Goal: Task Accomplishment & Management: Use online tool/utility

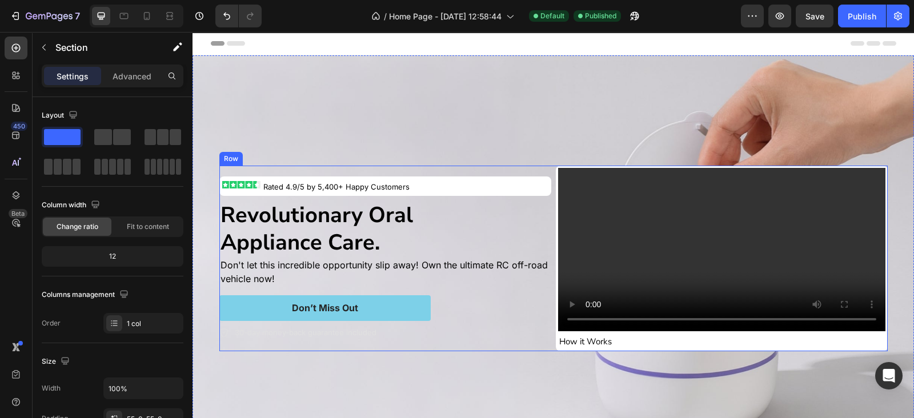
click at [548, 167] on div "Image Rated 4.9/5 by 5,400+ Happy Customers Text Block Row Revolutionary Oral A…" at bounding box center [553, 259] width 669 height 186
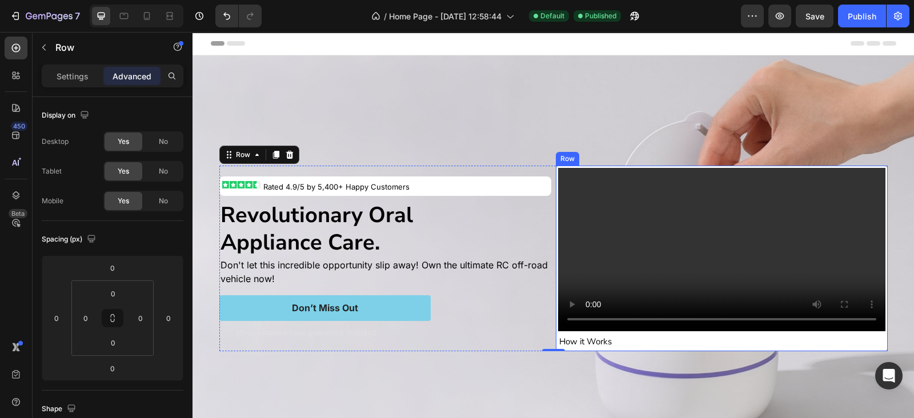
click at [556, 169] on div "Video How it Works Heading Row" at bounding box center [722, 259] width 332 height 186
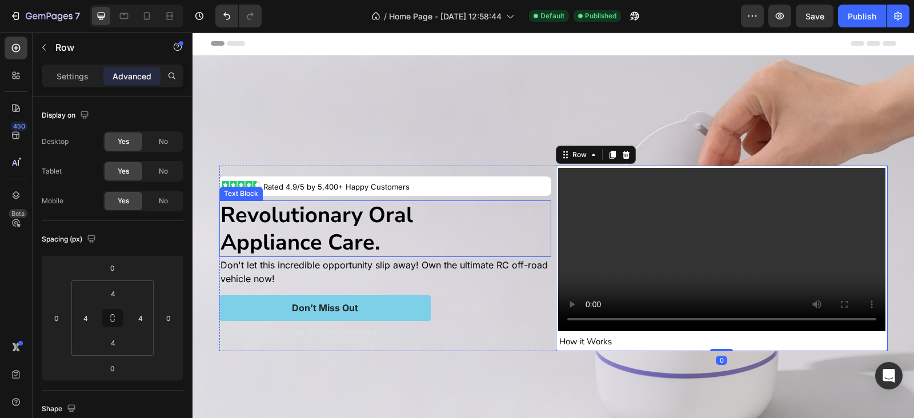
click at [535, 205] on p "Revolutionary Oral Appliance Care." at bounding box center [386, 229] width 330 height 54
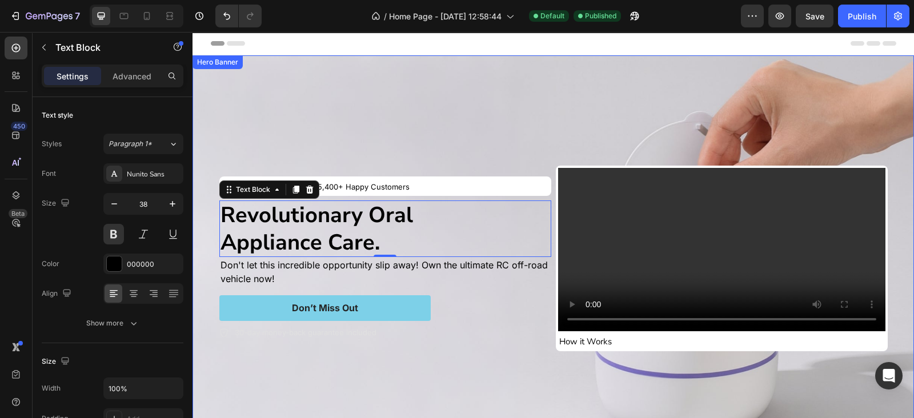
click at [529, 93] on div "Background Image" at bounding box center [554, 258] width 722 height 406
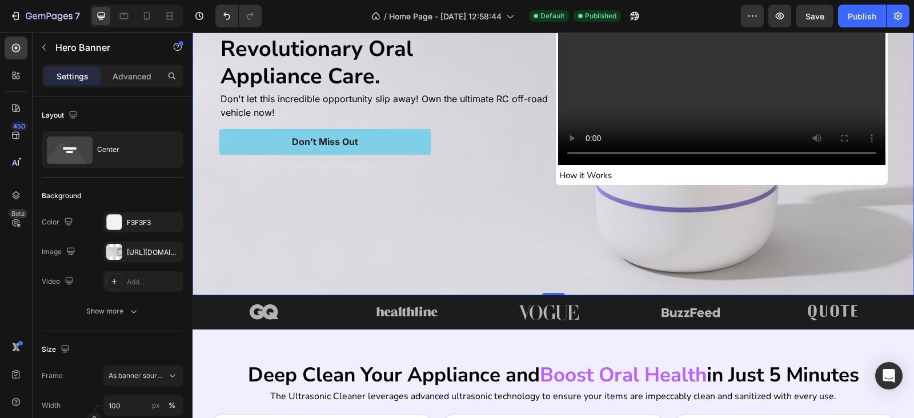
scroll to position [333, 0]
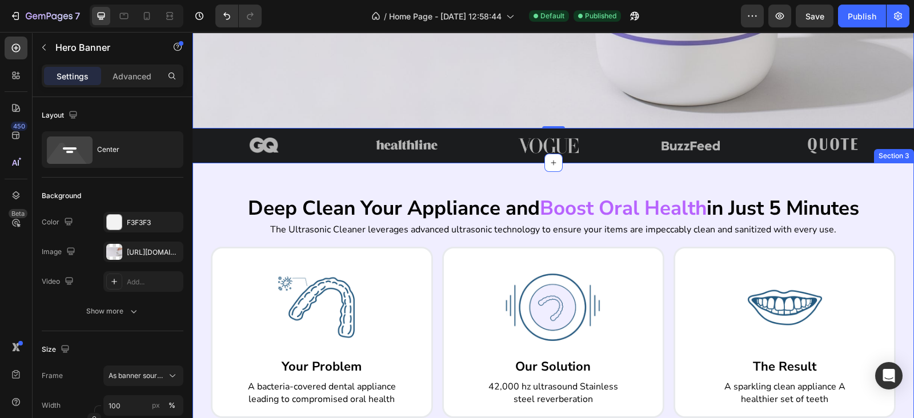
click at [409, 177] on div "Deep Clean Your Appliance and Boost Oral Health in Just 5 Minutes Heading The U…" at bounding box center [554, 329] width 722 height 333
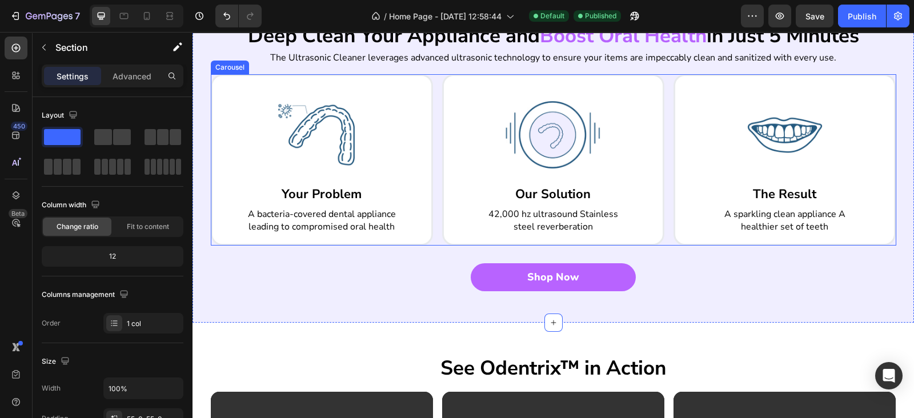
click at [429, 205] on div "Image Your Problem Heading A bacteria-covered dental appliance leading to compr…" at bounding box center [554, 159] width 686 height 171
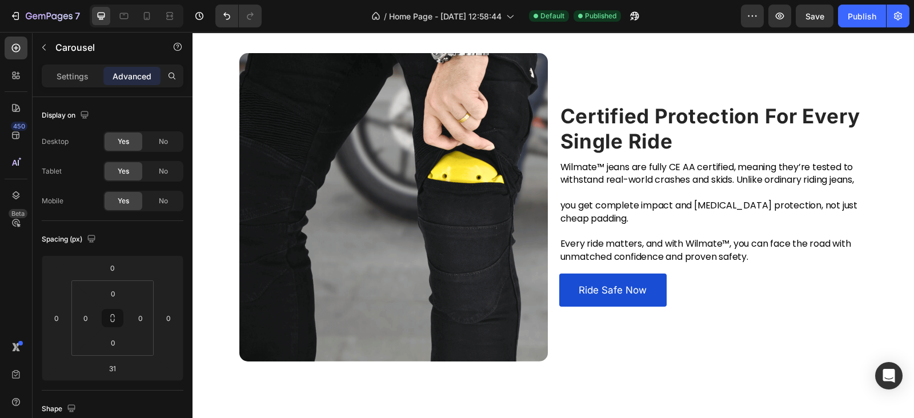
scroll to position [1166, 0]
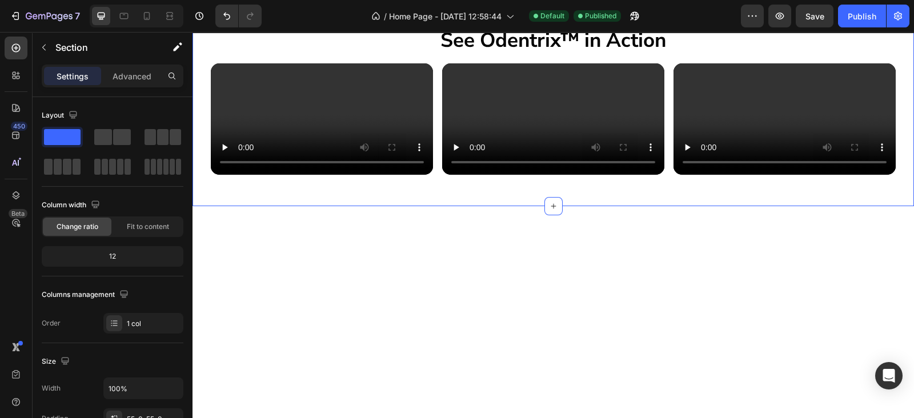
scroll to position [666, 0]
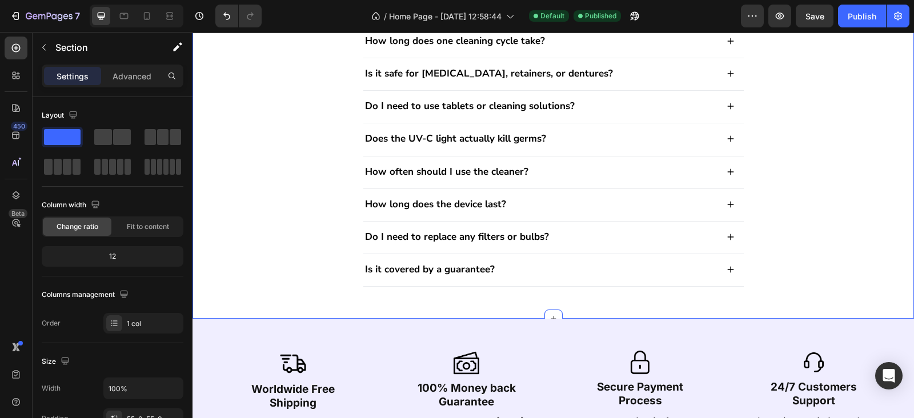
scroll to position [3552, 0]
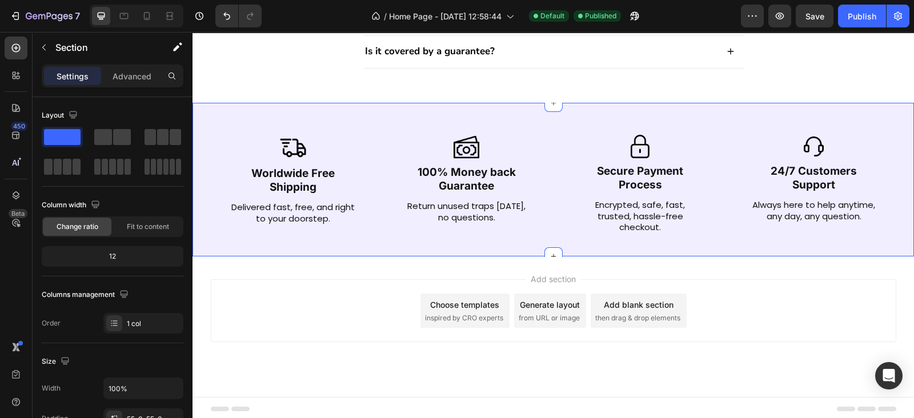
click at [751, 249] on div "Image Worldwide Free Shipping Text Block Delivered fast, free, and right to you…" at bounding box center [554, 180] width 722 height 154
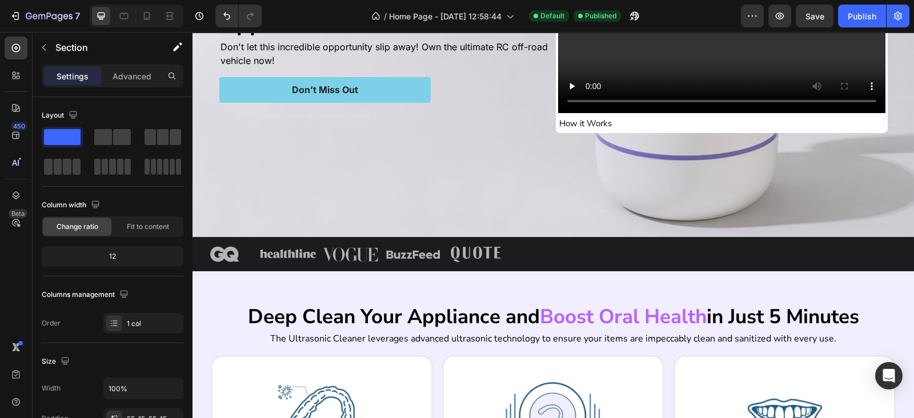
scroll to position [0, 0]
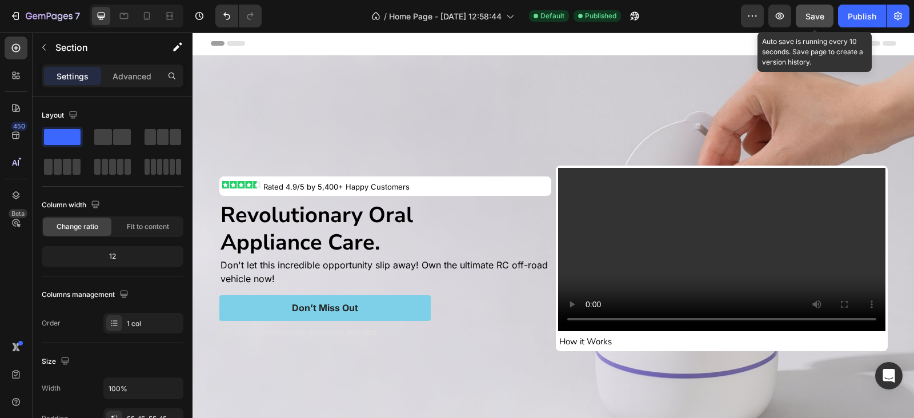
click at [814, 21] on div "Save" at bounding box center [815, 16] width 19 height 12
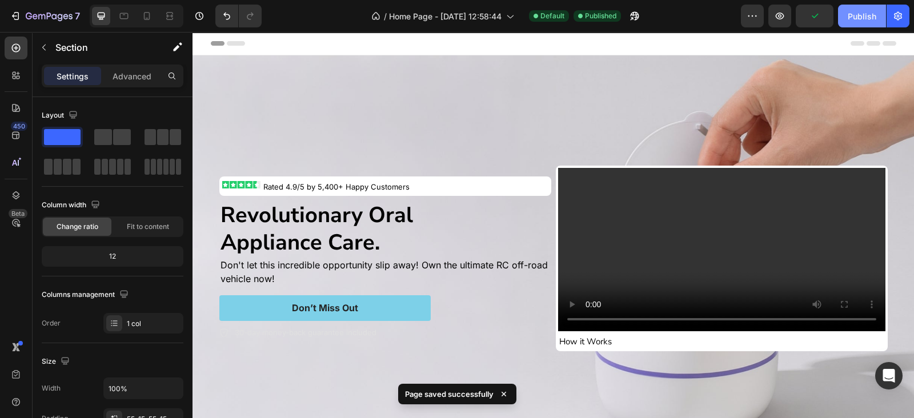
click at [868, 15] on div "Publish" at bounding box center [862, 16] width 29 height 12
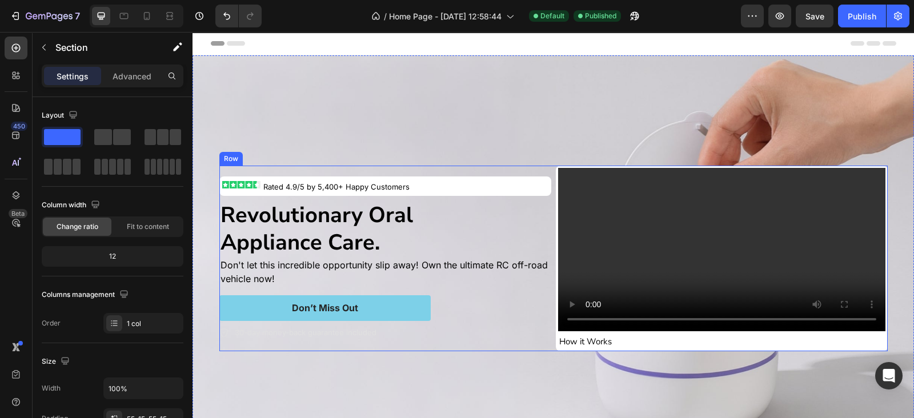
click at [549, 168] on div "Image Rated 4.9/5 by 5,400+ Happy Customers Text Block Row Revolutionary Oral A…" at bounding box center [553, 259] width 669 height 186
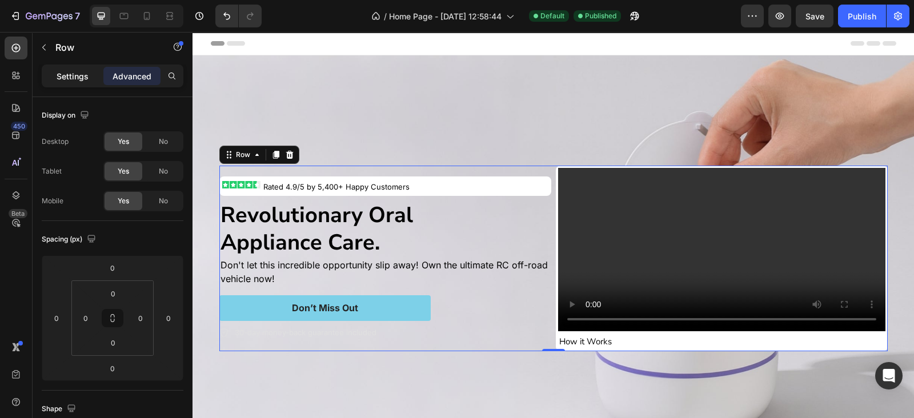
click at [66, 78] on p "Settings" at bounding box center [73, 76] width 32 height 12
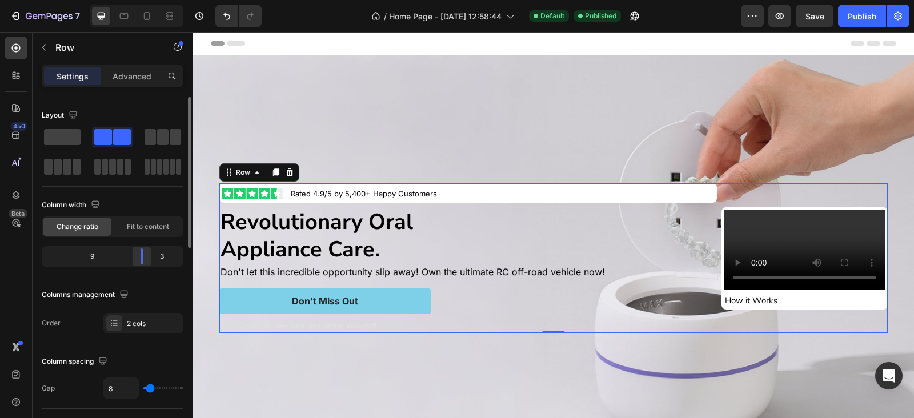
drag, startPoint x: 117, startPoint y: 251, endPoint x: 216, endPoint y: 125, distance: 160.3
click at [155, 259] on div "9 3" at bounding box center [113, 256] width 142 height 21
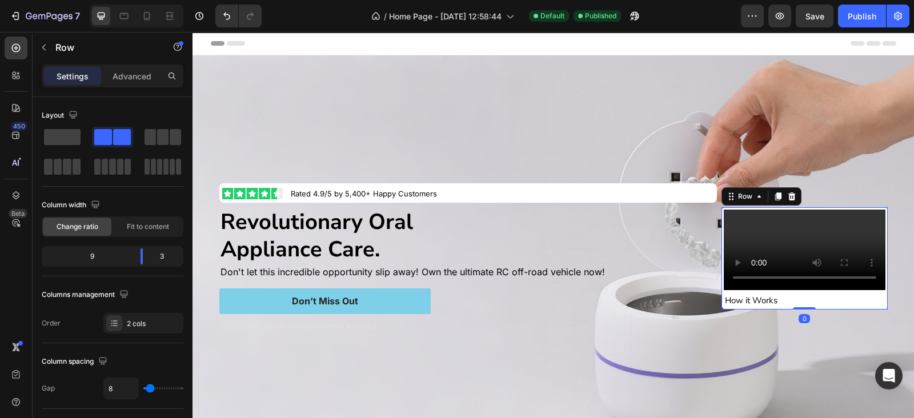
click at [722, 215] on div "Video How it Works Heading Row 0" at bounding box center [805, 258] width 166 height 103
click at [139, 83] on div "Advanced" at bounding box center [131, 76] width 57 height 18
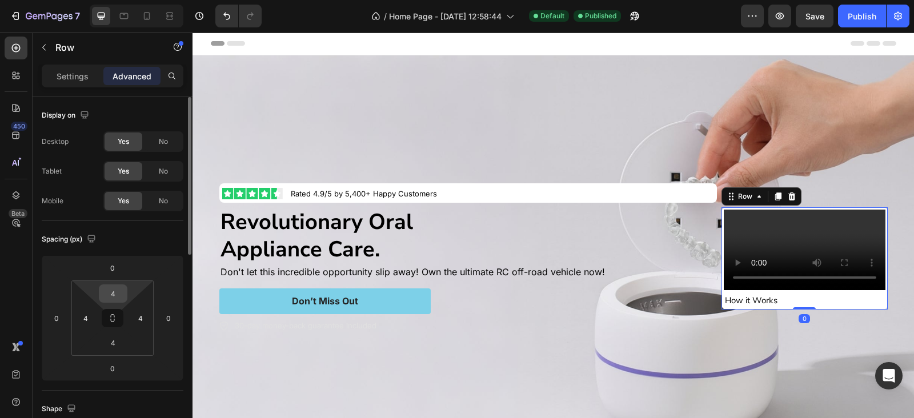
click at [110, 291] on input "4" at bounding box center [113, 293] width 23 height 17
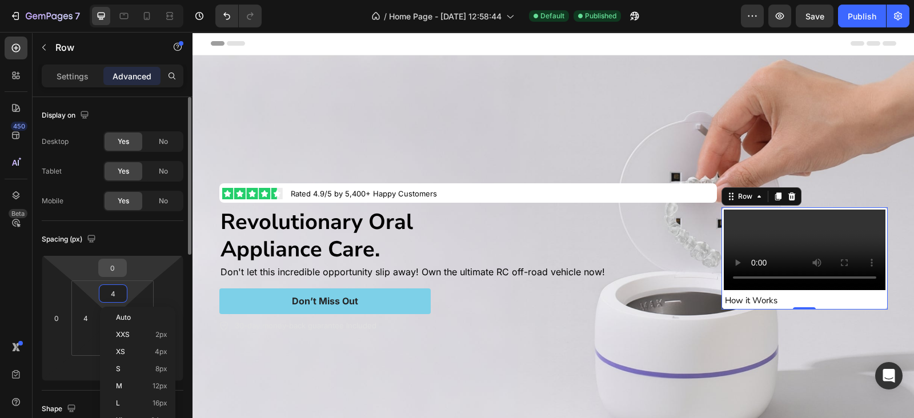
click at [107, 272] on input "0" at bounding box center [112, 267] width 23 height 17
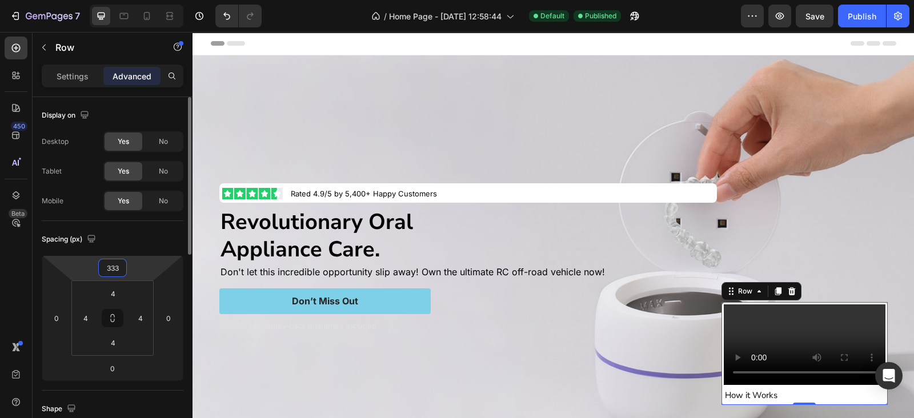
click at [107, 272] on input "333" at bounding box center [112, 267] width 23 height 17
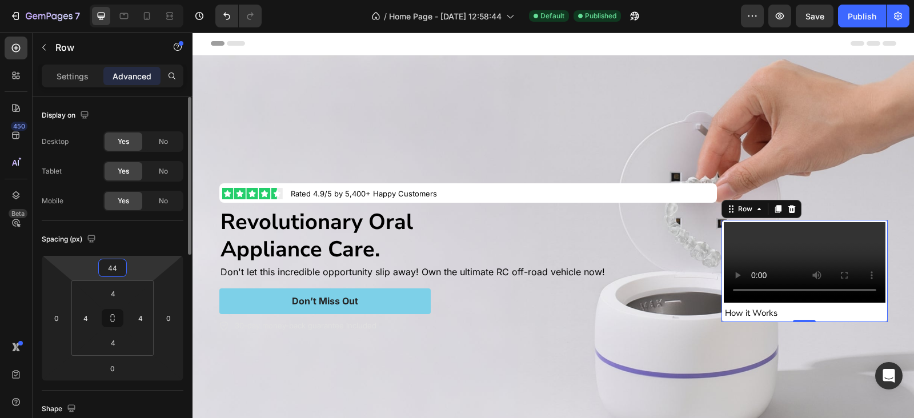
type input "444"
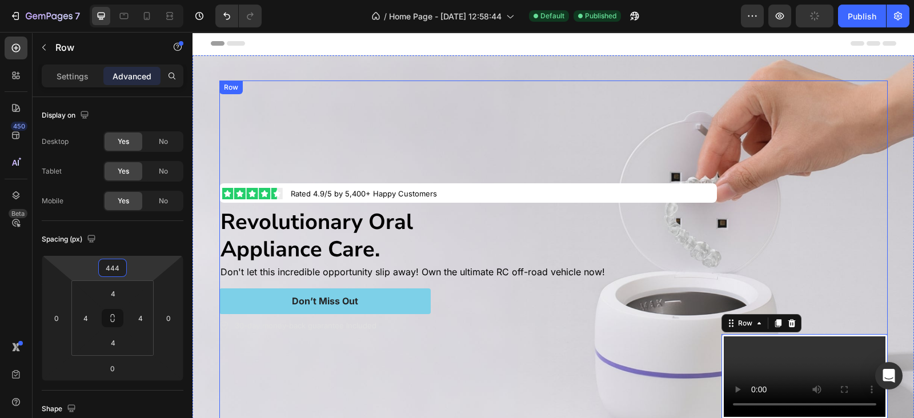
scroll to position [166, 0]
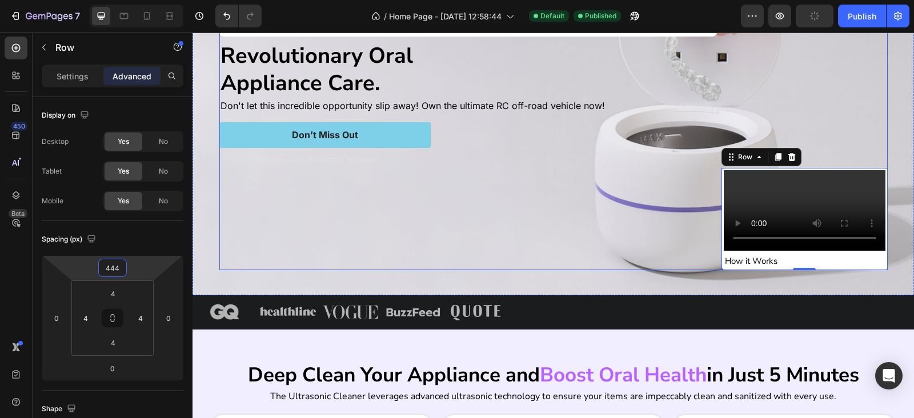
click at [611, 211] on div "Image Rated 4.9/5 by 5,400+ Happy Customers Text Block Row Revolutionary Oral A…" at bounding box center [468, 92] width 498 height 357
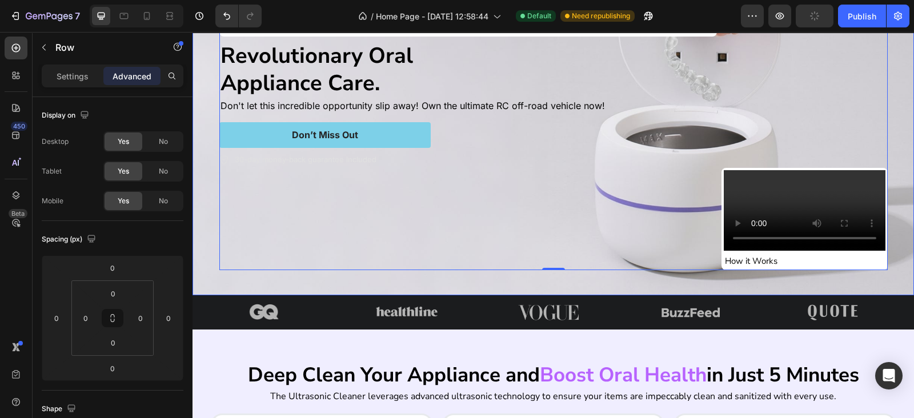
click at [635, 270] on div "Image Rated 4.9/5 by 5,400+ Happy Customers Text Block Row Revolutionary Oral A…" at bounding box center [554, 92] width 686 height 393
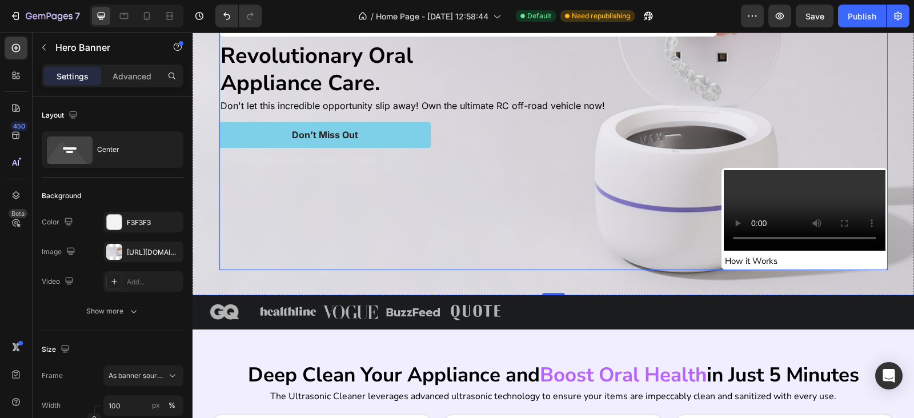
scroll to position [0, 0]
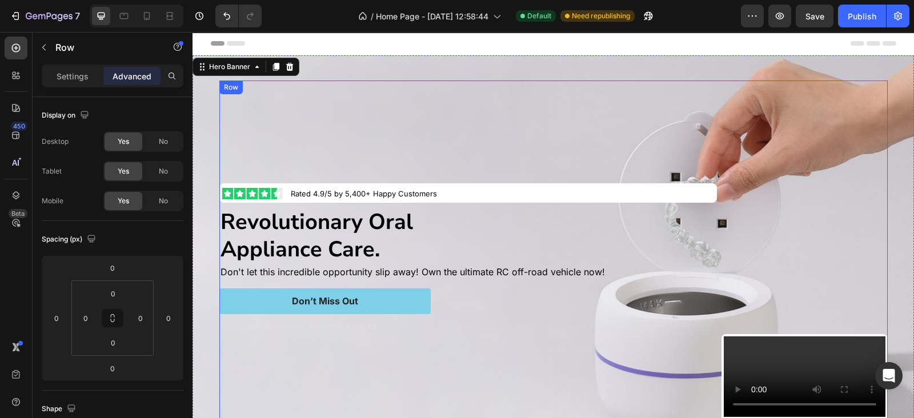
click at [712, 211] on div "Image Rated 4.9/5 by 5,400+ Happy Customers Text Block Row Revolutionary Oral A…" at bounding box center [553, 259] width 669 height 357
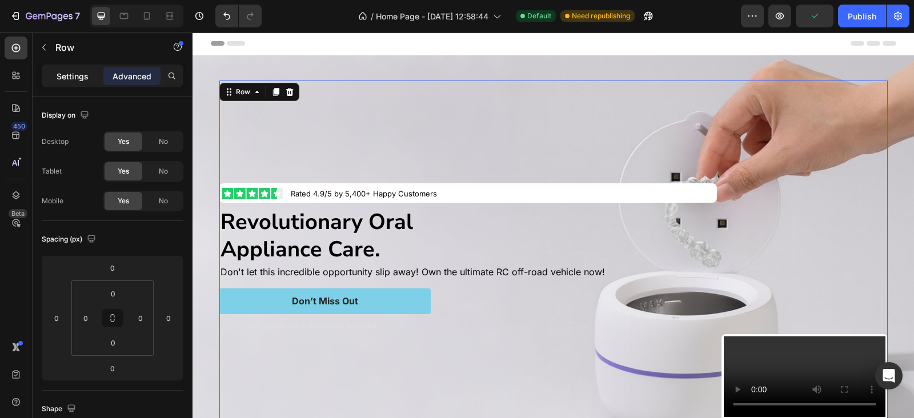
click at [65, 78] on p "Settings" at bounding box center [73, 76] width 32 height 12
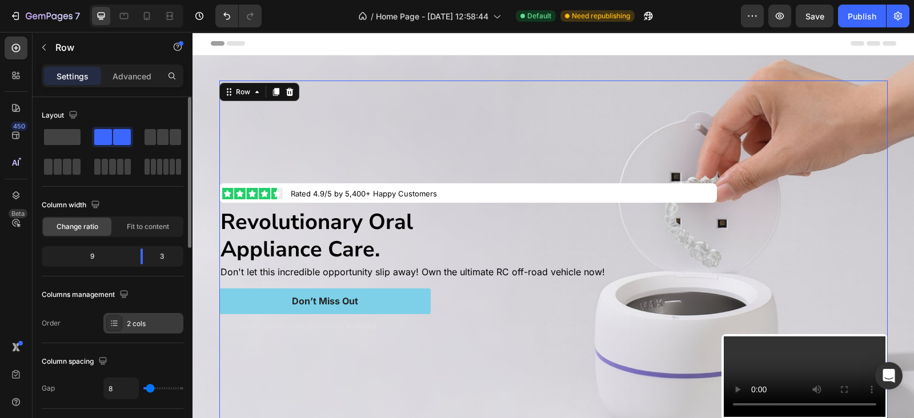
click at [141, 321] on div "2 cols" at bounding box center [154, 324] width 54 height 10
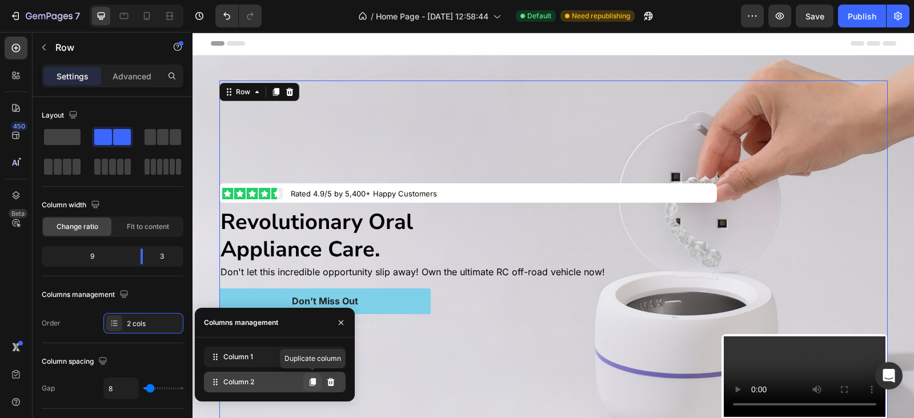
click at [315, 379] on icon at bounding box center [313, 382] width 6 height 8
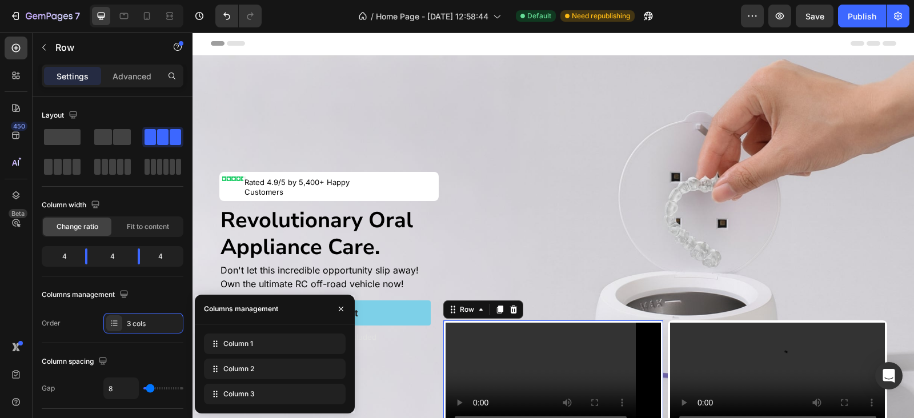
click at [509, 321] on div "Video How it Works Heading Row 0" at bounding box center [553, 386] width 220 height 130
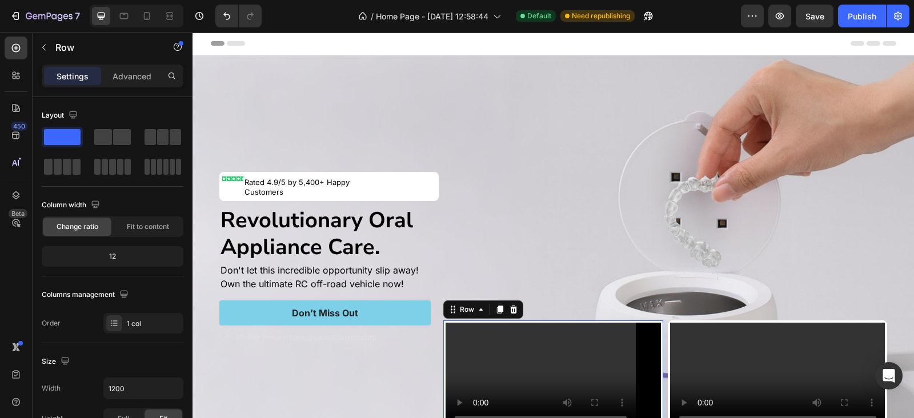
click at [515, 306] on div "Row" at bounding box center [483, 310] width 80 height 18
click at [511, 306] on icon at bounding box center [513, 310] width 7 height 8
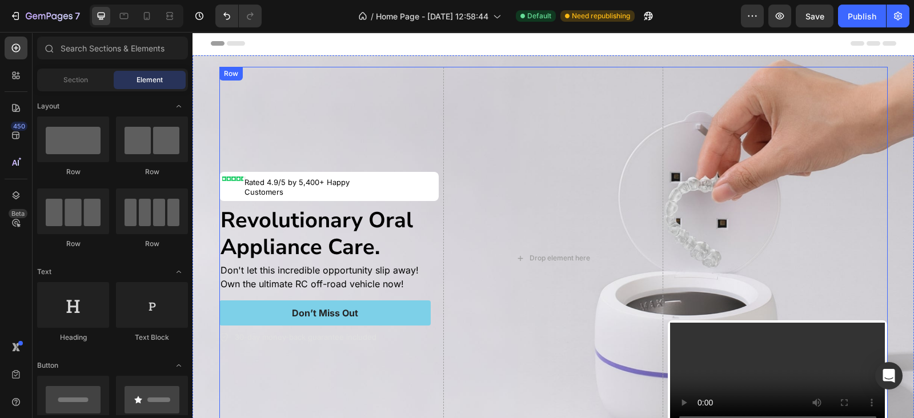
click at [660, 307] on div "Image Rated 4.9/5 by 5,400+ Happy Customers Text Block Row Revolutionary Oral A…" at bounding box center [553, 258] width 669 height 383
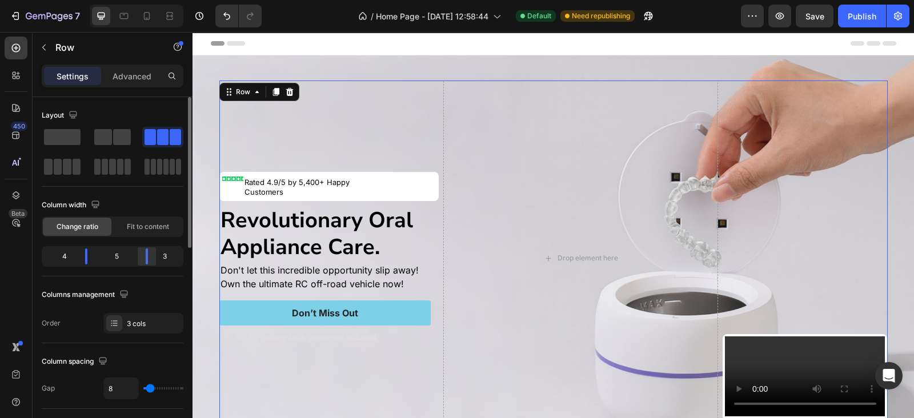
drag, startPoint x: 143, startPoint y: 261, endPoint x: 154, endPoint y: 261, distance: 11.4
click at [154, 261] on div at bounding box center [147, 257] width 21 height 16
click at [849, 22] on button "Publish" at bounding box center [862, 16] width 48 height 23
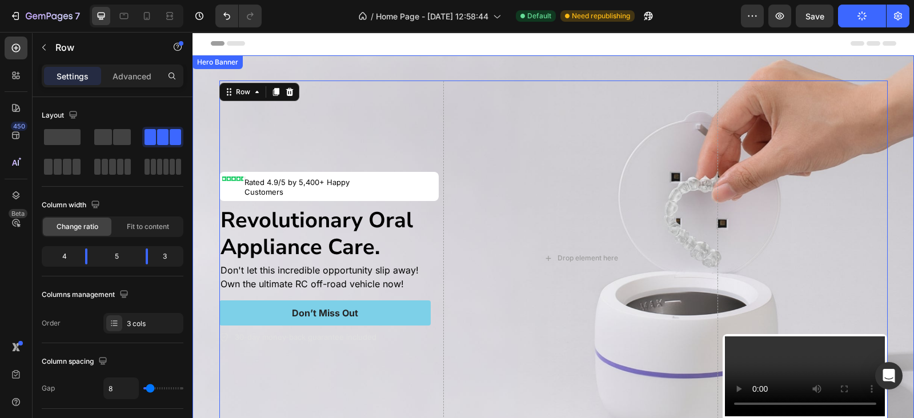
click at [618, 62] on div "Image Rated 4.9/5 by 5,400+ Happy Customers Text Block Row Revolutionary Oral A…" at bounding box center [554, 258] width 686 height 393
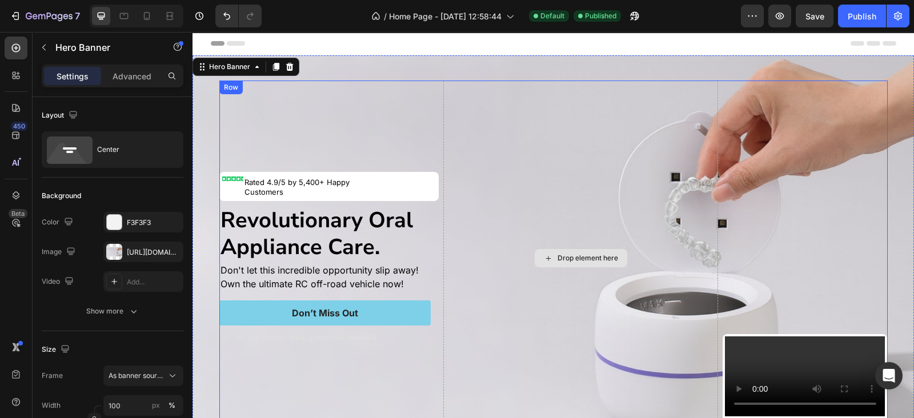
click at [500, 143] on div "Drop element here" at bounding box center [580, 259] width 275 height 356
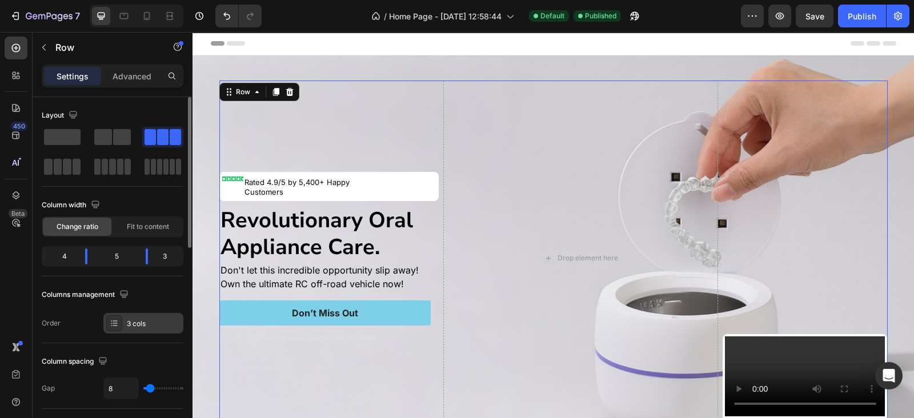
click at [145, 327] on div "3 cols" at bounding box center [154, 324] width 54 height 10
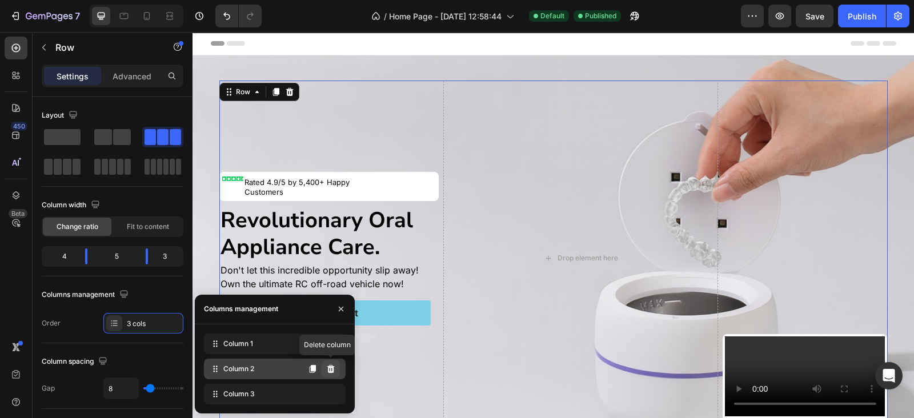
click at [329, 371] on icon at bounding box center [330, 369] width 7 height 8
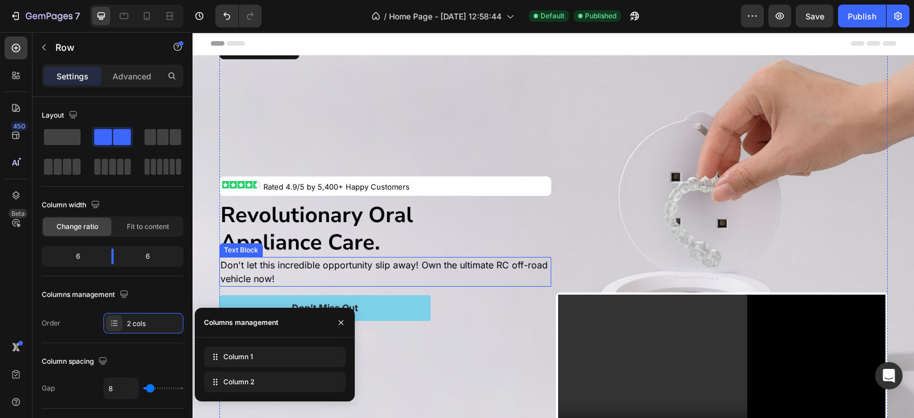
click at [540, 282] on p "Don't let this incredible opportunity slip away! Own the ultimate RC off-road v…" at bounding box center [386, 271] width 330 height 27
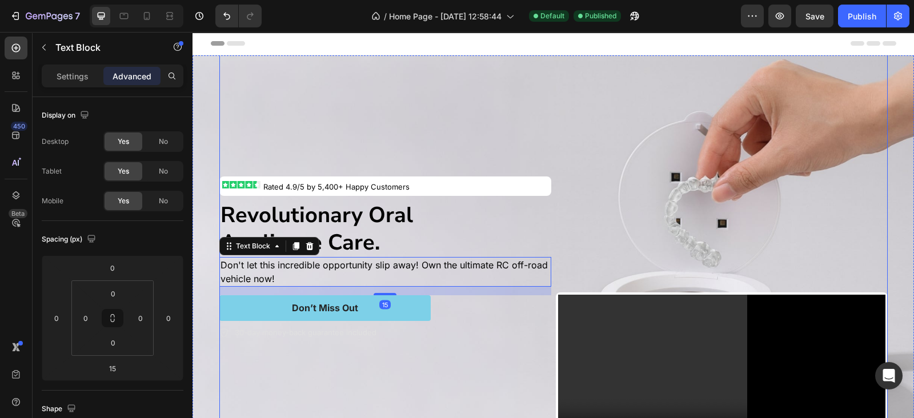
click at [556, 293] on div "Video How it Works Heading Row" at bounding box center [722, 386] width 332 height 186
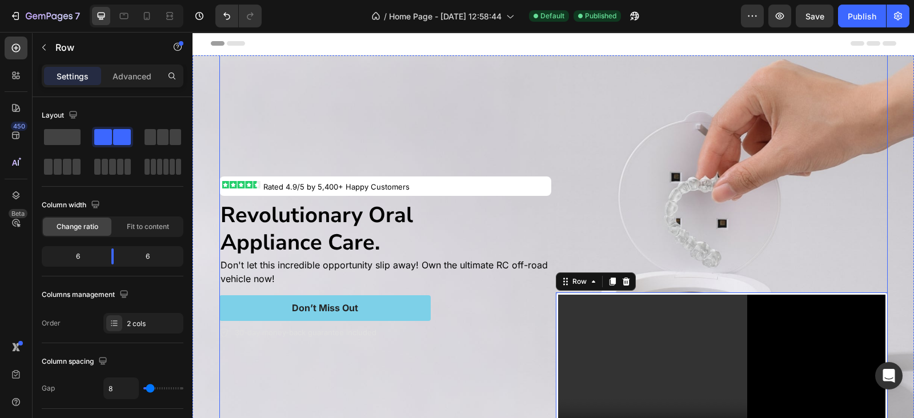
click at [549, 286] on div "Image Rated 4.9/5 by 5,400+ Happy Customers Text Block Row Revolutionary Oral A…" at bounding box center [553, 258] width 669 height 439
click at [548, 286] on div "Image Rated 4.9/5 by 5,400+ Happy Customers Text Block Row Revolutionary Oral A…" at bounding box center [553, 258] width 669 height 439
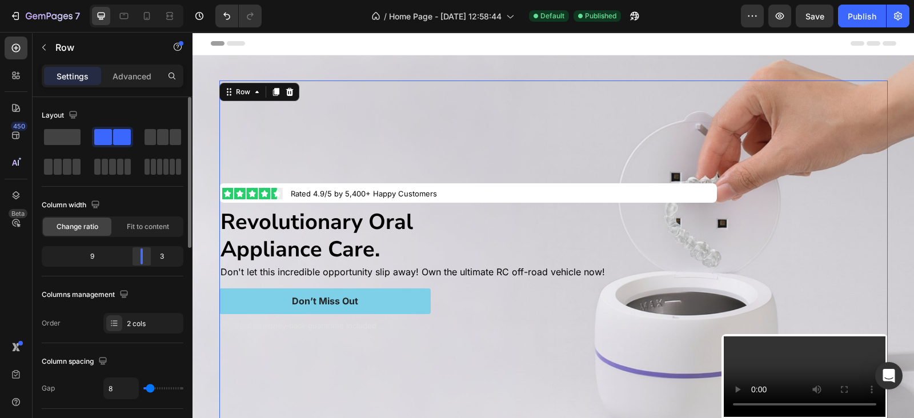
drag, startPoint x: 116, startPoint y: 253, endPoint x: 106, endPoint y: 132, distance: 121.5
click at [151, 258] on div at bounding box center [141, 257] width 21 height 16
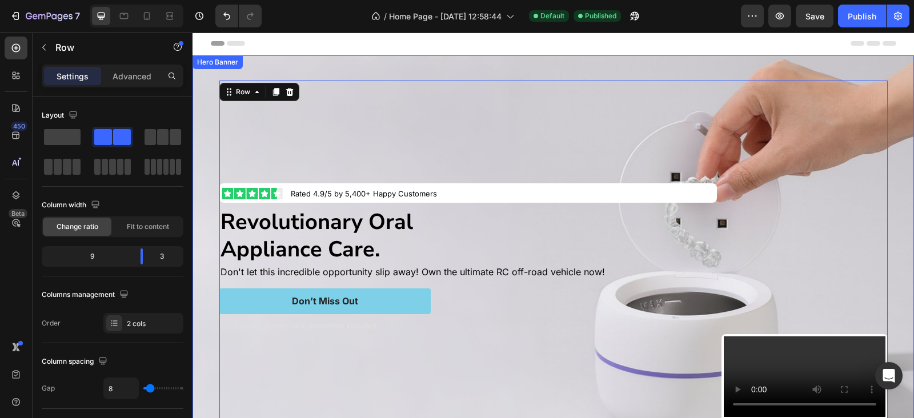
click at [203, 150] on div "Background Image" at bounding box center [554, 258] width 722 height 406
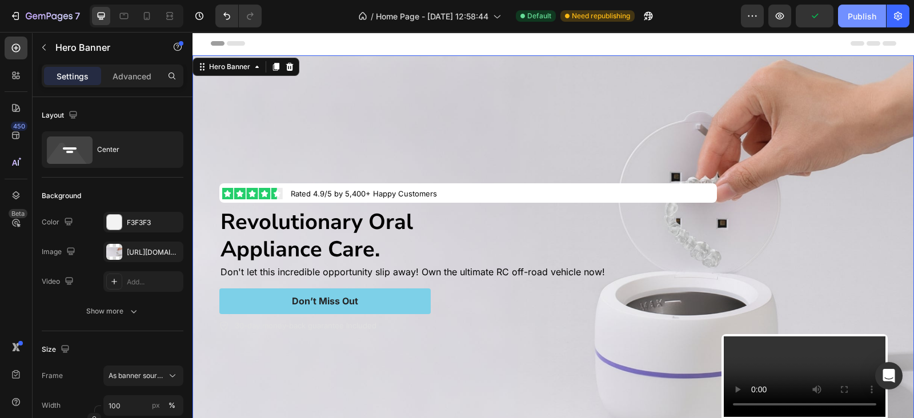
click at [854, 13] on div "Publish" at bounding box center [862, 16] width 29 height 12
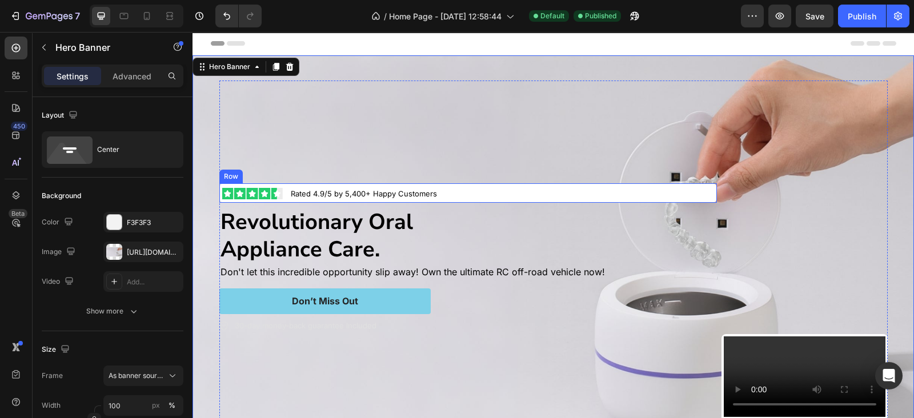
click at [702, 187] on div "Image Rated 4.9/5 by 5,400+ Happy Customers Text Block Row" at bounding box center [468, 192] width 498 height 19
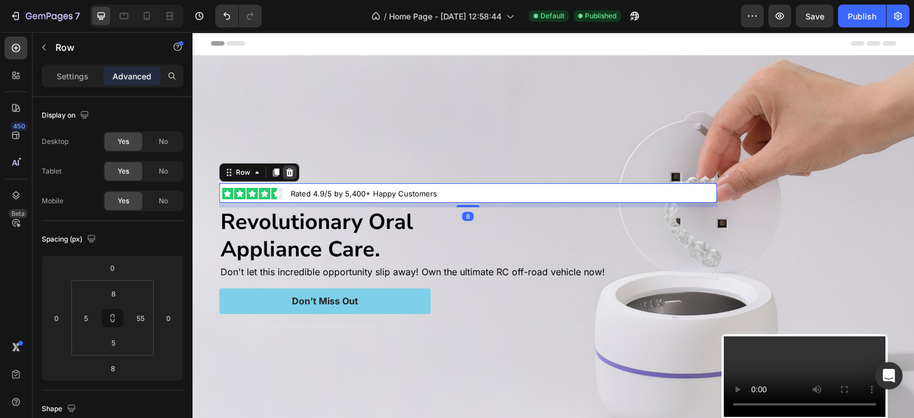
click at [287, 169] on icon at bounding box center [289, 172] width 9 height 9
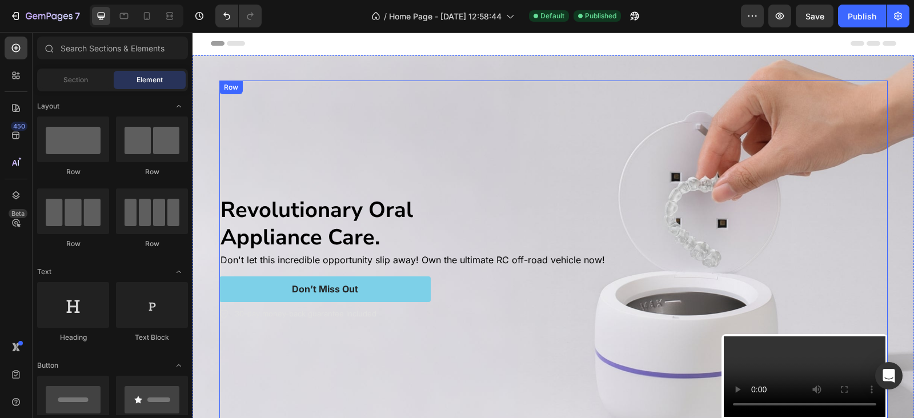
click at [358, 163] on div "Revolutionary Oral Appliance Care. Text Block Don't let this incredible opportu…" at bounding box center [468, 259] width 498 height 357
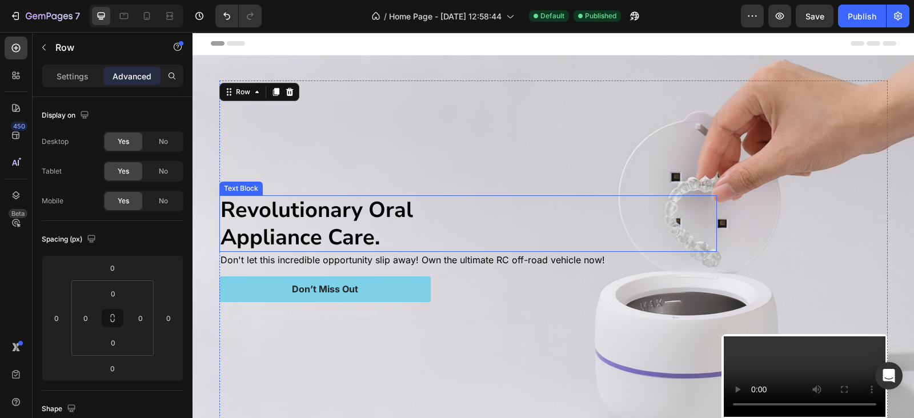
click at [361, 210] on p "Revolutionary Oral Appliance Care." at bounding box center [469, 224] width 496 height 54
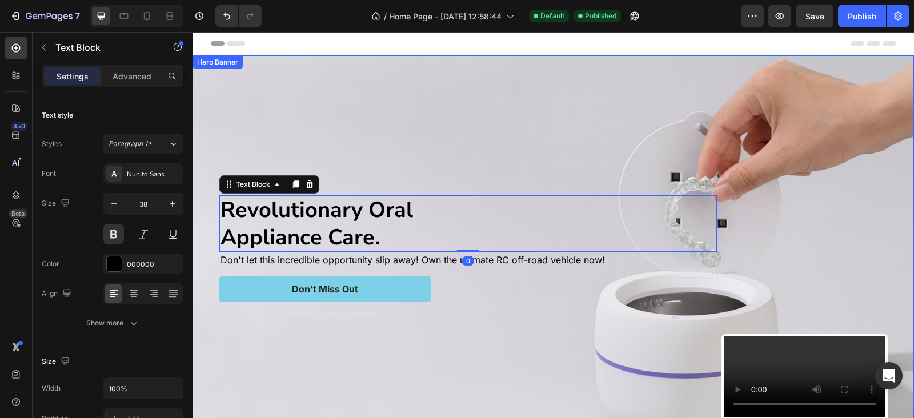
click at [203, 130] on div "Background Image" at bounding box center [554, 258] width 722 height 406
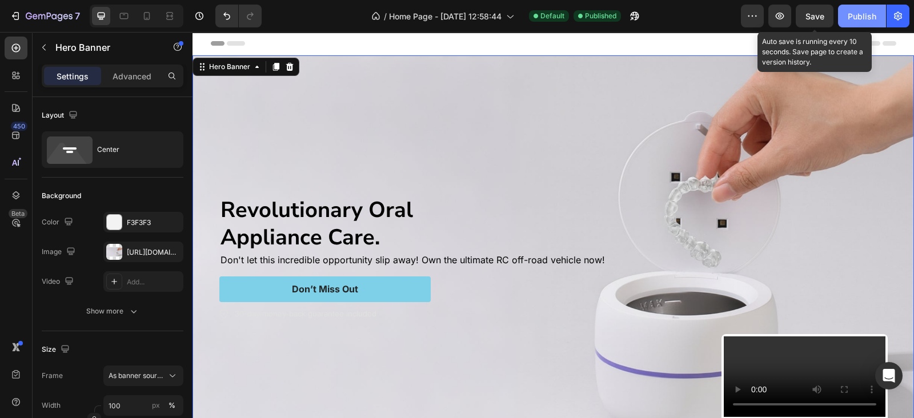
drag, startPoint x: 821, startPoint y: 12, endPoint x: 850, endPoint y: 14, distance: 28.7
click at [823, 12] on span "Save" at bounding box center [815, 16] width 19 height 10
click at [854, 15] on div "Publish" at bounding box center [862, 16] width 29 height 12
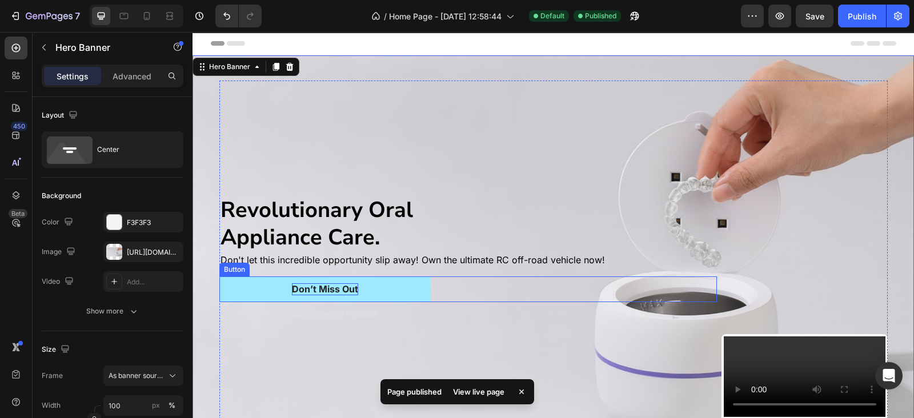
click at [319, 289] on div "Don’t Miss Out" at bounding box center [325, 289] width 66 height 12
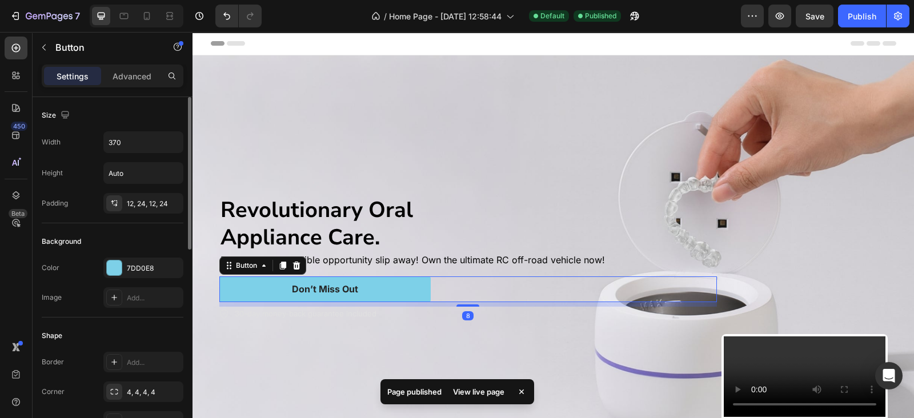
scroll to position [166, 0]
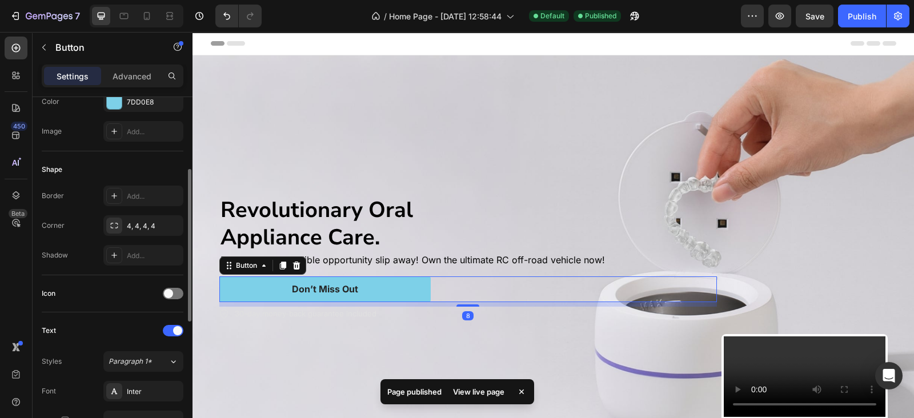
click at [145, 111] on div "Color 7DD0E8 Image Add..." at bounding box center [113, 116] width 142 height 50
click at [143, 100] on div "7DD0E8" at bounding box center [143, 102] width 33 height 10
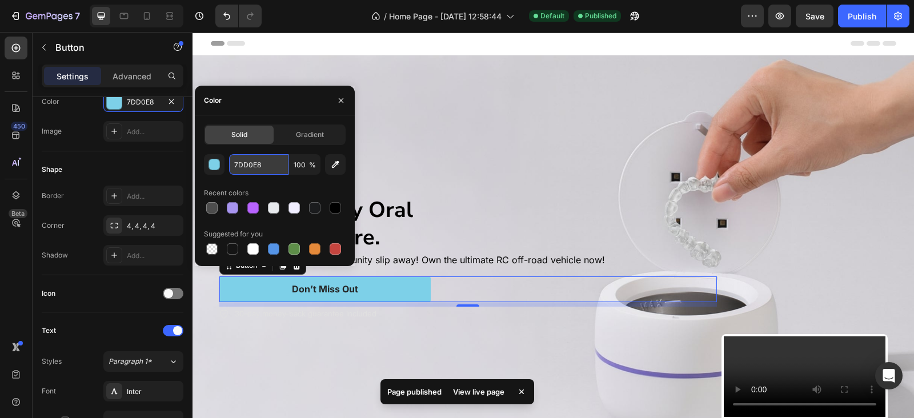
click at [277, 158] on input "7DD0E8" at bounding box center [258, 164] width 59 height 21
paste input "#1B1C1E"
type input "#1B1C1E"
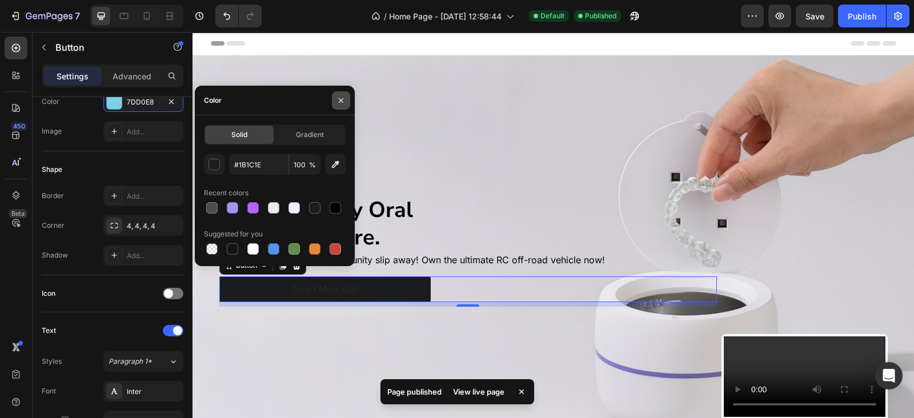
click at [342, 98] on icon "button" at bounding box center [341, 100] width 9 height 9
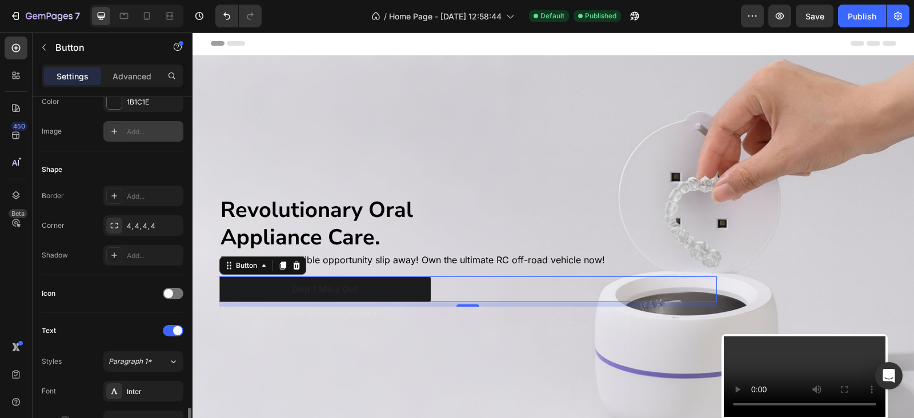
scroll to position [333, 0]
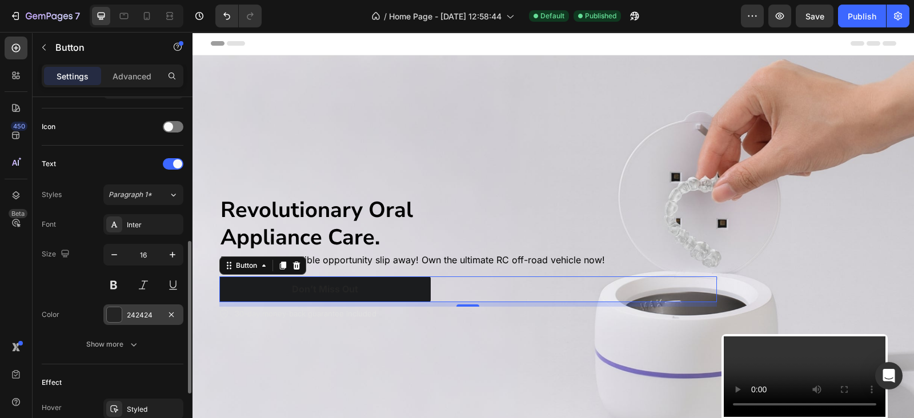
click at [123, 311] on div "242424" at bounding box center [143, 315] width 80 height 21
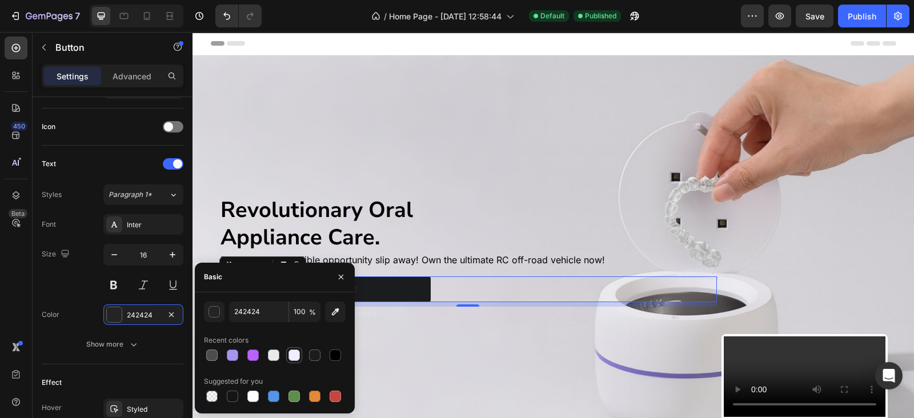
click at [287, 360] on div at bounding box center [294, 355] width 16 height 16
click at [292, 358] on div at bounding box center [294, 355] width 11 height 11
click at [273, 350] on div at bounding box center [273, 355] width 11 height 11
type input "E8EAED"
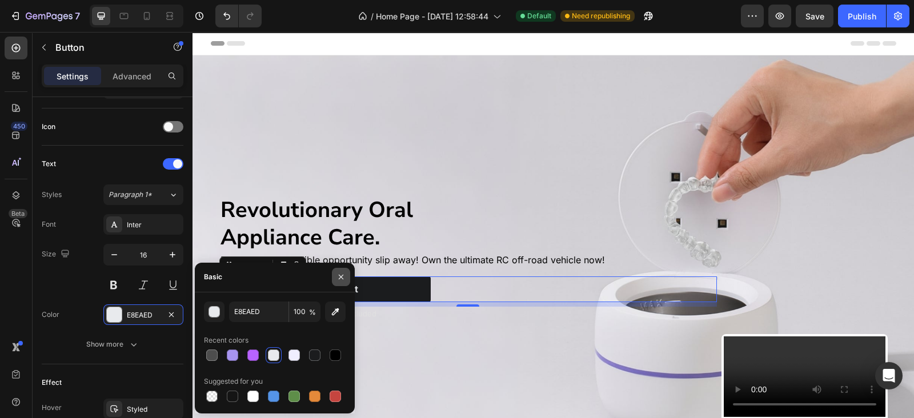
click at [348, 286] on button "button" at bounding box center [341, 277] width 18 height 18
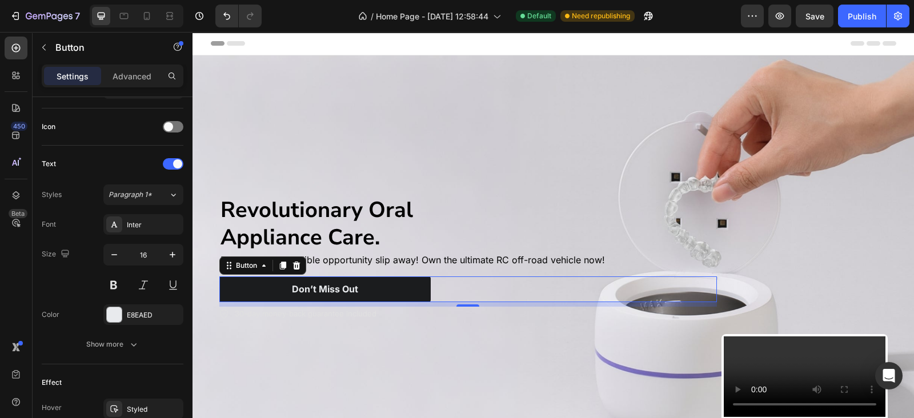
scroll to position [464, 0]
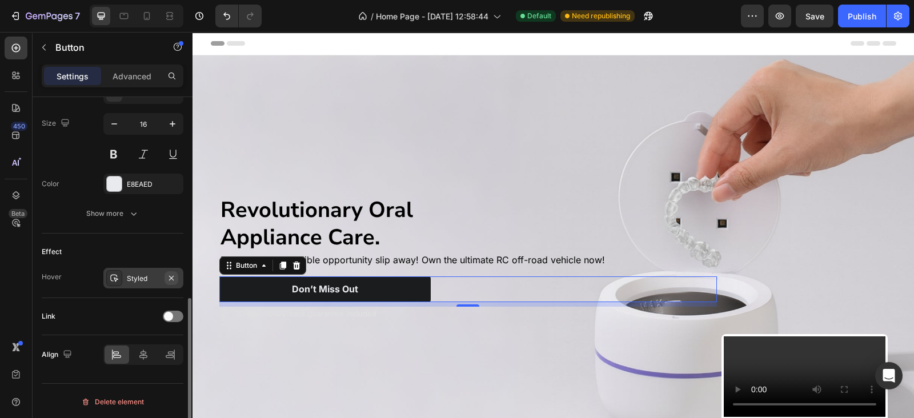
click at [174, 278] on icon "button" at bounding box center [171, 278] width 9 height 9
click at [253, 346] on div "Revolutionary Oral Appliance Care. Text Block Don't let this incredible opportu…" at bounding box center [468, 259] width 498 height 357
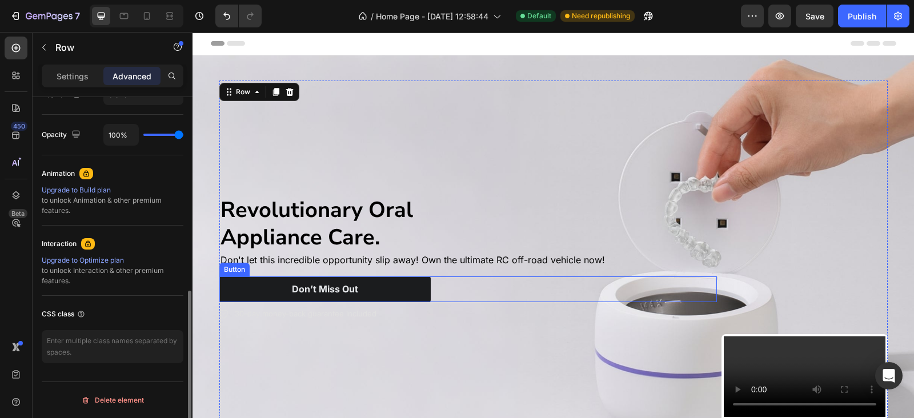
scroll to position [0, 0]
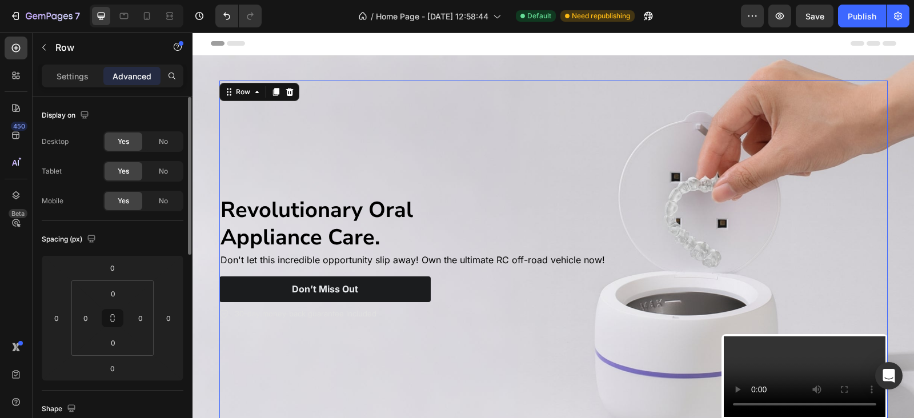
click at [285, 118] on div "Revolutionary Oral Appliance Care. Text Block Don't let this incredible opportu…" at bounding box center [468, 259] width 498 height 357
click at [371, 62] on div "Revolutionary Oral Appliance Care. Text Block Don't let this incredible opportu…" at bounding box center [554, 258] width 686 height 393
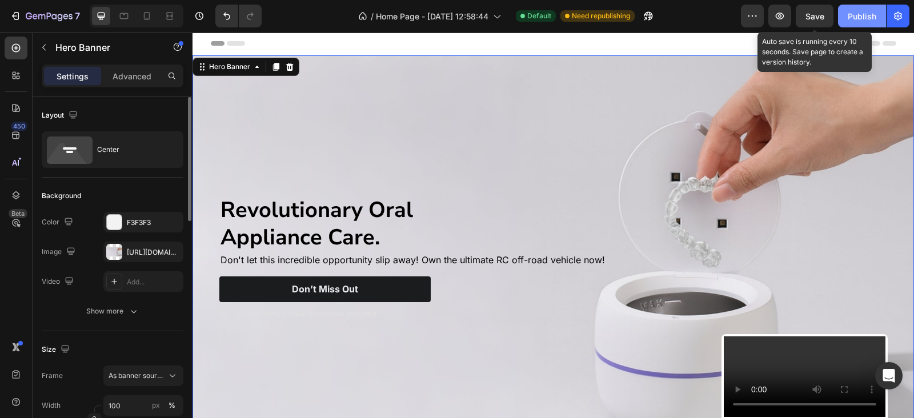
drag, startPoint x: 813, startPoint y: 22, endPoint x: 848, endPoint y: 20, distance: 34.9
click at [814, 21] on button "Save" at bounding box center [815, 16] width 38 height 23
click at [853, 19] on div "Publish" at bounding box center [862, 16] width 29 height 12
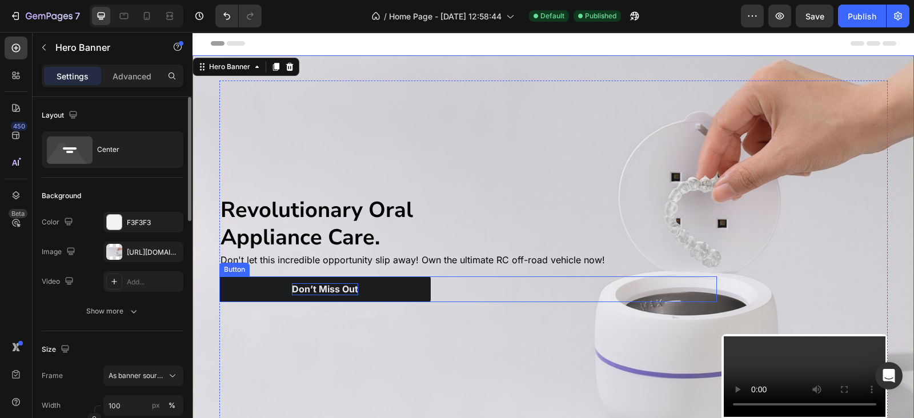
click at [301, 289] on div "Don’t Miss Out" at bounding box center [325, 289] width 66 height 12
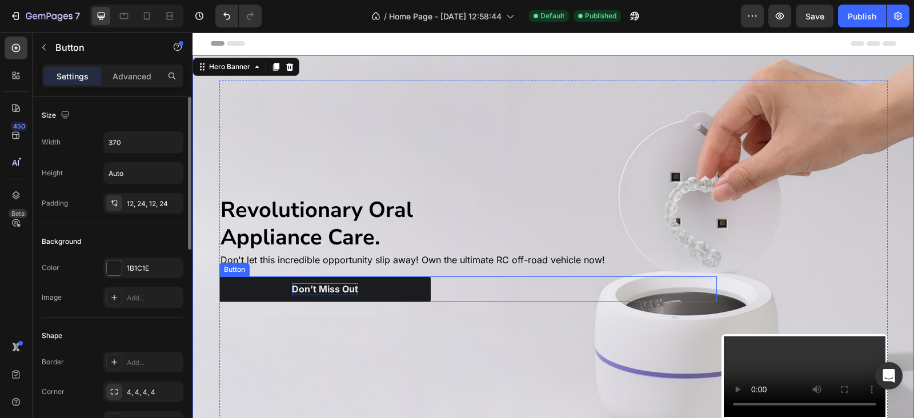
click at [301, 289] on div "Don’t Miss Out" at bounding box center [325, 289] width 66 height 12
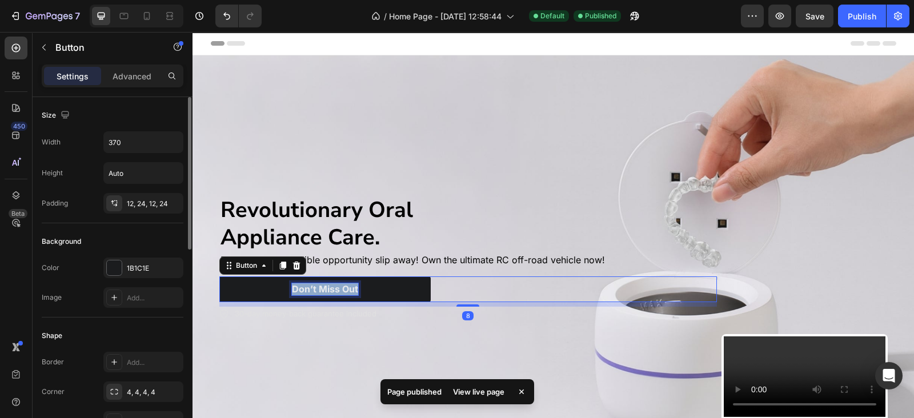
click at [301, 289] on p "Don’t Miss Out" at bounding box center [325, 289] width 66 height 12
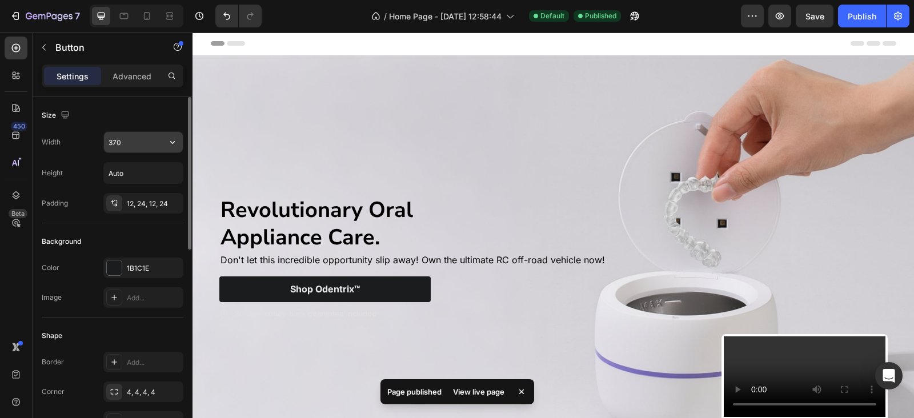
click at [123, 146] on input "370" at bounding box center [143, 142] width 79 height 21
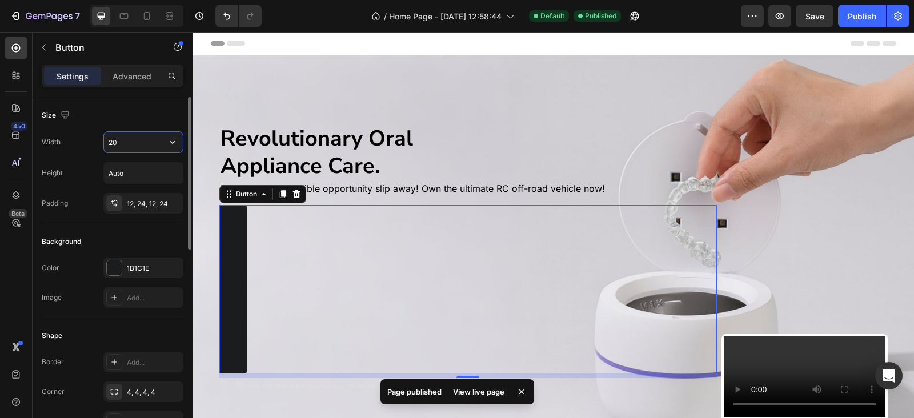
type input "200"
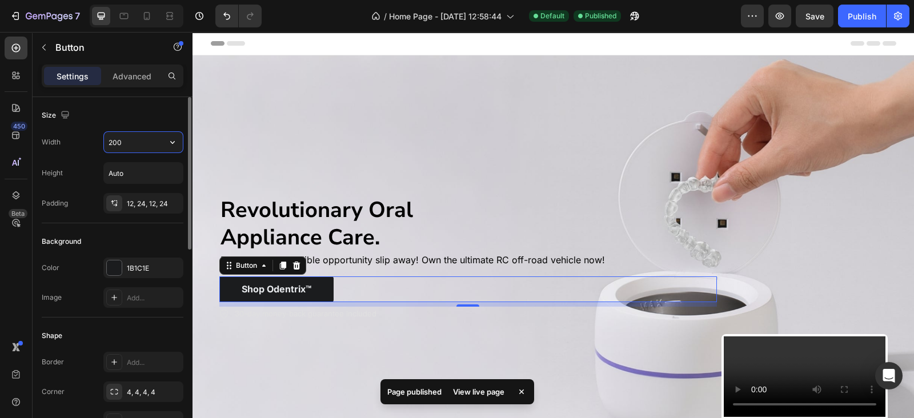
click at [123, 146] on input "200" at bounding box center [143, 142] width 79 height 21
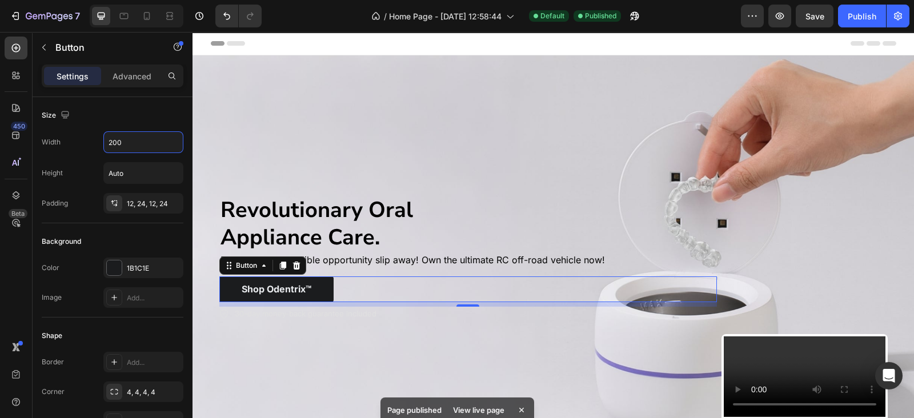
click at [317, 83] on div "Revolutionary Oral Appliance Care. Text Block Don't let this incredible opportu…" at bounding box center [468, 259] width 498 height 357
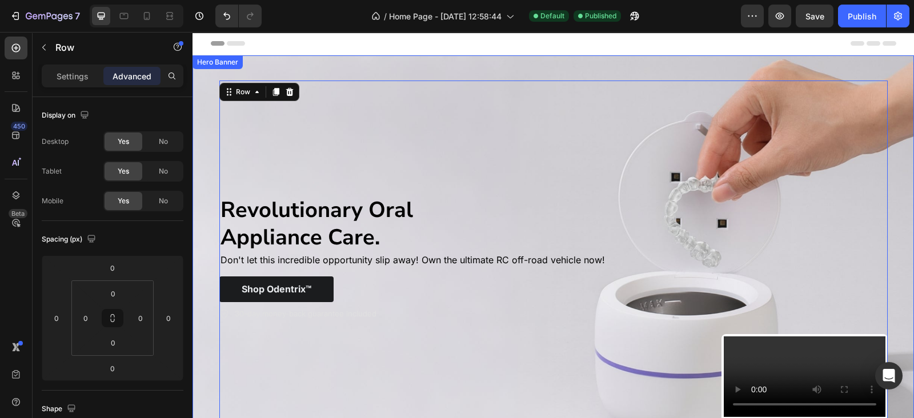
click at [194, 135] on div "Background Image" at bounding box center [554, 258] width 722 height 406
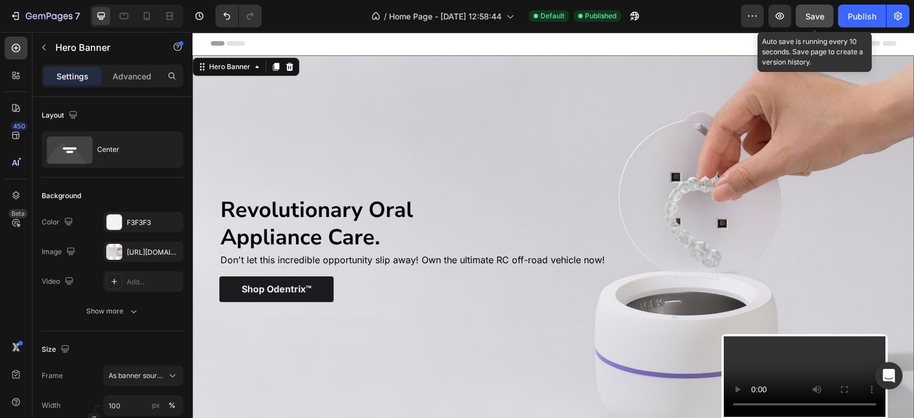
click at [833, 18] on button "Save" at bounding box center [815, 16] width 38 height 23
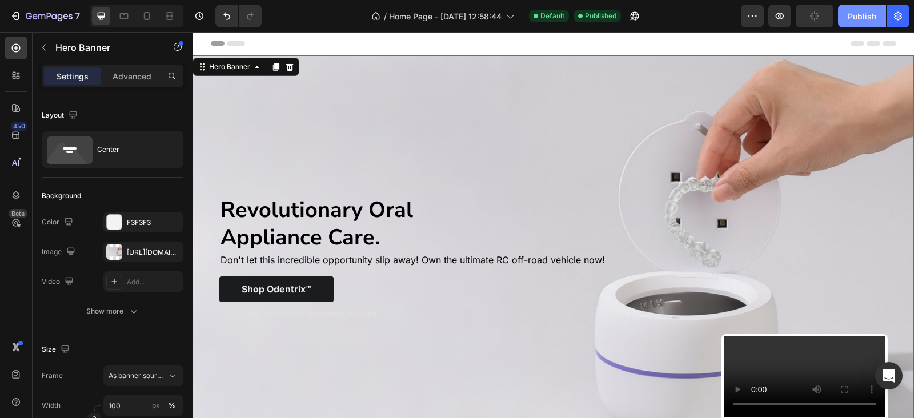
click at [856, 14] on div "Publish" at bounding box center [862, 16] width 29 height 12
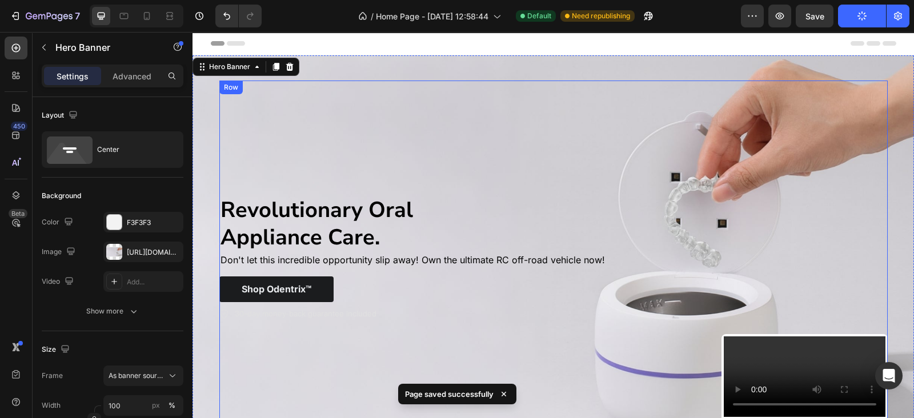
click at [531, 124] on div "Revolutionary Oral Appliance Care. Text Block Don't let this incredible opportu…" at bounding box center [468, 259] width 498 height 357
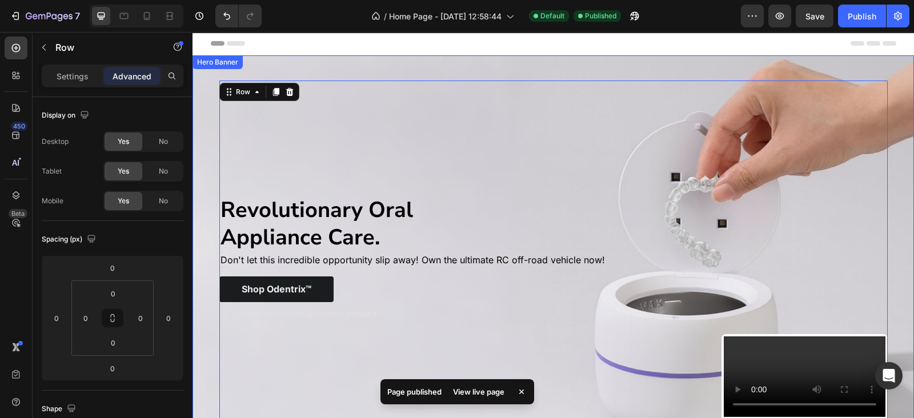
click at [211, 95] on div "Revolutionary Oral Appliance Care. Text Block Don't let this incredible opportu…" at bounding box center [554, 258] width 686 height 393
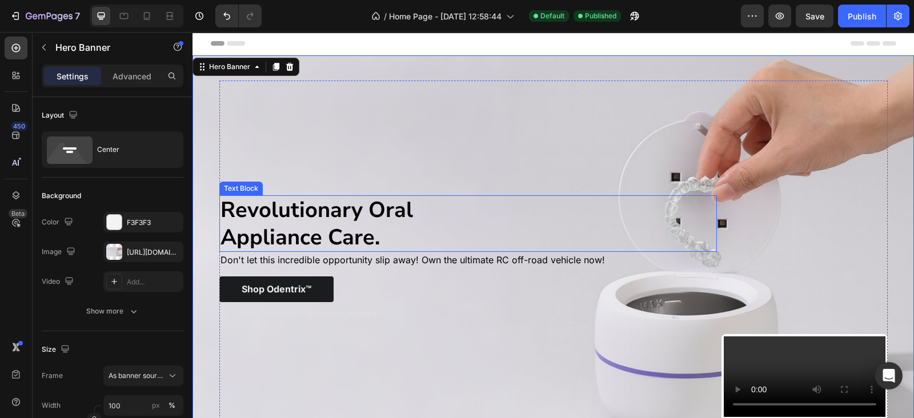
click at [325, 212] on p "Revolutionary Oral Appliance Care." at bounding box center [469, 224] width 496 height 54
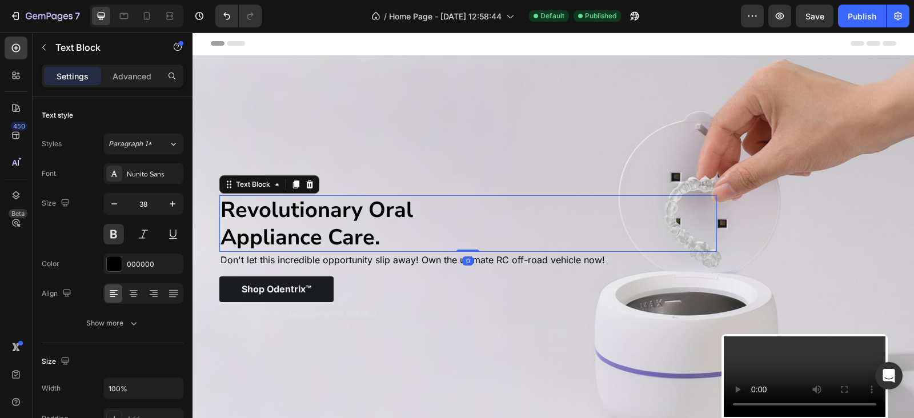
click at [325, 212] on p "Revolutionary Oral Appliance Care." at bounding box center [469, 224] width 496 height 54
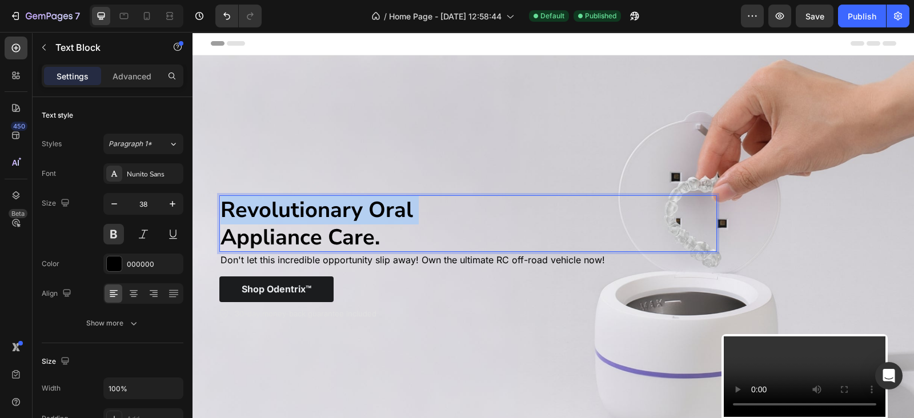
click at [325, 212] on p "Revolutionary Oral Appliance Care." at bounding box center [469, 224] width 496 height 54
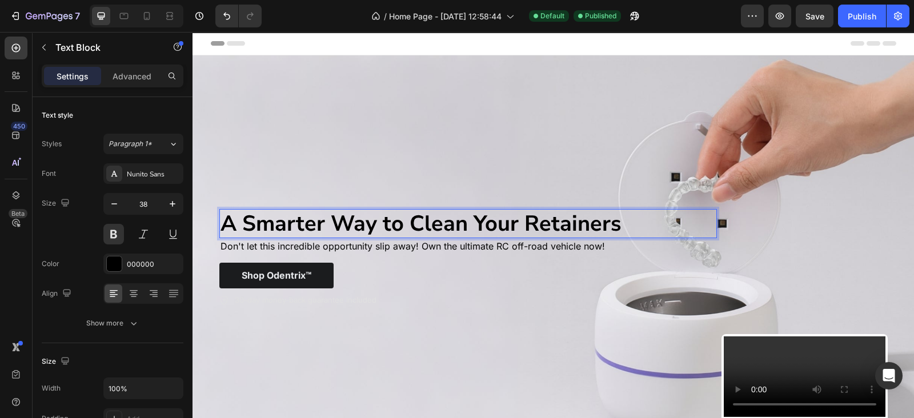
click at [407, 219] on p "A Smarter Way to Clean Your Retainers" at bounding box center [469, 223] width 496 height 27
click at [468, 218] on p "A Smarter Way to Clean Your Retainers" at bounding box center [469, 223] width 496 height 27
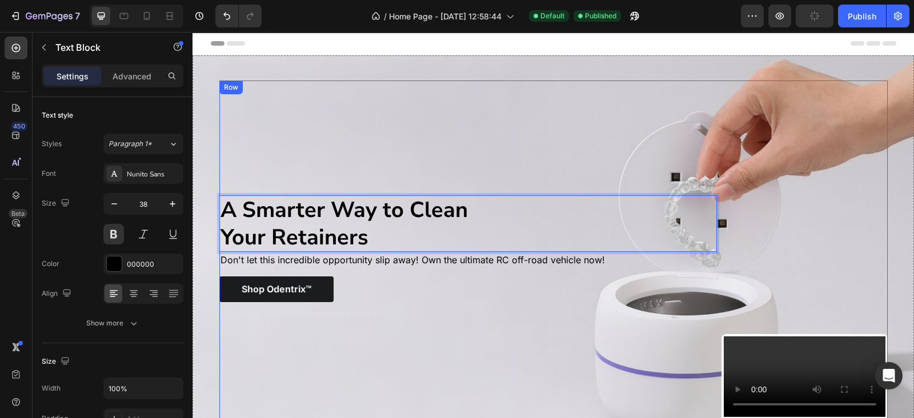
click at [357, 137] on div "A Smarter Way to Clean Your Retainers Text Block 0 Don't let this incredible op…" at bounding box center [468, 259] width 498 height 357
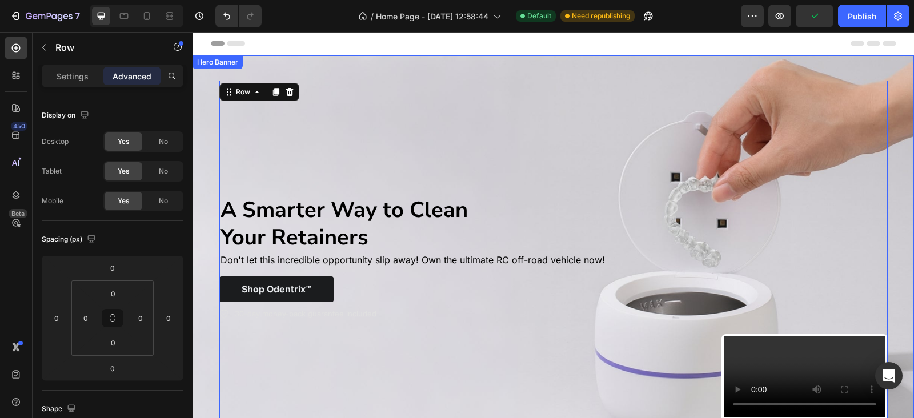
click at [211, 122] on div "A Smarter Way to Clean Your Retainers Text Block Don't let this incredible oppo…" at bounding box center [554, 258] width 686 height 393
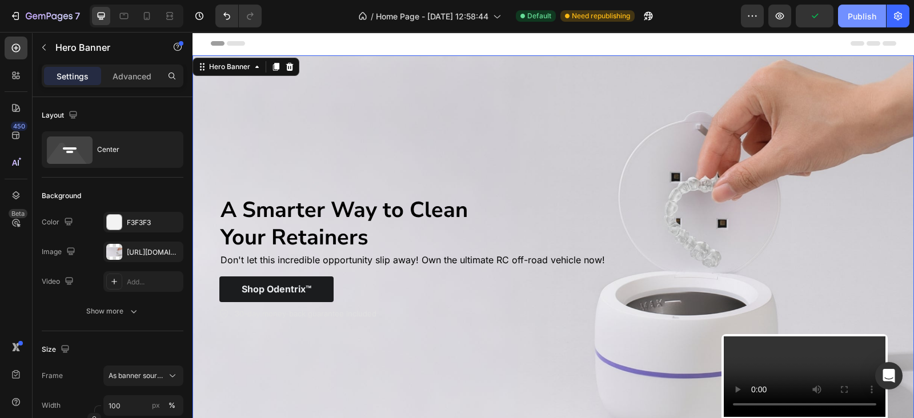
click at [853, 21] on div "Publish" at bounding box center [862, 16] width 29 height 12
click at [497, 101] on div "A Smarter Way to Clean Your Retainers Text Block Don't let this incredible oppo…" at bounding box center [468, 259] width 498 height 357
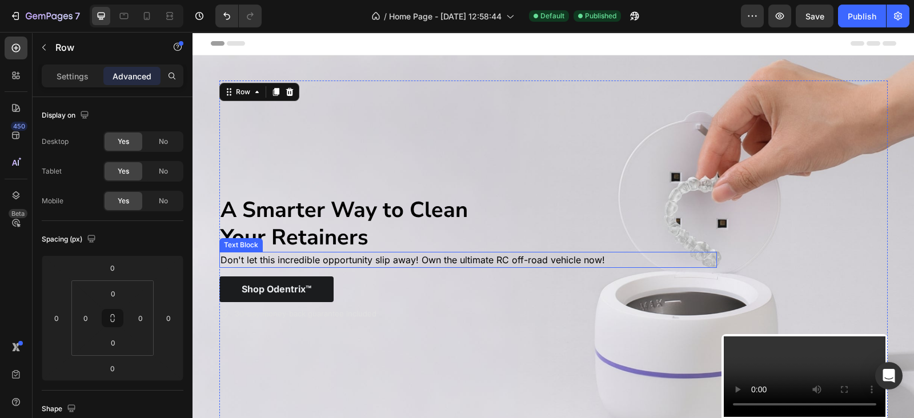
click at [399, 255] on p "Don't let this incredible opportunity slip away! Own the ultimate RC off-road v…" at bounding box center [469, 260] width 496 height 14
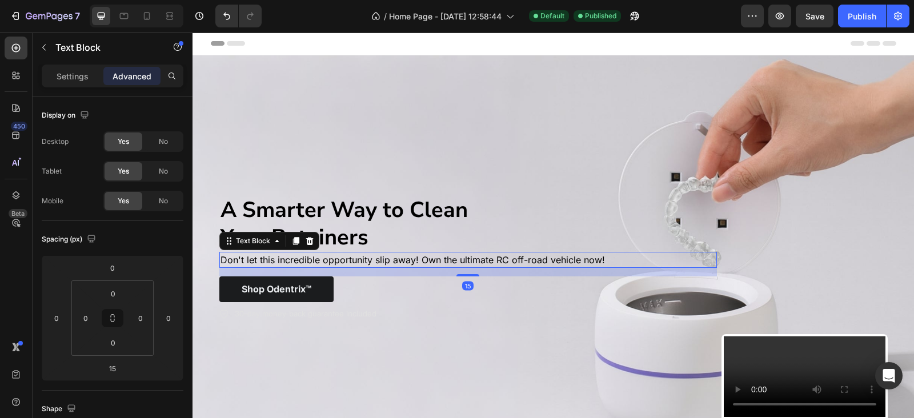
click at [399, 255] on p "Don't let this incredible opportunity slip away! Own the ultimate RC off-road v…" at bounding box center [469, 260] width 496 height 14
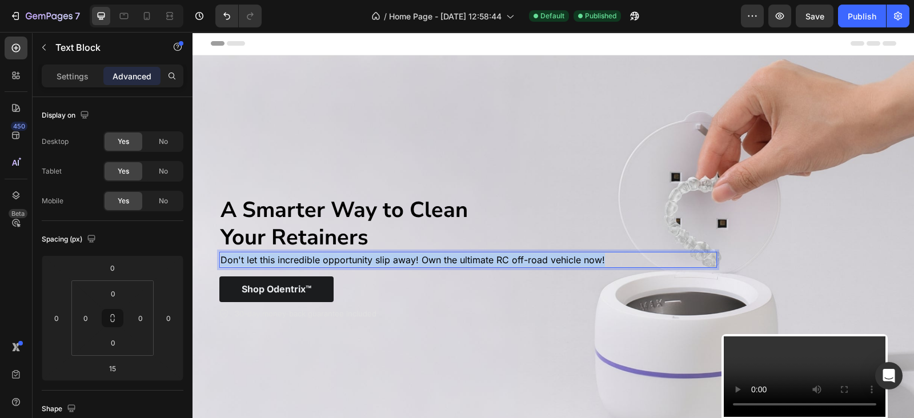
click at [399, 255] on p "Don't let this incredible opportunity slip away! Own the ultimate RC off-road v…" at bounding box center [469, 260] width 496 height 14
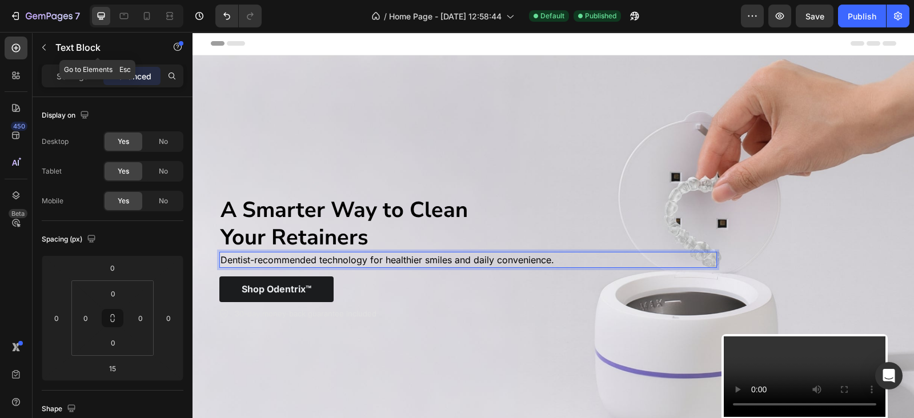
drag, startPoint x: 40, startPoint y: 44, endPoint x: 129, endPoint y: 176, distance: 159.3
click at [40, 43] on icon "button" at bounding box center [43, 47] width 9 height 9
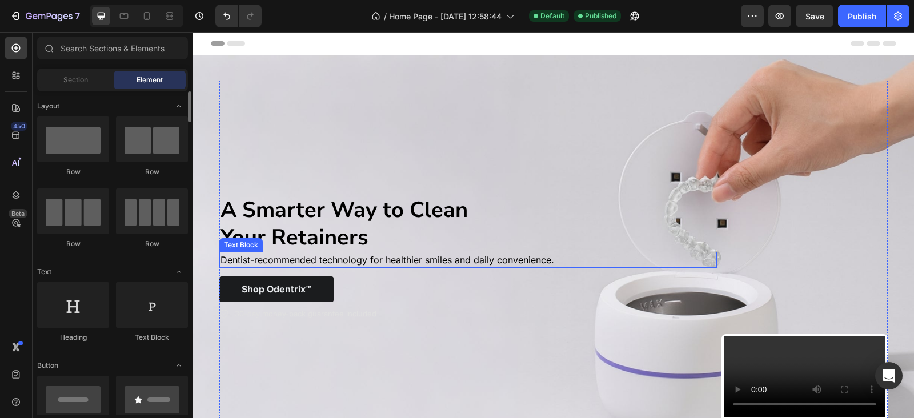
click at [268, 255] on p "Dentist-recommended technology for healthier smiles and daily convenience." at bounding box center [469, 260] width 496 height 14
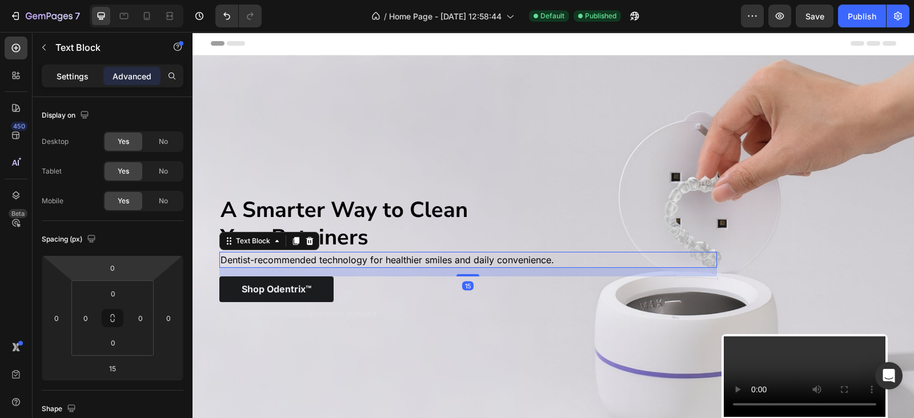
click at [60, 68] on div "Settings" at bounding box center [72, 76] width 57 height 18
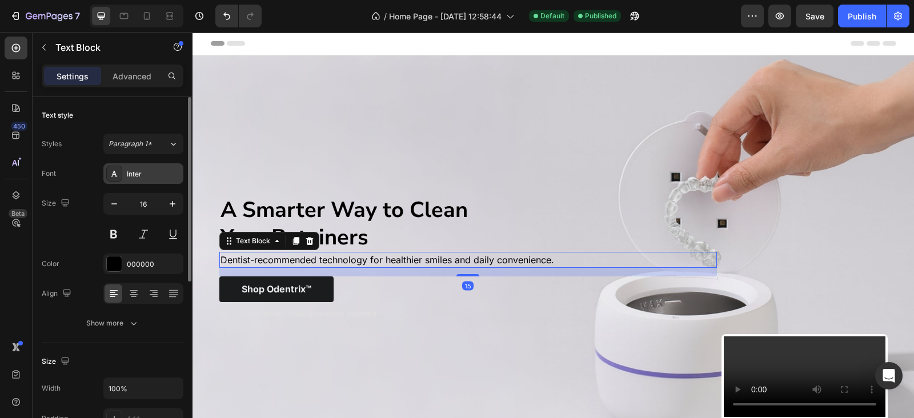
click at [131, 181] on div "Inter" at bounding box center [143, 173] width 80 height 21
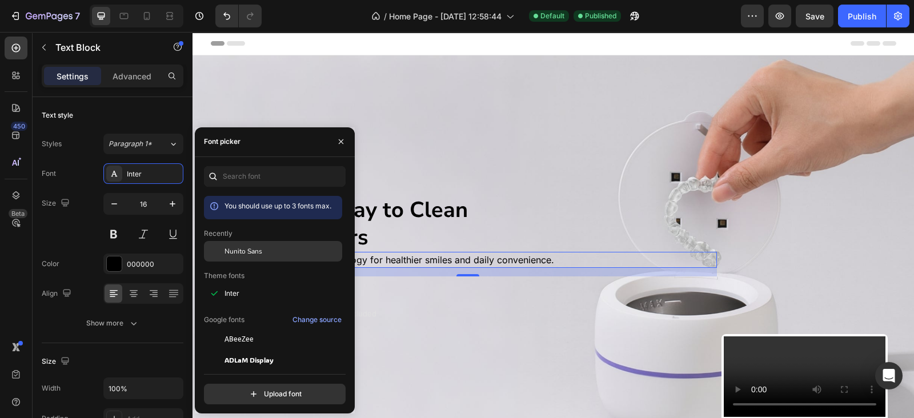
click at [246, 253] on span "Nunito Sans" at bounding box center [244, 251] width 38 height 10
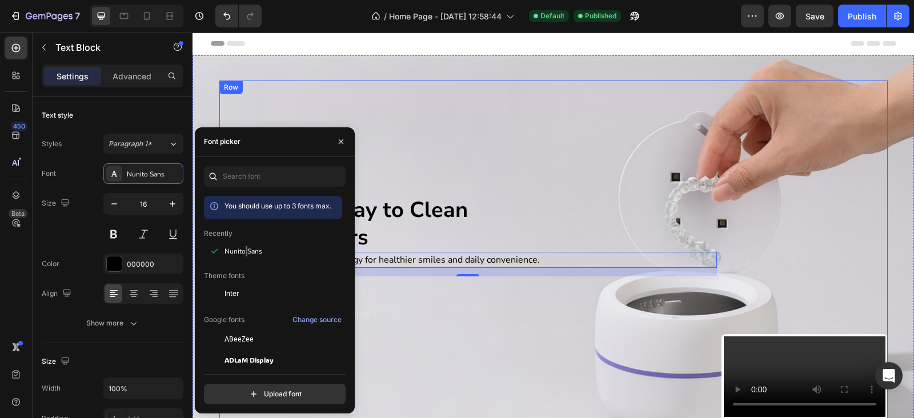
click at [419, 136] on div "A Smarter Way to Clean Your Retainers Text Block Dentist-recommended technology…" at bounding box center [468, 259] width 498 height 357
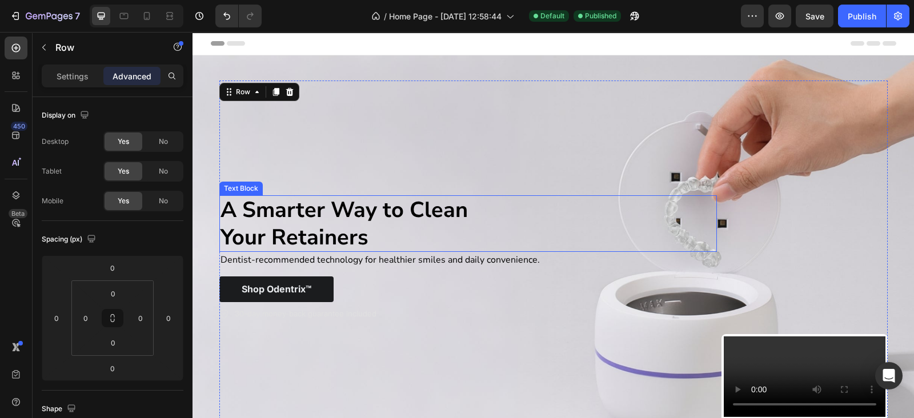
click at [349, 235] on p "Your Retainers" at bounding box center [469, 237] width 496 height 27
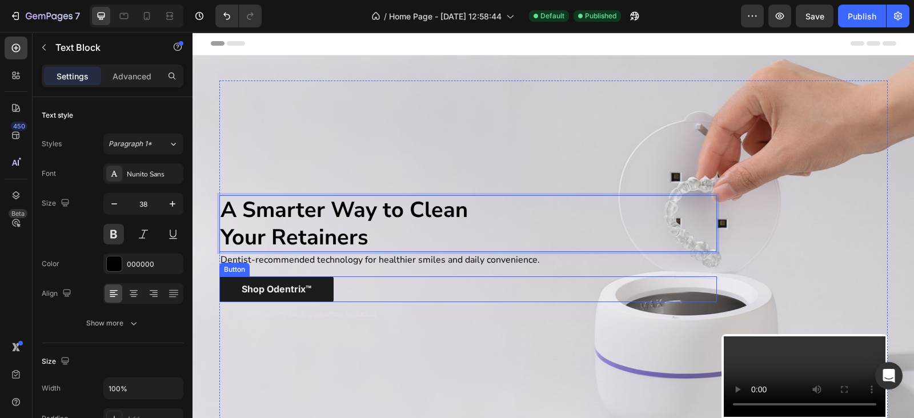
click at [403, 278] on div "Shop Odentrix™ Button" at bounding box center [468, 290] width 498 height 26
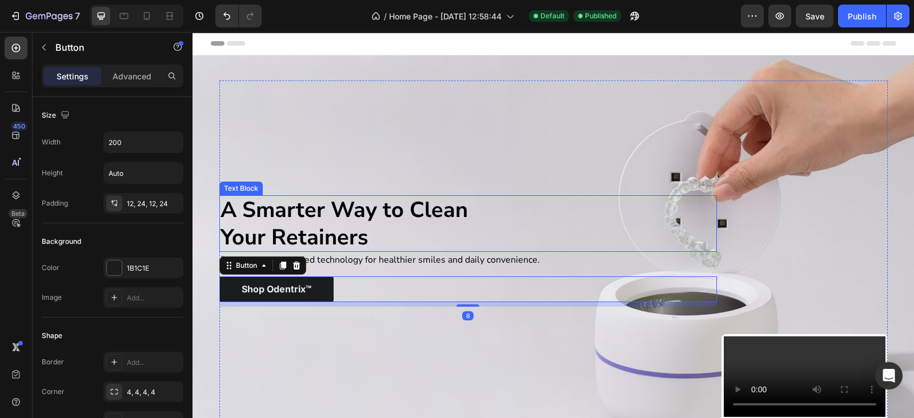
click at [405, 224] on p "Your Retainers" at bounding box center [469, 237] width 496 height 27
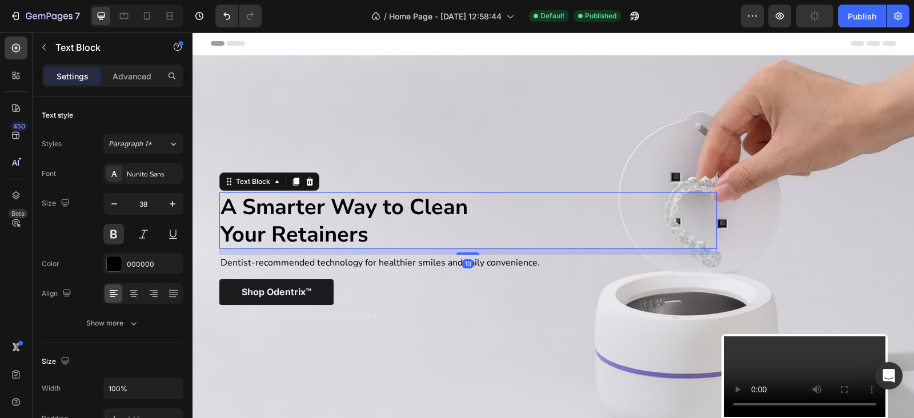
click at [458, 253] on div "A Smarter Way to Clean Your Retainers Text Block 10 Dentist-recommended technol…" at bounding box center [468, 259] width 498 height 357
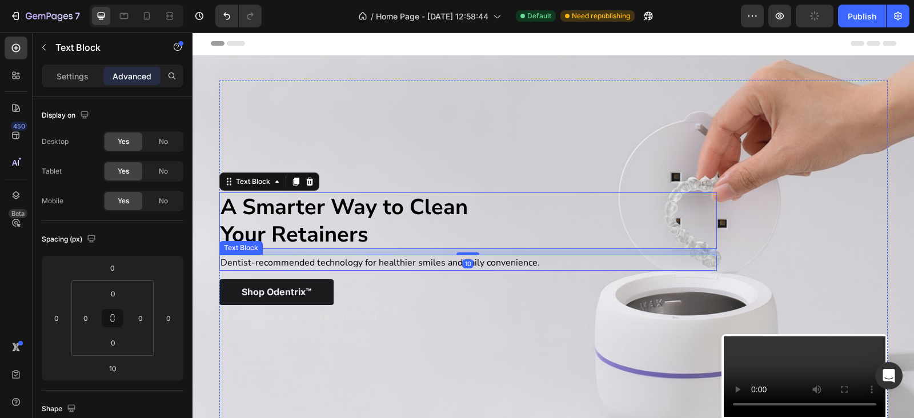
click at [396, 261] on p "Dentist-recommended technology for healthier smiles and daily convenience." at bounding box center [469, 263] width 496 height 14
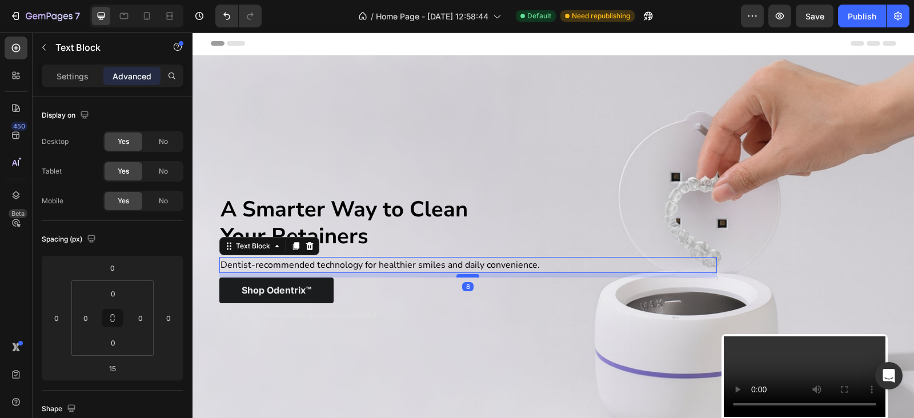
drag, startPoint x: 463, startPoint y: 276, endPoint x: 473, endPoint y: 272, distance: 10.5
click at [473, 274] on div at bounding box center [468, 275] width 23 height 3
type input "8"
click at [389, 99] on div "A Smarter Way to Clean Your Retainers Text Block Dentist-recommended technology…" at bounding box center [468, 259] width 498 height 357
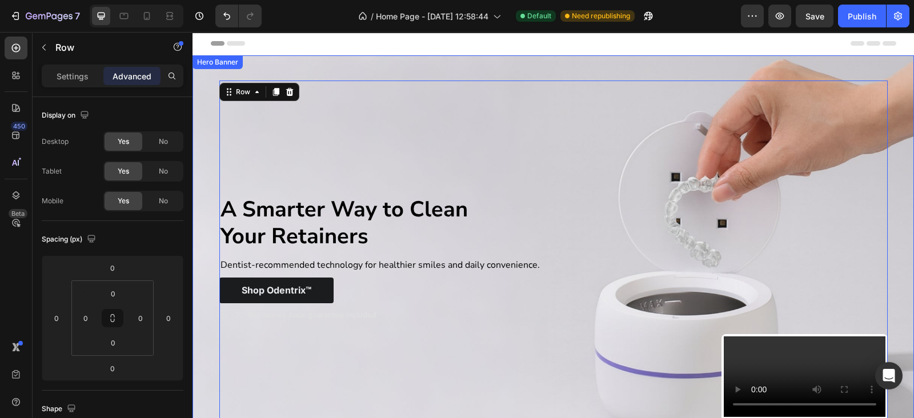
click at [196, 158] on div "Background Image" at bounding box center [554, 258] width 722 height 406
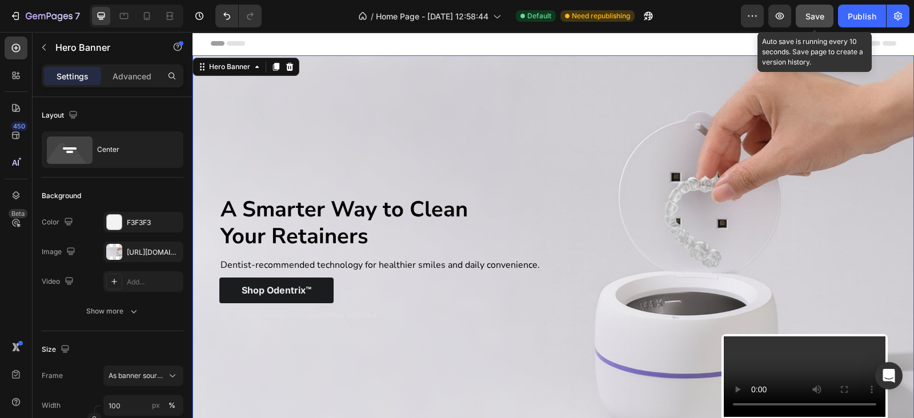
click at [830, 19] on button "Save" at bounding box center [815, 16] width 38 height 23
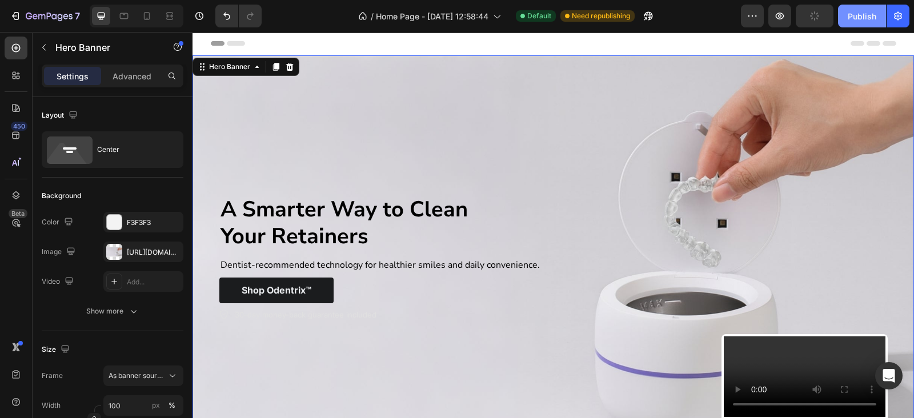
click at [849, 20] on div "Publish" at bounding box center [862, 16] width 29 height 12
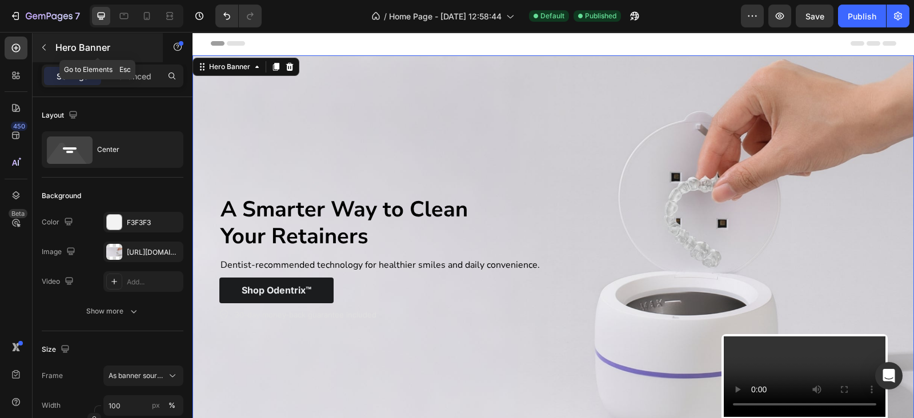
click at [43, 46] on icon "button" at bounding box center [43, 48] width 3 height 6
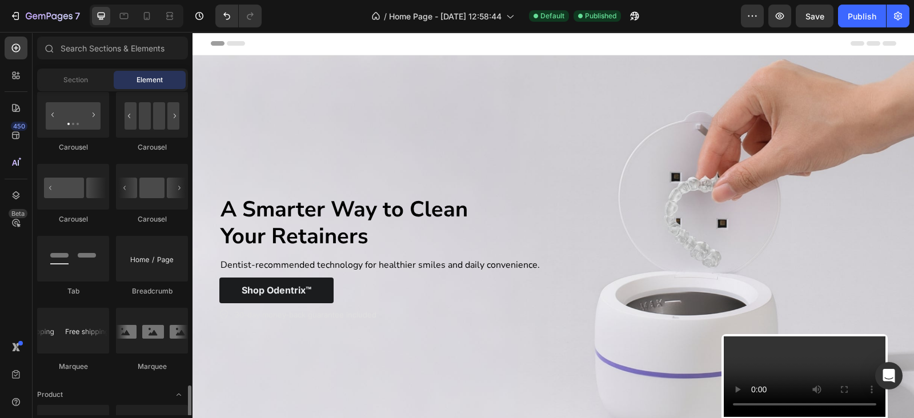
scroll to position [1333, 0]
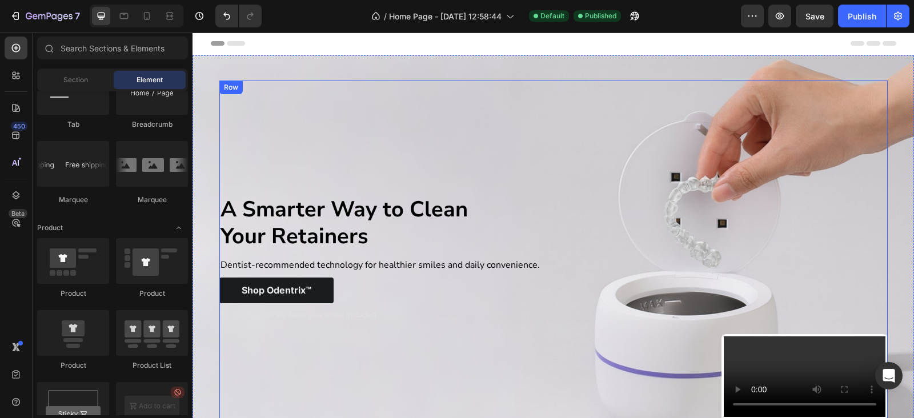
click at [346, 337] on div "A Smarter Way to Clean Your Retainers Text Block Dentist-recommended technology…" at bounding box center [468, 259] width 498 height 357
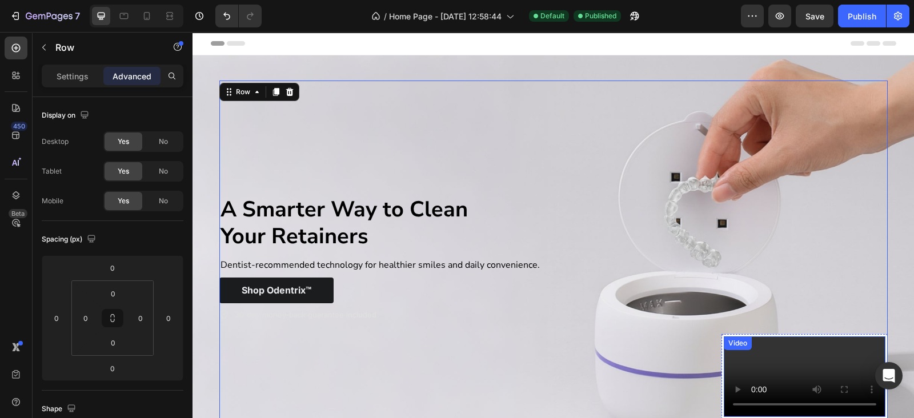
click at [777, 369] on video at bounding box center [805, 377] width 162 height 81
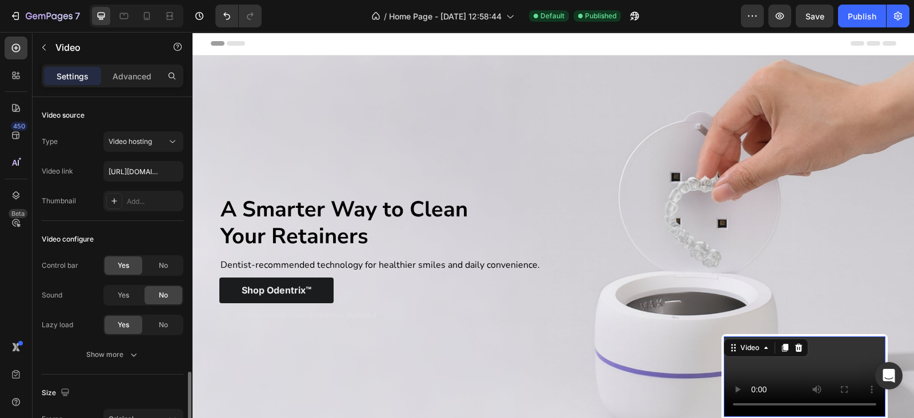
scroll to position [166, 0]
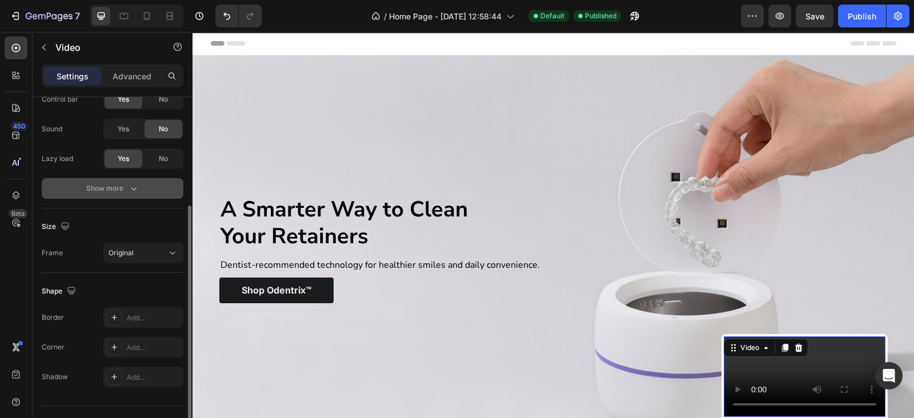
click at [135, 187] on icon "button" at bounding box center [134, 188] width 6 height 3
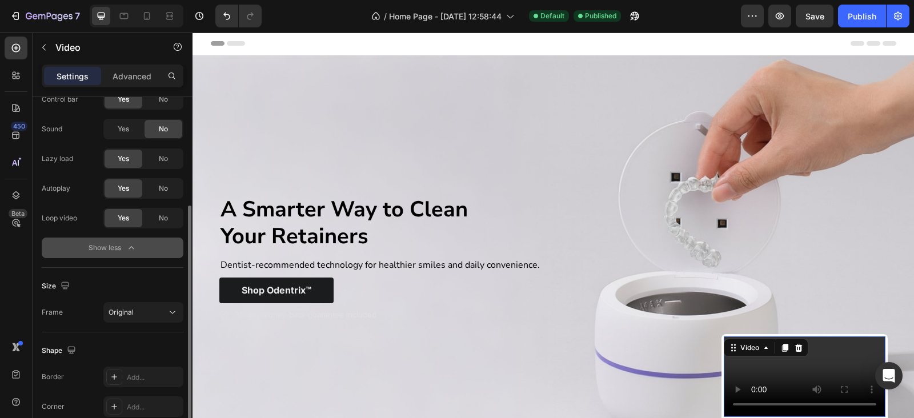
scroll to position [0, 0]
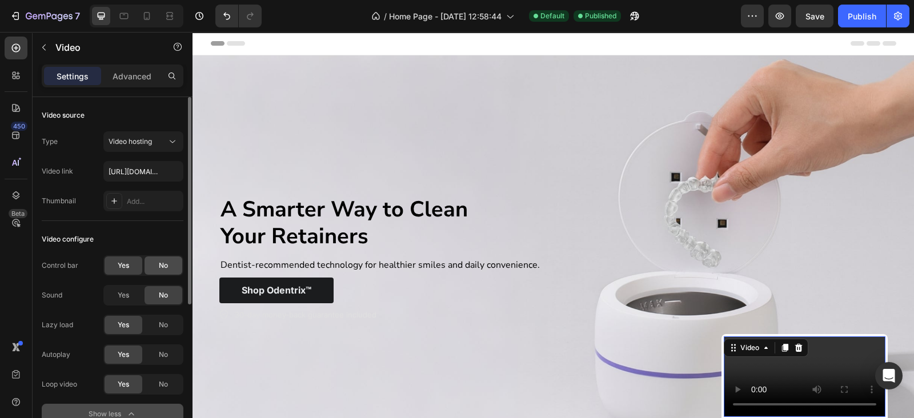
click at [157, 265] on div "No" at bounding box center [164, 266] width 38 height 18
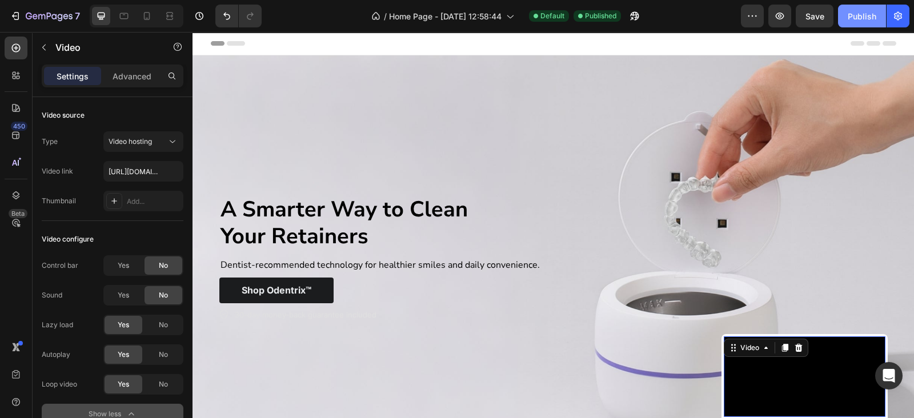
click at [849, 23] on button "Publish" at bounding box center [862, 16] width 48 height 23
click at [371, 146] on div "A Smarter Way to Clean Your Retainers Text Block Dentist-recommended technology…" at bounding box center [468, 259] width 498 height 357
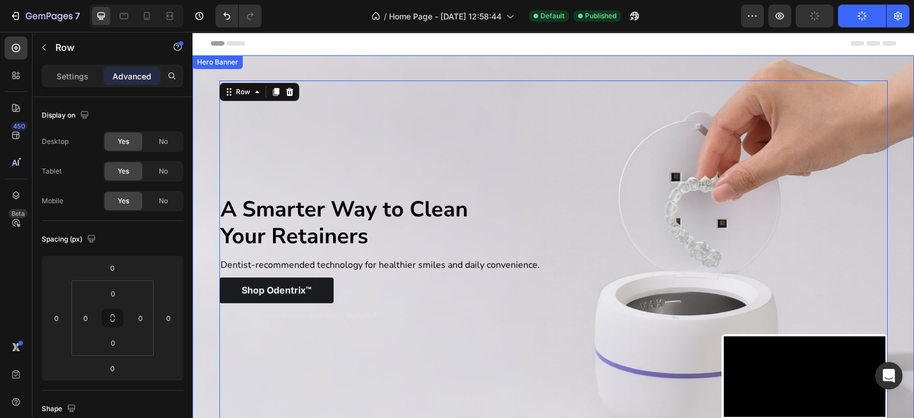
click at [212, 130] on div "A Smarter Way to Clean Your Retainers Text Block Dentist-recommended technology…" at bounding box center [554, 258] width 686 height 393
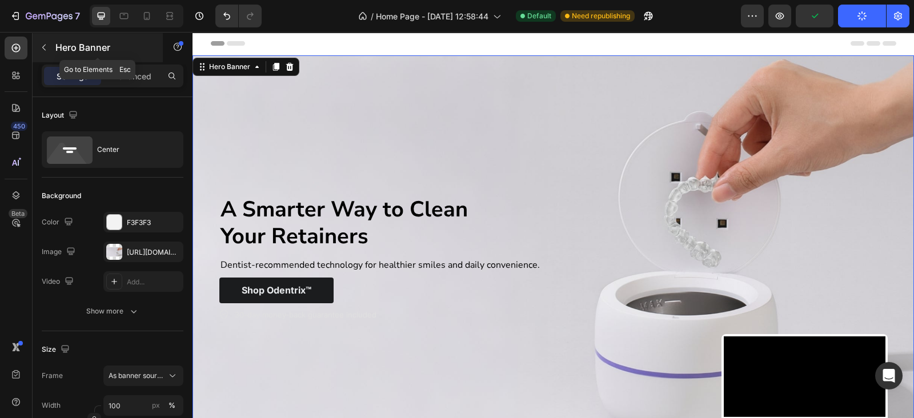
click at [46, 50] on icon "button" at bounding box center [43, 47] width 9 height 9
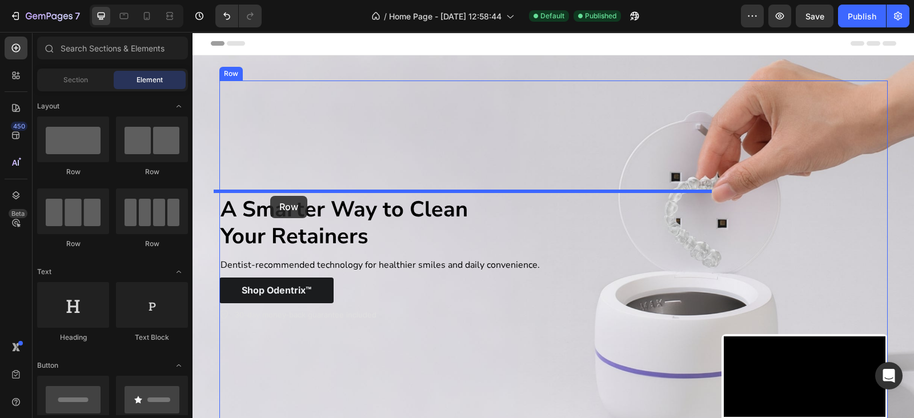
drag, startPoint x: 259, startPoint y: 169, endPoint x: 270, endPoint y: 196, distance: 29.0
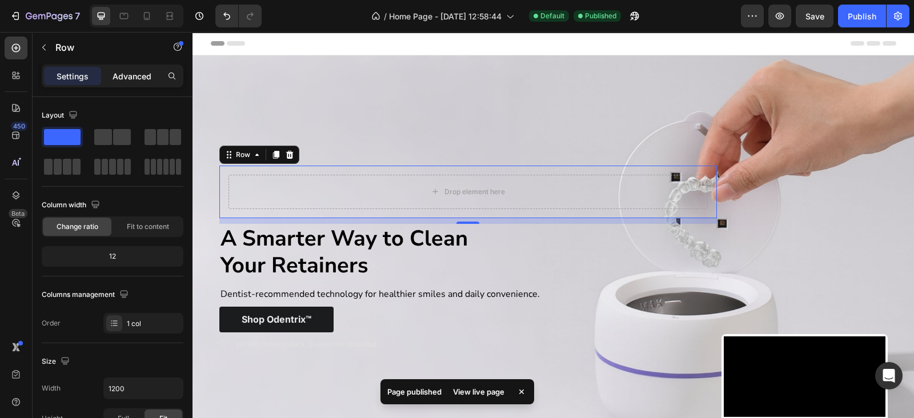
click at [140, 79] on p "Advanced" at bounding box center [132, 76] width 39 height 12
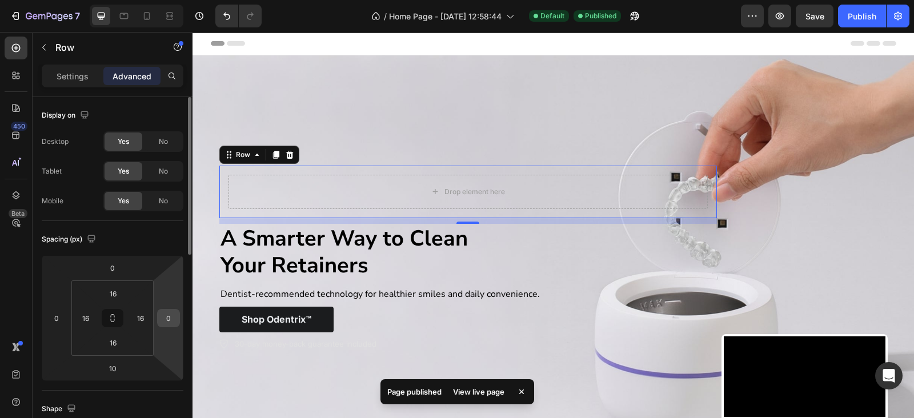
click at [172, 318] on input "0" at bounding box center [168, 318] width 17 height 17
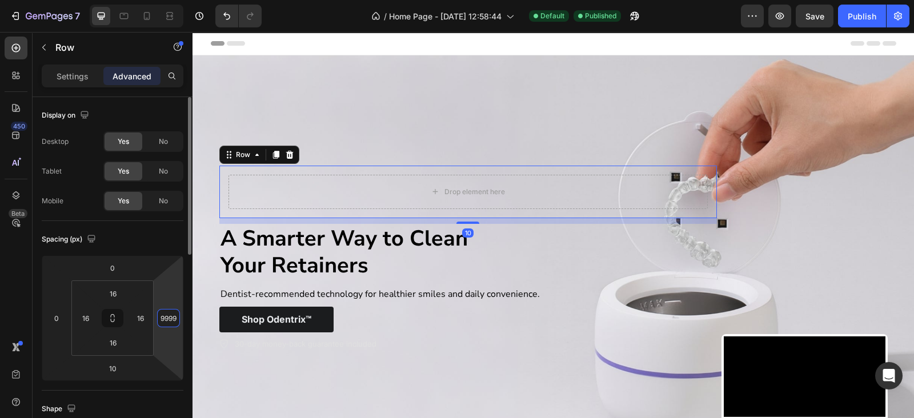
click at [166, 319] on input "9999" at bounding box center [168, 318] width 17 height 17
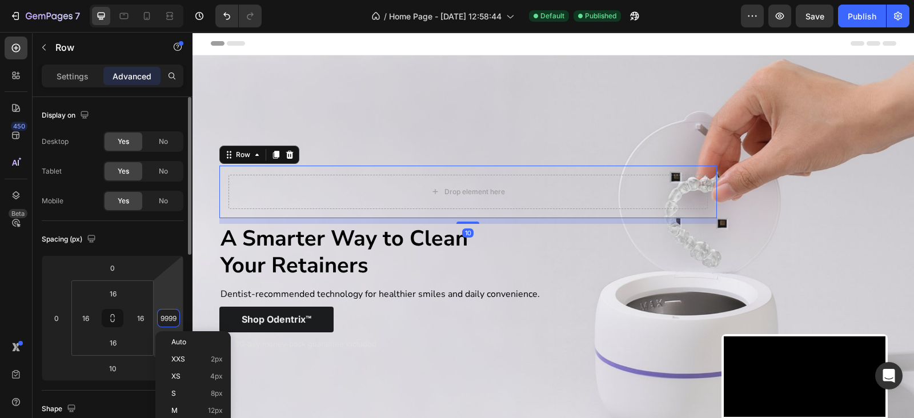
click at [166, 319] on input "9999" at bounding box center [168, 318] width 17 height 17
type input "0"
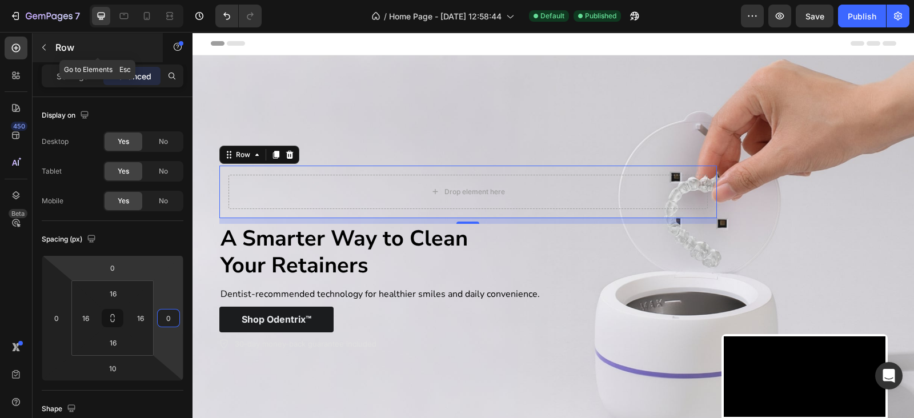
click at [37, 44] on button "button" at bounding box center [44, 47] width 18 height 18
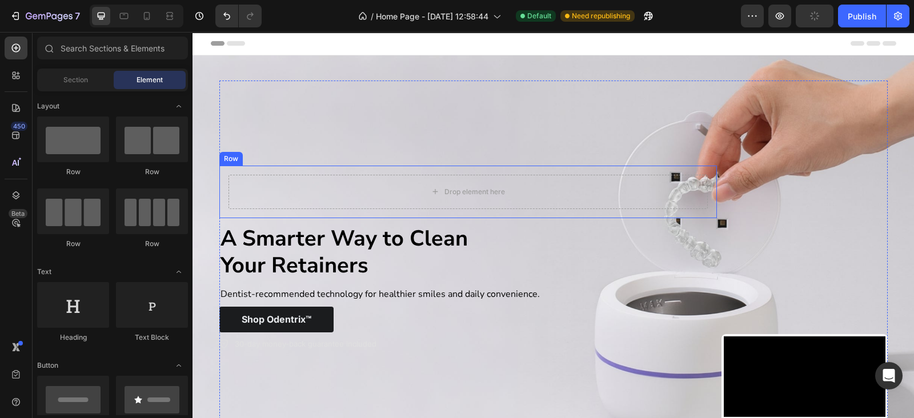
click at [248, 169] on div "Drop element here Row" at bounding box center [468, 192] width 498 height 53
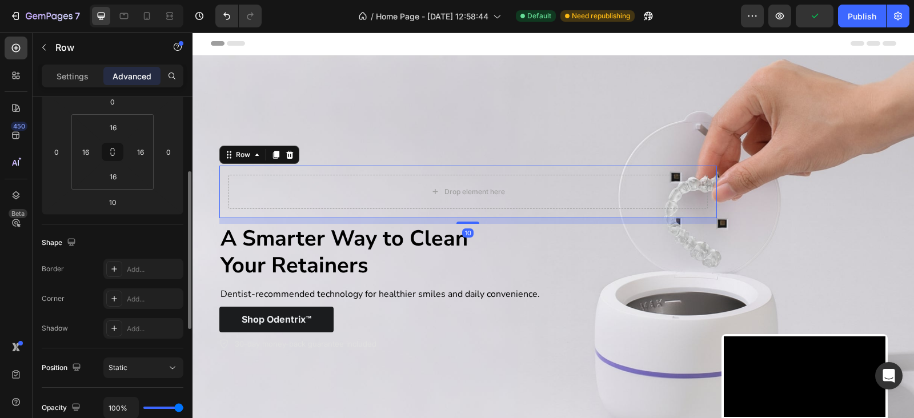
scroll to position [333, 0]
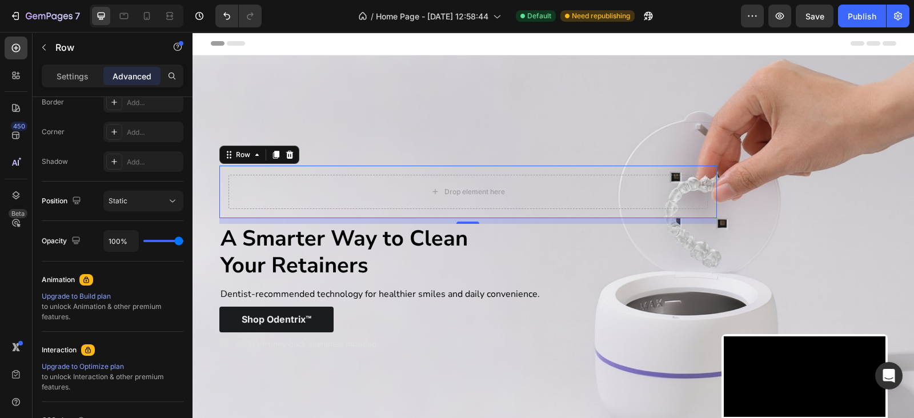
click at [73, 65] on div "Settings Advanced" at bounding box center [113, 76] width 142 height 23
click at [73, 67] on div "Settings" at bounding box center [72, 76] width 57 height 18
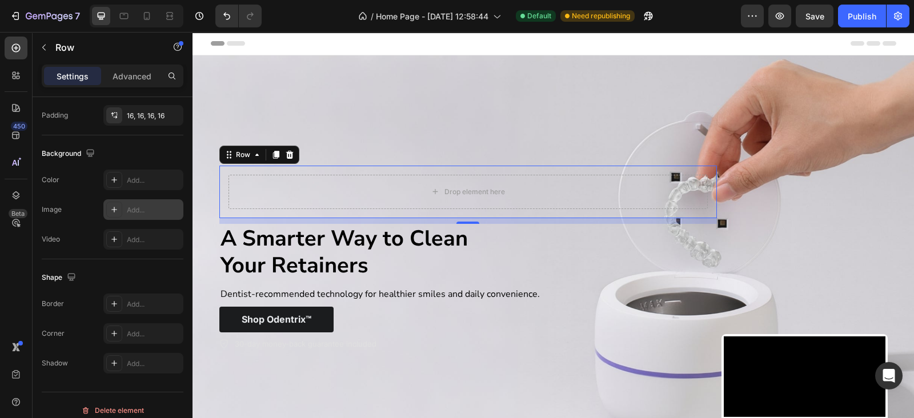
scroll to position [0, 0]
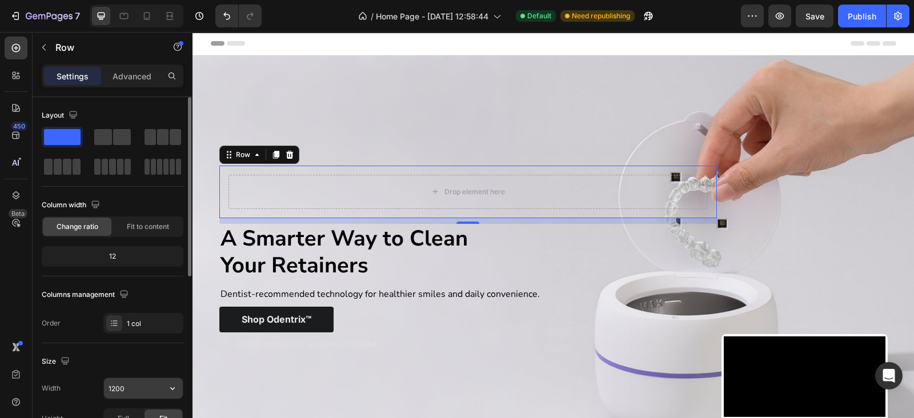
click at [149, 382] on input "1200" at bounding box center [143, 388] width 79 height 21
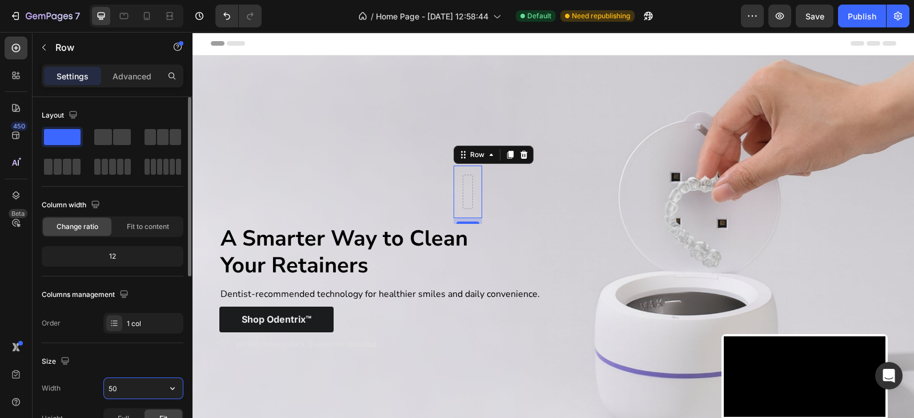
type input "500"
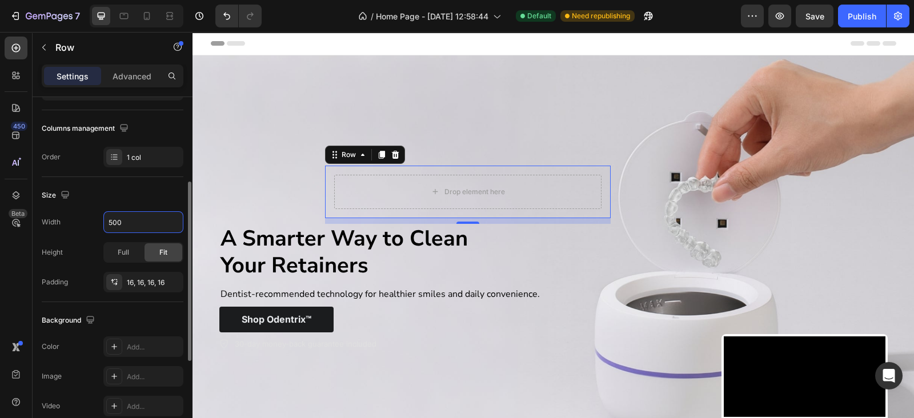
scroll to position [333, 0]
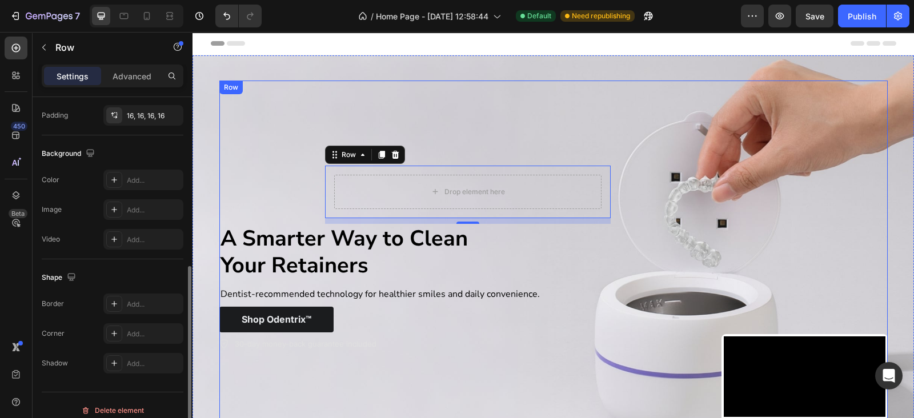
click at [270, 172] on div "Drop element here Row 10 A Smarter Way to Clean Your Retainers Text Block Denti…" at bounding box center [468, 259] width 498 height 357
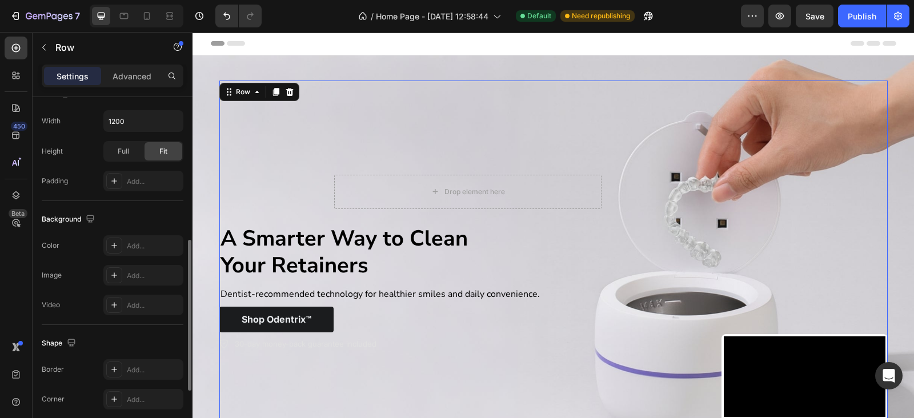
scroll to position [472, 0]
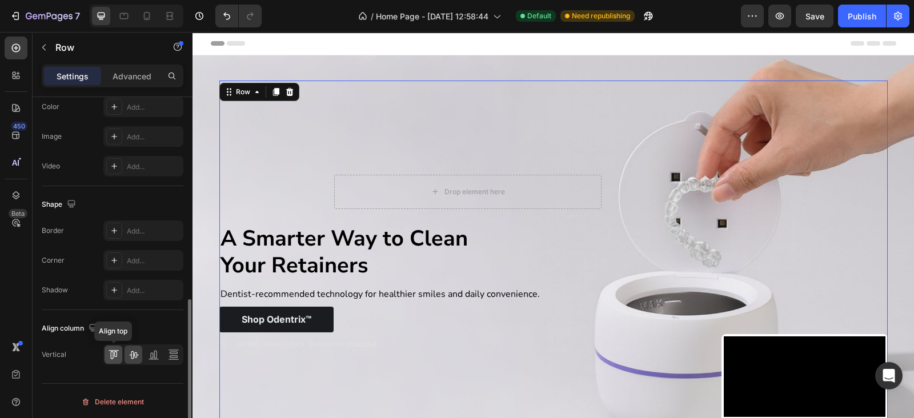
click at [113, 346] on div at bounding box center [114, 355] width 18 height 18
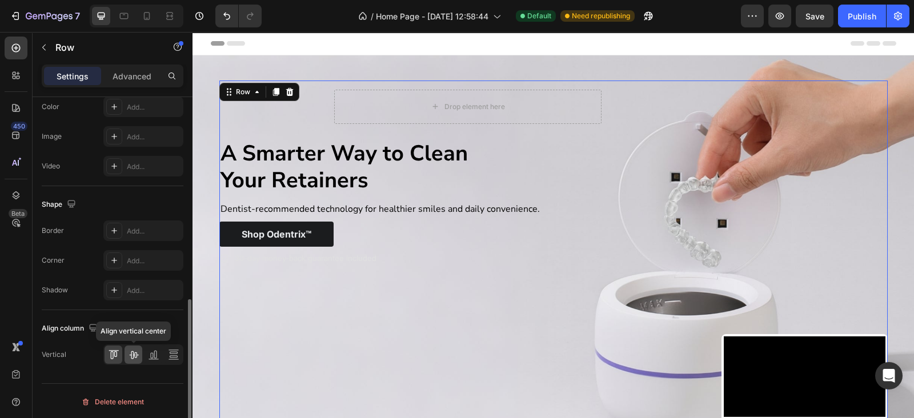
click at [137, 358] on div at bounding box center [134, 355] width 18 height 18
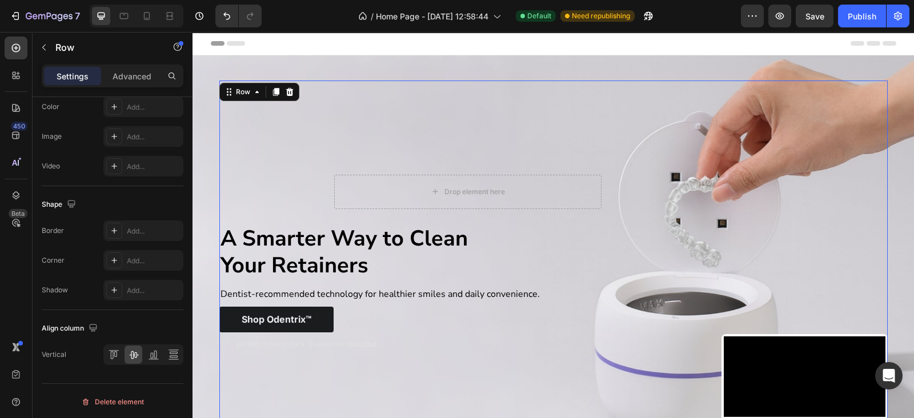
click at [317, 171] on div "Drop element here Row A Smarter Way to Clean Your Retainers Text Block Dentist-…" at bounding box center [468, 259] width 498 height 357
click at [319, 171] on div "Drop element here Row A Smarter Way to Clean Your Retainers Text Block Dentist-…" at bounding box center [468, 259] width 498 height 357
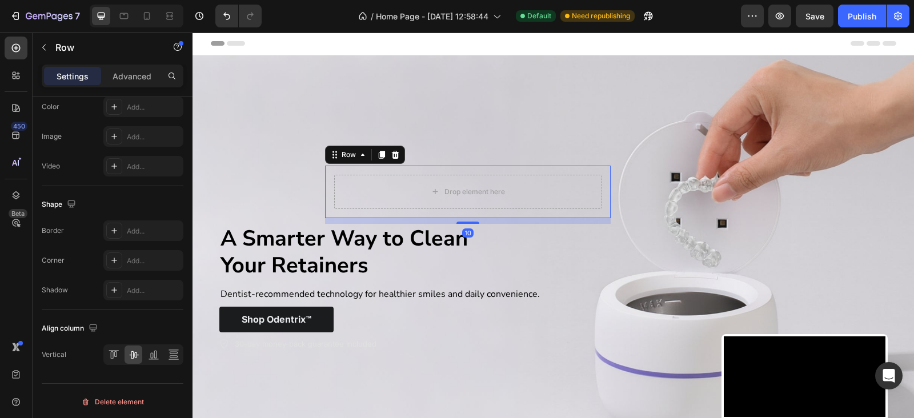
click at [325, 170] on div "Drop element here Row 10" at bounding box center [468, 192] width 286 height 53
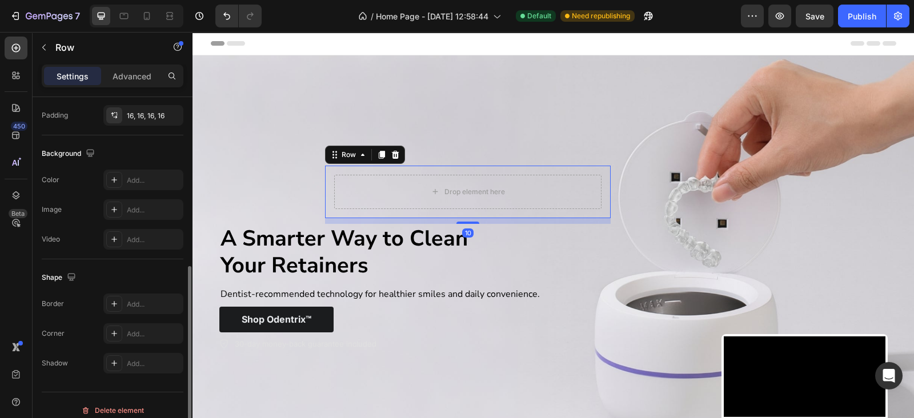
scroll to position [342, 0]
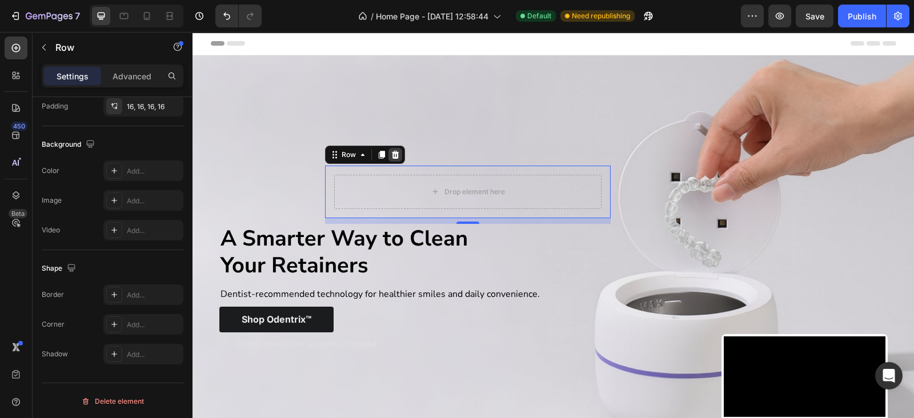
click at [392, 152] on icon at bounding box center [395, 155] width 7 height 8
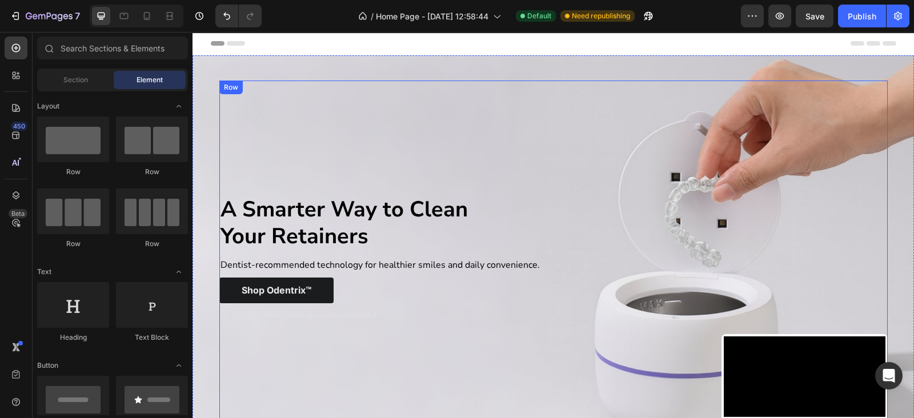
click at [330, 175] on div "A Smarter Way to Clean Your Retainers Text Block Dentist-recommended technology…" at bounding box center [468, 259] width 498 height 357
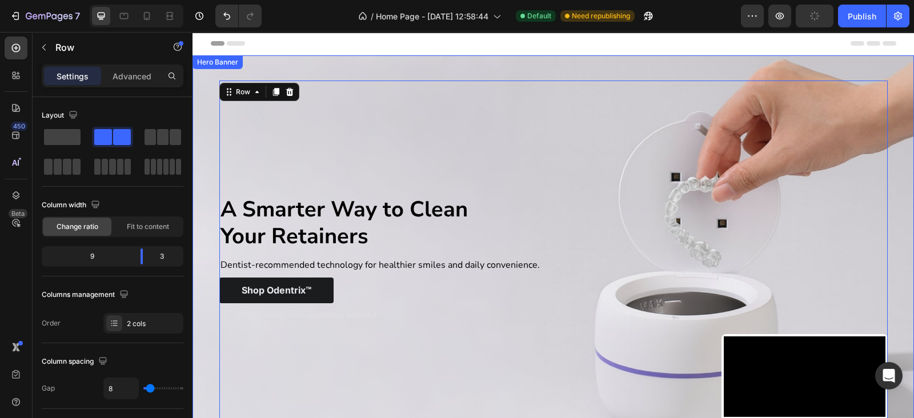
click at [211, 150] on div "A Smarter Way to Clean Your Retainers Text Block Dentist-recommended technology…" at bounding box center [554, 258] width 686 height 393
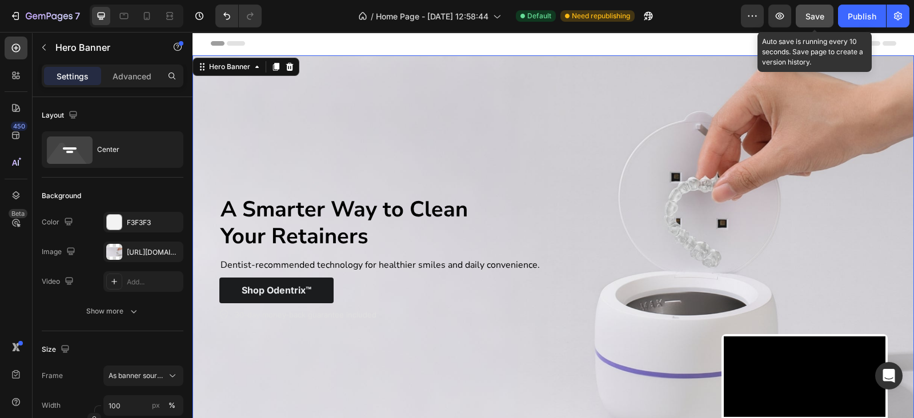
click at [826, 14] on button "Save" at bounding box center [815, 16] width 38 height 23
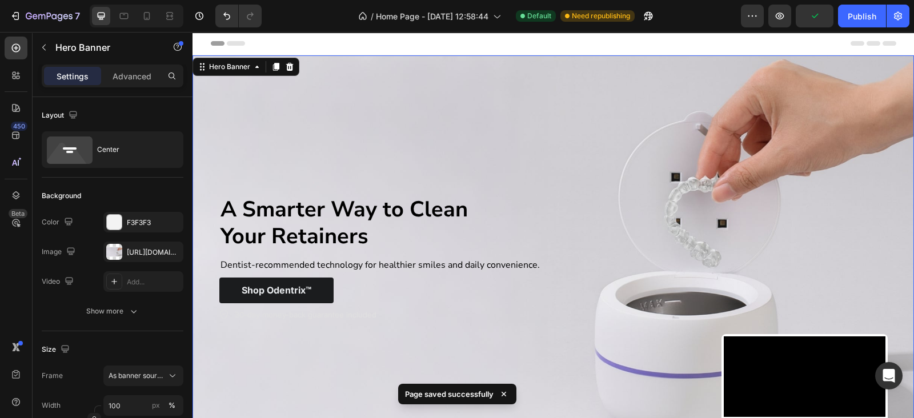
click at [211, 170] on div "A Smarter Way to Clean Your Retainers Text Block Dentist-recommended technology…" at bounding box center [554, 258] width 686 height 393
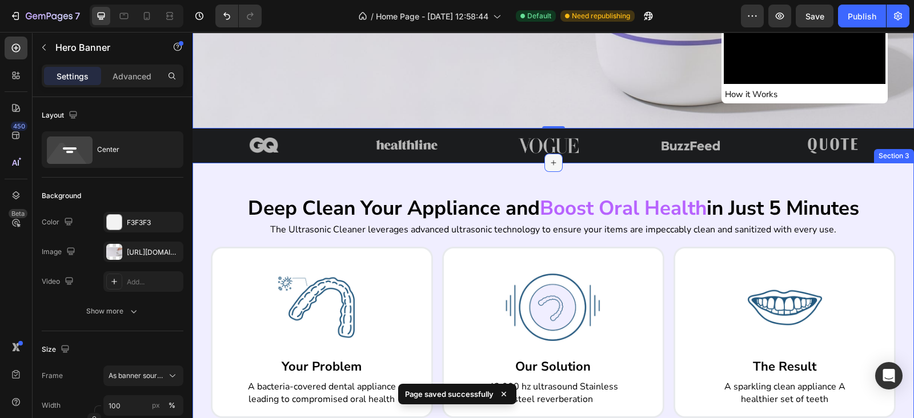
click at [548, 161] on div at bounding box center [554, 163] width 18 height 18
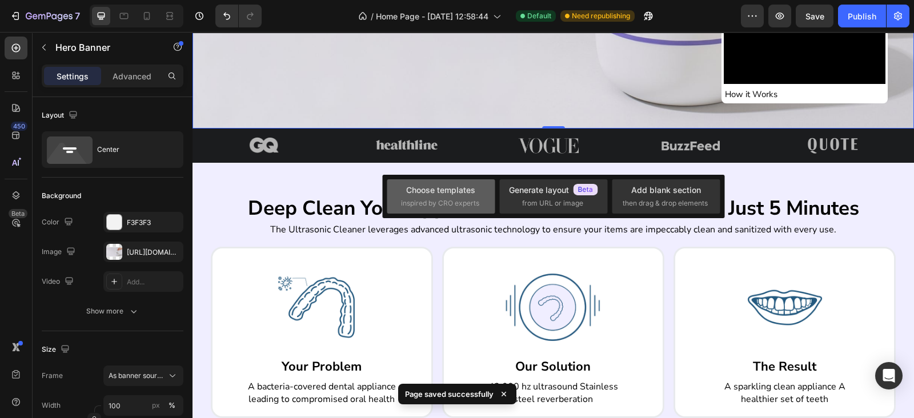
click at [473, 194] on div "Choose templates" at bounding box center [440, 190] width 69 height 12
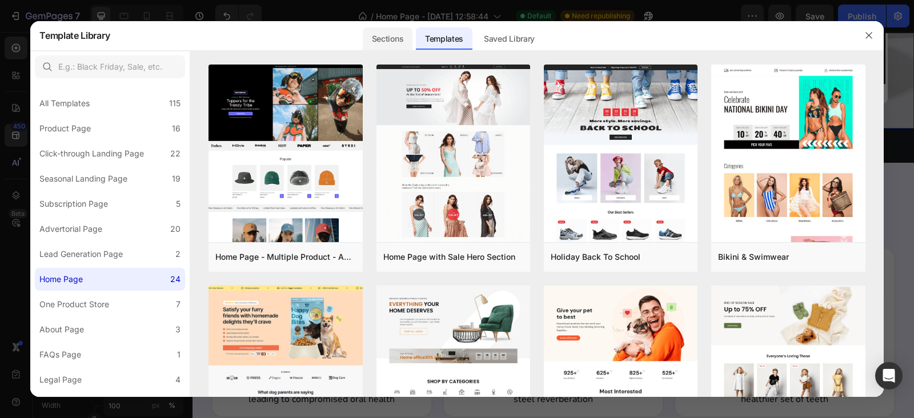
click at [384, 41] on div "Sections" at bounding box center [388, 38] width 50 height 23
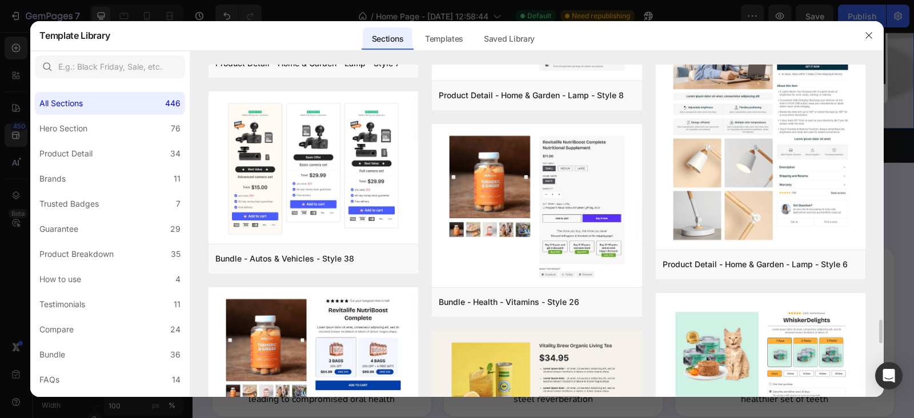
scroll to position [3406, 0]
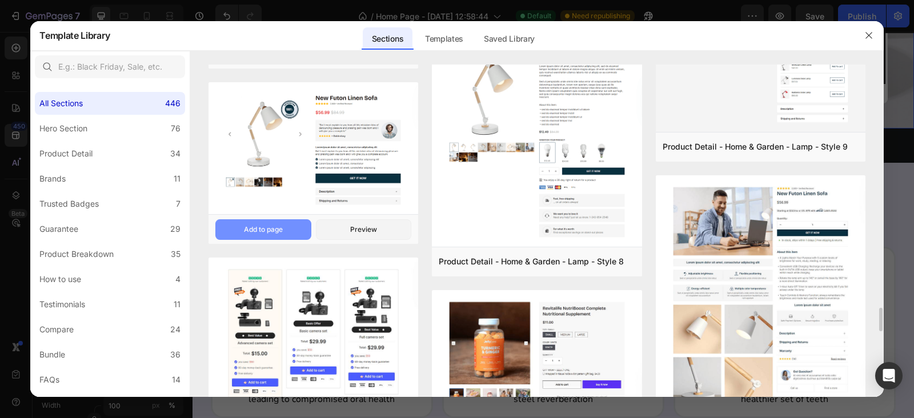
click at [255, 233] on div "Add to page" at bounding box center [263, 230] width 39 height 10
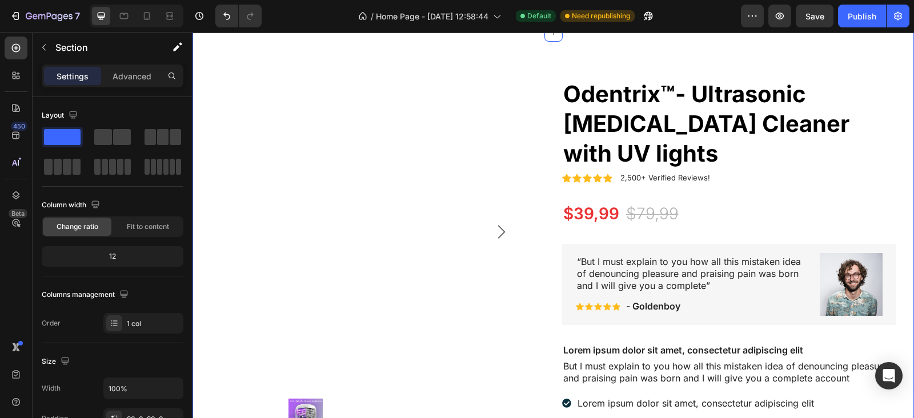
scroll to position [291, 0]
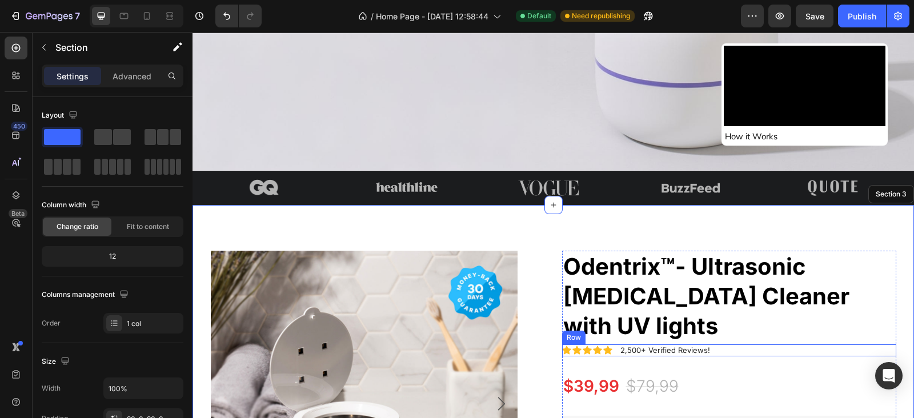
click at [720, 345] on div "Icon Icon Icon Icon Icon Icon List 2,500+ Verified Reviews! Text Block Row" at bounding box center [729, 351] width 334 height 12
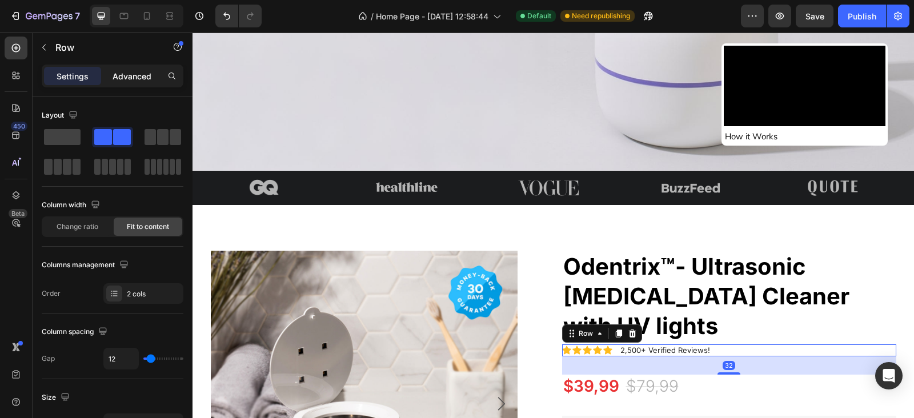
click at [154, 78] on div "Advanced" at bounding box center [131, 76] width 57 height 18
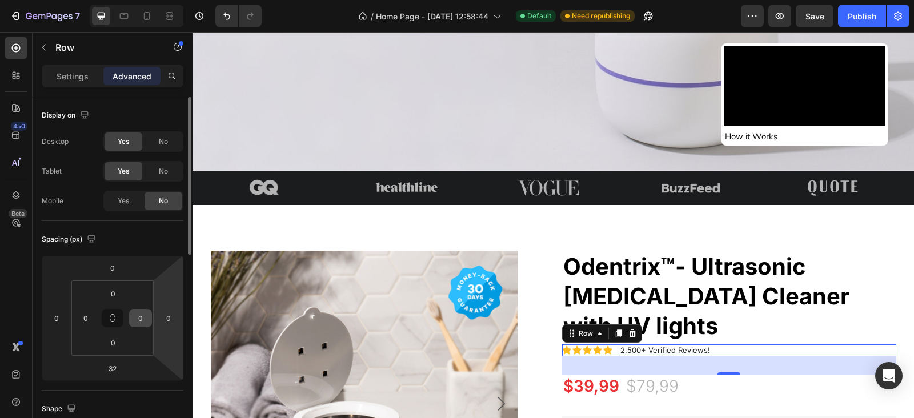
click at [139, 313] on input "0" at bounding box center [140, 318] width 17 height 17
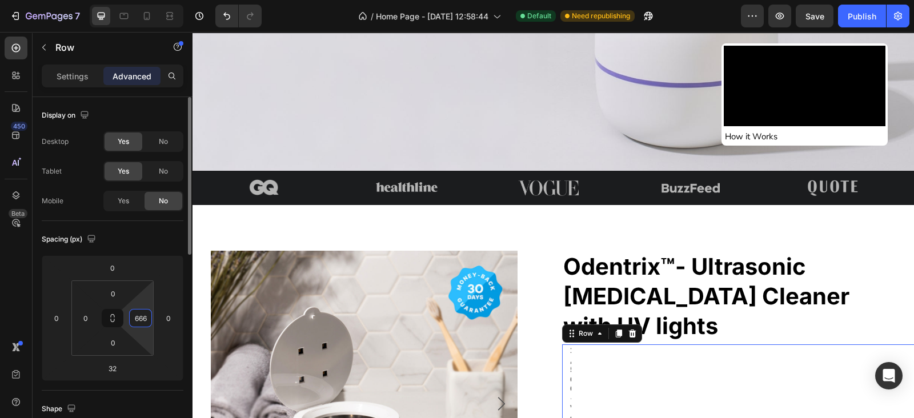
click at [138, 311] on input "666" at bounding box center [140, 318] width 17 height 17
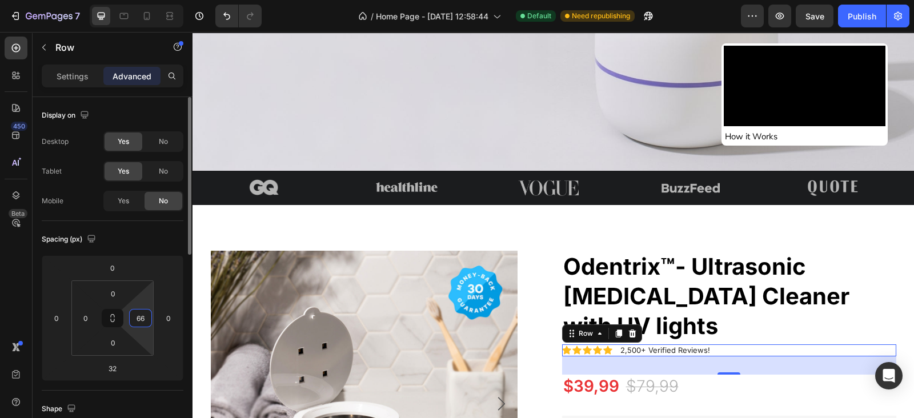
click at [138, 311] on input "66" at bounding box center [140, 318] width 17 height 17
click at [138, 311] on input "88" at bounding box center [140, 318] width 17 height 17
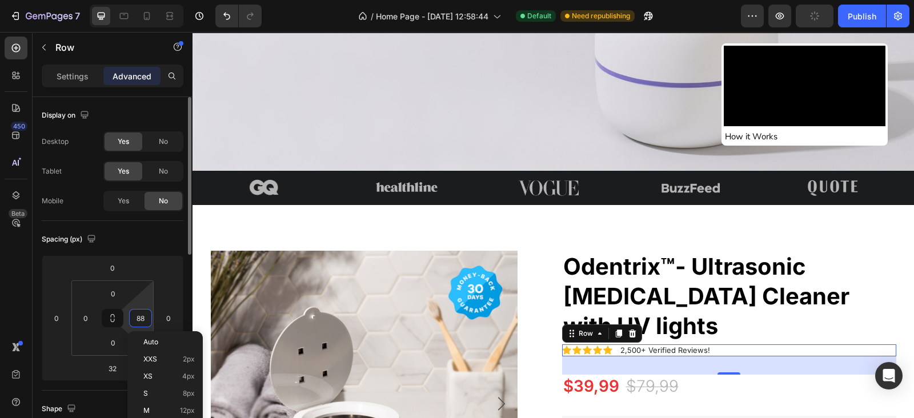
click at [138, 311] on input "88" at bounding box center [140, 318] width 17 height 17
click at [146, 323] on input "088" at bounding box center [140, 318] width 17 height 17
type input "0"
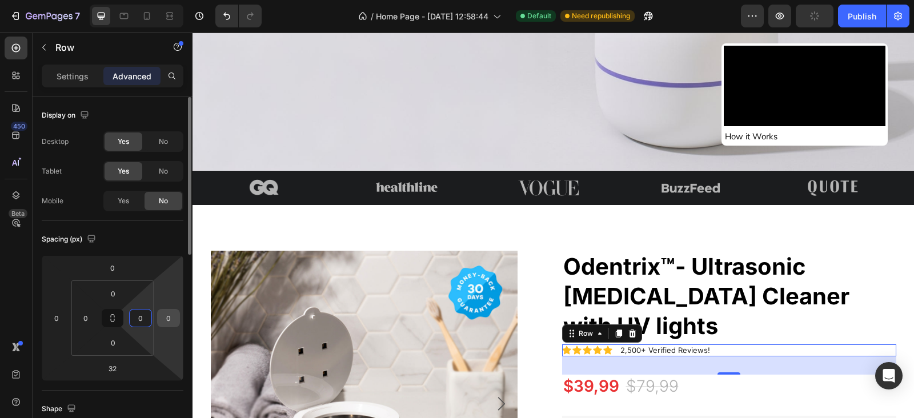
click at [166, 318] on input "0" at bounding box center [168, 318] width 17 height 17
click at [166, 318] on input "999" at bounding box center [168, 318] width 17 height 17
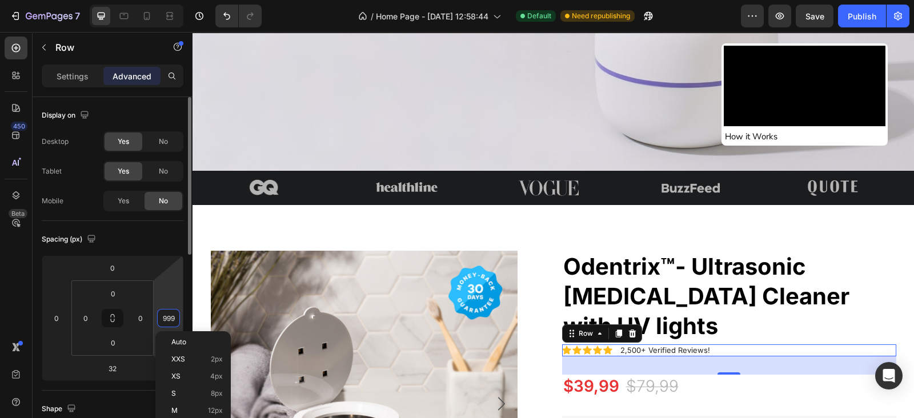
click at [166, 318] on input "999" at bounding box center [168, 318] width 17 height 17
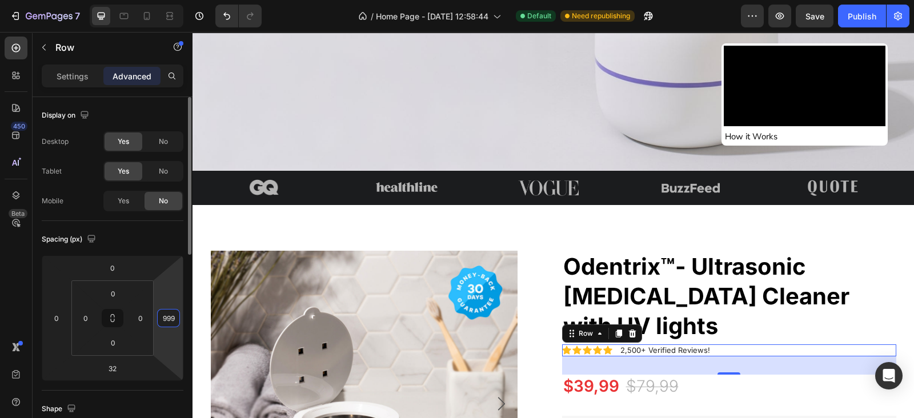
click at [166, 318] on input "999" at bounding box center [168, 318] width 17 height 17
click at [166, 318] on input "99" at bounding box center [168, 318] width 17 height 17
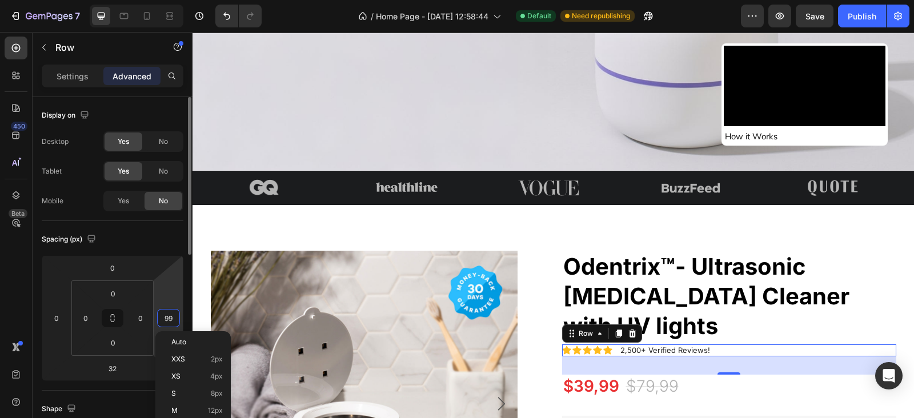
click at [166, 318] on input "99" at bounding box center [168, 318] width 17 height 17
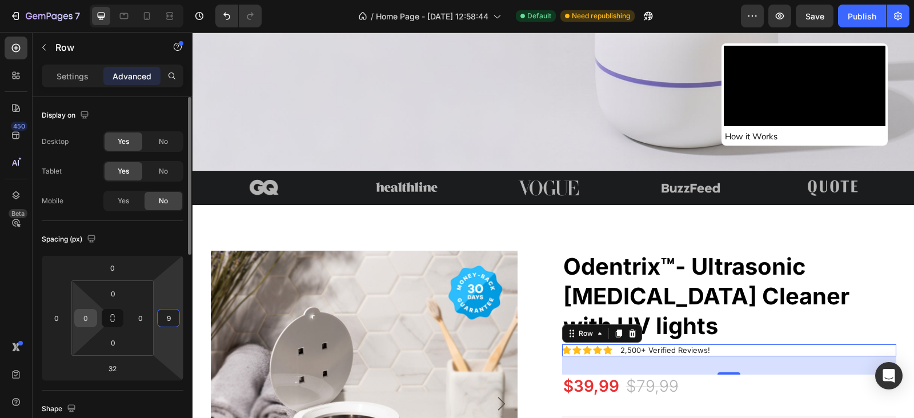
type input "9"
click at [79, 318] on input "0" at bounding box center [85, 318] width 17 height 17
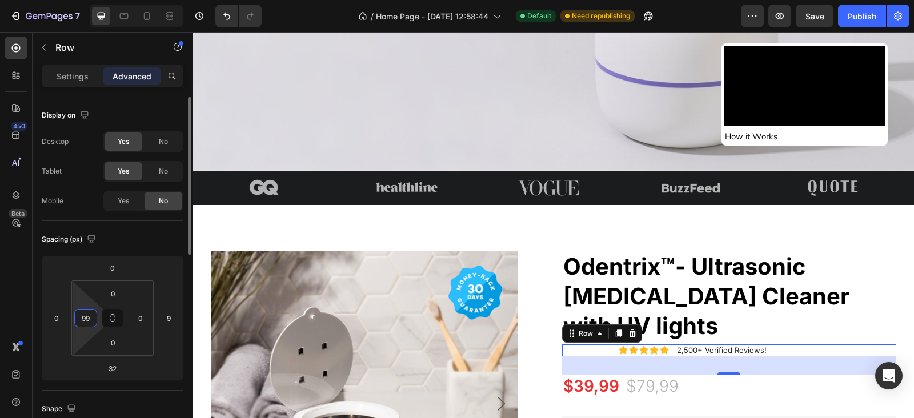
click at [79, 318] on input "99" at bounding box center [85, 318] width 17 height 17
type input "0"
click at [134, 310] on input "0" at bounding box center [140, 318] width 17 height 17
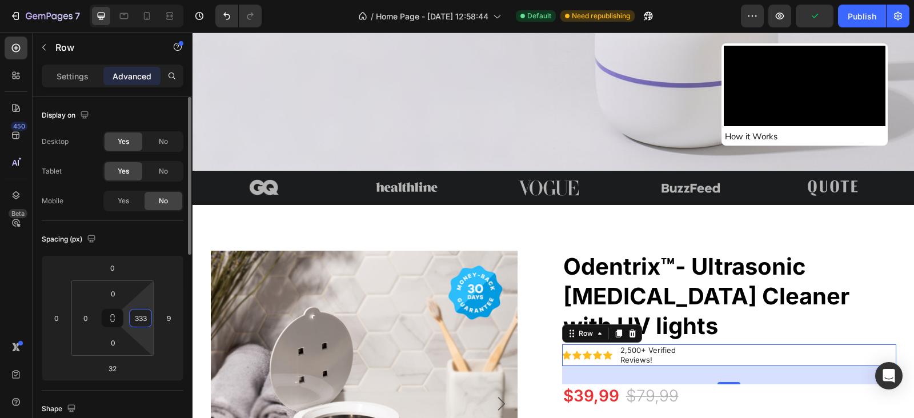
click at [134, 310] on input "333" at bounding box center [140, 318] width 17 height 17
type input "0"
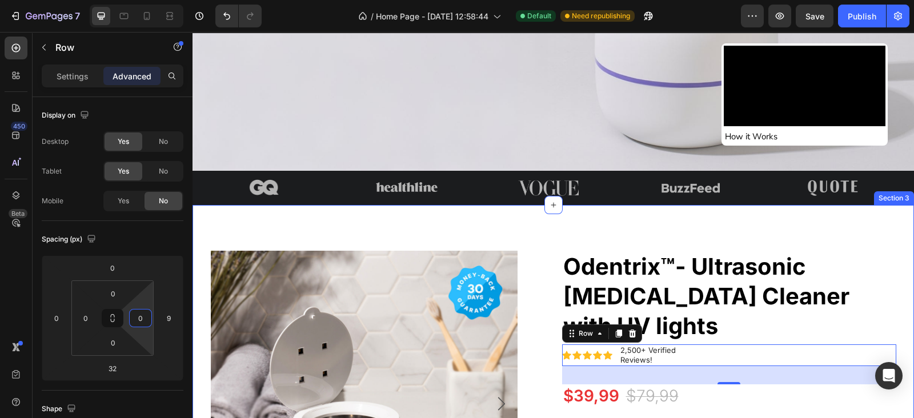
drag, startPoint x: 530, startPoint y: 238, endPoint x: 576, endPoint y: 308, distance: 83.1
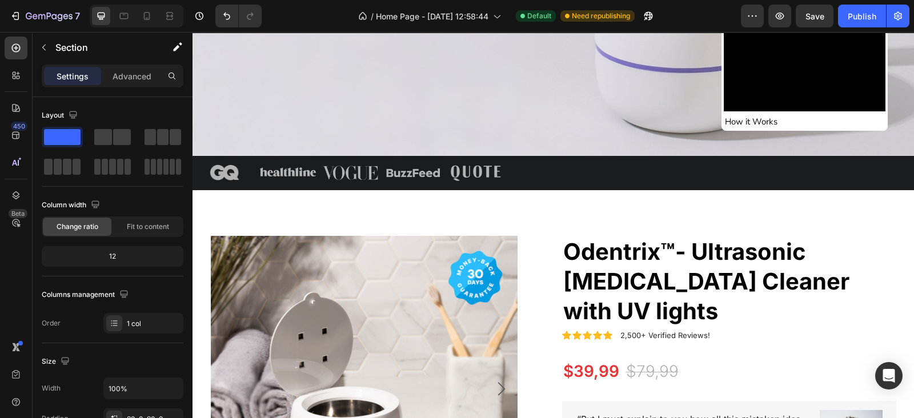
scroll to position [333, 0]
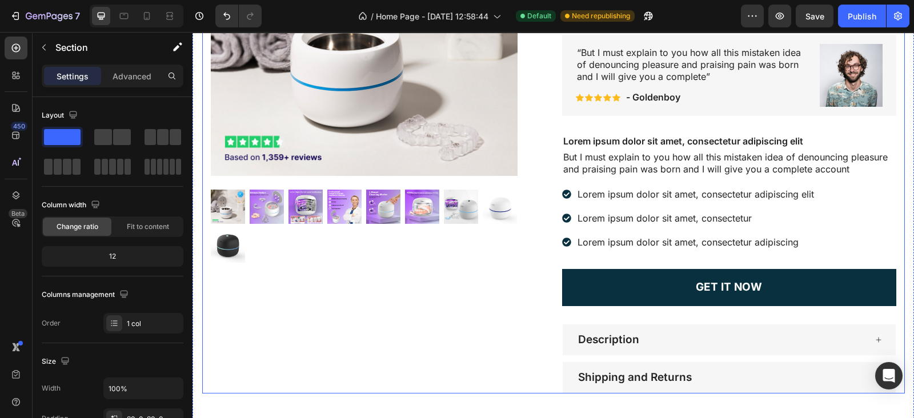
scroll to position [833, 0]
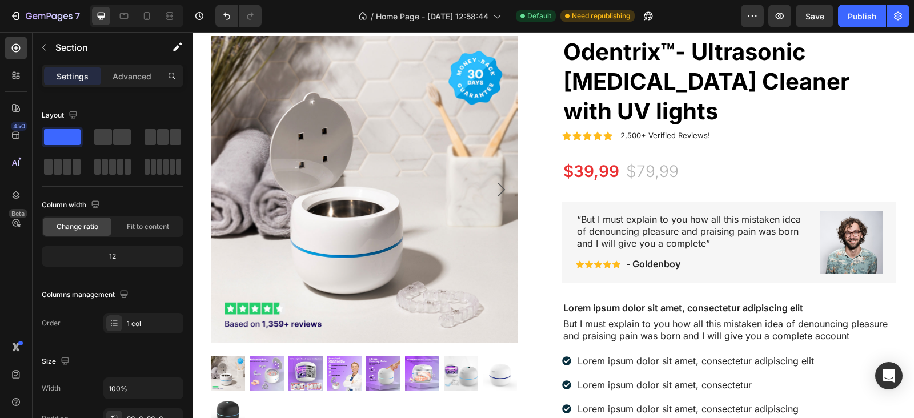
scroll to position [333, 0]
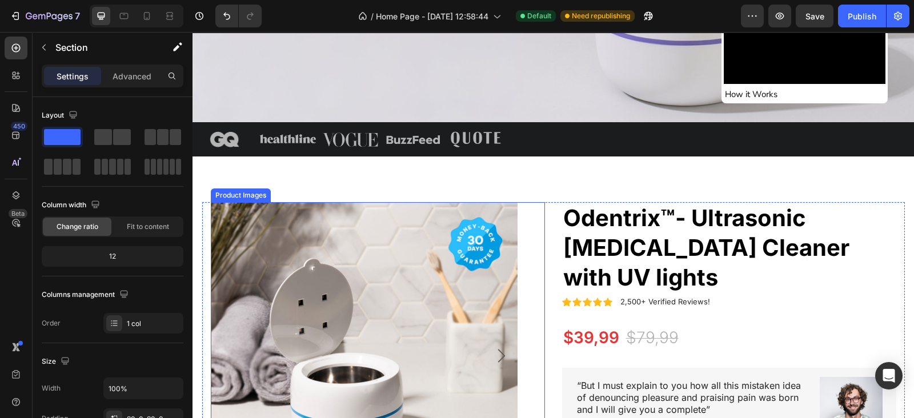
click at [537, 210] on div "Product Images" at bounding box center [378, 399] width 334 height 394
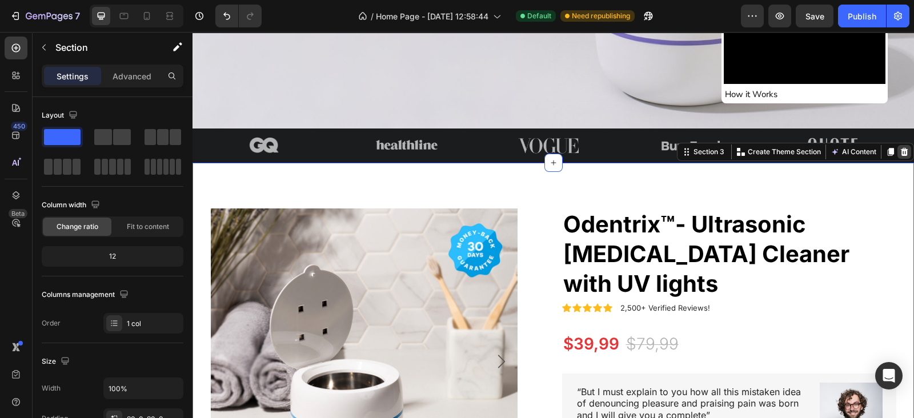
click at [900, 147] on icon at bounding box center [904, 151] width 9 height 9
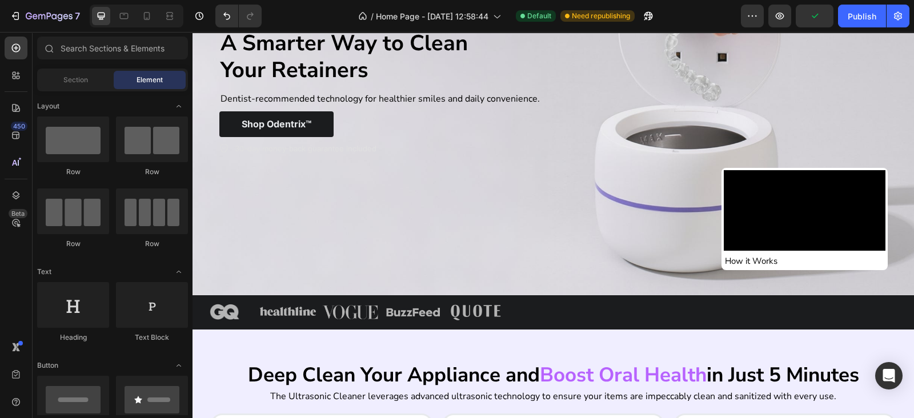
scroll to position [0, 0]
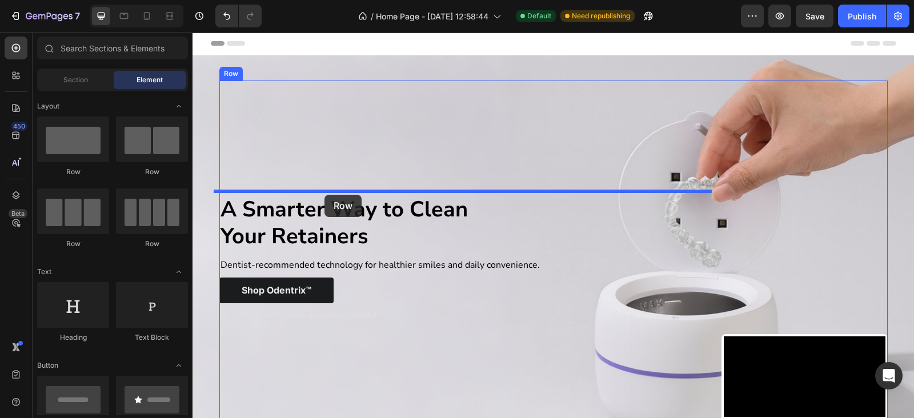
drag, startPoint x: 373, startPoint y: 179, endPoint x: 325, endPoint y: 195, distance: 50.6
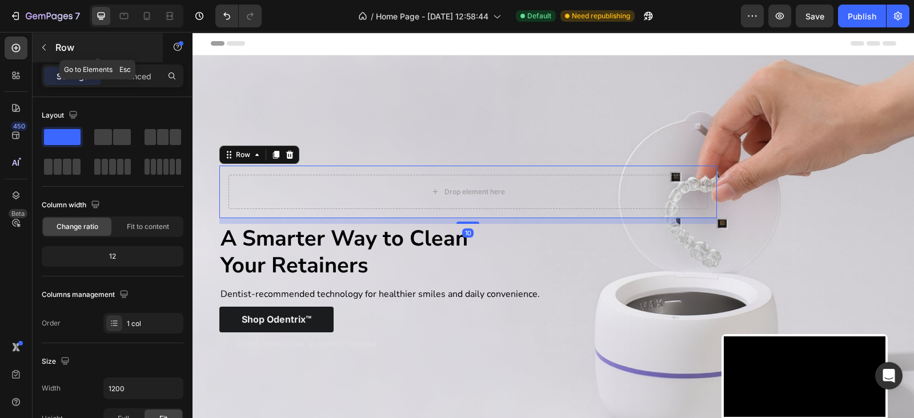
click at [43, 49] on icon "button" at bounding box center [43, 47] width 9 height 9
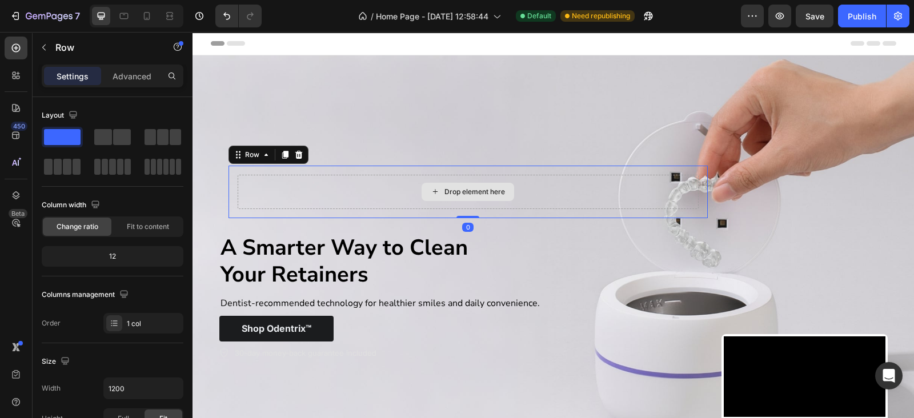
click at [649, 179] on div "Drop element here" at bounding box center [469, 192] width 462 height 34
click at [349, 168] on div "Drop element here Row 0" at bounding box center [469, 192] width 480 height 53
click at [128, 84] on div "Advanced" at bounding box center [131, 76] width 57 height 18
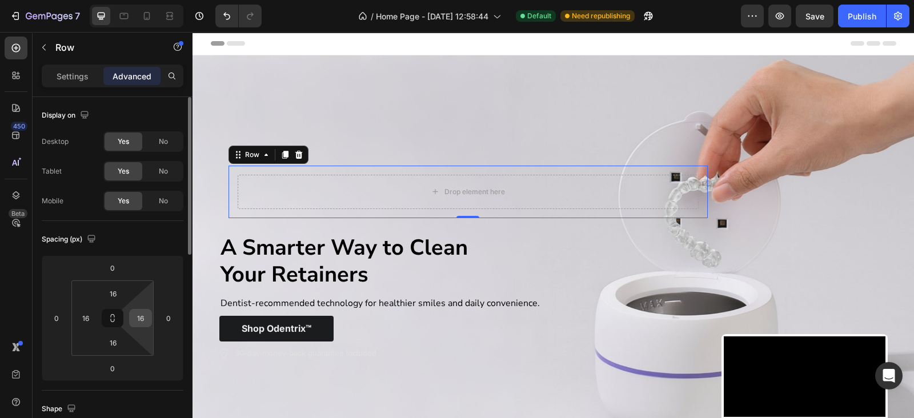
click at [143, 317] on input "16" at bounding box center [140, 318] width 17 height 17
click at [143, 317] on input "99" at bounding box center [140, 318] width 17 height 17
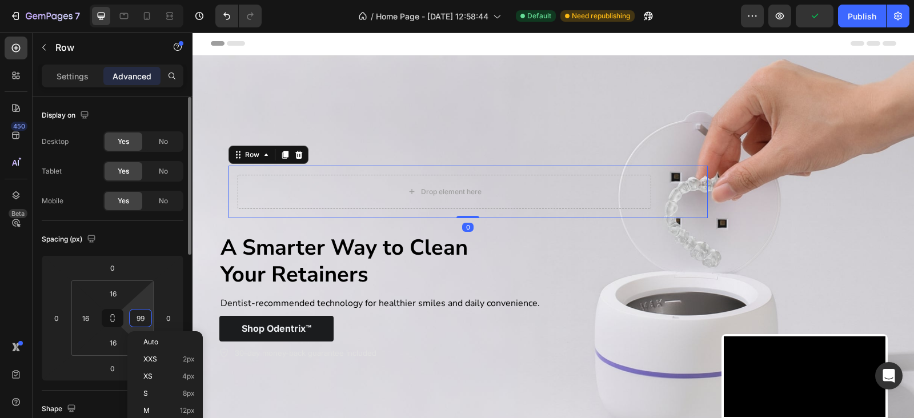
click at [143, 317] on input "99" at bounding box center [140, 318] width 17 height 17
click at [143, 317] on input "333" at bounding box center [140, 318] width 17 height 17
type input "333"
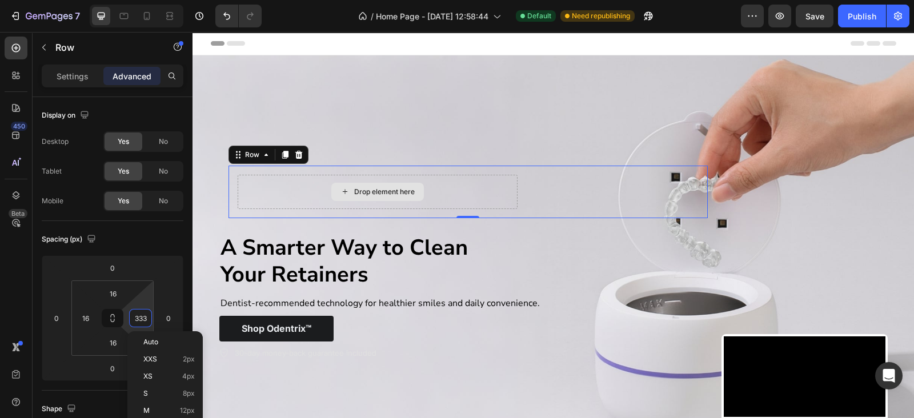
click at [273, 187] on div "Drop element here" at bounding box center [378, 192] width 281 height 34
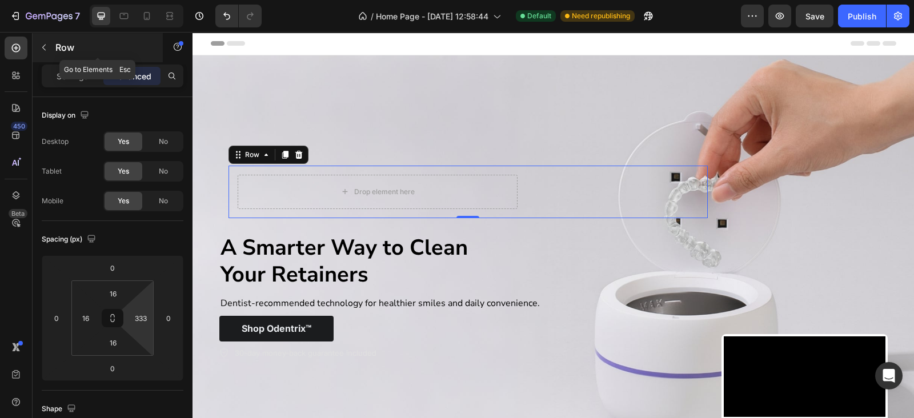
click at [40, 39] on button "button" at bounding box center [44, 47] width 18 height 18
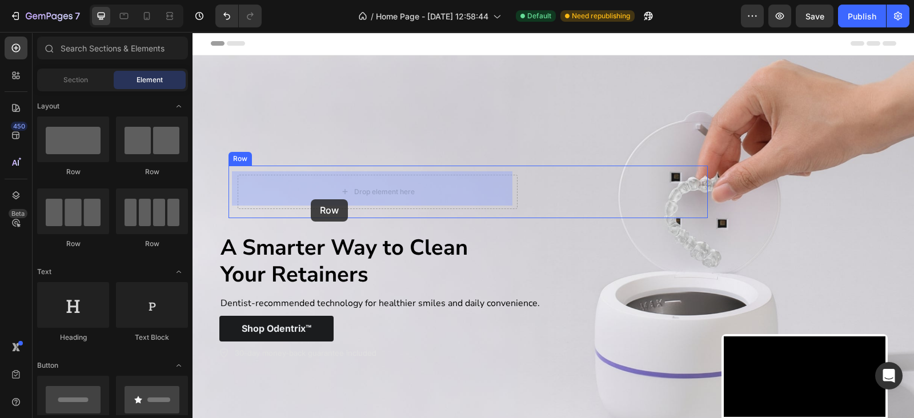
drag, startPoint x: 361, startPoint y: 174, endPoint x: 311, endPoint y: 199, distance: 56.2
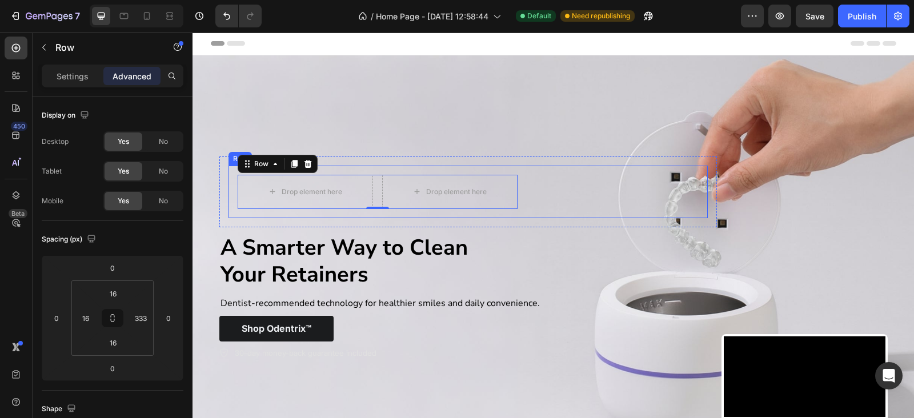
click at [511, 169] on div "Drop element here Drop element here Row 0 Row" at bounding box center [469, 192] width 480 height 53
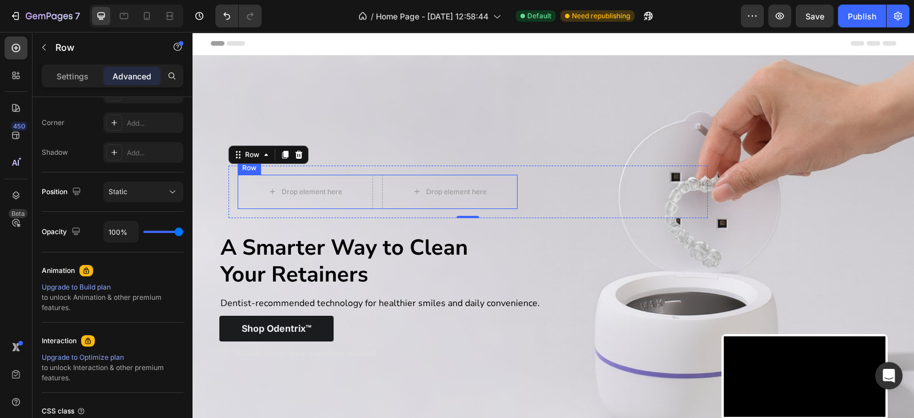
click at [373, 193] on div "Drop element here Drop element here Row" at bounding box center [378, 192] width 281 height 34
click at [67, 75] on p "Settings" at bounding box center [73, 76] width 32 height 12
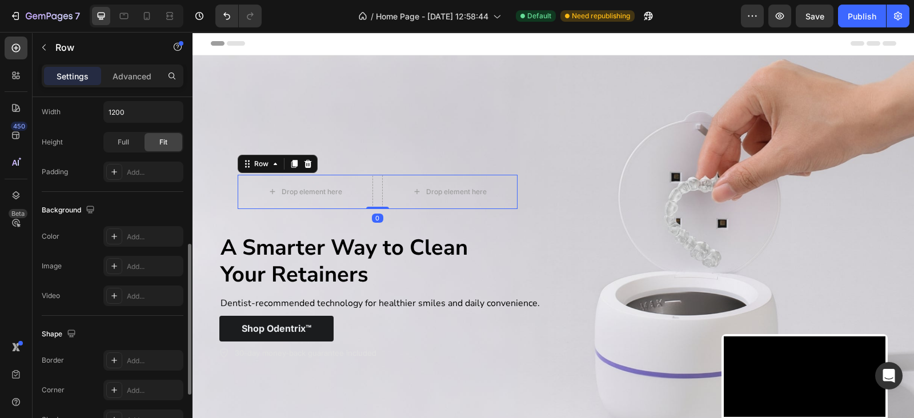
scroll to position [0, 0]
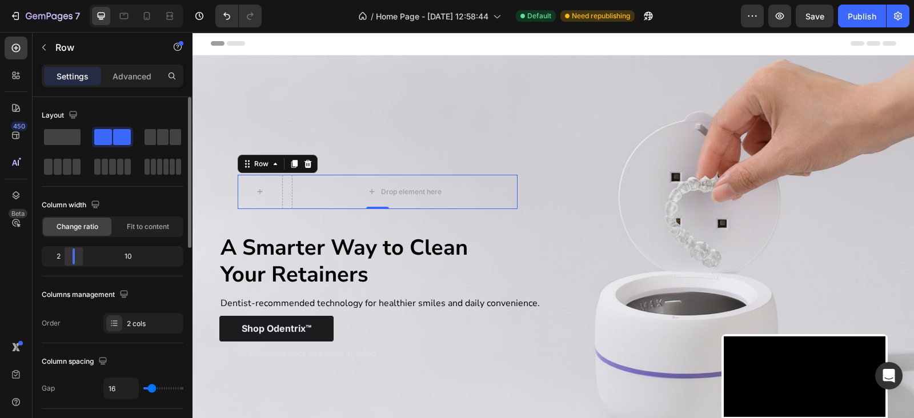
drag, startPoint x: 109, startPoint y: 255, endPoint x: 71, endPoint y: 262, distance: 37.7
click at [71, 262] on div at bounding box center [73, 257] width 21 height 16
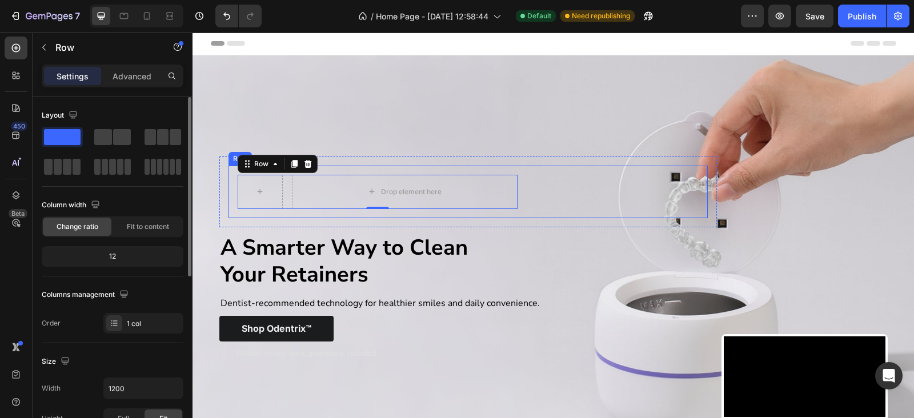
click at [229, 184] on div "Drop element here Row 0 Row" at bounding box center [469, 192] width 480 height 53
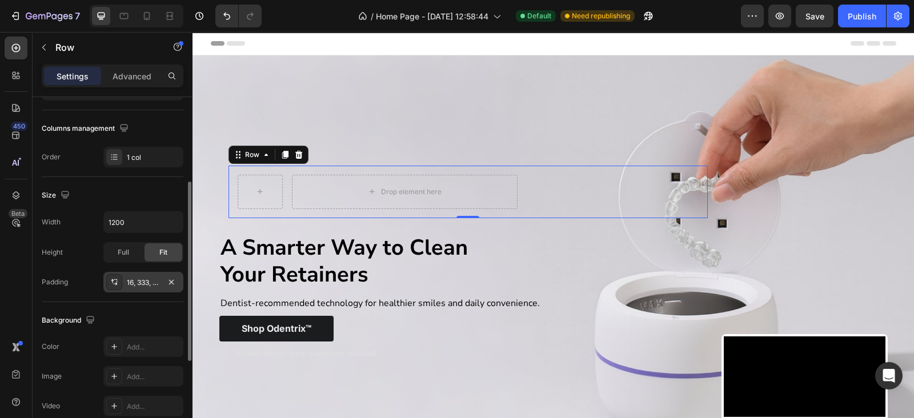
click at [138, 285] on div "16, 333, 16, 16" at bounding box center [143, 283] width 33 height 10
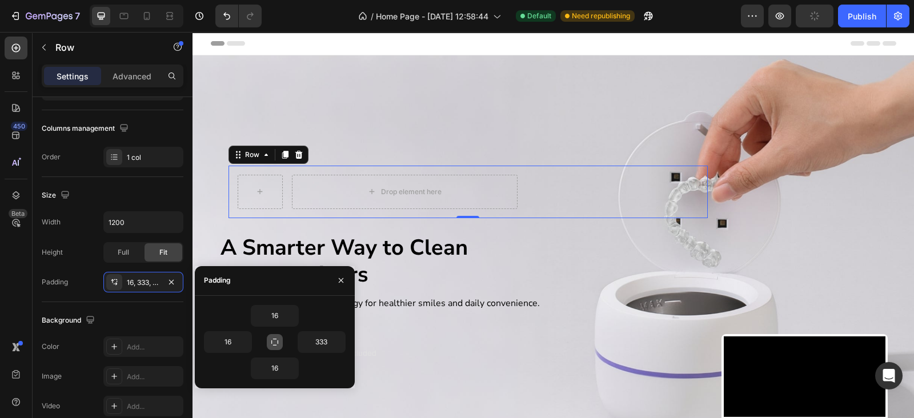
click at [271, 338] on icon "button" at bounding box center [274, 342] width 9 height 9
click at [314, 347] on input "16" at bounding box center [321, 342] width 47 height 21
type input "333"
click at [287, 315] on button "button" at bounding box center [292, 316] width 11 height 21
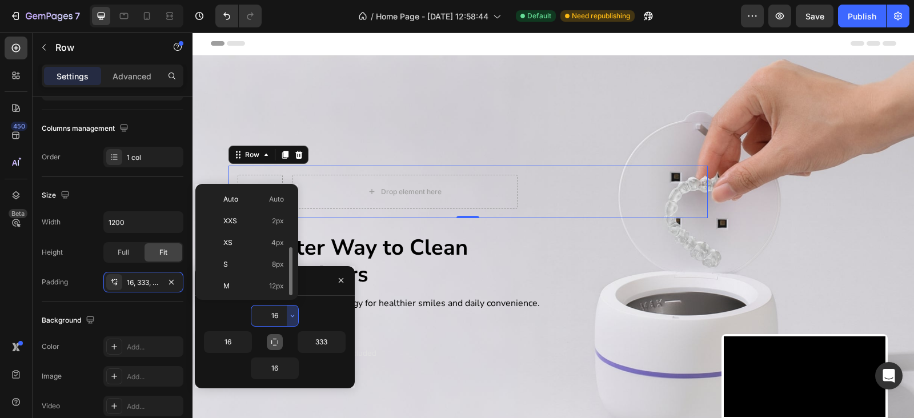
scroll to position [41, 0]
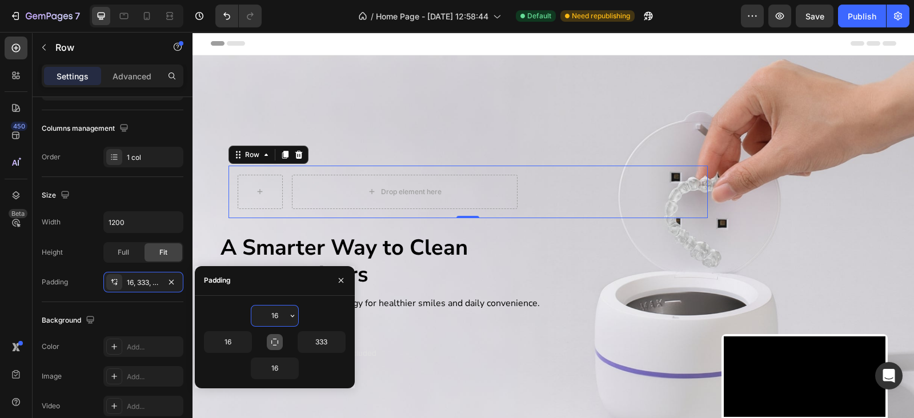
click at [281, 317] on input "16" at bounding box center [274, 316] width 47 height 21
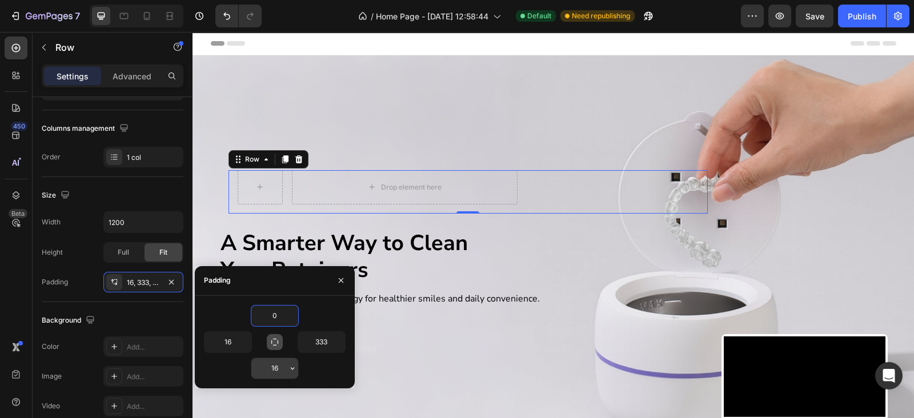
type input "0"
click at [270, 364] on input "16" at bounding box center [274, 368] width 47 height 21
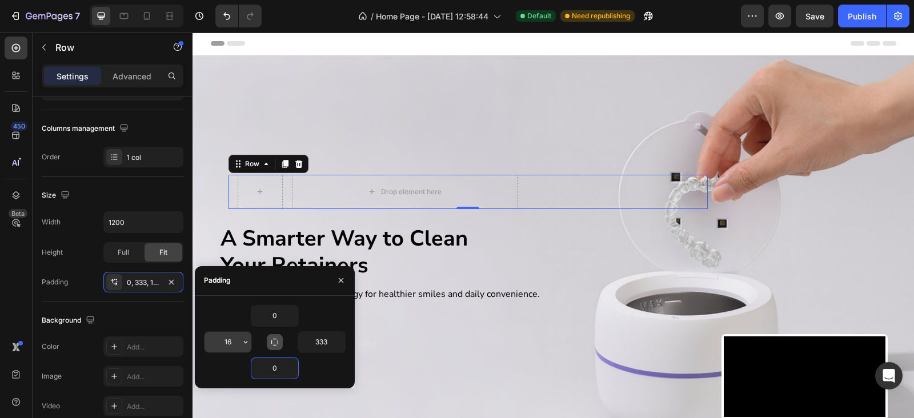
type input "0"
click at [229, 345] on input "16" at bounding box center [228, 342] width 47 height 21
type input "0"
click at [211, 201] on div "Drop element here Row Row 0 Row A Smarter Way to Clean Your Retainers Text Bloc…" at bounding box center [554, 258] width 686 height 393
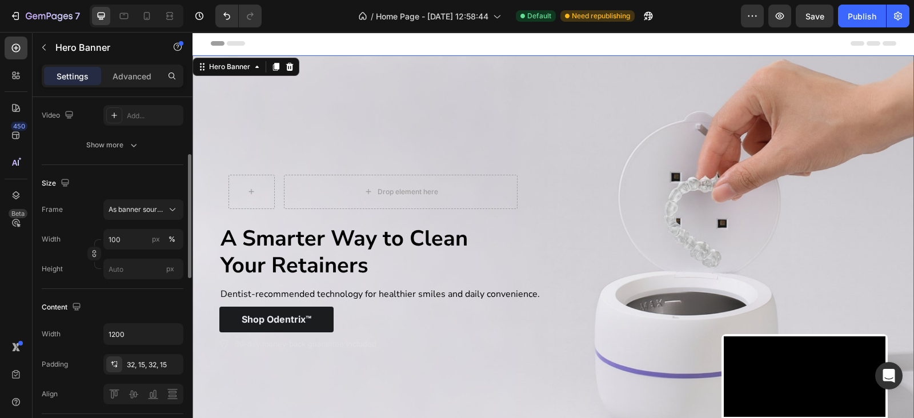
scroll to position [0, 0]
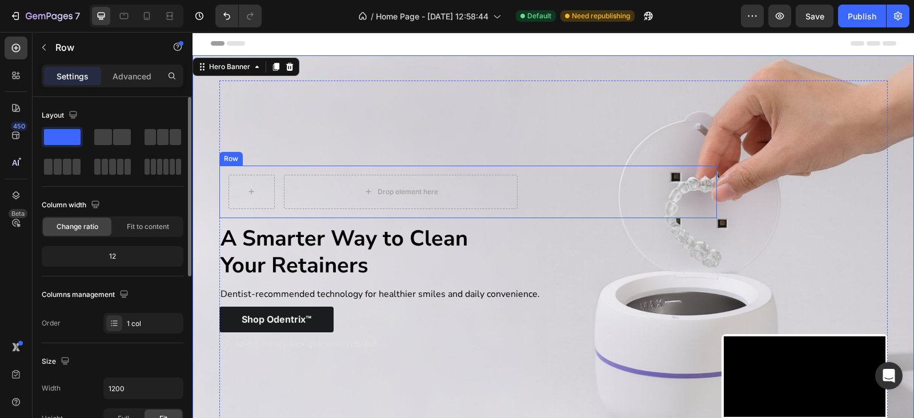
click at [220, 185] on div "Drop element here Row Row Row" at bounding box center [468, 192] width 498 height 53
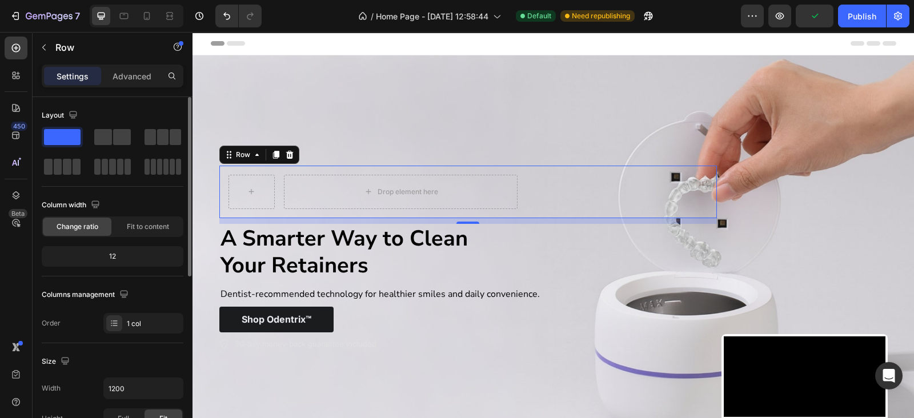
scroll to position [166, 0]
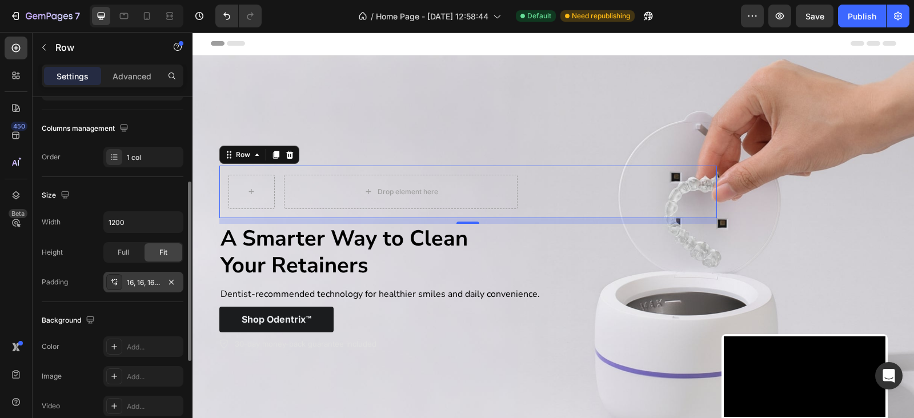
click at [140, 274] on div "16, 16, 16, 16" at bounding box center [143, 282] width 80 height 21
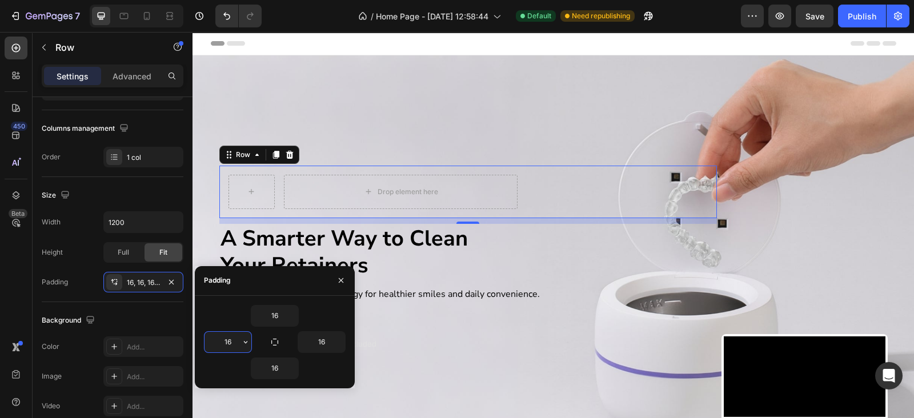
click at [208, 337] on input "16" at bounding box center [228, 342] width 47 height 21
type input "0"
click at [334, 92] on div "Drop element here Row Row Row 10 A Smarter Way to Clean Your Retainers Text Blo…" at bounding box center [468, 259] width 498 height 357
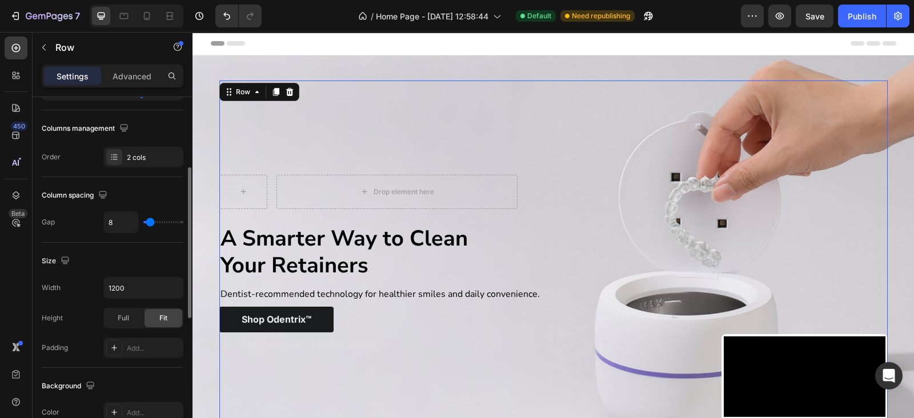
scroll to position [166, 0]
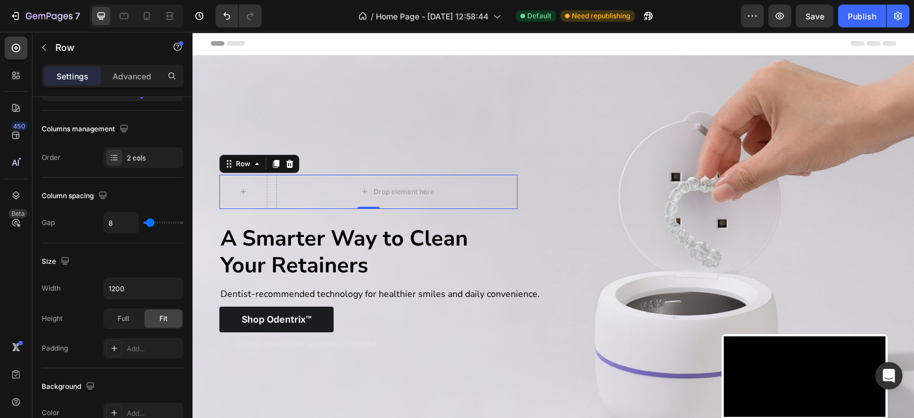
click at [266, 175] on div "Drop element here Row 0" at bounding box center [368, 192] width 299 height 34
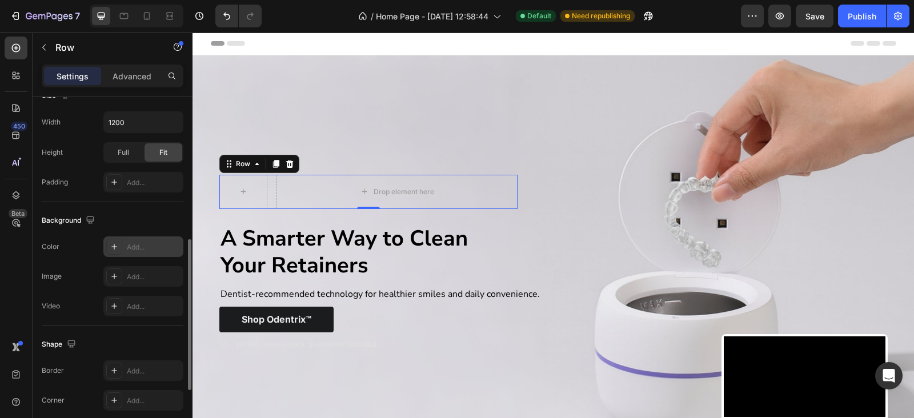
click at [141, 237] on div "Add..." at bounding box center [143, 247] width 80 height 21
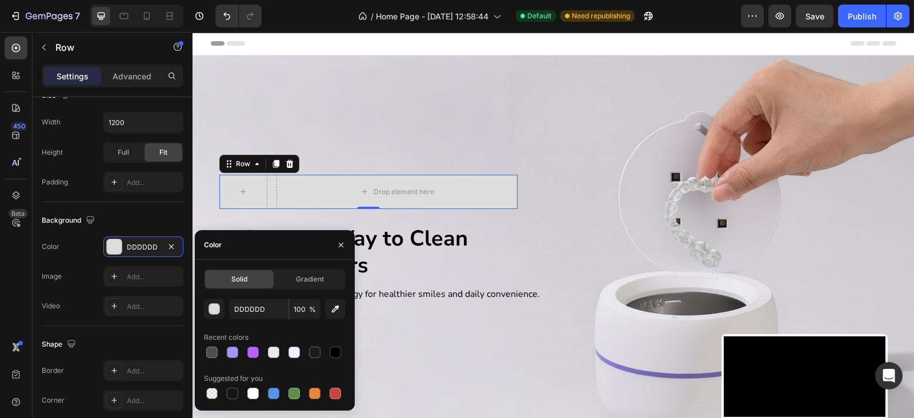
click at [285, 355] on div at bounding box center [275, 353] width 142 height 16
click at [291, 354] on div at bounding box center [294, 352] width 11 height 11
type input "F0EEFF"
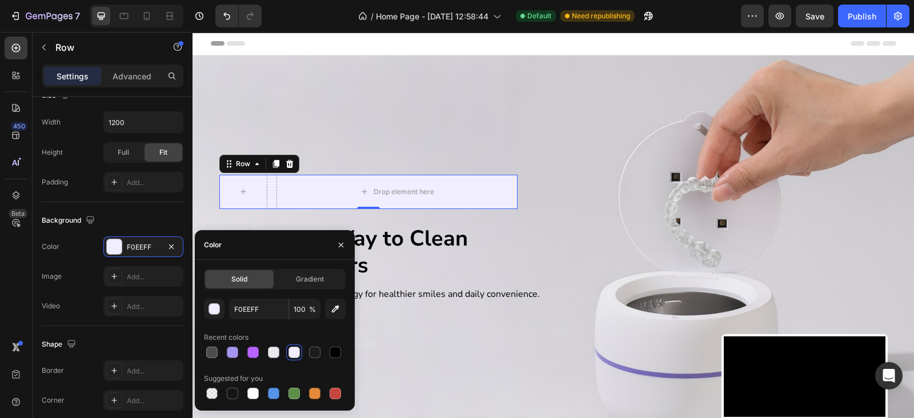
click at [282, 349] on div at bounding box center [275, 353] width 142 height 16
click at [209, 313] on div "button" at bounding box center [214, 309] width 11 height 11
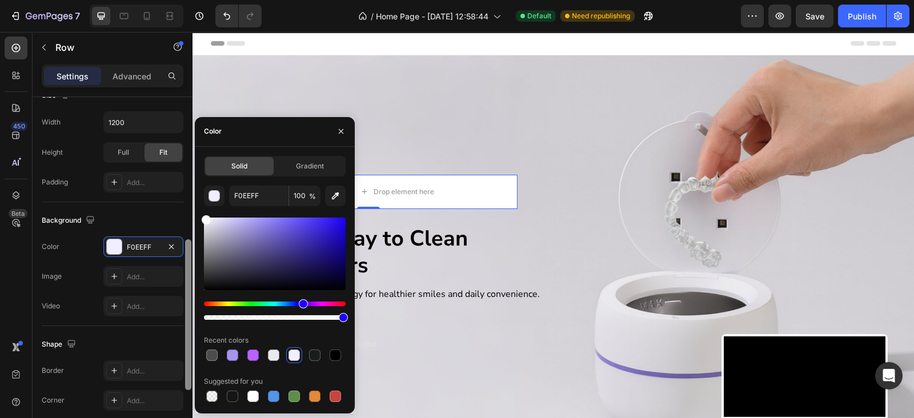
drag, startPoint x: 214, startPoint y: 241, endPoint x: 1, endPoint y: 173, distance: 223.4
click at [191, 201] on div "450 Beta Sections(18) Elements(83) Section Element Hero Section Product Detail …" at bounding box center [96, 225] width 193 height 386
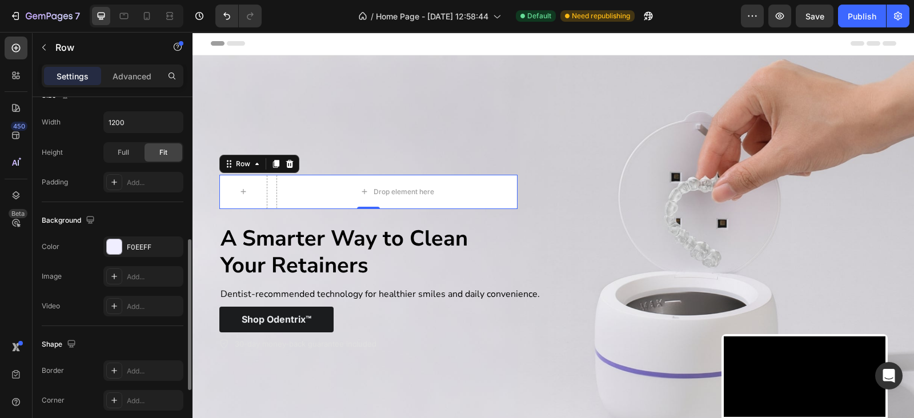
click at [163, 204] on div "Background The changes might be hidden by the video. Color F0EEFF Image Add... …" at bounding box center [113, 264] width 142 height 124
click at [271, 134] on div "Drop element here Row 0 Row Row A Smarter Way to Clean Your Retainers Text Bloc…" at bounding box center [468, 259] width 498 height 357
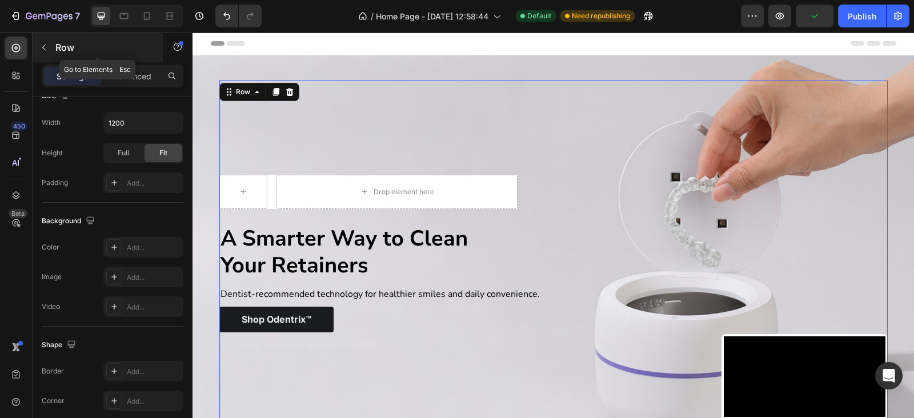
click at [42, 46] on icon "button" at bounding box center [43, 47] width 9 height 9
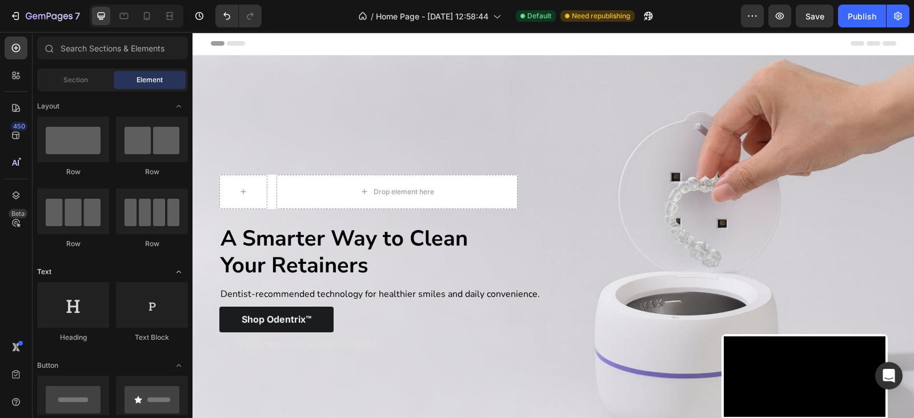
scroll to position [333, 0]
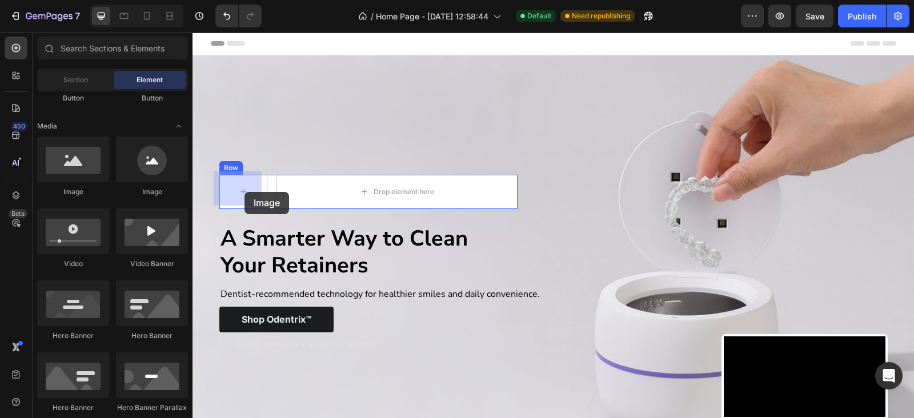
drag, startPoint x: 379, startPoint y: 216, endPoint x: 245, endPoint y: 192, distance: 137.0
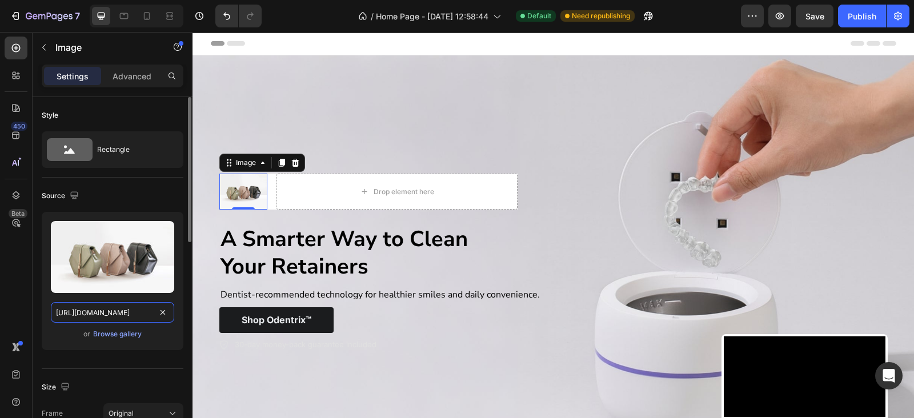
click at [134, 312] on input "[URL][DOMAIN_NAME]" at bounding box center [112, 312] width 123 height 21
paste input "0674/9818/0769/files/reviews-sterren.svg?v=1758857400"
type input "[URL][DOMAIN_NAME]"
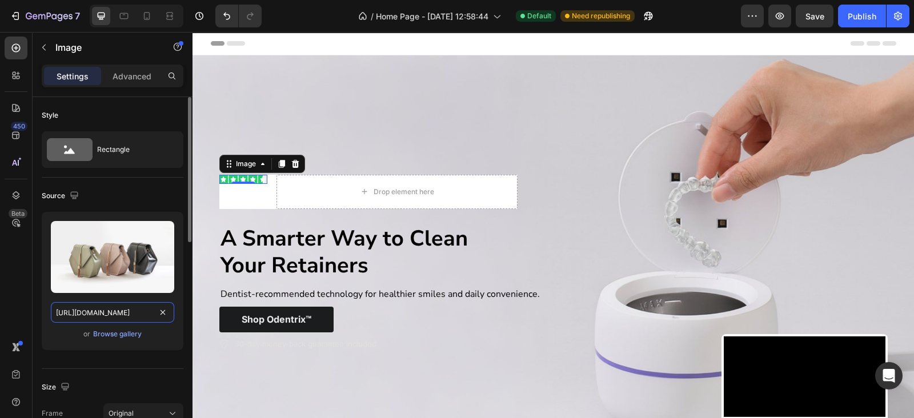
scroll to position [0, 199]
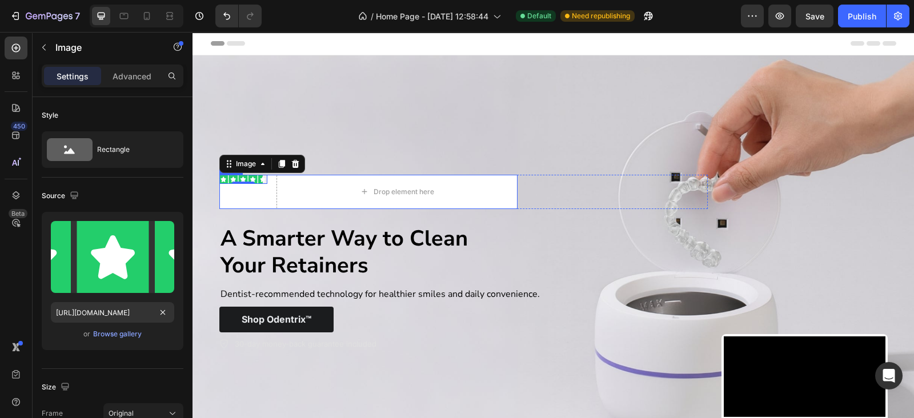
click at [269, 198] on div "Image 0 Drop element here Row" at bounding box center [368, 192] width 299 height 34
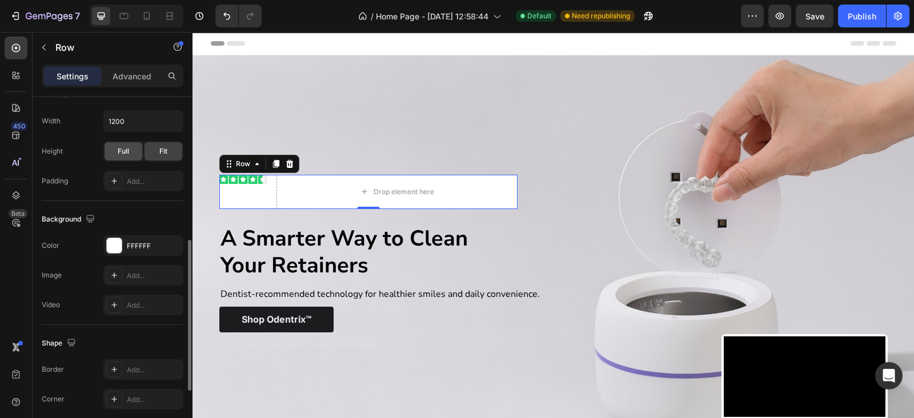
scroll to position [472, 0]
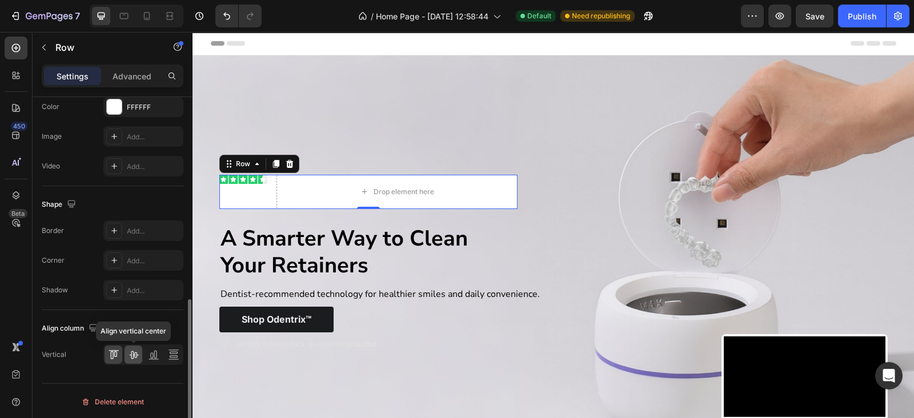
click at [129, 349] on icon at bounding box center [133, 354] width 11 height 11
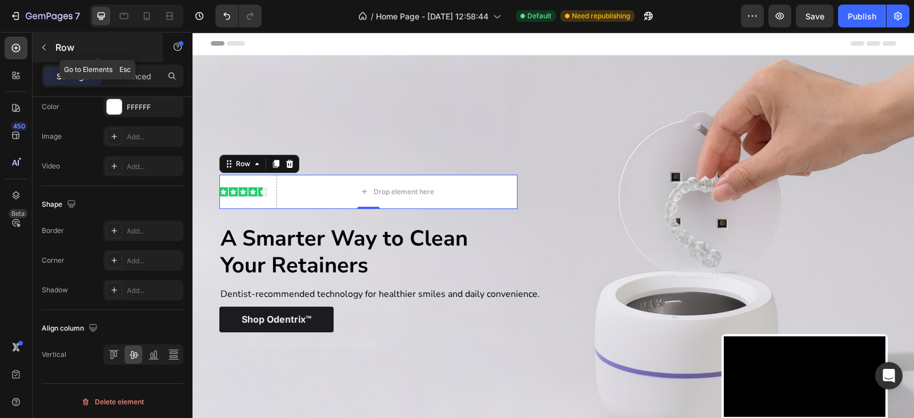
click at [49, 54] on button "button" at bounding box center [44, 47] width 18 height 18
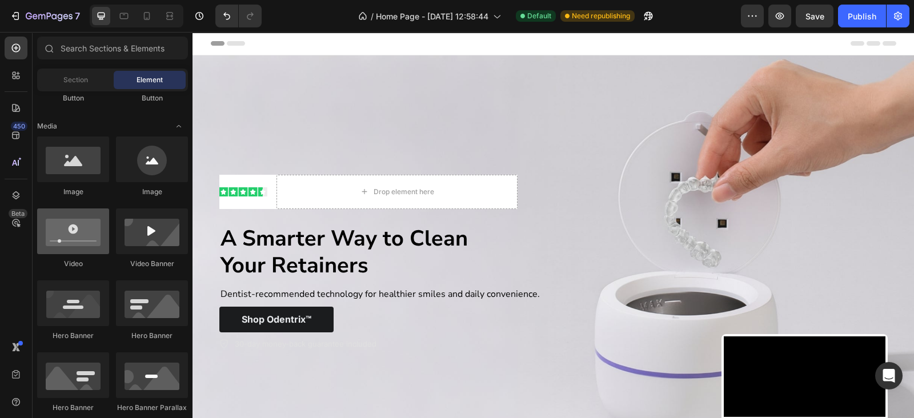
scroll to position [0, 0]
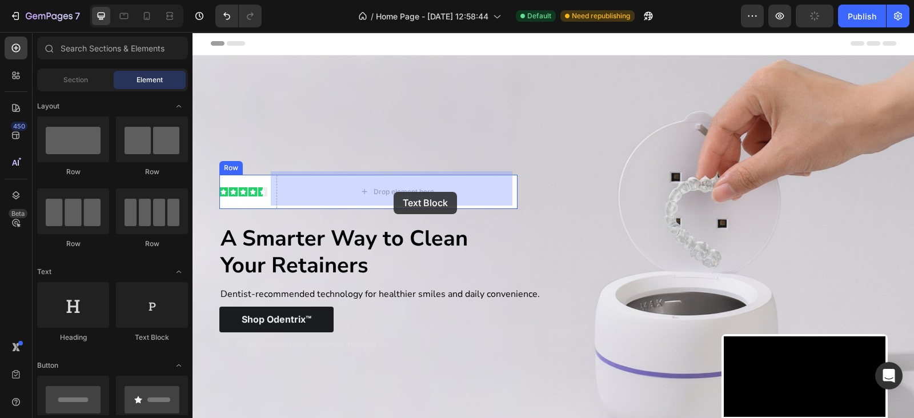
drag, startPoint x: 346, startPoint y: 348, endPoint x: 394, endPoint y: 192, distance: 163.1
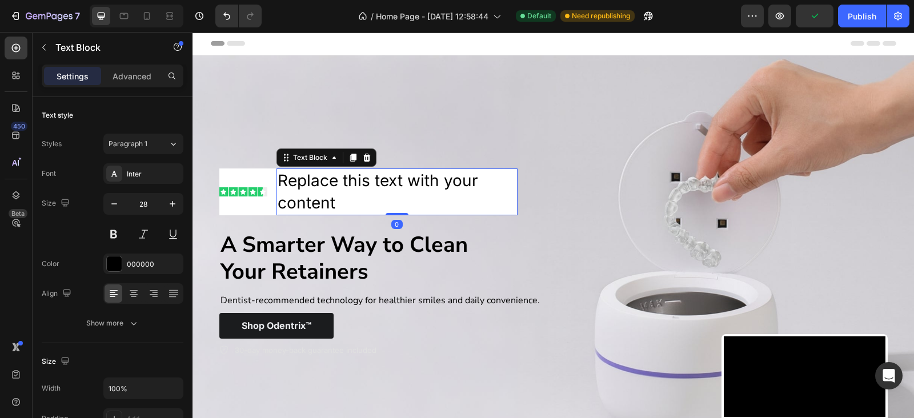
click at [334, 191] on div "Replace this text with your content" at bounding box center [397, 192] width 241 height 47
click at [334, 191] on p "Replace this text with your content" at bounding box center [397, 192] width 239 height 45
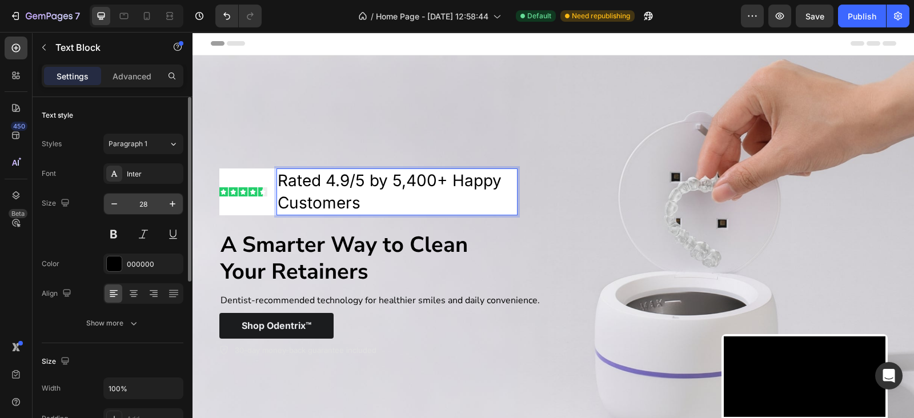
click at [152, 204] on input "28" at bounding box center [144, 204] width 38 height 21
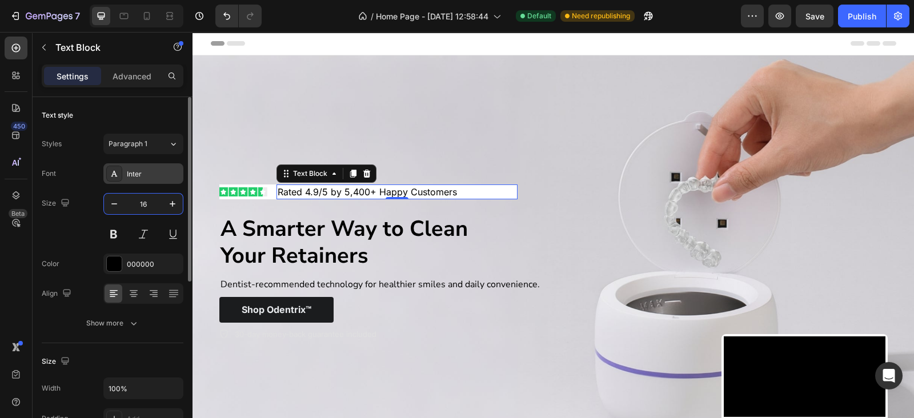
type input "16"
click at [140, 178] on div "Inter" at bounding box center [154, 174] width 54 height 10
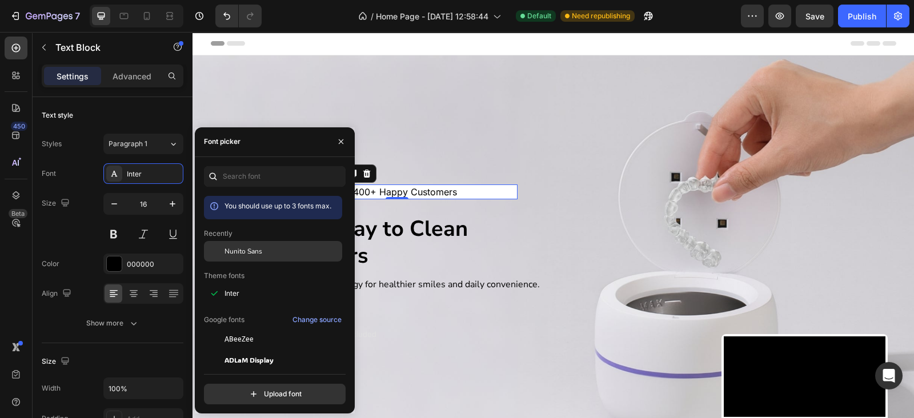
click at [250, 253] on span "Nunito Sans" at bounding box center [244, 251] width 38 height 10
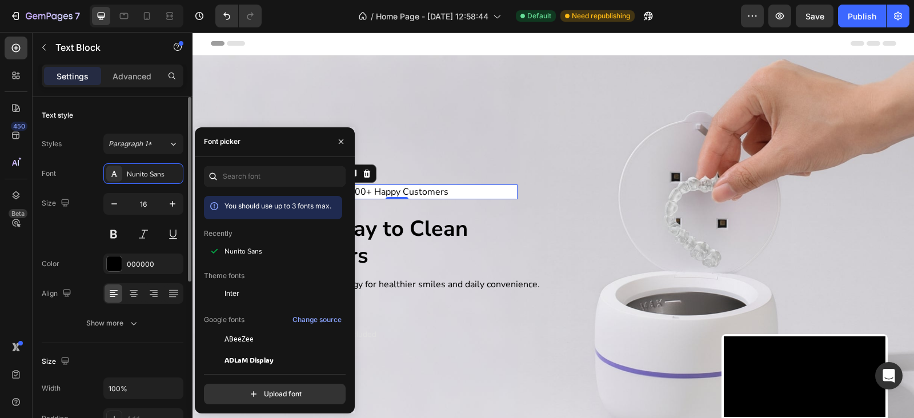
click at [85, 233] on div "Size 16" at bounding box center [113, 218] width 142 height 51
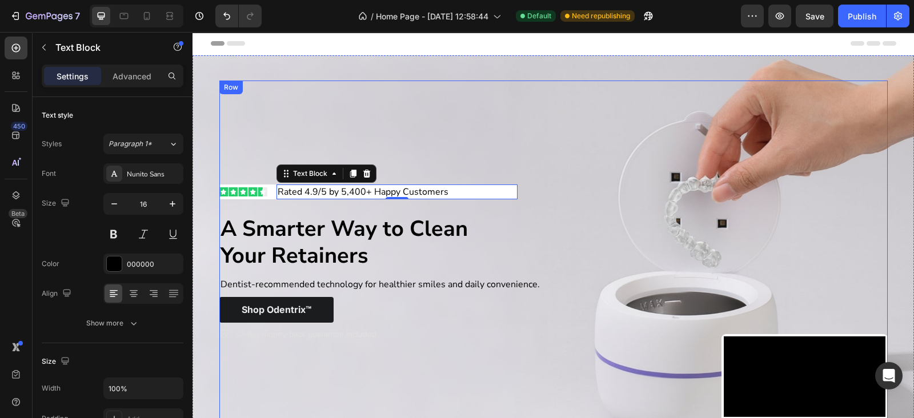
click at [374, 143] on div "Image Rated 4.9/5 by 5,400+ Happy Customers Text Block 0 Row Row Row A Smarter …" at bounding box center [468, 259] width 498 height 357
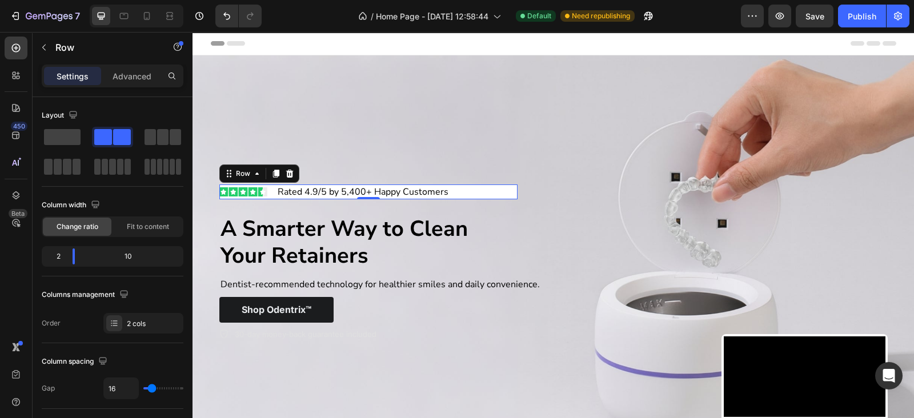
click at [258, 194] on div "Image" at bounding box center [243, 192] width 48 height 15
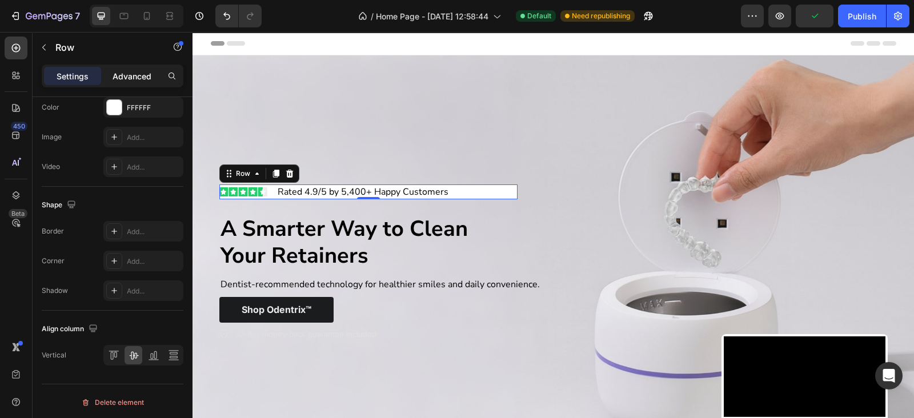
click at [126, 74] on p "Advanced" at bounding box center [132, 76] width 39 height 12
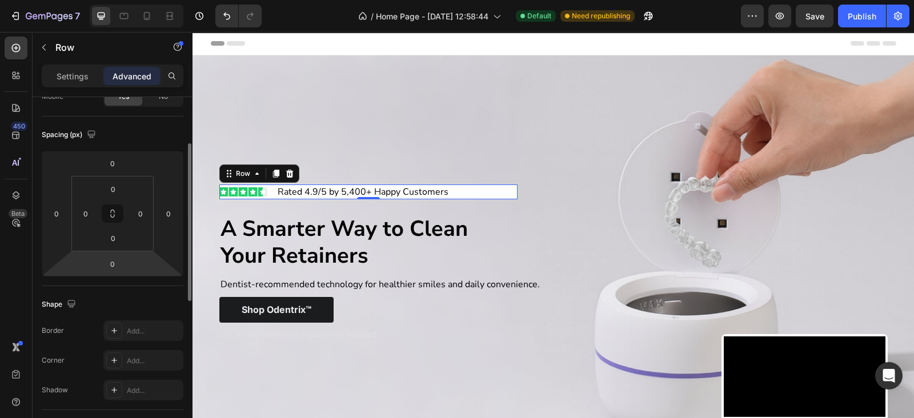
scroll to position [0, 0]
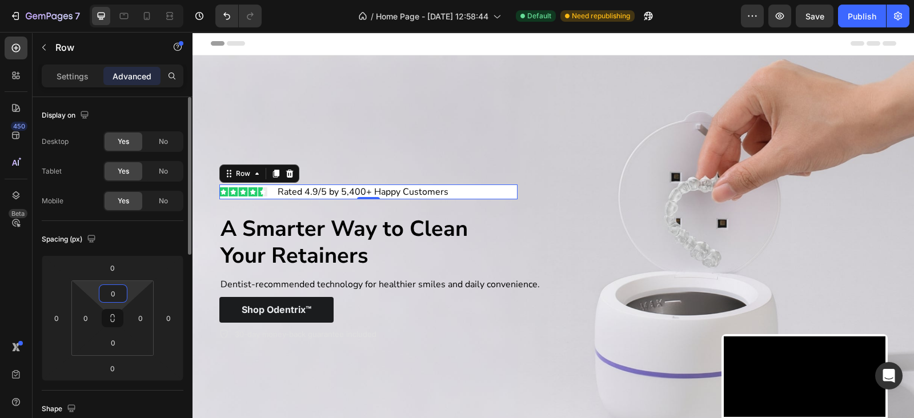
click at [107, 290] on input "0" at bounding box center [113, 293] width 23 height 17
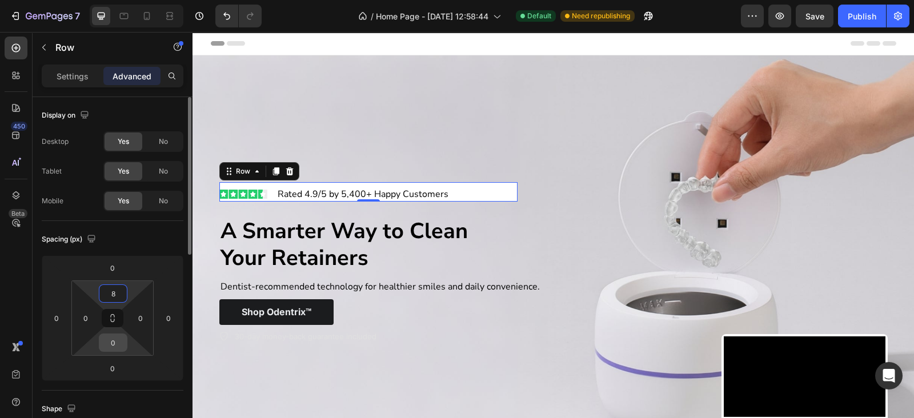
type input "8"
click at [109, 341] on input "0" at bounding box center [113, 342] width 23 height 17
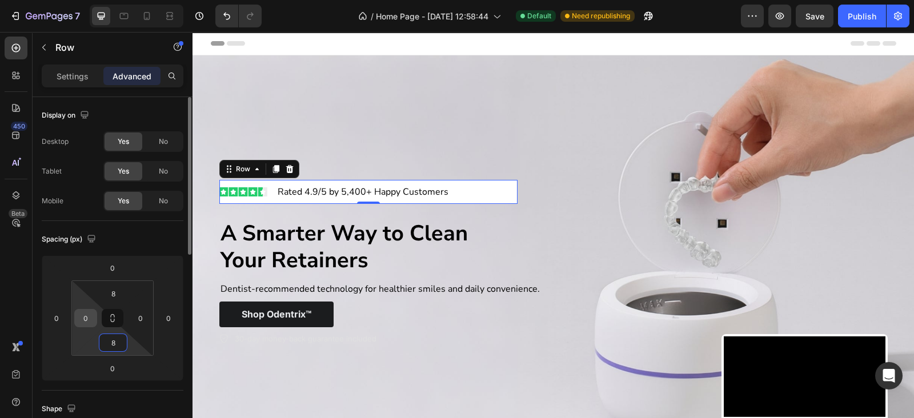
type input "8"
click at [80, 325] on input "0" at bounding box center [85, 318] width 17 height 17
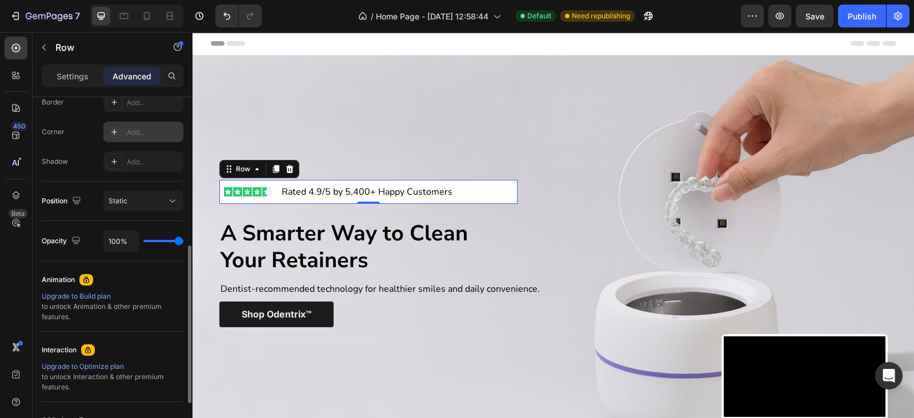
type input "8"
click at [139, 137] on div "Add..." at bounding box center [143, 132] width 80 height 21
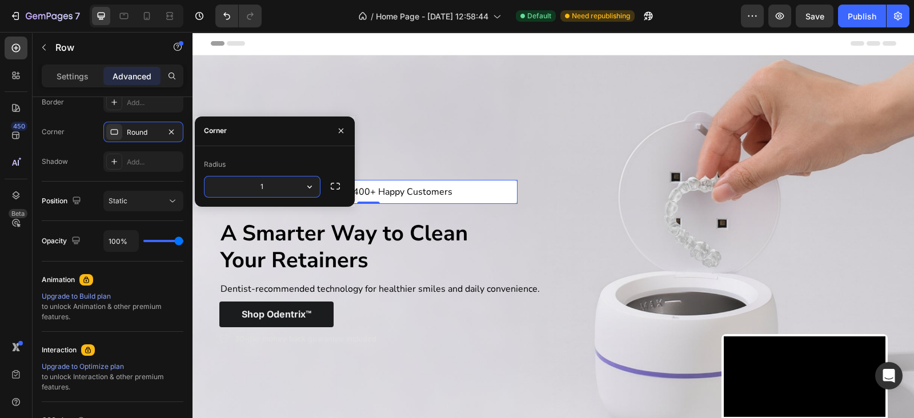
type input "15"
click at [459, 122] on div "Image Rated 4.9/5 by 5,400+ Happy Customers Text Block Row 0 Row Row A Smarter …" at bounding box center [468, 259] width 498 height 357
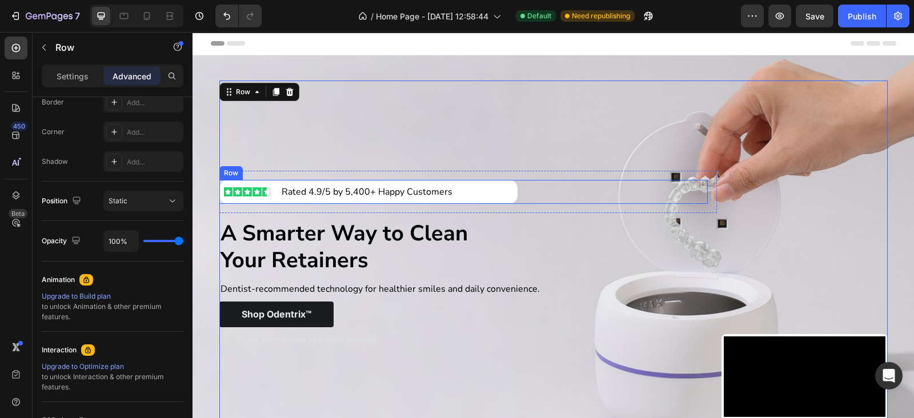
click at [514, 188] on div "Image Rated 4.9/5 by 5,400+ Happy Customers Text Block Row Row" at bounding box center [463, 192] width 489 height 24
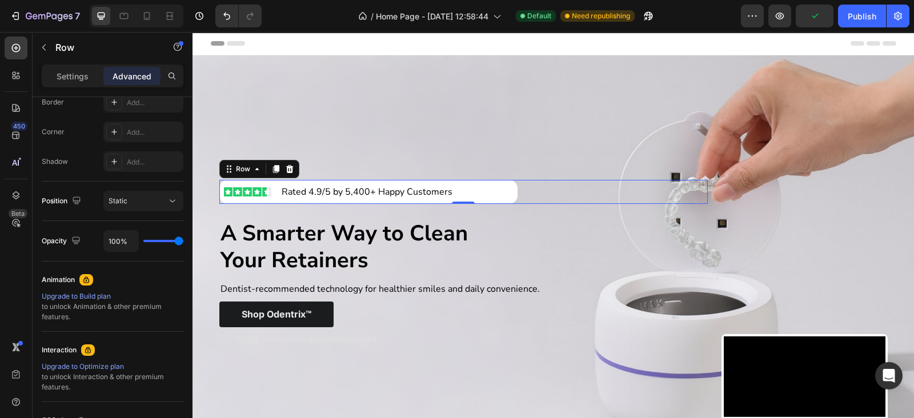
scroll to position [0, 0]
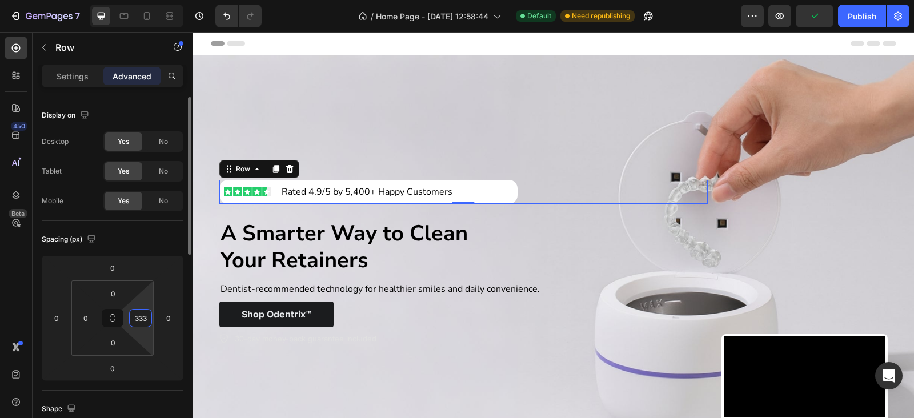
click at [140, 319] on input "333" at bounding box center [140, 318] width 17 height 17
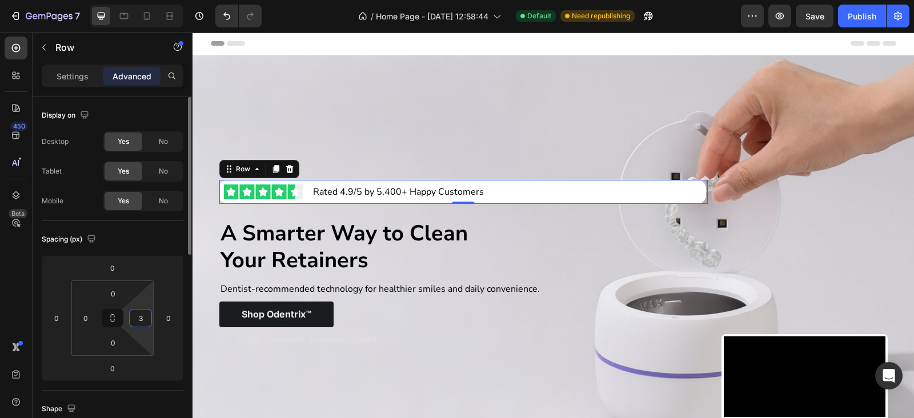
click at [140, 319] on input "3" at bounding box center [140, 318] width 17 height 17
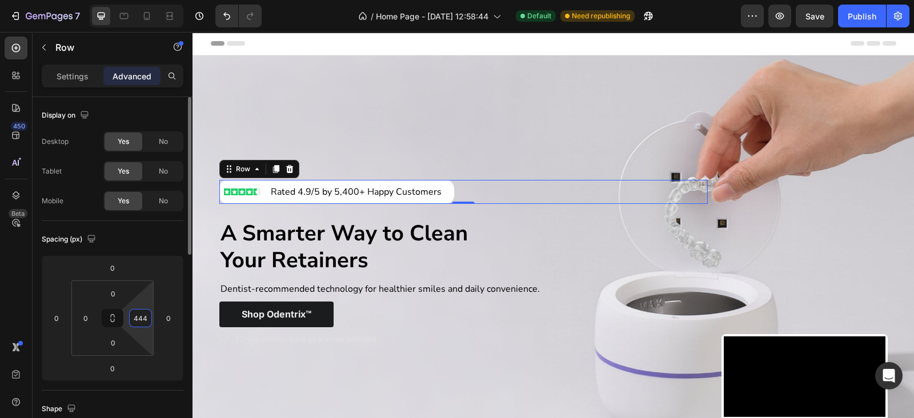
click at [140, 319] on input "444" at bounding box center [140, 318] width 17 height 17
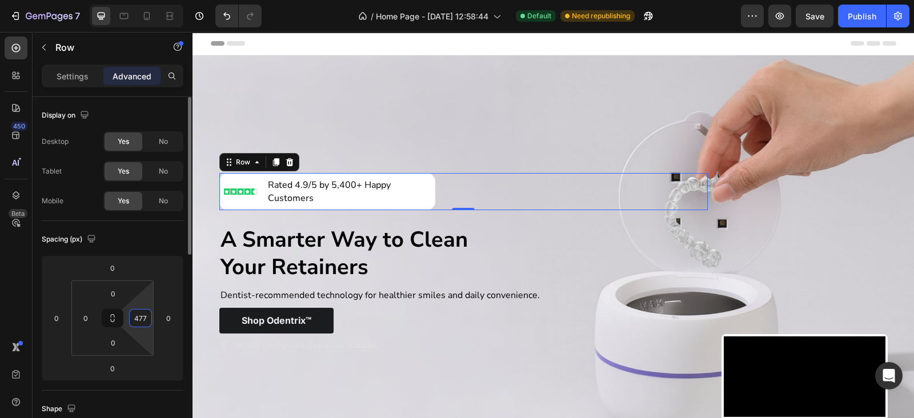
click at [140, 319] on input "477" at bounding box center [140, 318] width 17 height 17
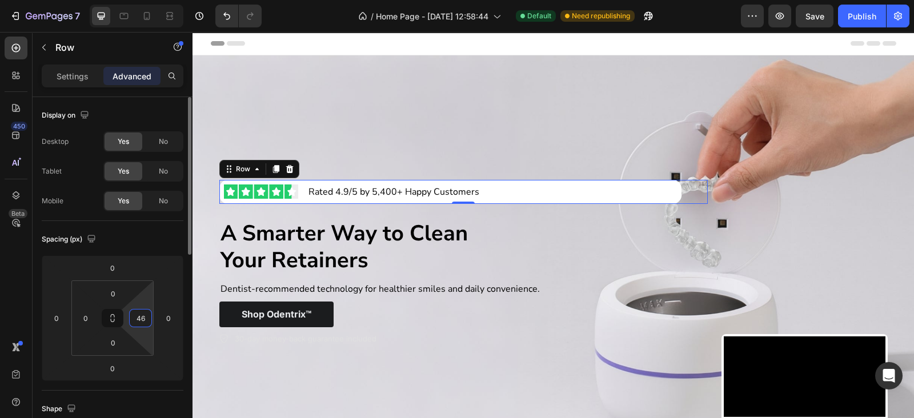
type input "466"
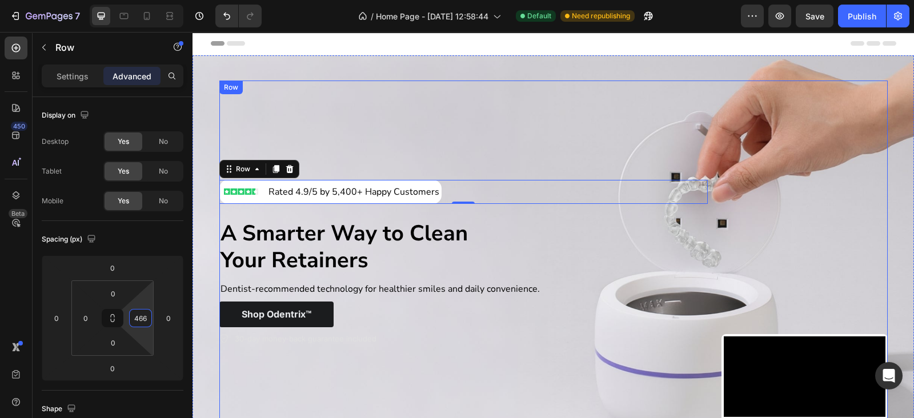
click at [369, 124] on div "Image Rated 4.9/5 by 5,400+ Happy Customers Text Block Row Row 0 Row A Smarter …" at bounding box center [468, 259] width 498 height 357
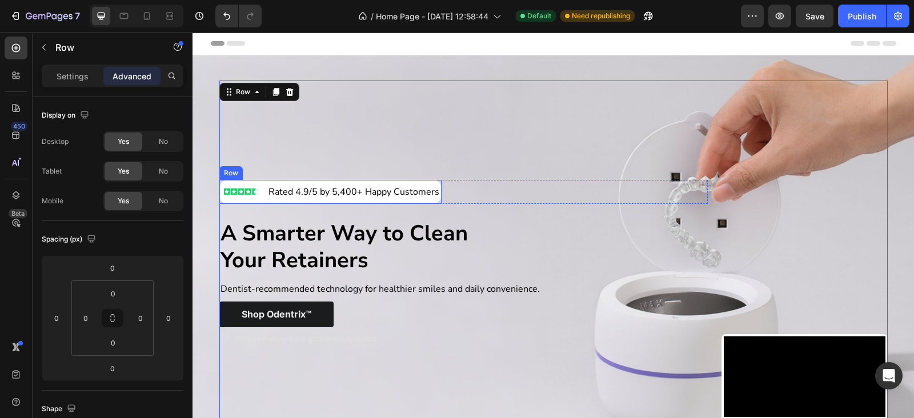
click at [275, 201] on div "Image Rated 4.9/5 by 5,400+ Happy Customers Text Block Row" at bounding box center [330, 192] width 223 height 24
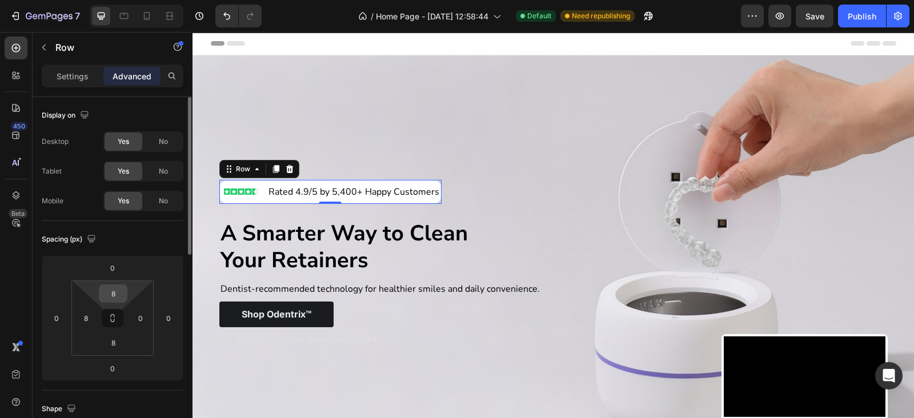
click at [119, 291] on input "8" at bounding box center [113, 293] width 23 height 17
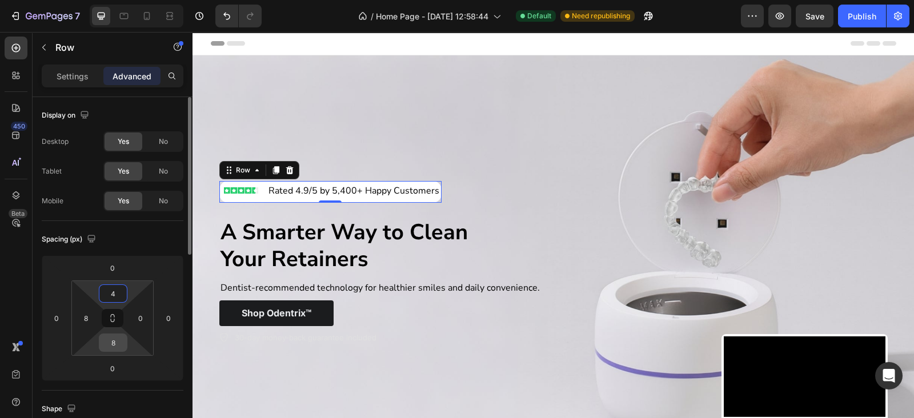
type input "4"
click at [115, 335] on input "8" at bounding box center [113, 342] width 23 height 17
type input "4"
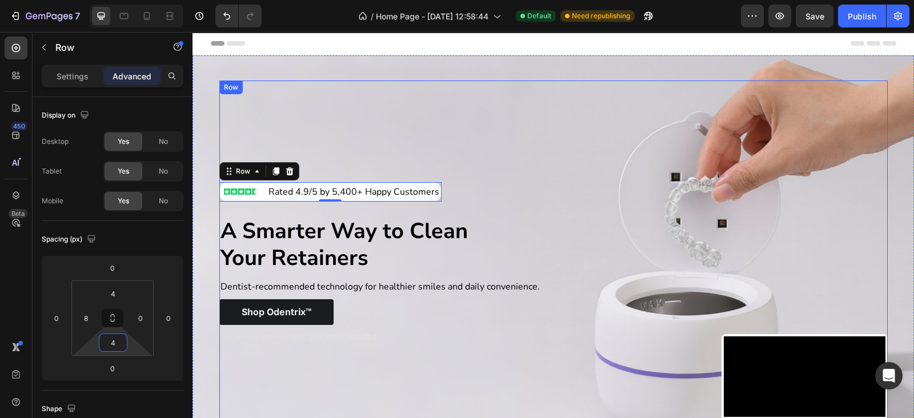
click at [385, 121] on div "Image Rated 4.9/5 by 5,400+ Happy Customers Text Block Row 0 Row Row A Smarter …" at bounding box center [468, 259] width 498 height 357
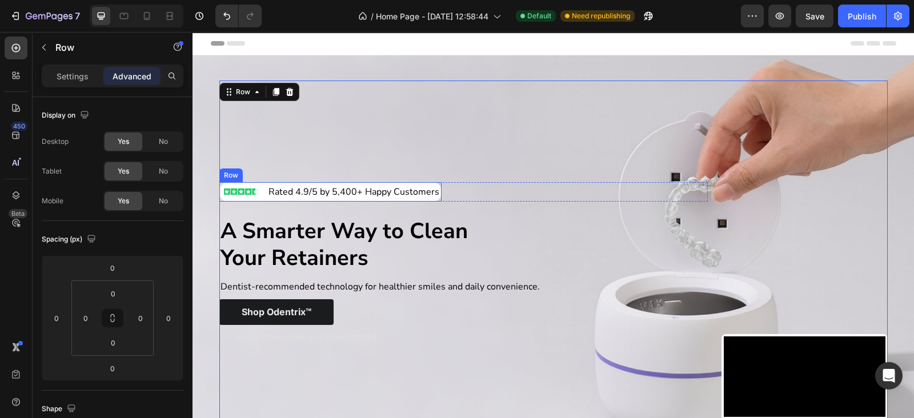
click at [258, 190] on div "Image Rated 4.9/5 by 5,400+ Happy Customers Text Block Row" at bounding box center [330, 191] width 223 height 19
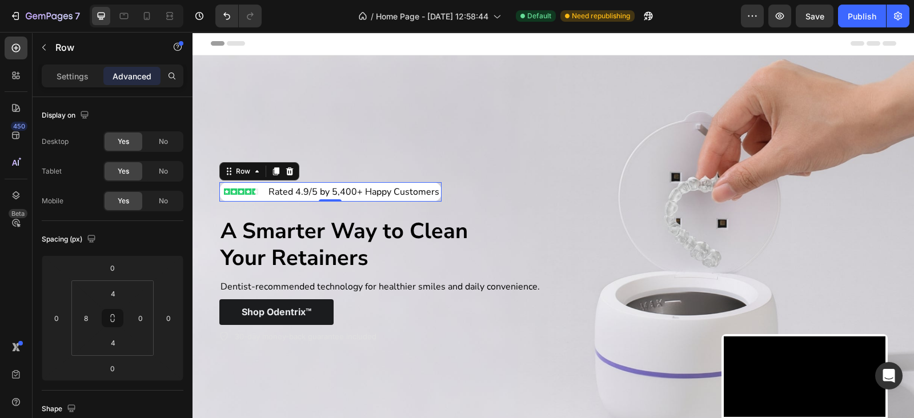
click at [335, 133] on div "Image Rated 4.9/5 by 5,400+ Happy Customers Text Block Row 0 Row Row A Smarter …" at bounding box center [468, 259] width 498 height 357
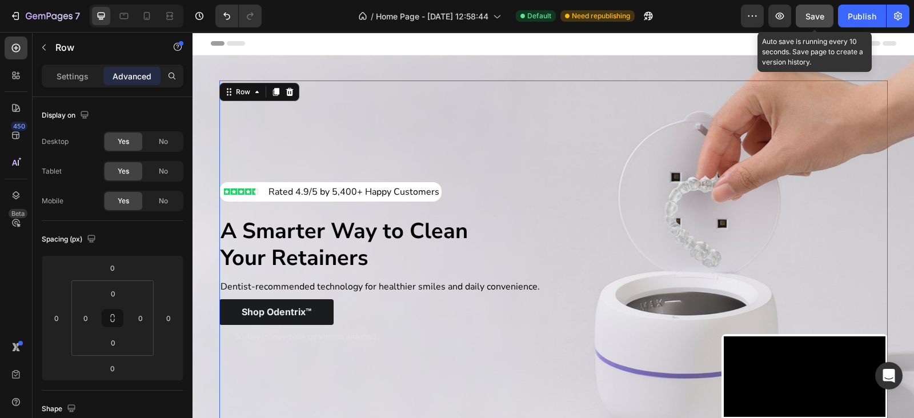
click at [817, 11] on span "Save" at bounding box center [815, 16] width 19 height 10
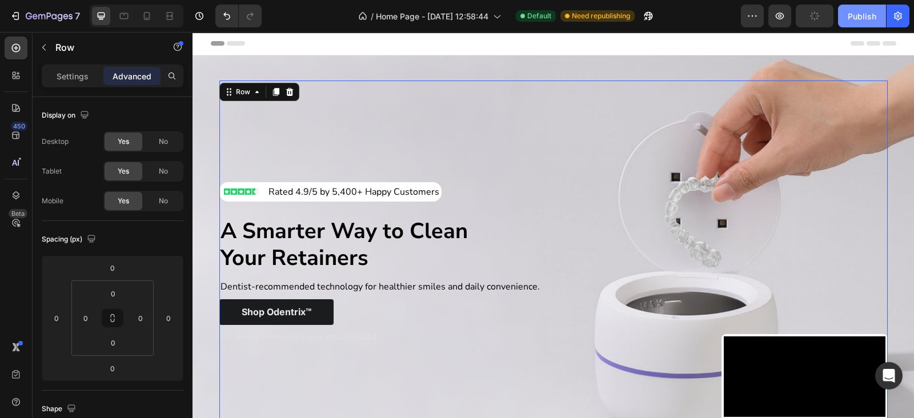
click at [860, 11] on div "Publish" at bounding box center [862, 16] width 29 height 12
click at [552, 68] on div "Image Rated 4.9/5 by 5,400+ Happy Customers Text Block Row Row Row A Smarter Wa…" at bounding box center [554, 258] width 686 height 393
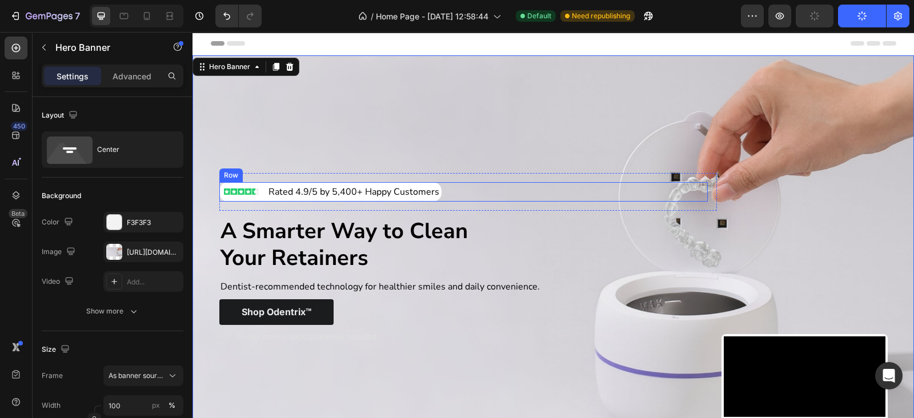
click at [469, 193] on div "Image Rated 4.9/5 by 5,400+ Happy Customers Text Block Row Row" at bounding box center [463, 191] width 489 height 19
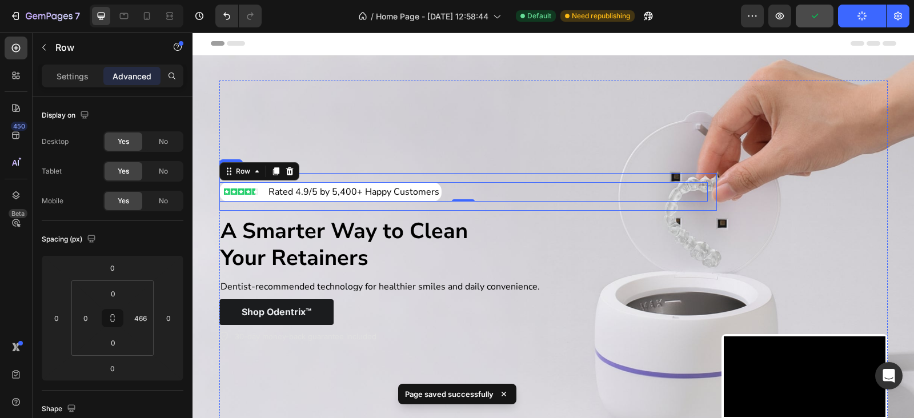
click at [450, 203] on div "Image Rated 4.9/5 by 5,400+ Happy Customers Text Block Row Row 0 Row" at bounding box center [468, 192] width 498 height 38
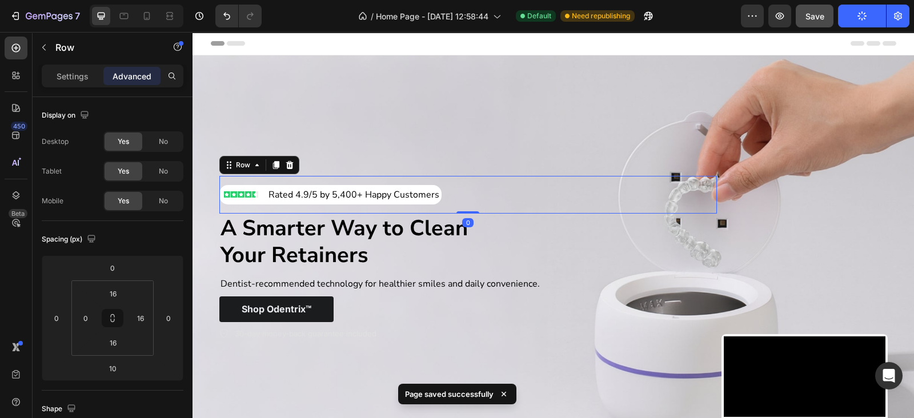
drag, startPoint x: 463, startPoint y: 212, endPoint x: 463, endPoint y: 199, distance: 13.1
click at [463, 199] on div "Image Rated 4.9/5 by 5,400+ Happy Customers Text Block Row Row Row 0" at bounding box center [468, 195] width 498 height 38
type input "0"
click at [443, 154] on div "Image Rated 4.9/5 by 5,400+ Happy Customers Text Block Row Row Row 0 A Smarter …" at bounding box center [468, 259] width 498 height 357
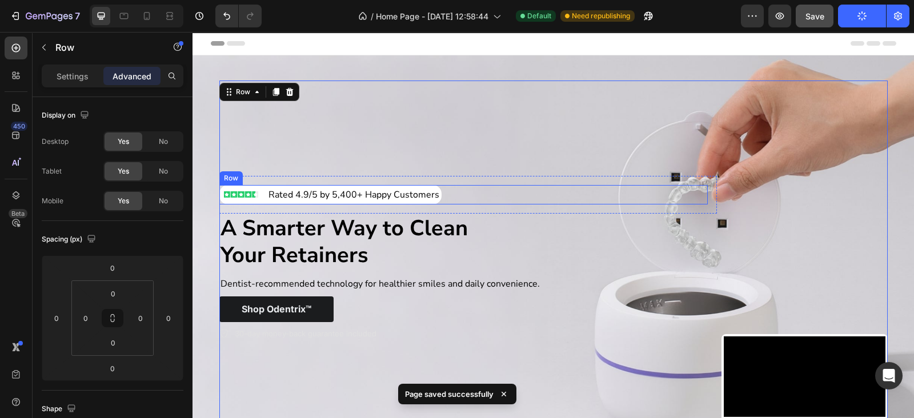
click at [448, 190] on div "Image Rated 4.9/5 by 5,400+ Happy Customers Text Block Row Row" at bounding box center [463, 194] width 489 height 19
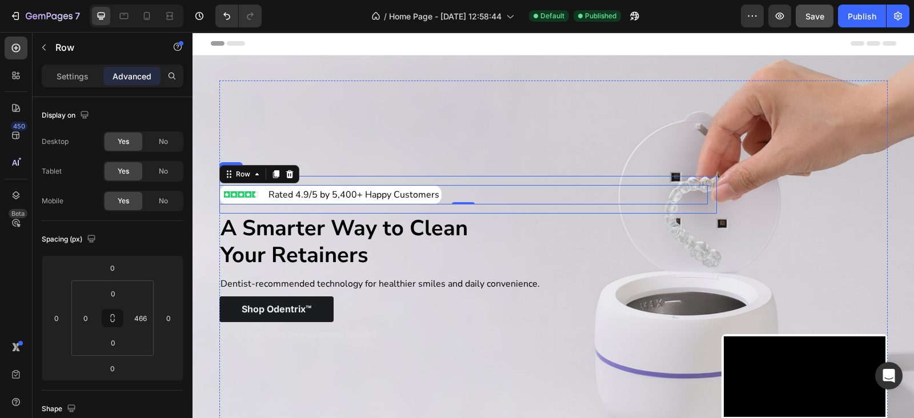
click at [344, 202] on div "Image Rated 4.9/5 by 5,400+ Happy Customers Text Block Row Row 0 Row" at bounding box center [468, 195] width 498 height 38
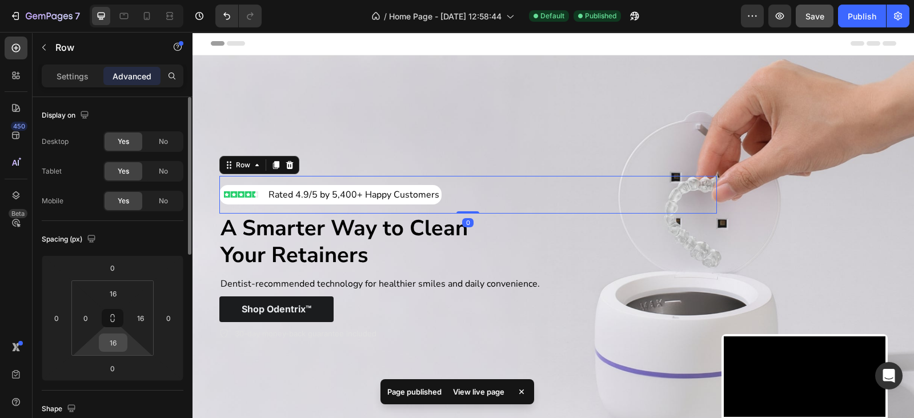
click at [107, 343] on input "16" at bounding box center [113, 342] width 23 height 17
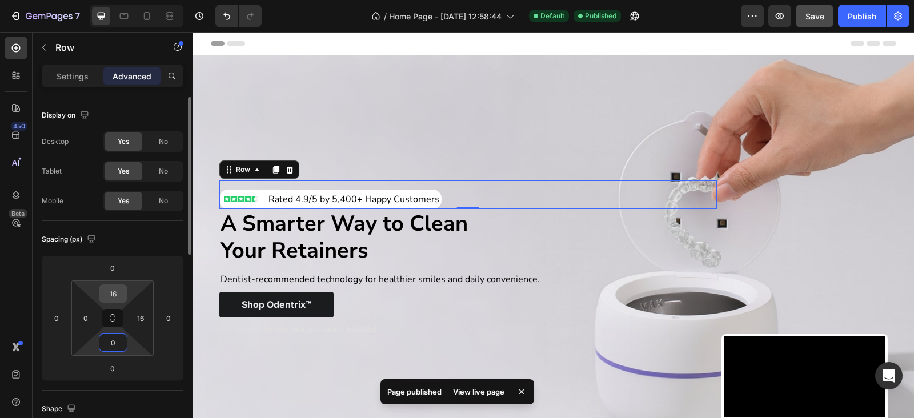
type input "0"
click at [111, 292] on input "16" at bounding box center [113, 293] width 23 height 17
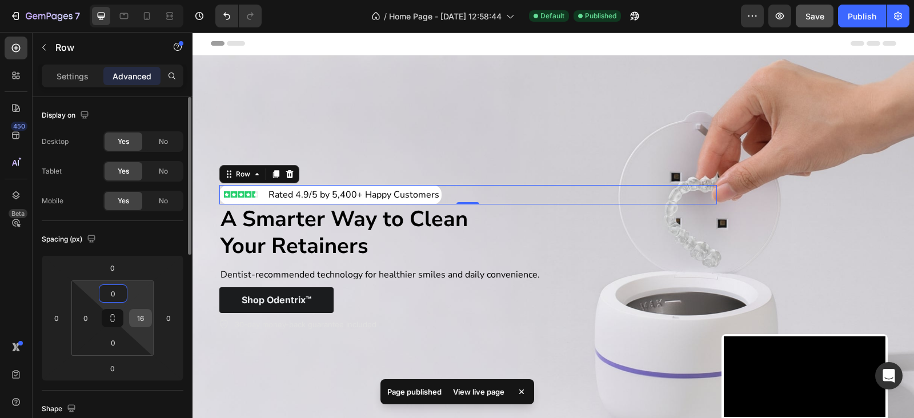
type input "0"
click at [133, 321] on input "16" at bounding box center [140, 318] width 17 height 17
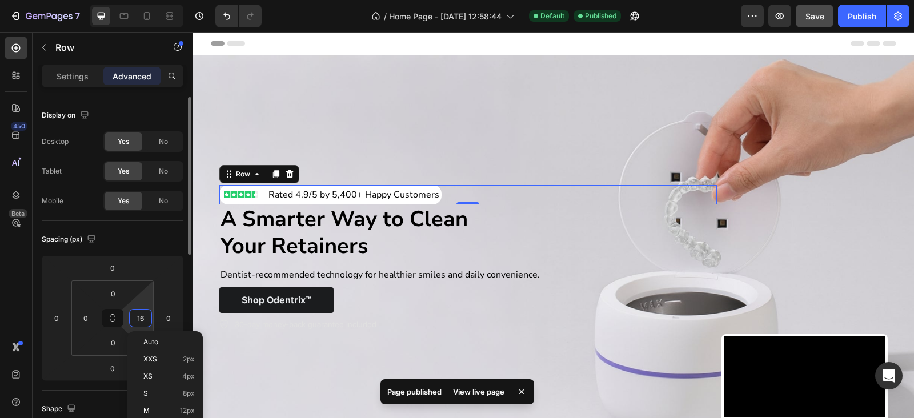
type input "0"
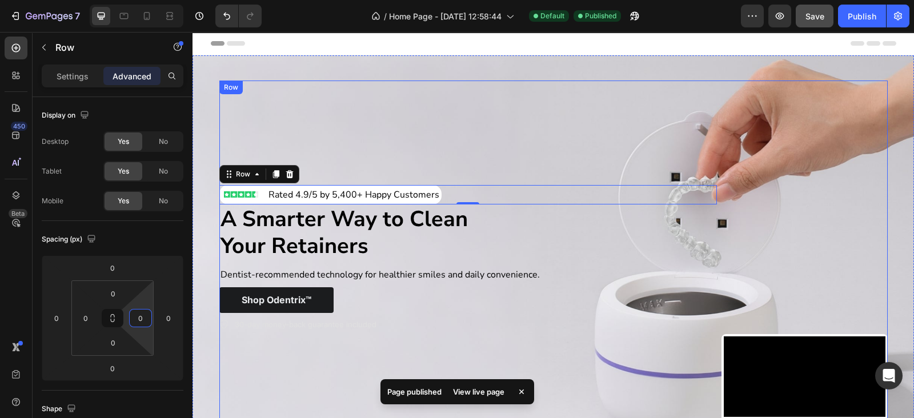
click at [427, 106] on div "Image Rated 4.9/5 by 5,400+ Happy Customers Text Block Row Row Row 0 A Smarter …" at bounding box center [468, 259] width 498 height 357
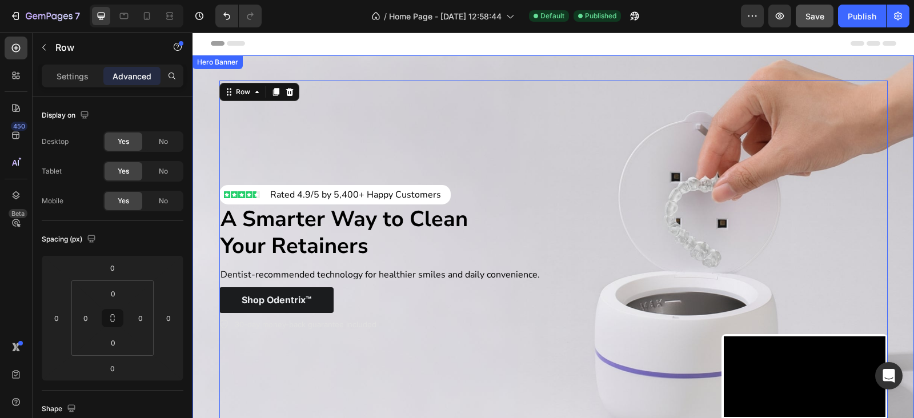
click at [199, 179] on div "Background Image" at bounding box center [554, 258] width 722 height 406
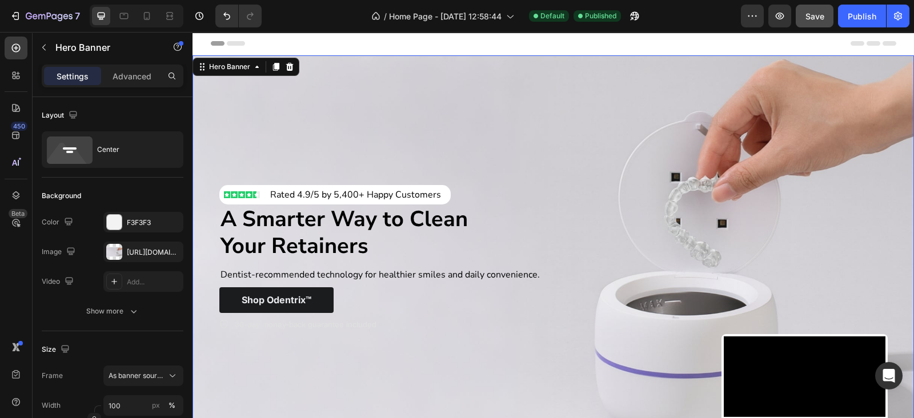
click at [203, 179] on div "Background Image" at bounding box center [554, 258] width 722 height 406
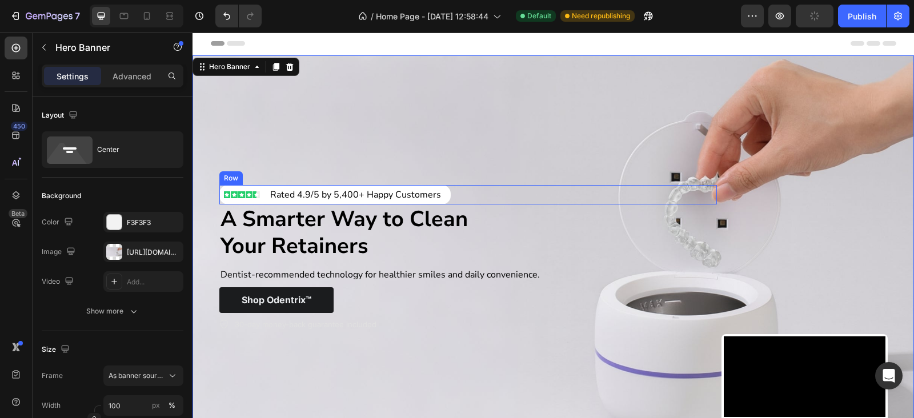
click at [474, 187] on div "Image Rated 4.9/5 by 5,400+ Happy Customers Text Block Row Row" at bounding box center [468, 194] width 498 height 19
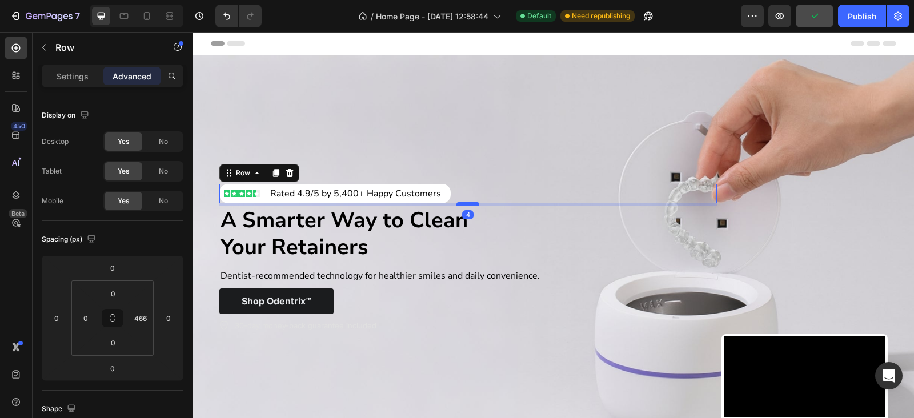
click at [466, 202] on div at bounding box center [468, 203] width 23 height 3
type input "4"
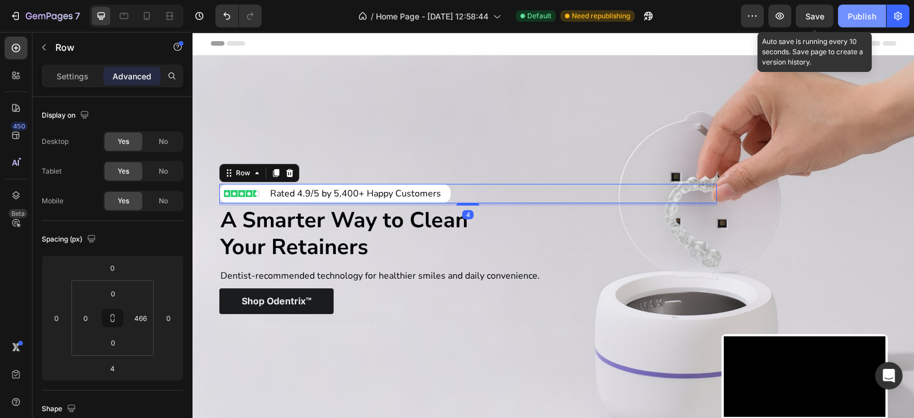
drag, startPoint x: 820, startPoint y: 16, endPoint x: 857, endPoint y: 13, distance: 37.3
click at [821, 15] on span "Save" at bounding box center [815, 16] width 19 height 10
click at [858, 13] on div "Publish" at bounding box center [862, 16] width 29 height 12
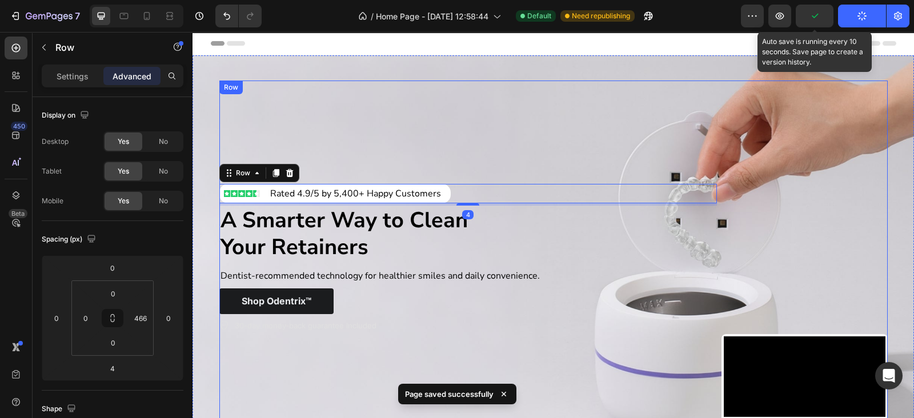
click at [431, 119] on div "Image Rated 4.9/5 by 5,400+ Happy Customers Text Block Row Row 4 Row A Smarter …" at bounding box center [468, 259] width 498 height 357
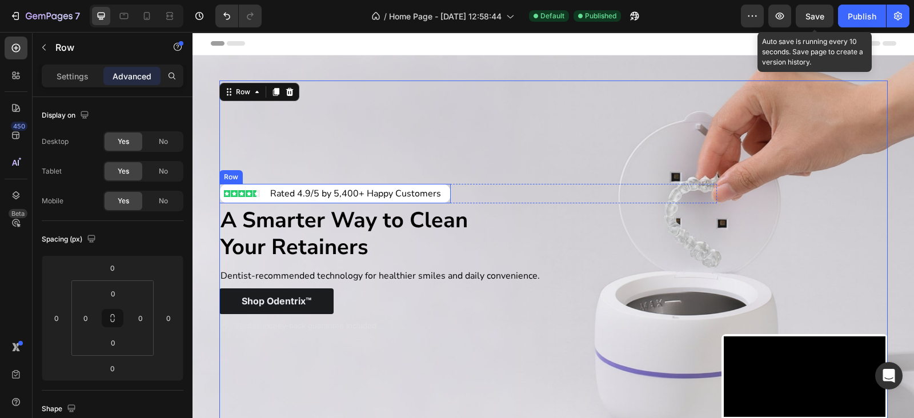
click at [239, 191] on img at bounding box center [242, 193] width 37 height 7
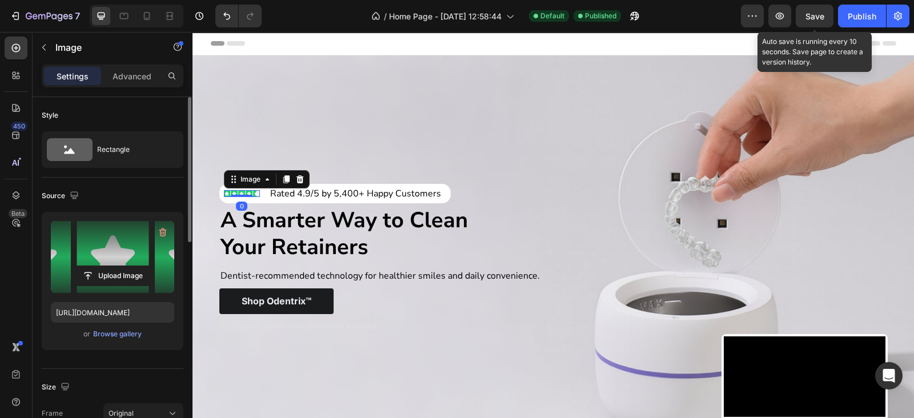
scroll to position [166, 0]
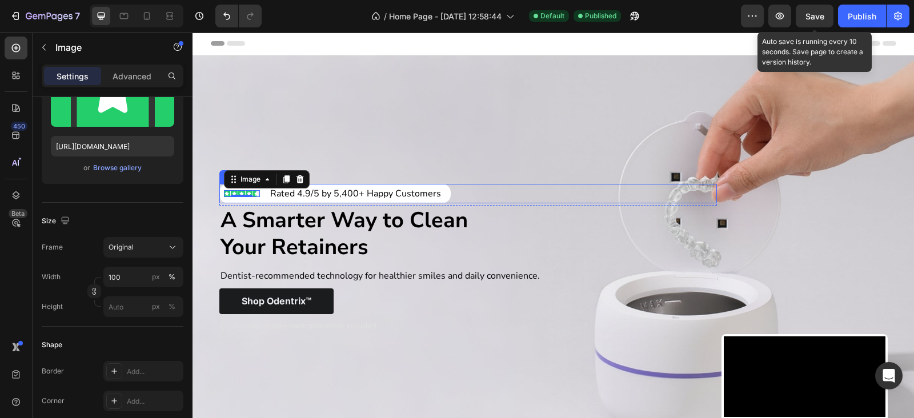
click at [461, 194] on div "Image 0 Rated 4.9/5 by 5,400+ Happy Customers Text Block Row Row" at bounding box center [468, 193] width 498 height 19
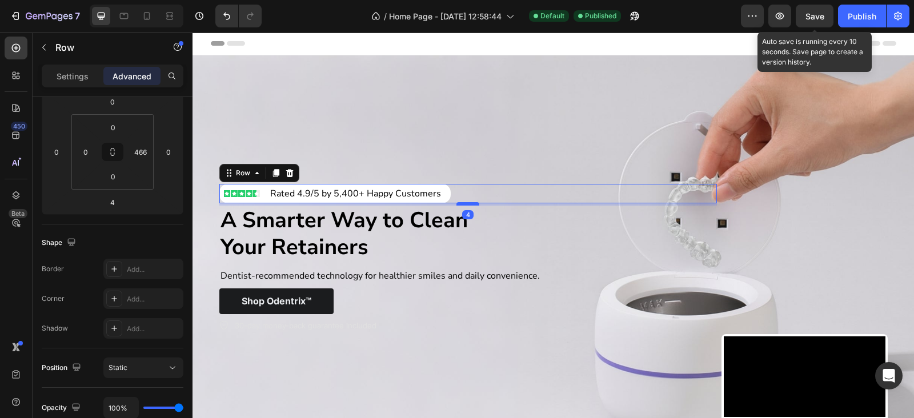
scroll to position [0, 0]
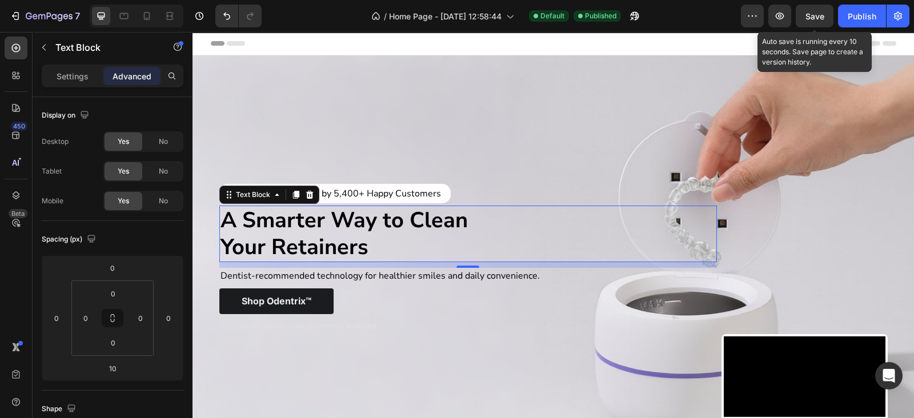
click at [466, 190] on div "Image Rated 4.9/5 by 5,400+ Happy Customers Text Block Row Row" at bounding box center [468, 193] width 498 height 19
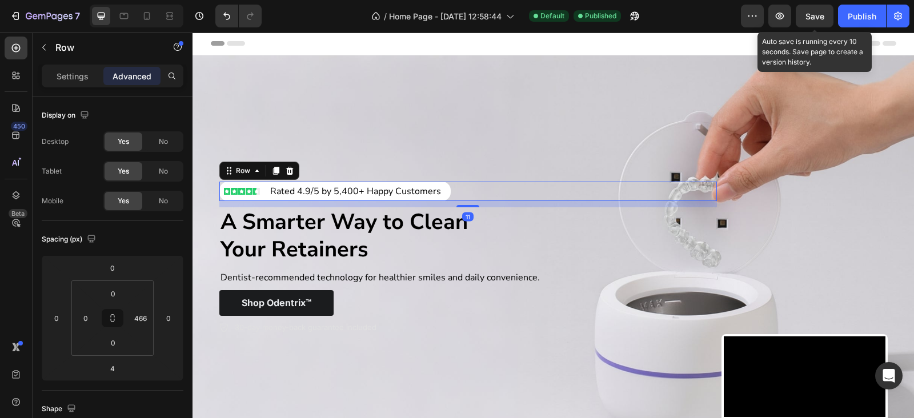
drag, startPoint x: 462, startPoint y: 201, endPoint x: 474, endPoint y: 203, distance: 12.8
click at [472, 205] on div "Image Rated 4.9/5 by 5,400+ Happy Customers Text Block Row Row 11 Row A Smarter…" at bounding box center [468, 259] width 498 height 357
type input "11"
click at [840, 19] on button "Publish" at bounding box center [862, 16] width 48 height 23
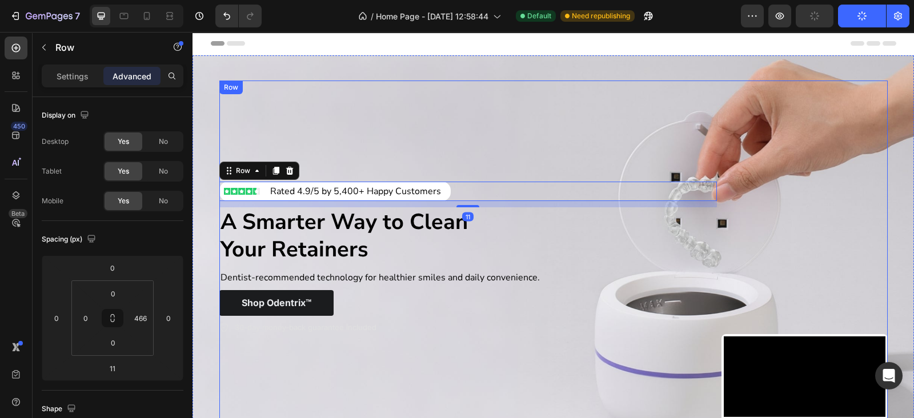
click at [455, 81] on div "Image Rated 4.9/5 by 5,400+ Happy Customers Text Block Row Row 11 Row A Smarter…" at bounding box center [468, 259] width 498 height 357
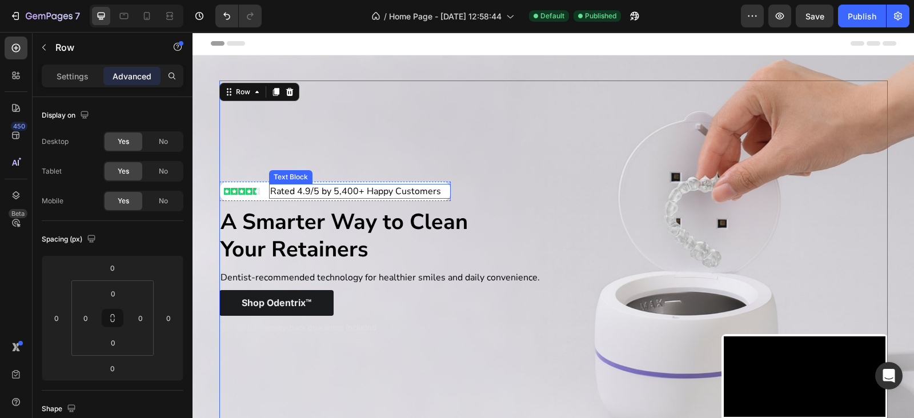
click at [275, 189] on p "Rated 4.9/5 by 5,400+ Happy Customers" at bounding box center [359, 191] width 179 height 13
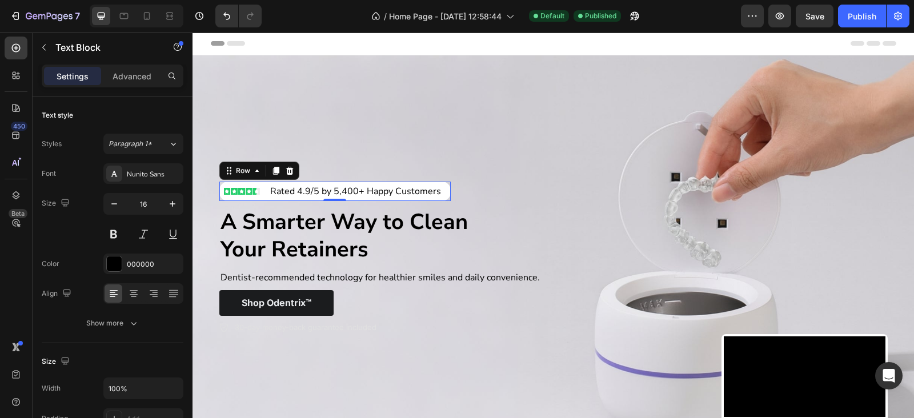
click at [262, 189] on div "Image Rated 4.9/5 by 5,400+ Happy Customers Text Block Row 0" at bounding box center [335, 191] width 232 height 19
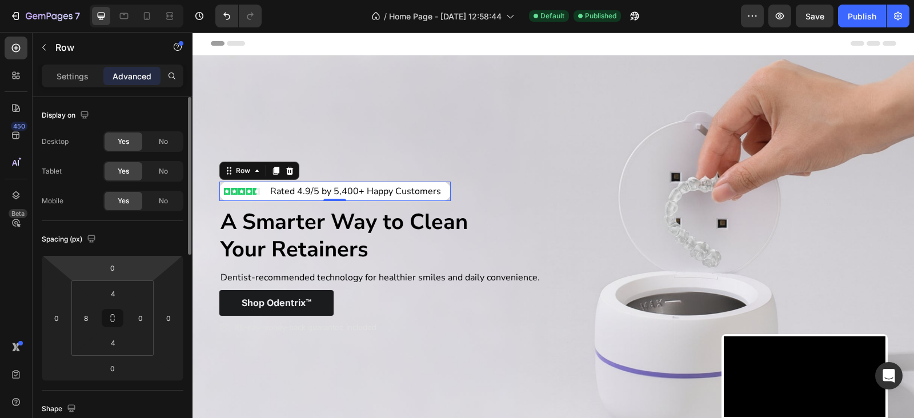
scroll to position [166, 0]
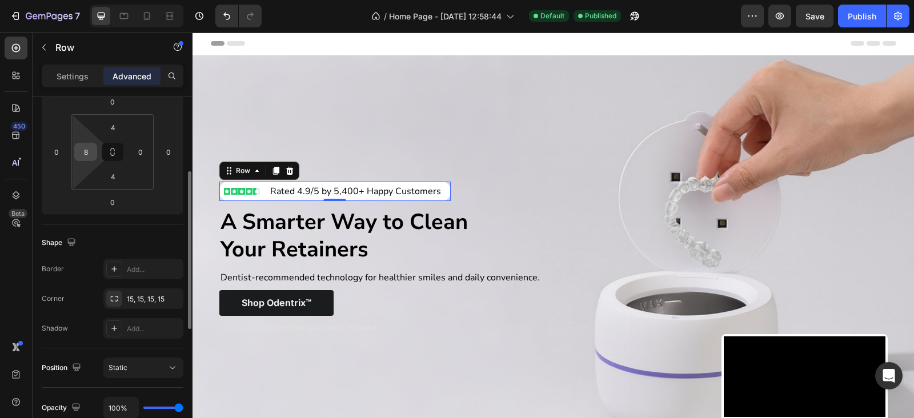
click at [90, 154] on input "8" at bounding box center [85, 151] width 17 height 17
click at [90, 154] on input "11" at bounding box center [85, 151] width 17 height 17
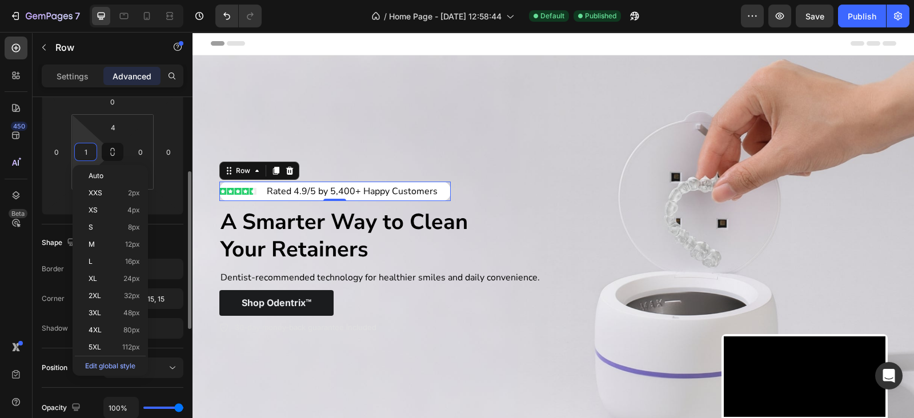
type input "15"
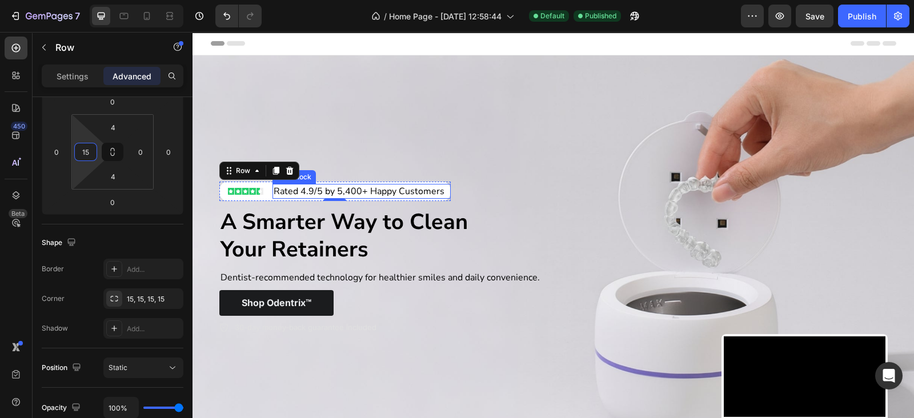
click at [274, 187] on p "Rated 4.9/5 by 5,400+ Happy Customers" at bounding box center [362, 191] width 176 height 13
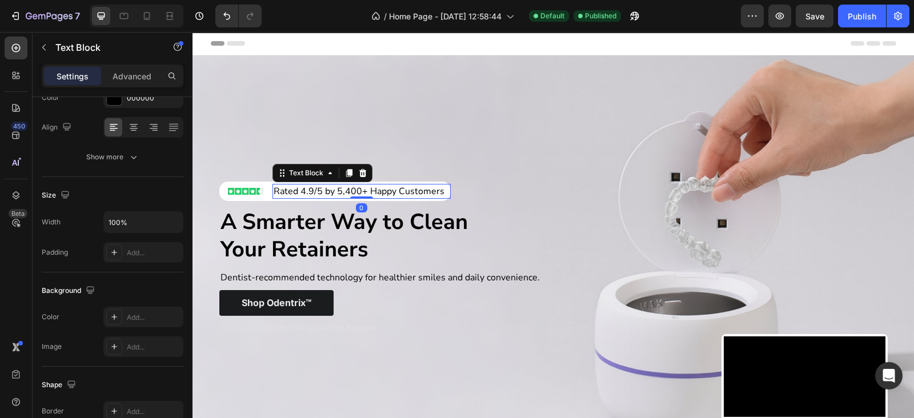
scroll to position [0, 0]
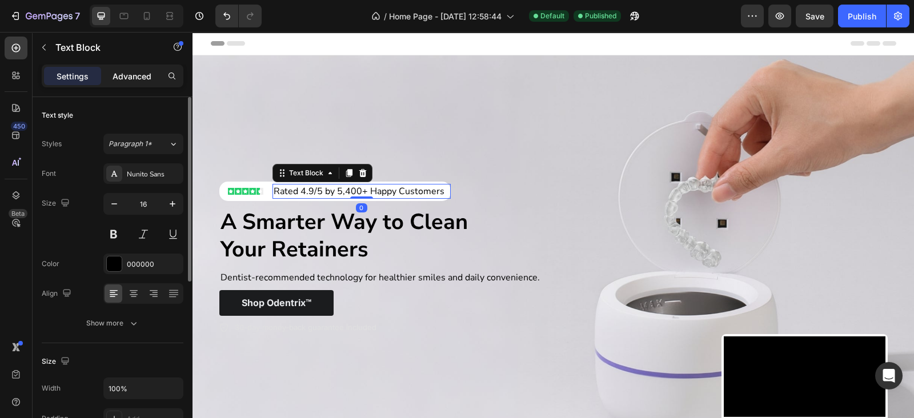
click at [133, 72] on p "Advanced" at bounding box center [132, 76] width 39 height 12
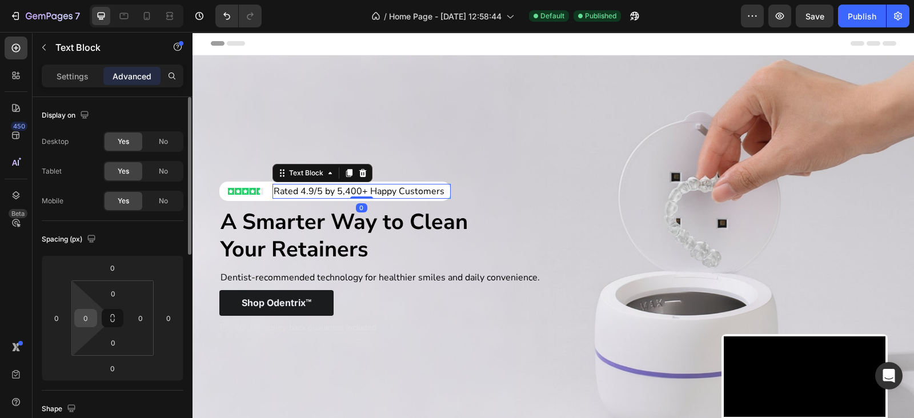
click at [80, 318] on input "0" at bounding box center [85, 318] width 17 height 17
click at [80, 318] on input "-5" at bounding box center [85, 318] width 17 height 17
type input "0"
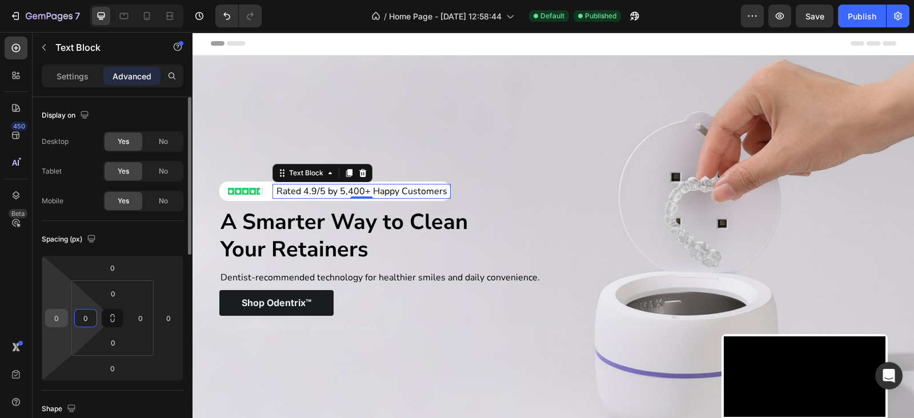
click at [58, 323] on input "0" at bounding box center [56, 318] width 17 height 17
type input "-9"
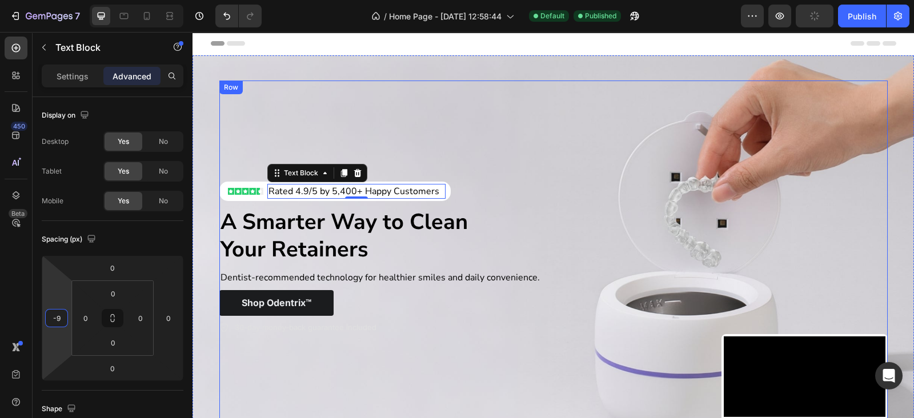
click at [315, 106] on div "Image Rated 4.9/5 by 5,400+ Happy Customers Text Block 0 Row Row Row A Smarter …" at bounding box center [468, 259] width 498 height 357
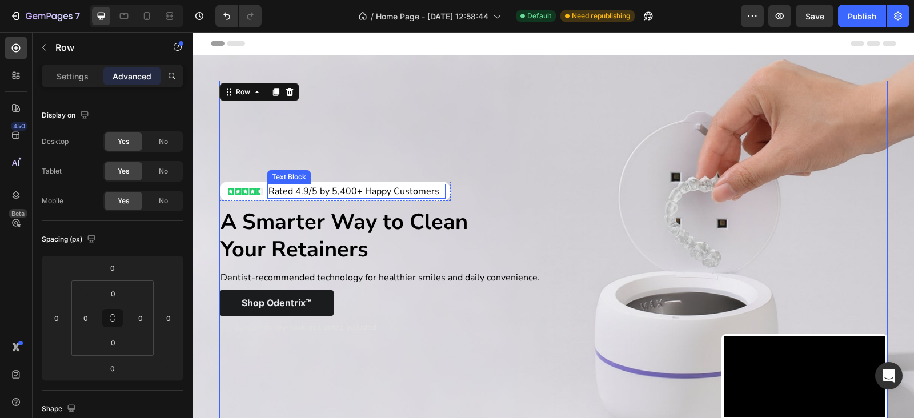
click at [288, 188] on p "Rated 4.9/5 by 5,400+ Happy Customers" at bounding box center [357, 191] width 176 height 13
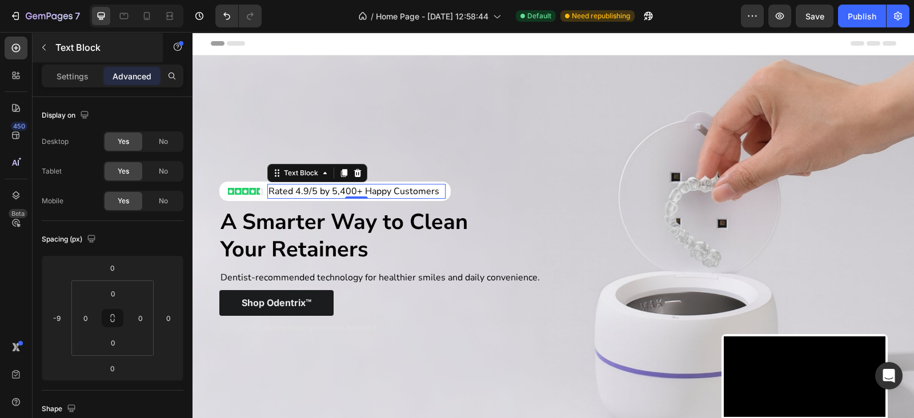
click at [63, 55] on div "Text Block" at bounding box center [98, 48] width 130 height 30
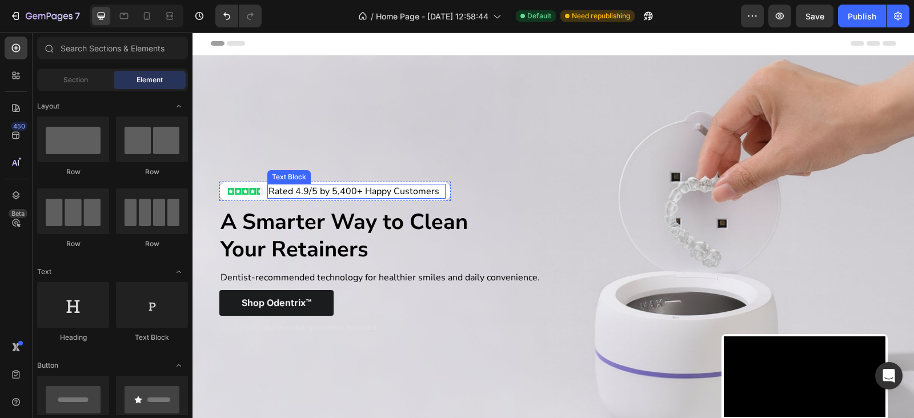
click at [291, 189] on p "Rated 4.9/5 by 5,400+ Happy Customers" at bounding box center [357, 191] width 176 height 13
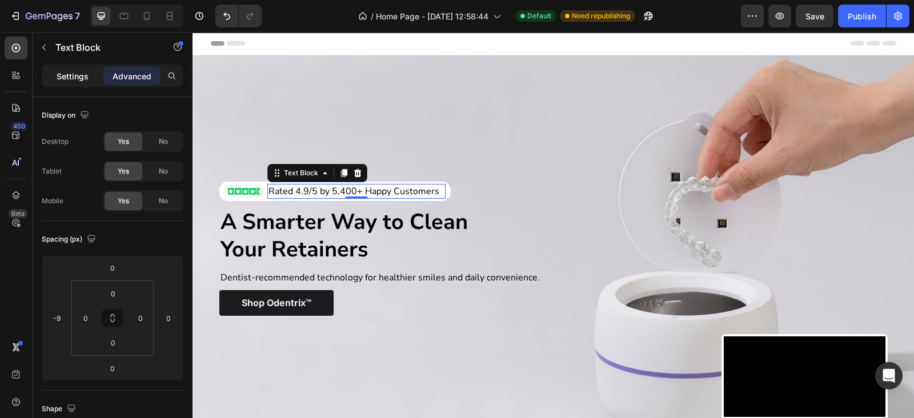
click at [69, 81] on p "Settings" at bounding box center [73, 76] width 32 height 12
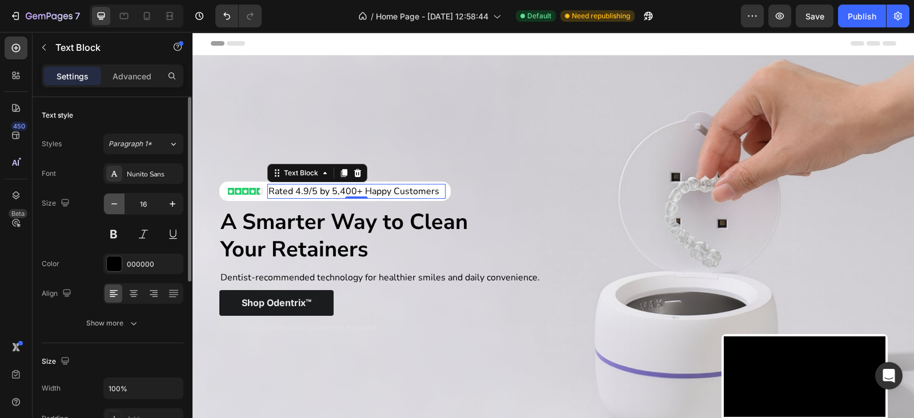
click at [111, 206] on icon "button" at bounding box center [114, 203] width 11 height 11
type input "15"
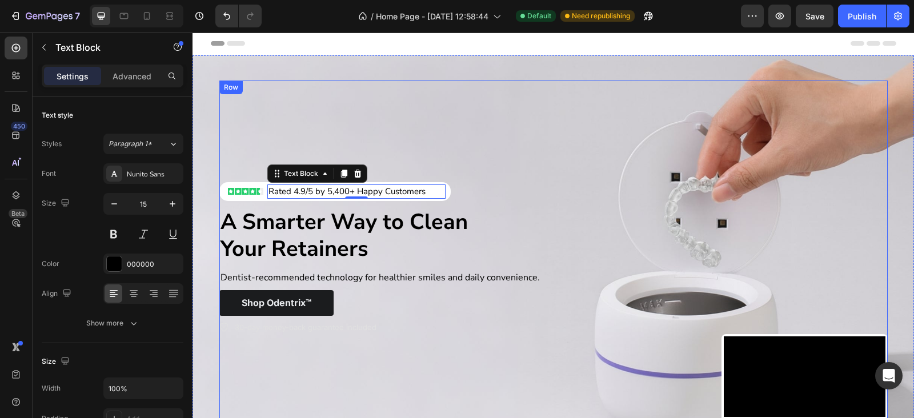
click at [414, 110] on div "Image Rated 4.9/5 by 5,400+ Happy Customers Text Block 0 Row Row Row A Smarter …" at bounding box center [468, 259] width 498 height 357
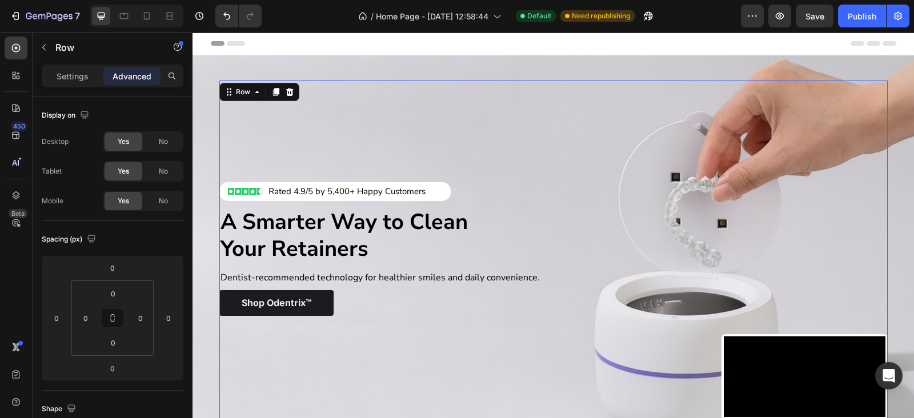
click at [450, 73] on div "Image Rated 4.9/5 by 5,400+ Happy Customers Text Block Row Row Row A Smarter Wa…" at bounding box center [554, 258] width 686 height 393
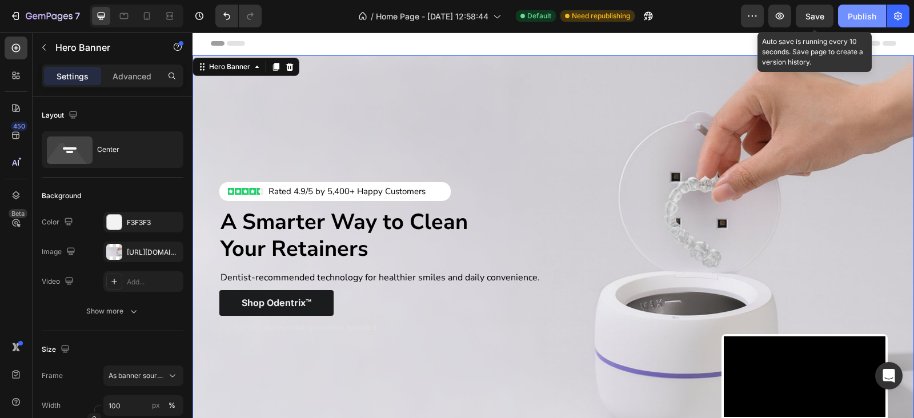
drag, startPoint x: 809, startPoint y: 25, endPoint x: 850, endPoint y: 17, distance: 41.5
click at [812, 23] on button "Save" at bounding box center [815, 16] width 38 height 23
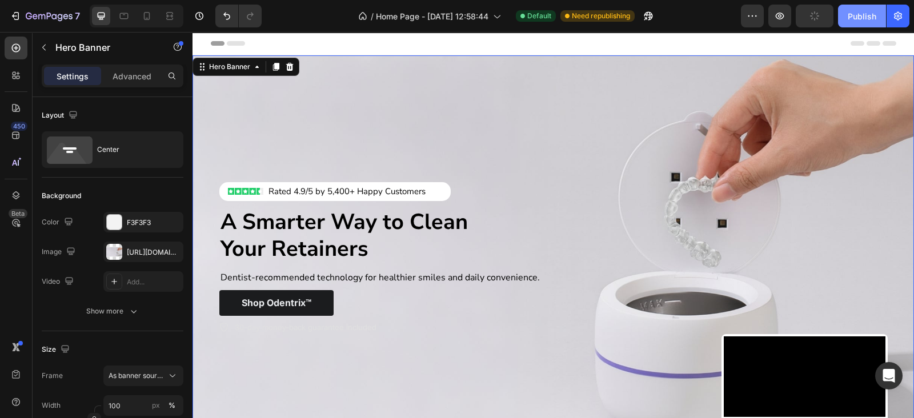
click at [853, 15] on div "Publish" at bounding box center [862, 16] width 29 height 12
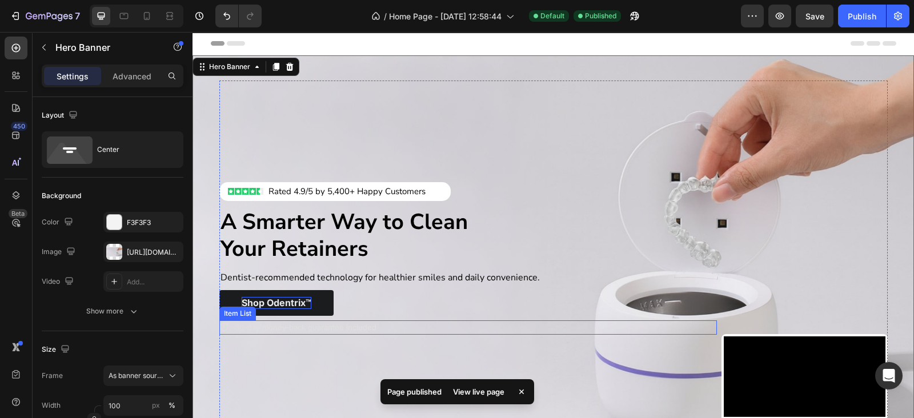
click at [291, 303] on p "Shop Odentrix™" at bounding box center [277, 303] width 70 height 12
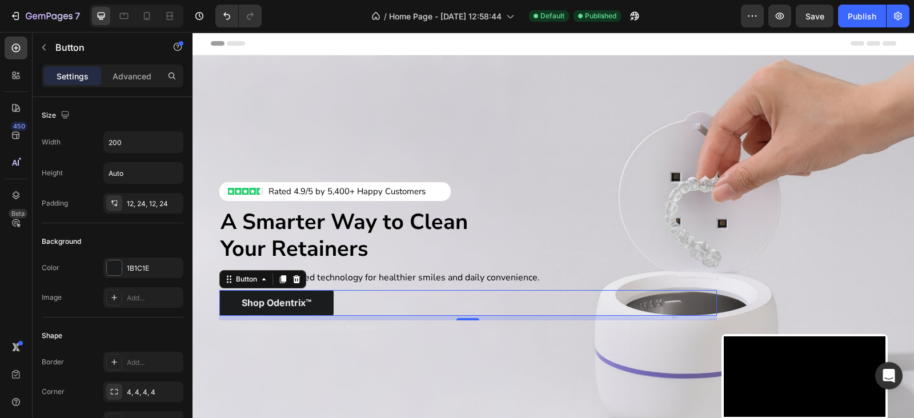
click at [329, 307] on div "Shop Odentrix™ Button 8" at bounding box center [468, 303] width 498 height 26
click at [322, 307] on button "Shop Odentrix™" at bounding box center [276, 303] width 114 height 26
click at [146, 197] on div "12, 24, 12, 24" at bounding box center [143, 203] width 80 height 21
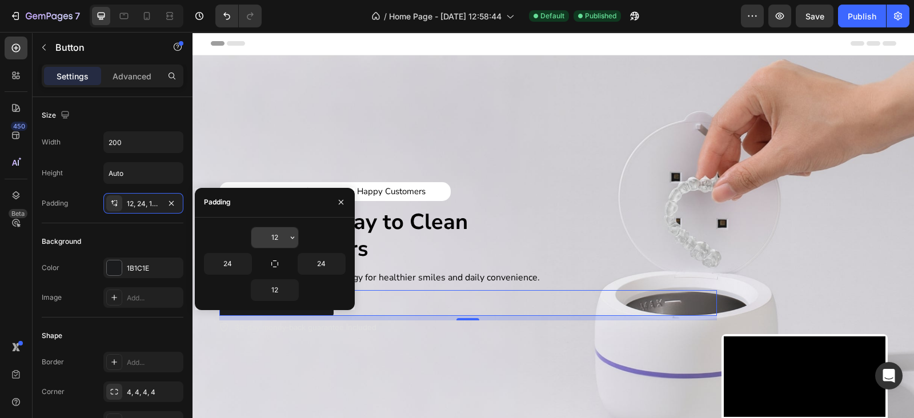
click at [266, 229] on input "12" at bounding box center [274, 237] width 47 height 21
click at [223, 258] on input "24" at bounding box center [228, 264] width 47 height 21
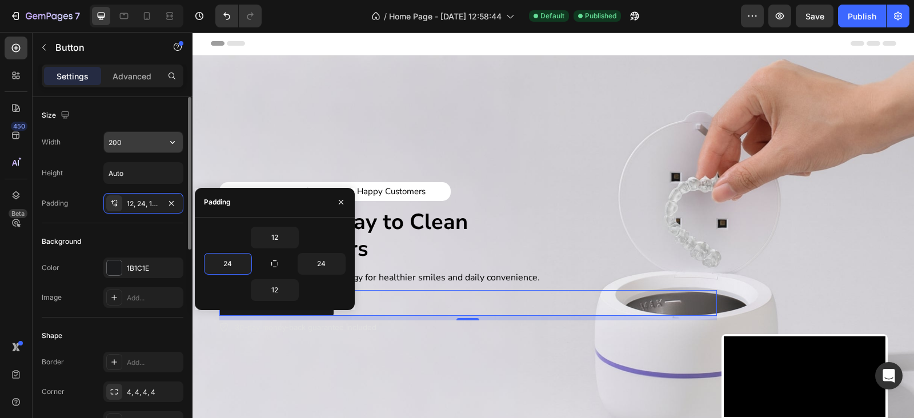
click at [131, 145] on input "200" at bounding box center [143, 142] width 79 height 21
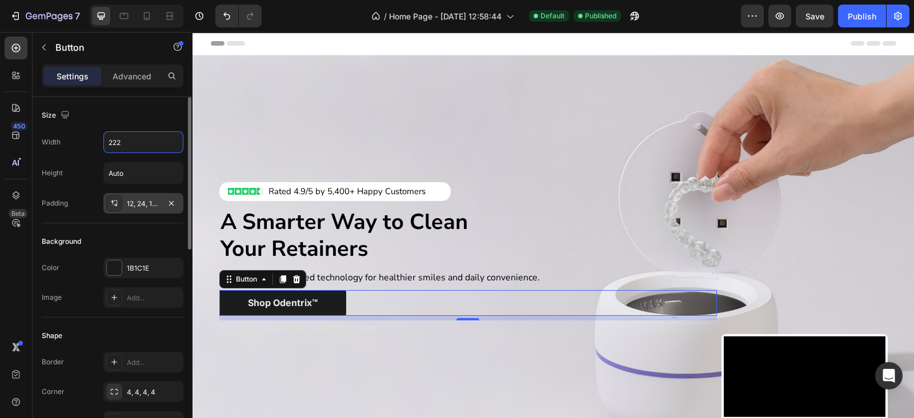
type input "222"
click at [146, 207] on div "12, 24, 12, 24" at bounding box center [143, 204] width 33 height 10
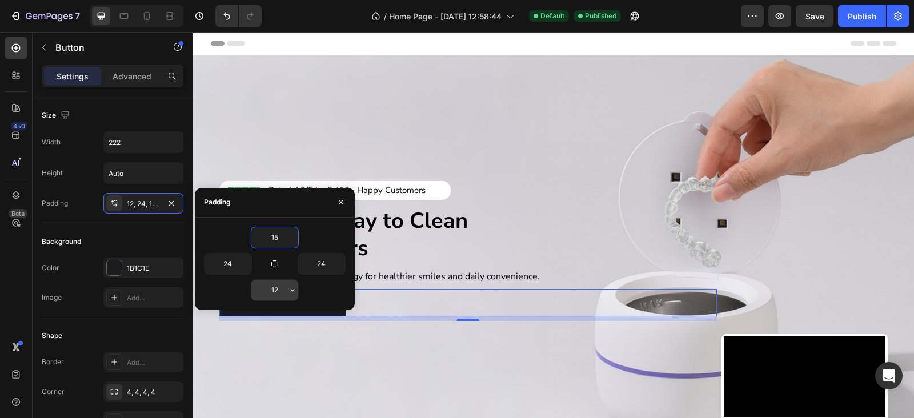
type input "15"
click at [265, 287] on input "12" at bounding box center [274, 290] width 47 height 21
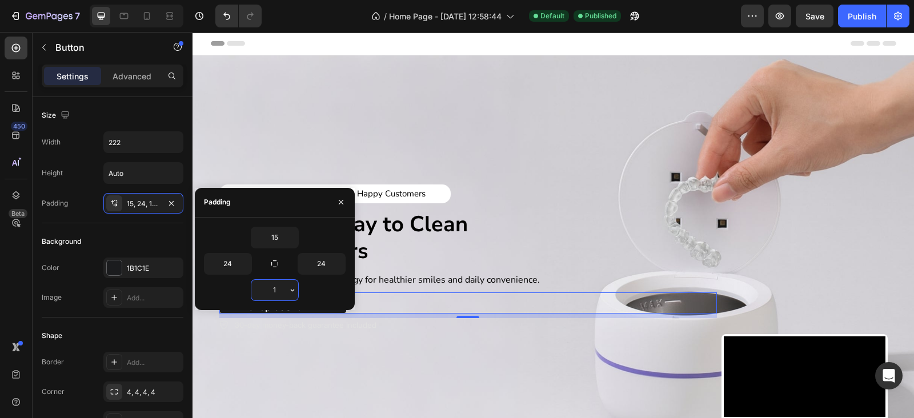
type input "15"
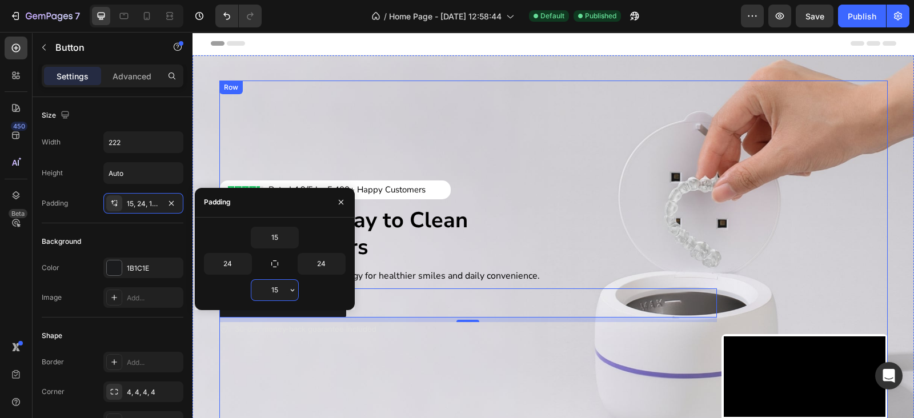
click at [278, 369] on div "Image Rated 4.9/5 by 5,400+ Happy Customers Text Block Row Row Row A Smarter Wa…" at bounding box center [468, 259] width 498 height 357
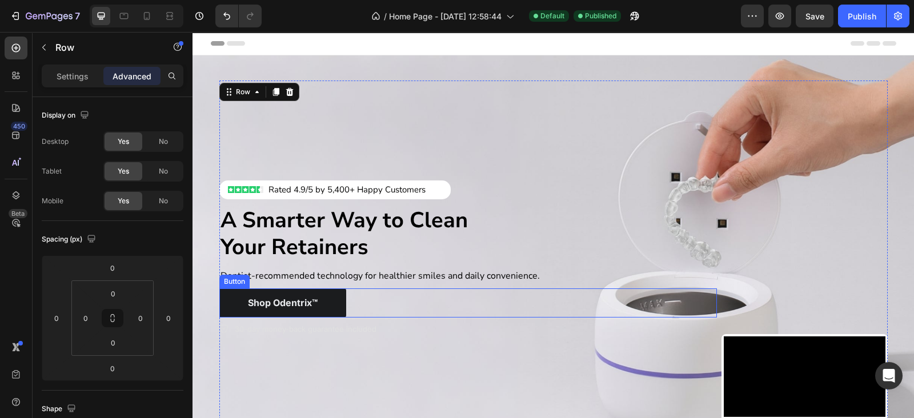
click at [332, 301] on button "Shop Odentrix™" at bounding box center [282, 303] width 127 height 29
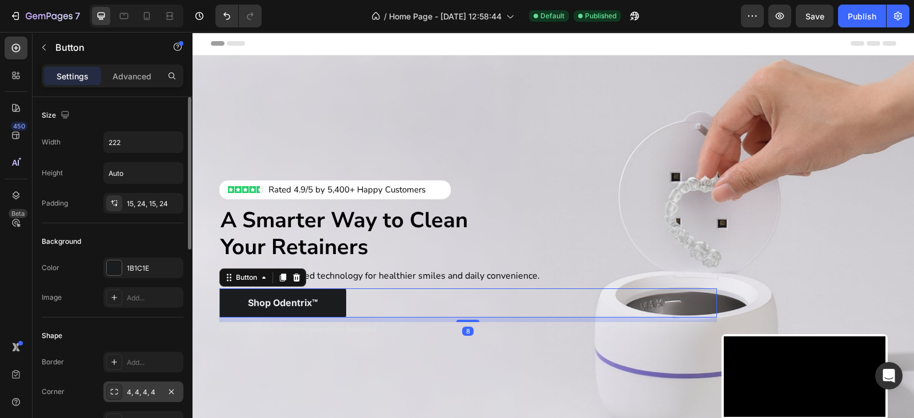
click at [146, 395] on div "4, 4, 4, 4" at bounding box center [143, 392] width 33 height 10
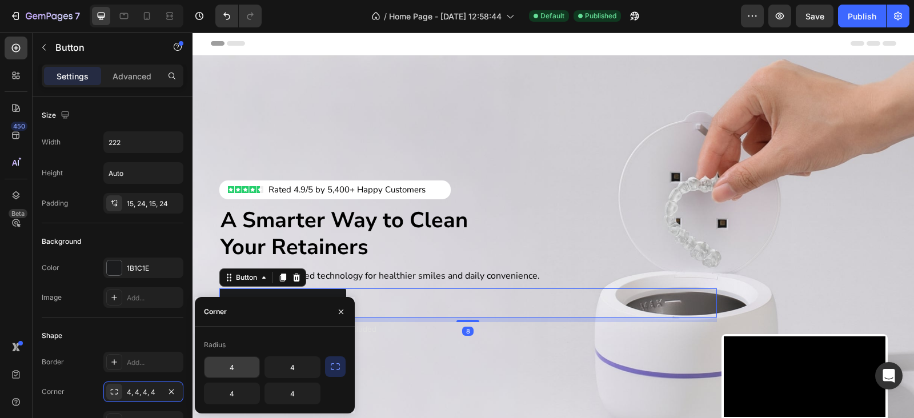
click at [245, 373] on input "4" at bounding box center [232, 367] width 55 height 21
click at [135, 227] on div "Background Color 1B1C1E Image Add..." at bounding box center [113, 270] width 142 height 94
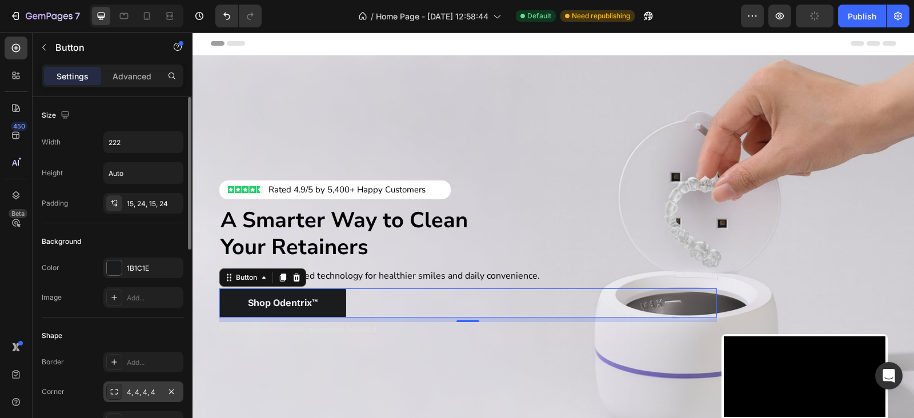
scroll to position [166, 0]
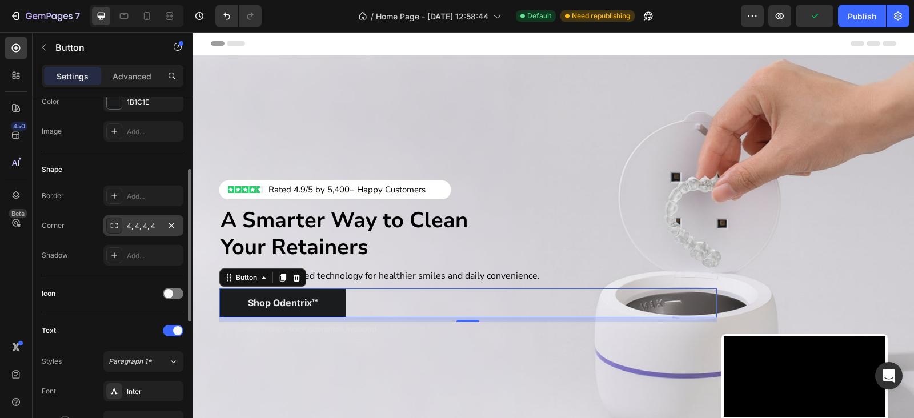
click at [149, 221] on div "4, 4, 4, 4" at bounding box center [143, 226] width 33 height 10
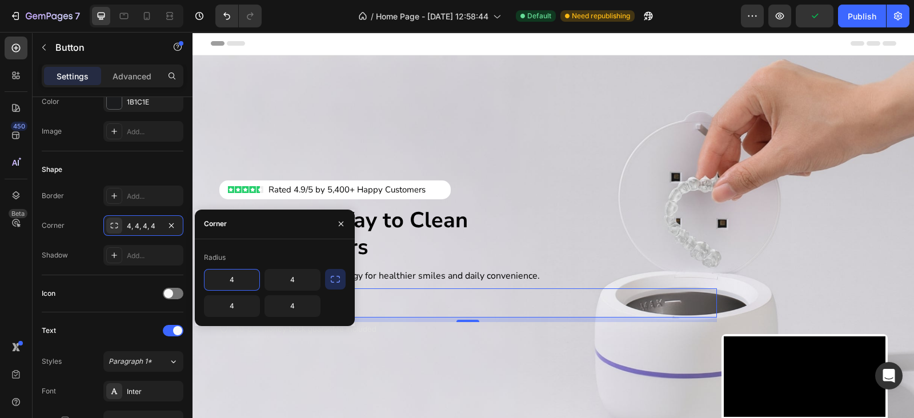
click at [334, 278] on icon "button" at bounding box center [335, 279] width 11 height 11
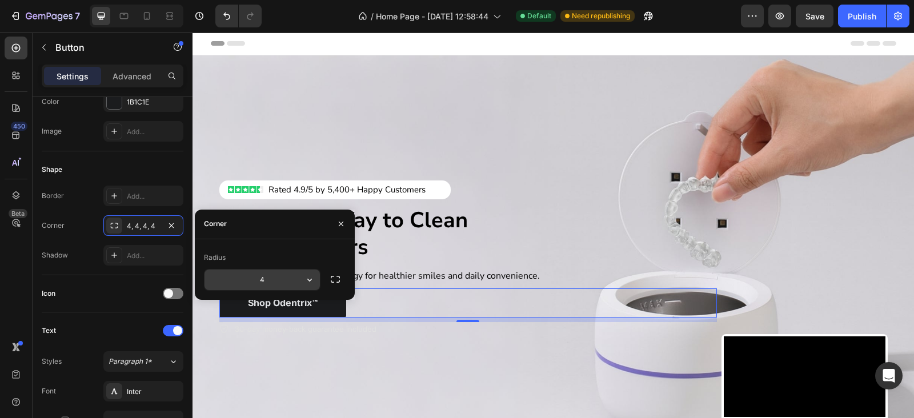
click at [283, 275] on input "4" at bounding box center [262, 280] width 115 height 21
type input "55"
click at [305, 376] on div "Image Rated 4.9/5 by 5,400+ Happy Customers Text Block Row Row Row A Smarter Wa…" at bounding box center [468, 259] width 498 height 357
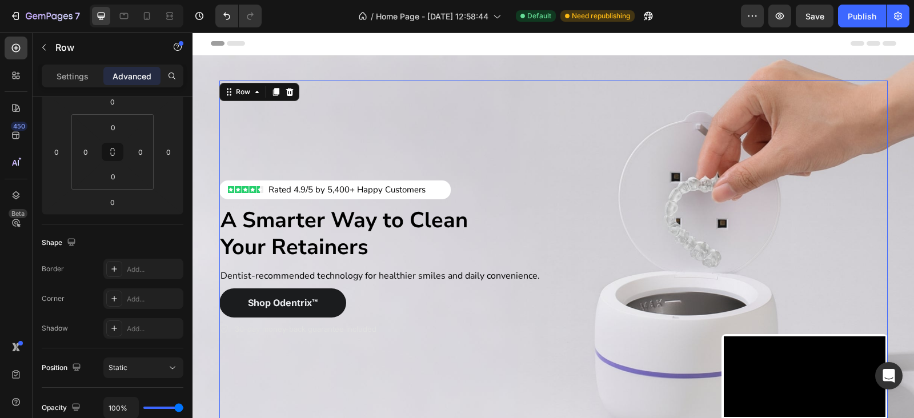
scroll to position [0, 0]
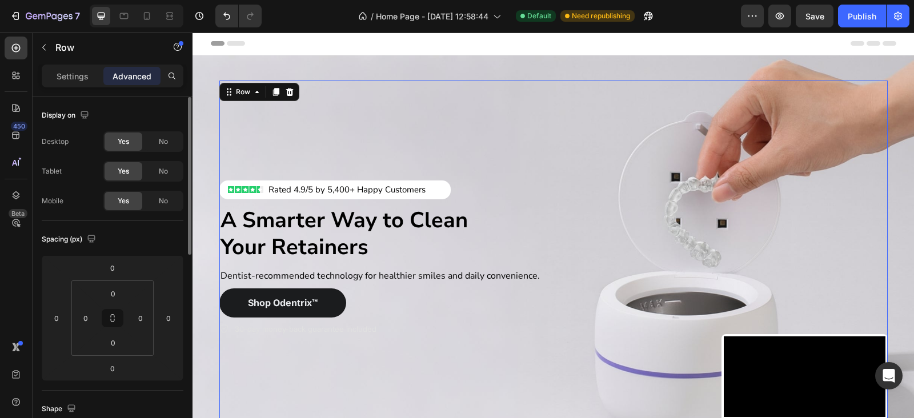
click at [516, 111] on div "Image Rated 4.9/5 by 5,400+ Happy Customers Text Block Row Row Row A Smarter Wa…" at bounding box center [468, 259] width 498 height 357
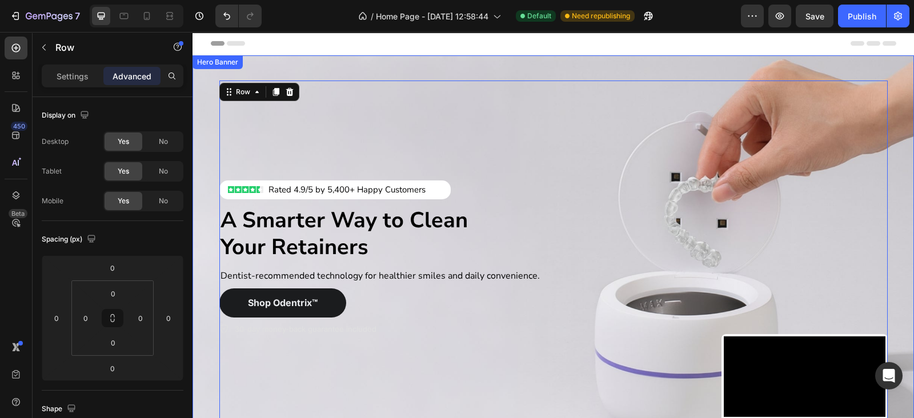
click at [515, 71] on div "Image Rated 4.9/5 by 5,400+ Happy Customers Text Block Row Row Row A Smarter Wa…" at bounding box center [554, 258] width 686 height 393
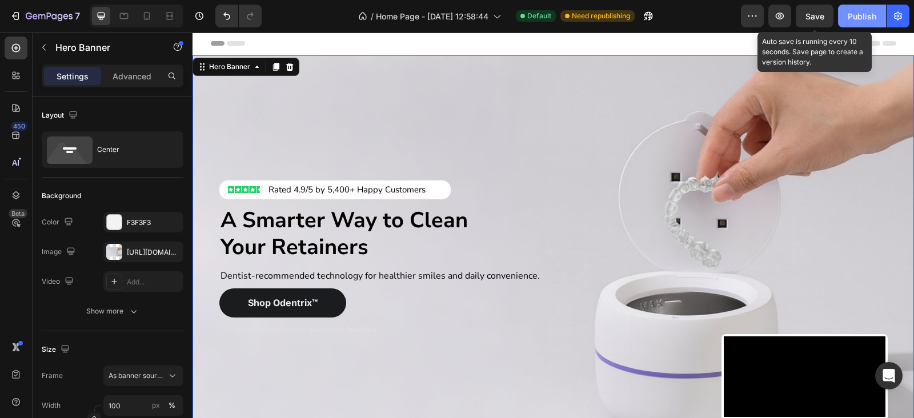
drag, startPoint x: 806, startPoint y: 23, endPoint x: 860, endPoint y: 18, distance: 54.5
click at [813, 22] on button "Save" at bounding box center [815, 16] width 38 height 23
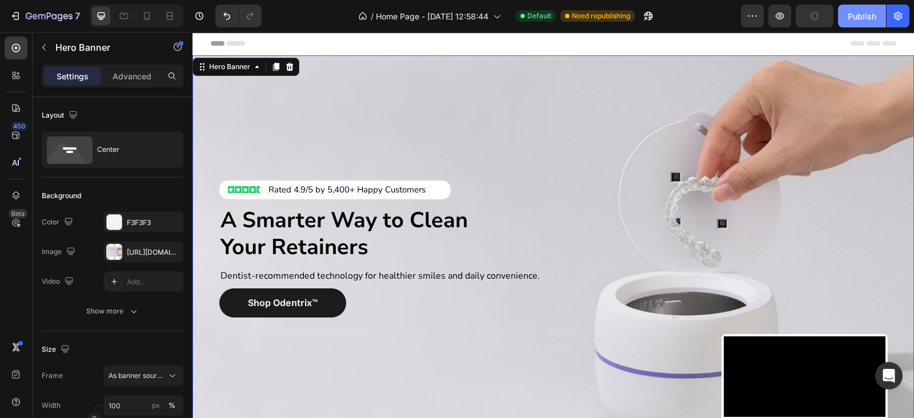
click at [867, 18] on div "Publish" at bounding box center [862, 16] width 29 height 12
click at [490, 62] on div "Image Rated 4.9/5 by 5,400+ Happy Customers Text Block Row Row Row A Smarter Wa…" at bounding box center [554, 258] width 686 height 393
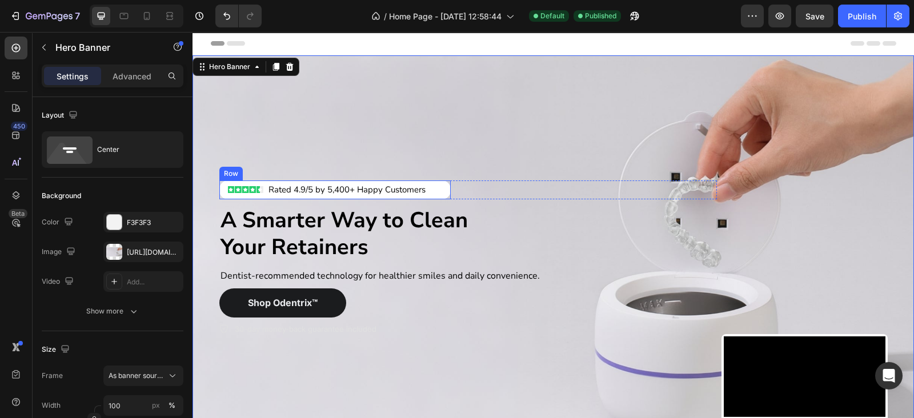
click at [441, 187] on div "Rated 4.9/5 by 5,400+ Happy Customers Text Block" at bounding box center [362, 190] width 178 height 14
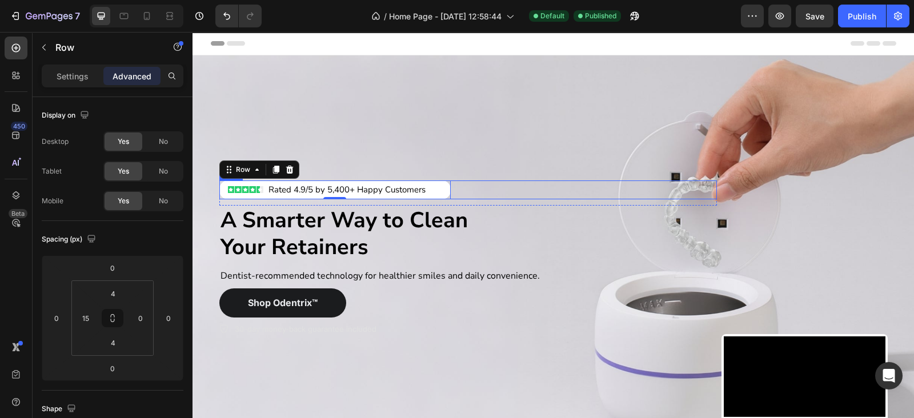
click at [455, 188] on div "Image Rated 4.9/5 by 5,400+ Happy Customers Text Block Row 0 Row" at bounding box center [468, 190] width 498 height 19
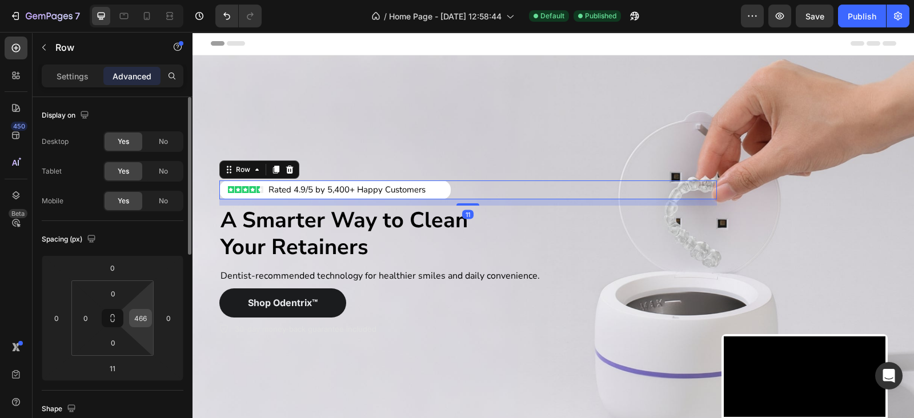
click at [143, 317] on input "466" at bounding box center [140, 318] width 17 height 17
click at [142, 318] on input "488" at bounding box center [140, 318] width 17 height 17
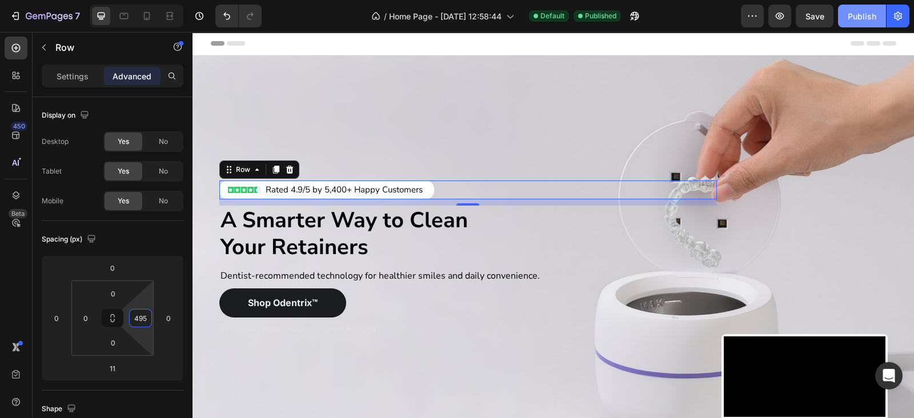
type input "495"
click at [872, 17] on div "Publish" at bounding box center [862, 16] width 29 height 12
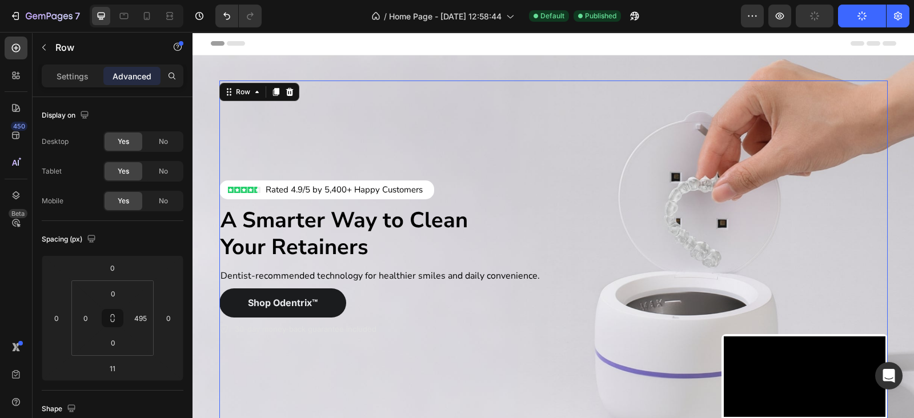
click at [537, 82] on div "Image Rated 4.9/5 by 5,400+ Happy Customers Text Block Row Row Row A Smarter Wa…" at bounding box center [468, 259] width 498 height 357
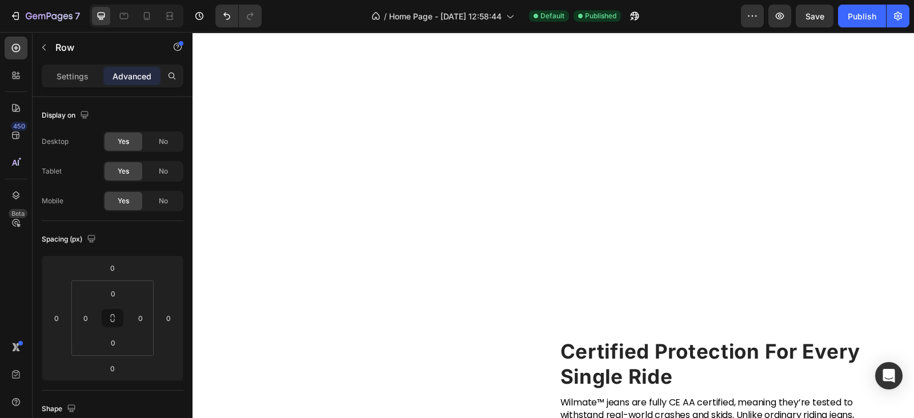
scroll to position [1166, 0]
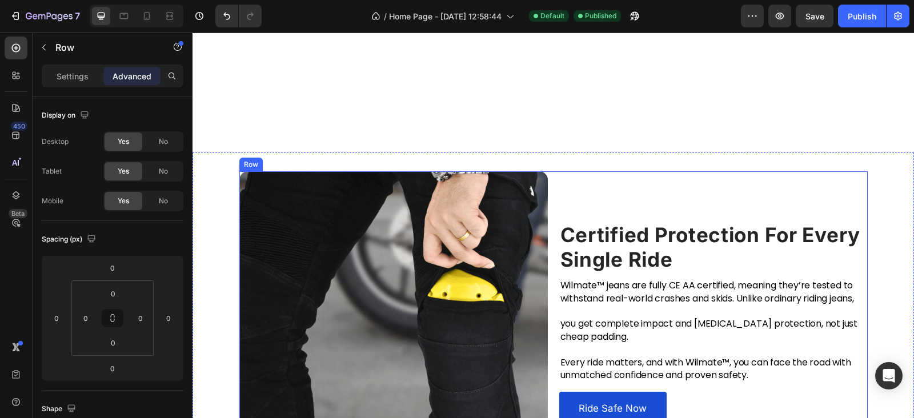
click at [574, 166] on div "Certified Protection For Every Single Ride Heading Wilmate™ jeans are fully CE …" at bounding box center [554, 326] width 722 height 346
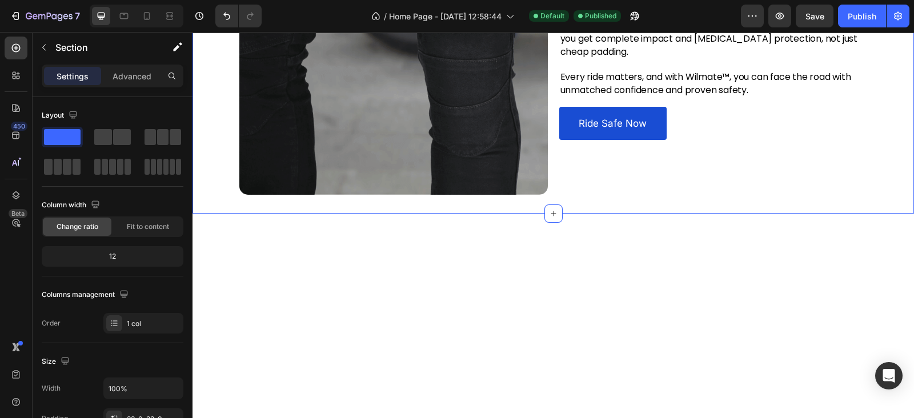
scroll to position [333, 0]
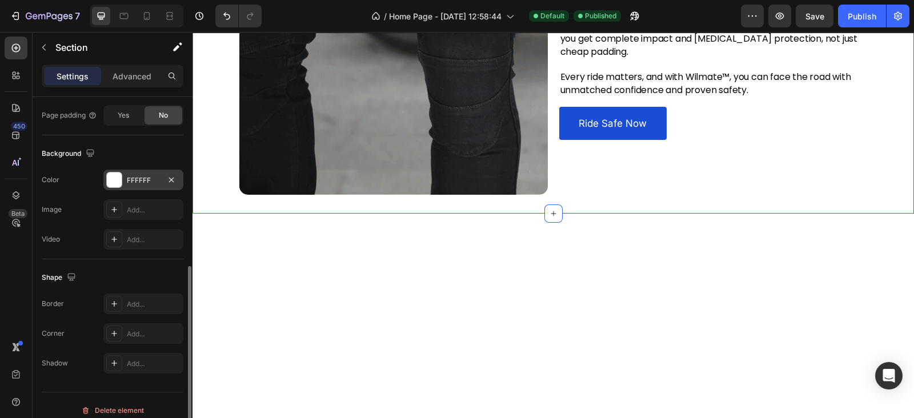
click at [146, 178] on div "FFFFFF" at bounding box center [143, 180] width 33 height 10
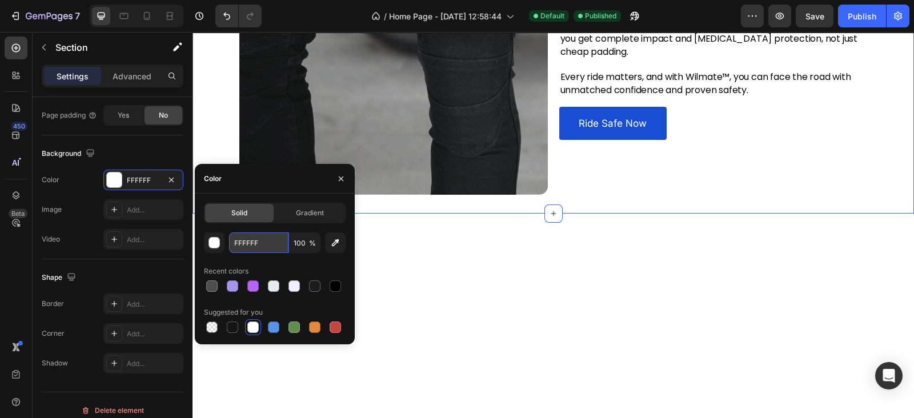
click at [269, 235] on input "FFFFFF" at bounding box center [258, 243] width 59 height 21
paste input "#F0EE"
type input "#F0EEFF"
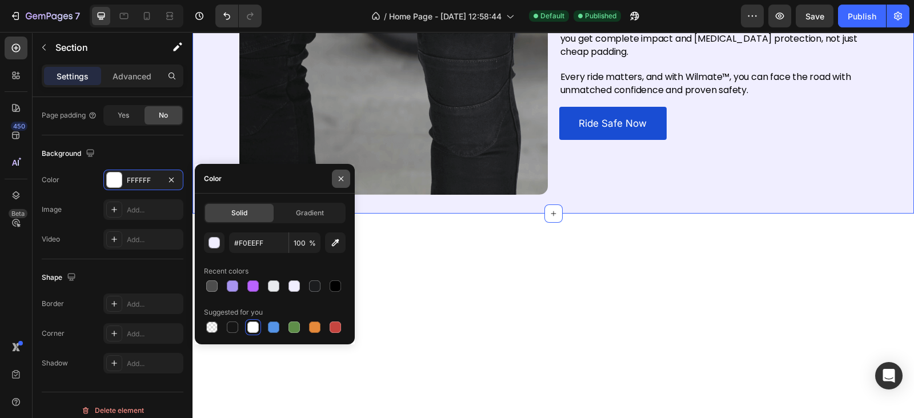
click at [341, 179] on icon "button" at bounding box center [341, 178] width 9 height 9
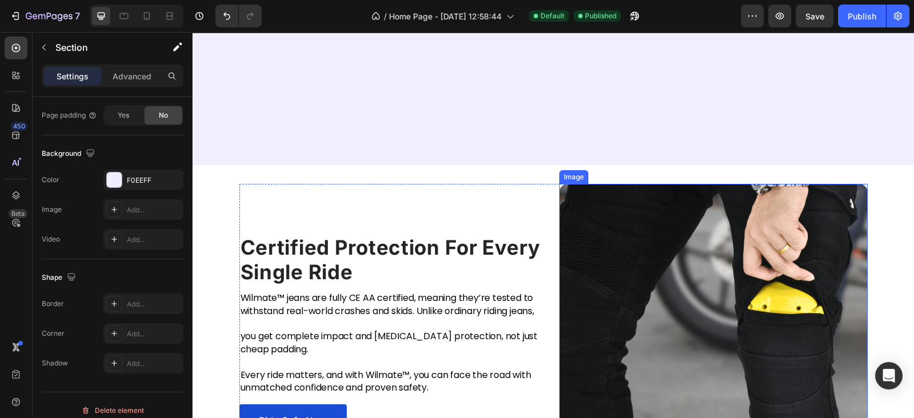
scroll to position [1667, 0]
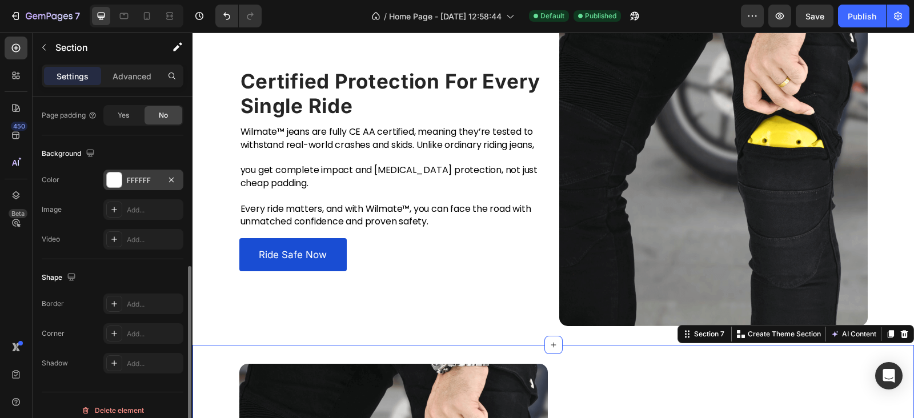
click at [150, 179] on div "FFFFFF" at bounding box center [143, 180] width 33 height 10
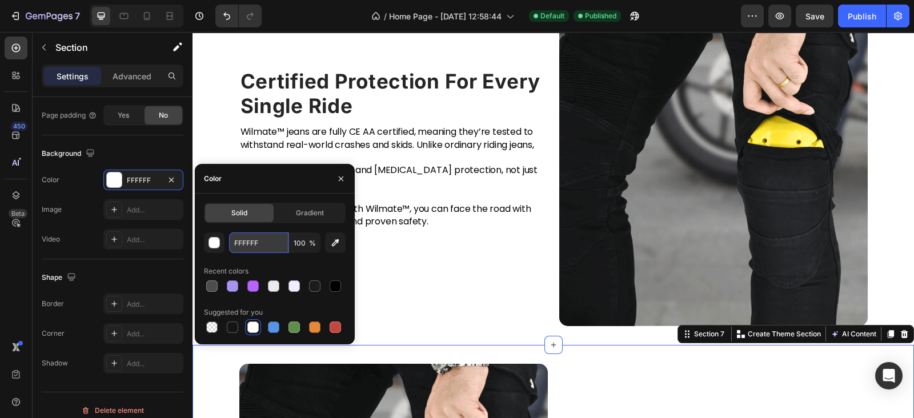
click at [285, 245] on input "FFFFFF" at bounding box center [258, 243] width 59 height 21
paste input "#F0EE"
type input "#F0EEFF"
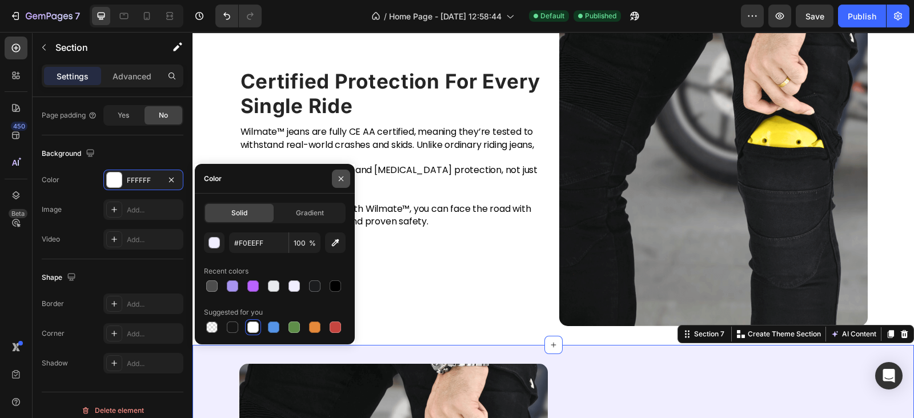
click at [340, 173] on button "button" at bounding box center [341, 179] width 18 height 18
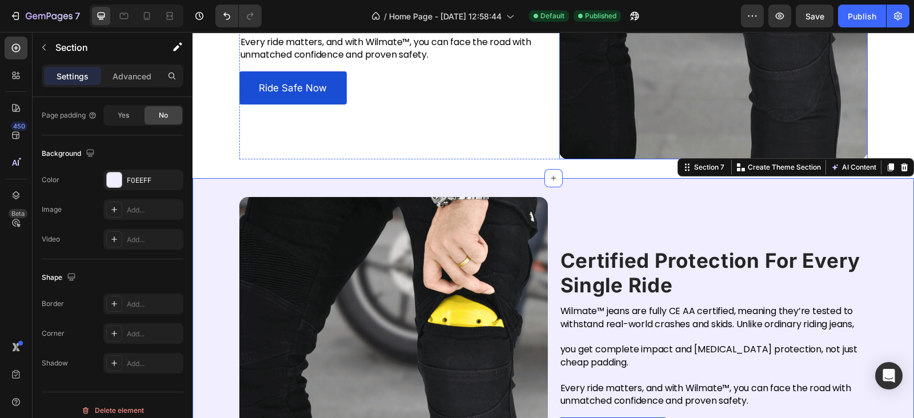
scroll to position [2167, 0]
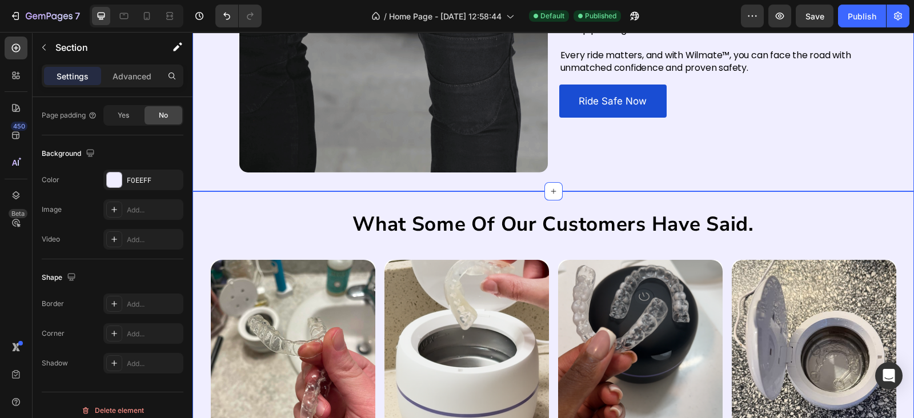
click at [511, 205] on div "what some of our customers have said. Heading Image Image I never realized how …" at bounding box center [554, 384] width 722 height 387
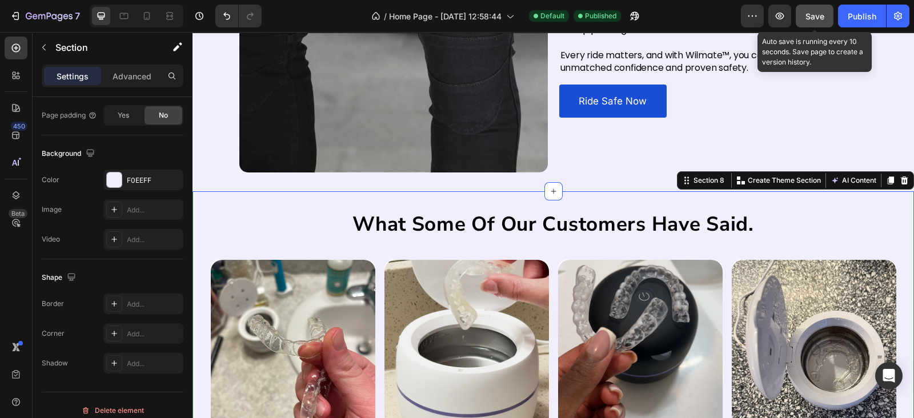
click at [800, 10] on button "Save" at bounding box center [815, 16] width 38 height 23
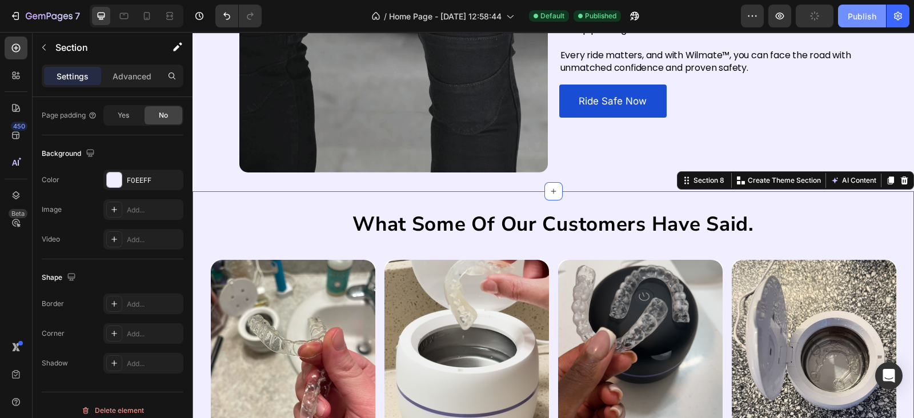
click at [870, 20] on div "Publish" at bounding box center [862, 16] width 29 height 12
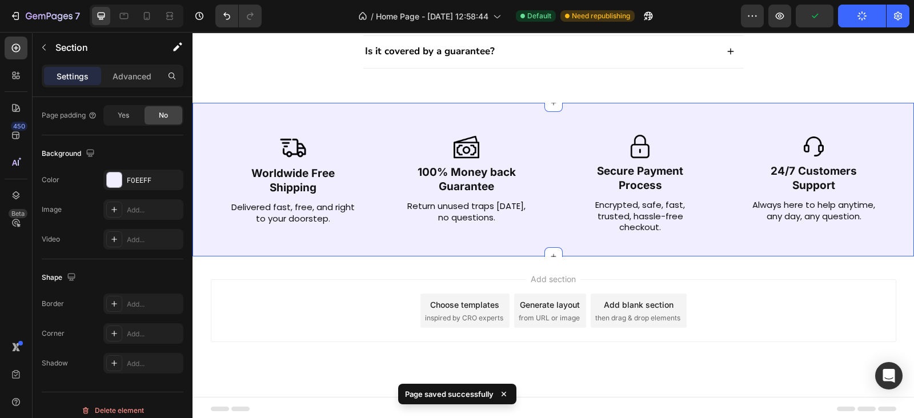
click at [515, 243] on div "Image Worldwide Free Shipping Text Block Delivered fast, free, and right to you…" at bounding box center [554, 180] width 722 height 154
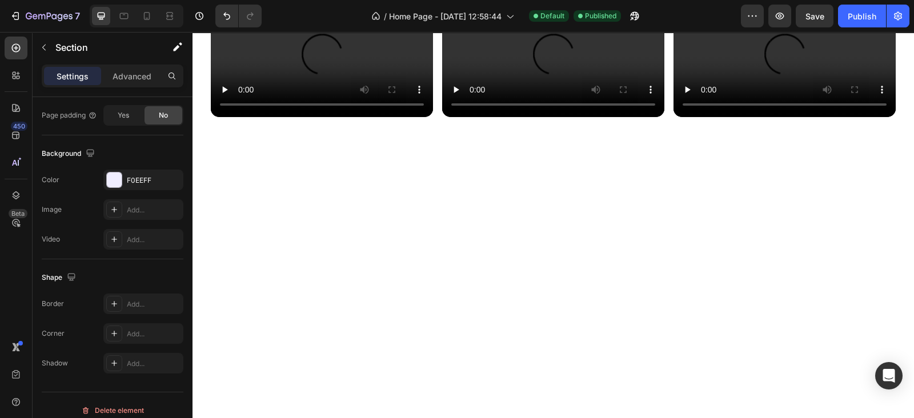
scroll to position [0, 0]
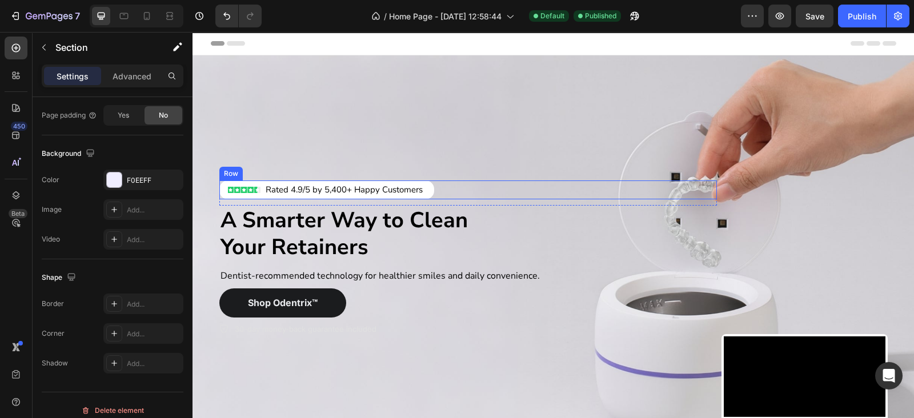
click at [435, 189] on div "Image Rated 4.9/5 by 5,400+ Happy Customers Text Block Row Row" at bounding box center [468, 190] width 498 height 19
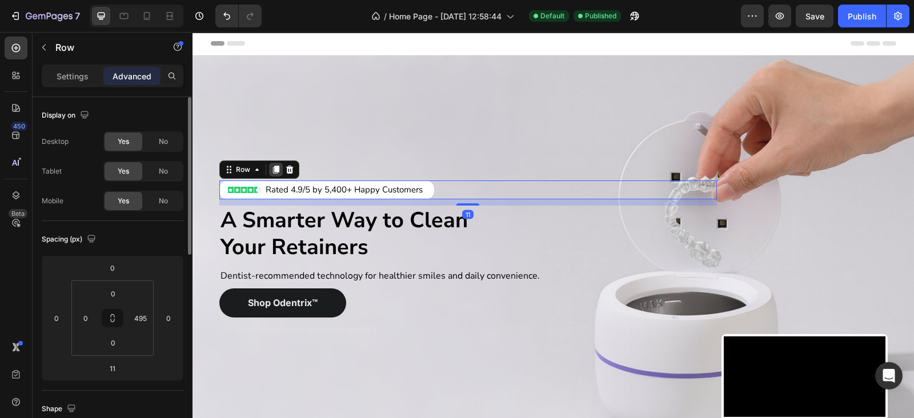
click at [273, 166] on icon at bounding box center [276, 170] width 6 height 8
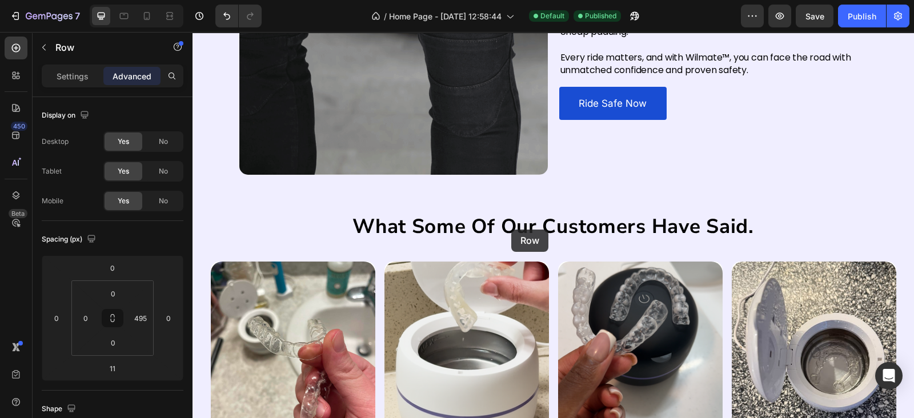
scroll to position [2136, 0]
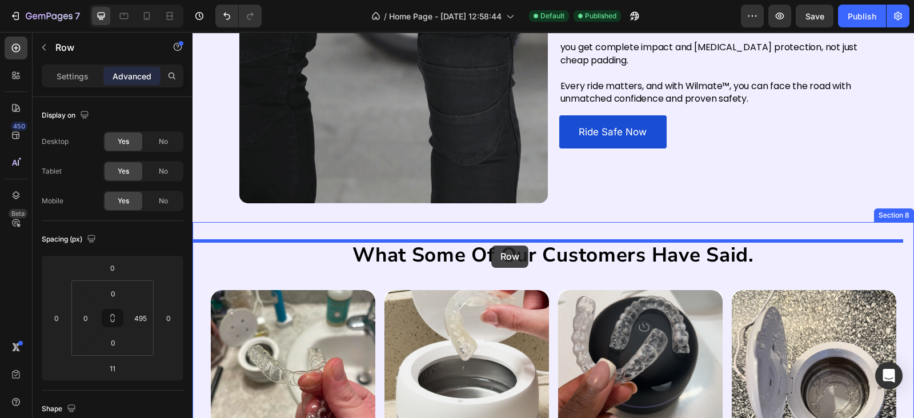
drag, startPoint x: 234, startPoint y: 173, endPoint x: 491, endPoint y: 246, distance: 267.9
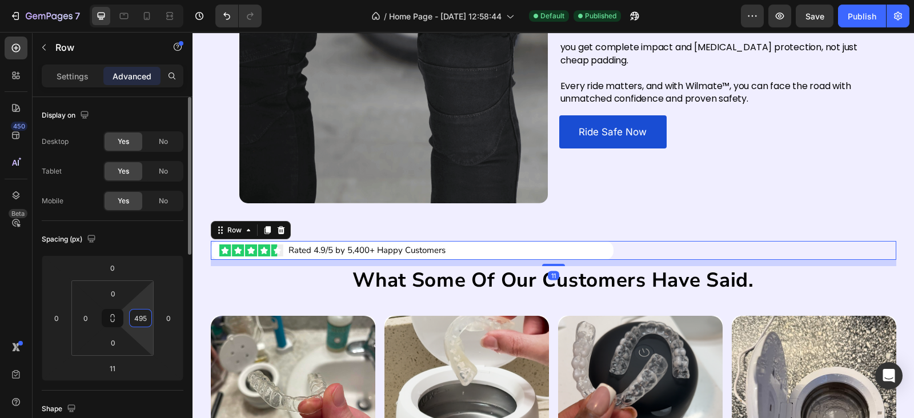
click at [136, 317] on input "495" at bounding box center [140, 318] width 17 height 17
type input "0"
click at [130, 239] on div "Spacing (px)" at bounding box center [113, 239] width 142 height 18
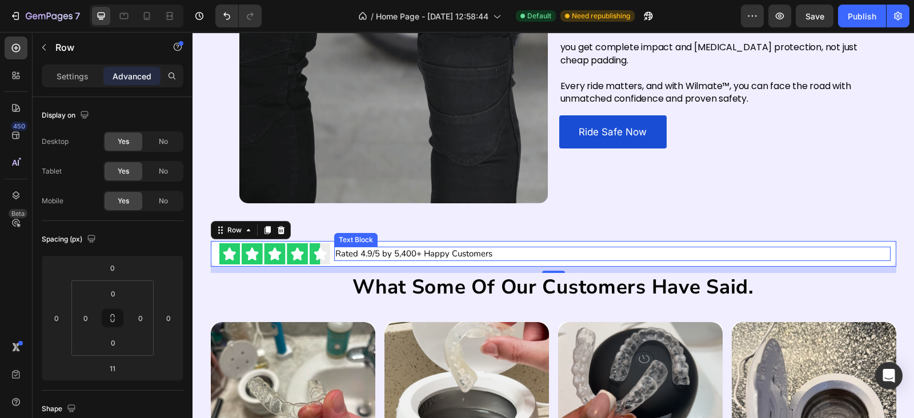
click at [551, 259] on p "Rated 4.9/5 by 5,400+ Happy Customers" at bounding box center [612, 254] width 554 height 12
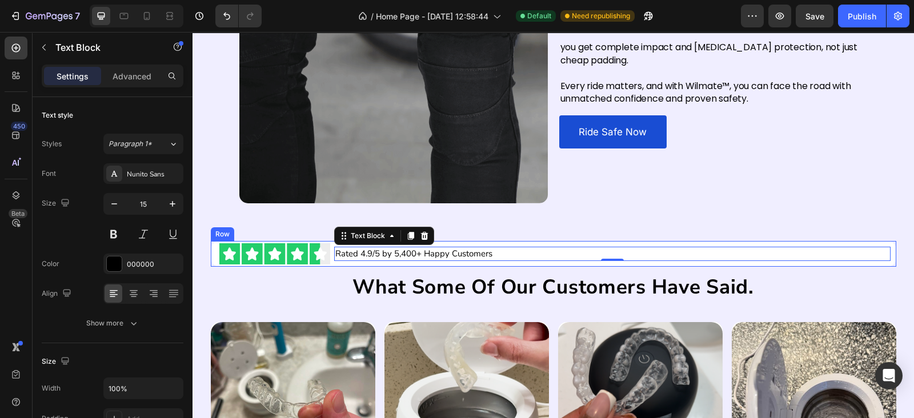
click at [585, 263] on div "Rated 4.9/5 by 5,400+ Happy Customers Text Block 0" at bounding box center [617, 253] width 557 height 21
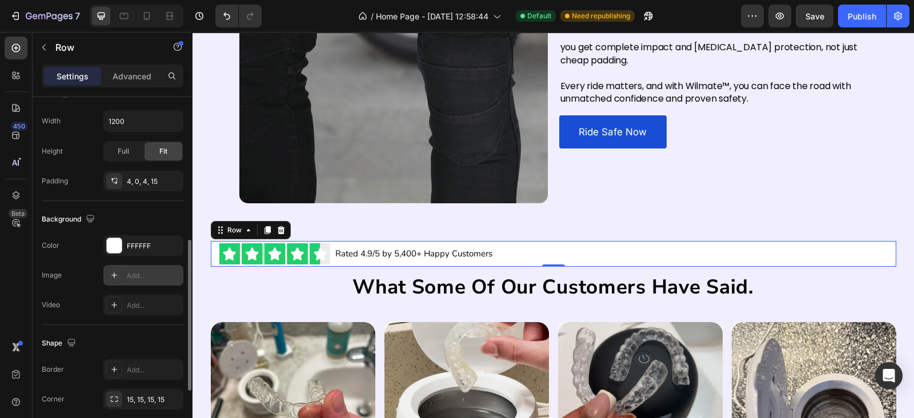
scroll to position [472, 0]
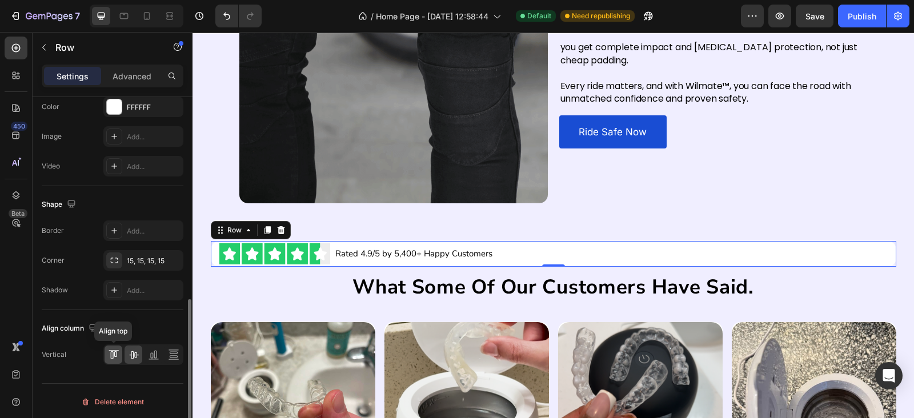
click at [113, 353] on icon at bounding box center [111, 355] width 3 height 8
click at [129, 353] on icon at bounding box center [133, 355] width 9 height 8
click at [294, 248] on img at bounding box center [274, 253] width 111 height 21
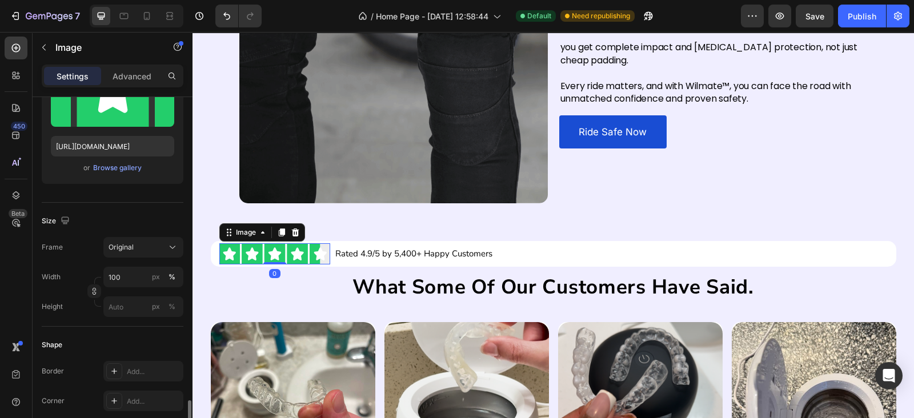
scroll to position [333, 0]
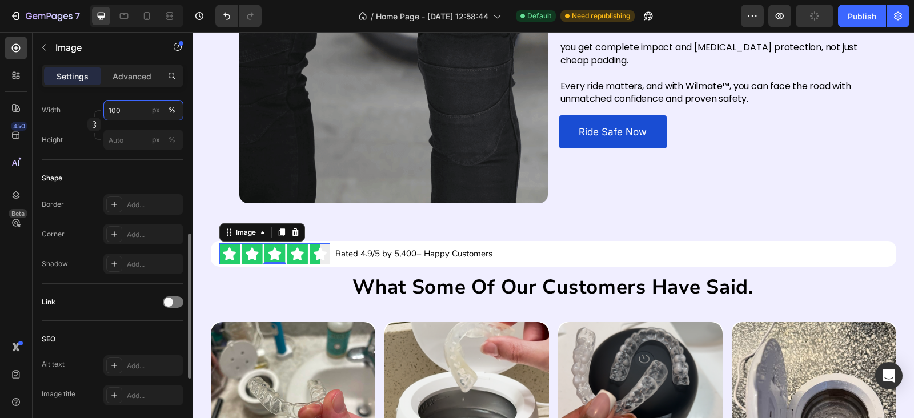
click at [129, 111] on input "100" at bounding box center [143, 110] width 80 height 21
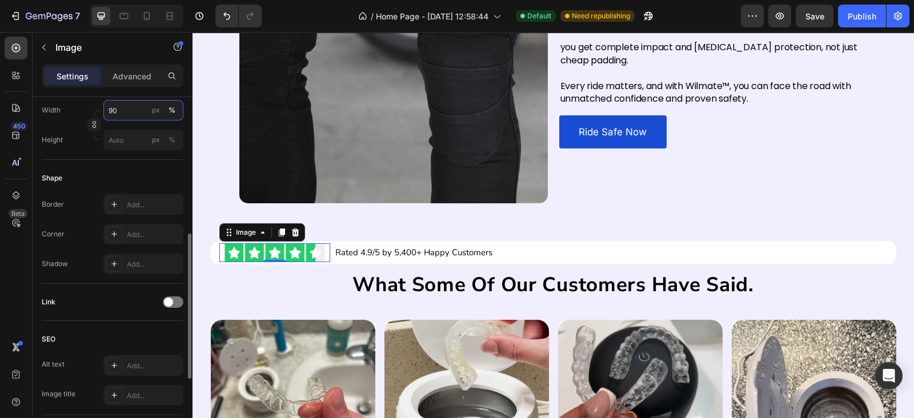
type input "9"
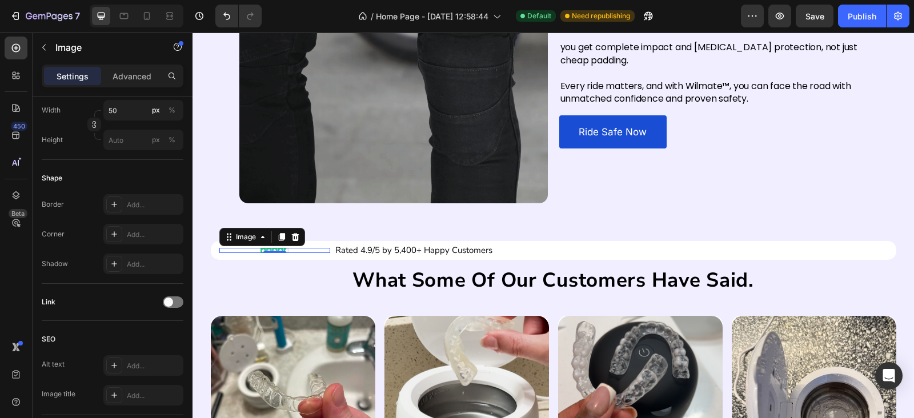
click at [122, 94] on div "Settings Advanced" at bounding box center [113, 81] width 160 height 33
click at [129, 110] on input "50" at bounding box center [143, 110] width 80 height 21
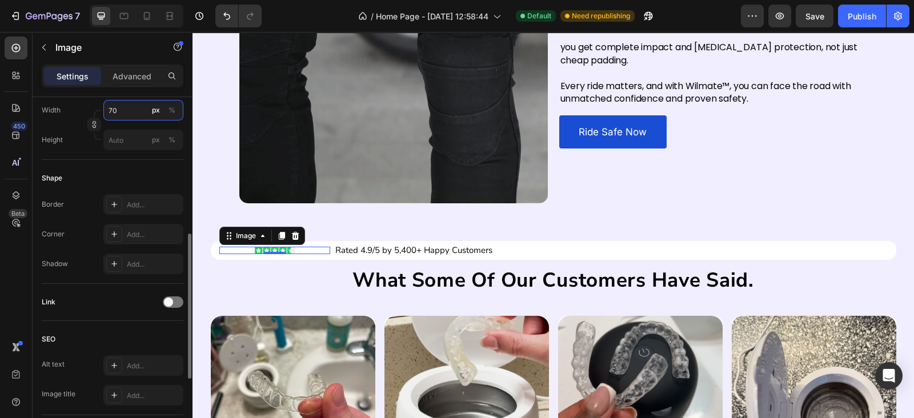
click at [129, 110] on input "70" at bounding box center [143, 110] width 80 height 21
type input "80"
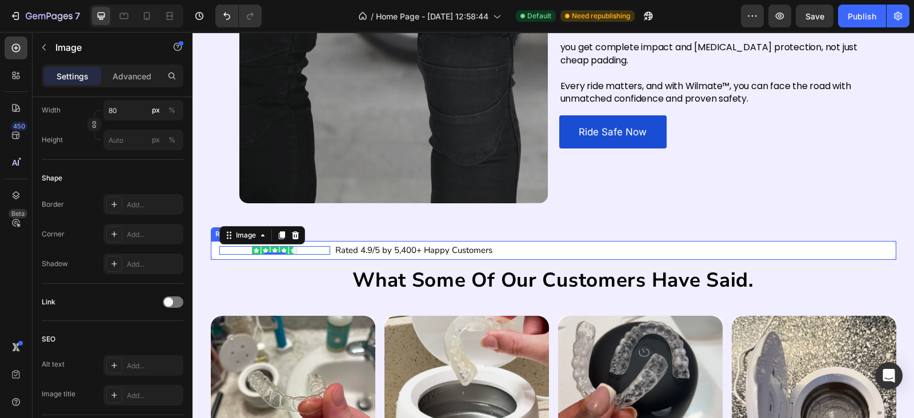
click at [327, 257] on div "Image 0 Rated 4.9/5 by 5,400+ Happy Customers Text Block Row" at bounding box center [554, 250] width 686 height 19
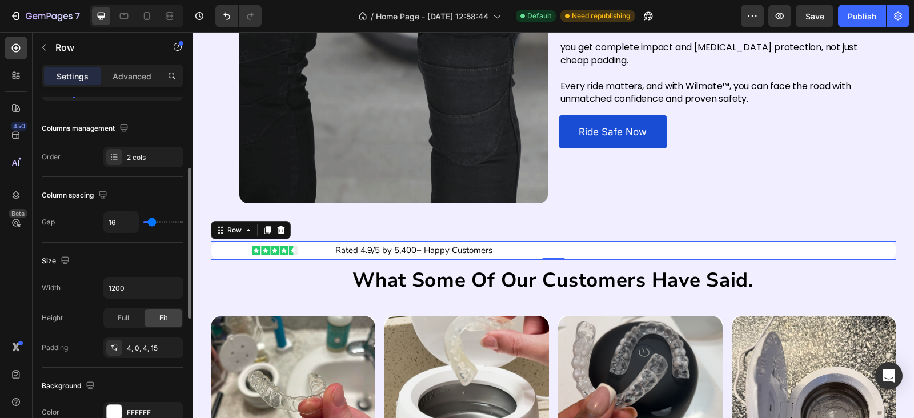
scroll to position [0, 0]
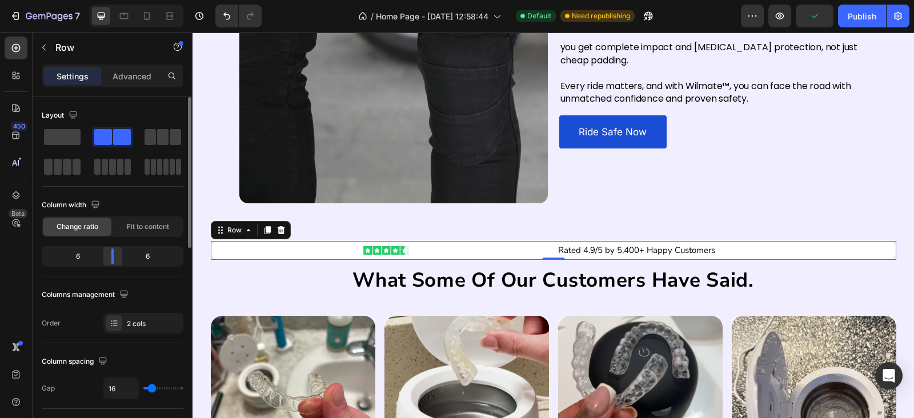
drag, startPoint x: 74, startPoint y: 255, endPoint x: 119, endPoint y: 263, distance: 46.3
click at [119, 263] on div at bounding box center [112, 257] width 21 height 16
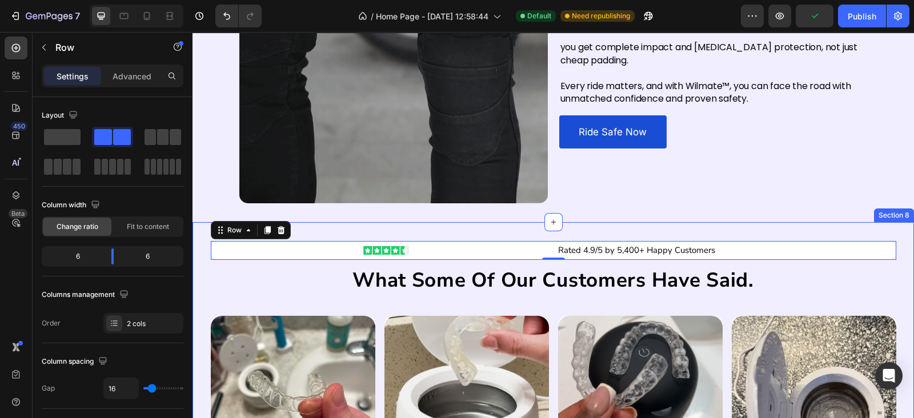
click at [543, 238] on div "Image Rated 4.9/5 by 5,400+ Happy Customers Text Block Row 0 Row what some of o…" at bounding box center [554, 423] width 722 height 403
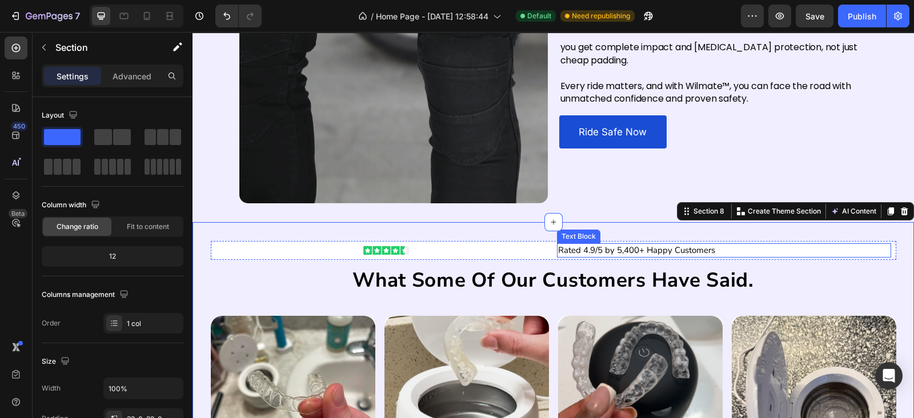
click at [796, 247] on p "Rated 4.9/5 by 5,400+ Happy Customers" at bounding box center [724, 251] width 332 height 12
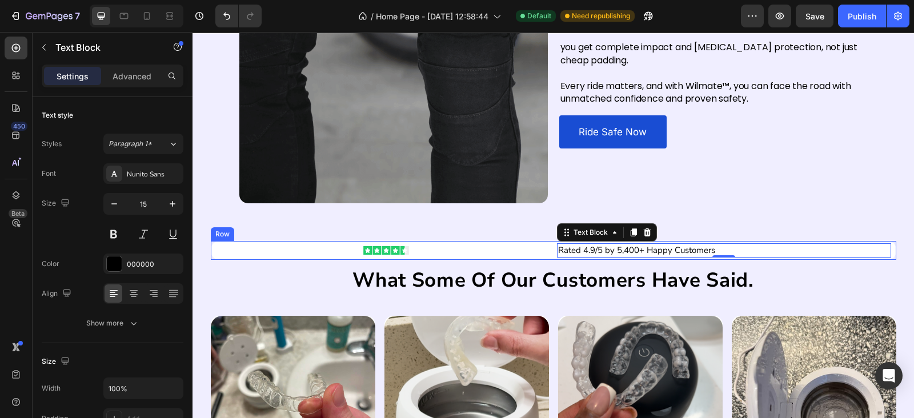
click at [886, 253] on div "Rated 4.9/5 by 5,400+ Happy Customers Text Block 0" at bounding box center [729, 250] width 334 height 14
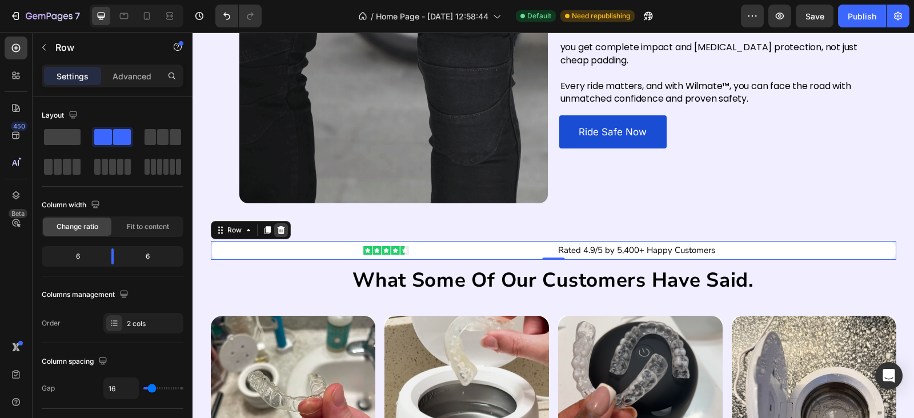
click at [275, 224] on div at bounding box center [281, 230] width 14 height 14
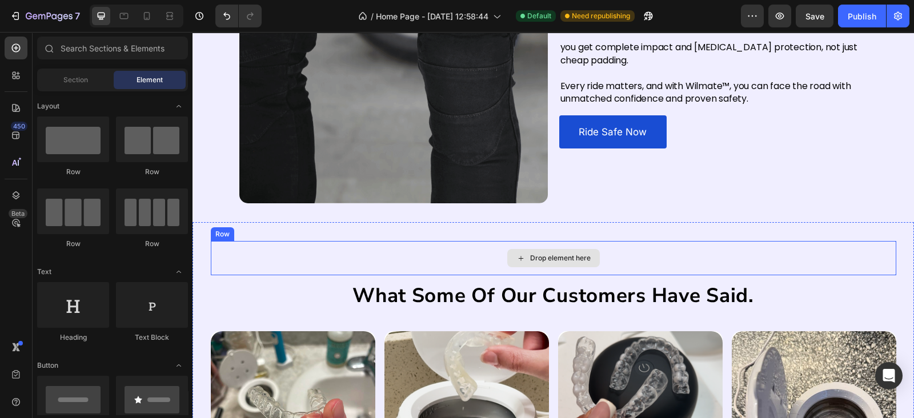
click at [408, 245] on div "Drop element here" at bounding box center [554, 258] width 686 height 34
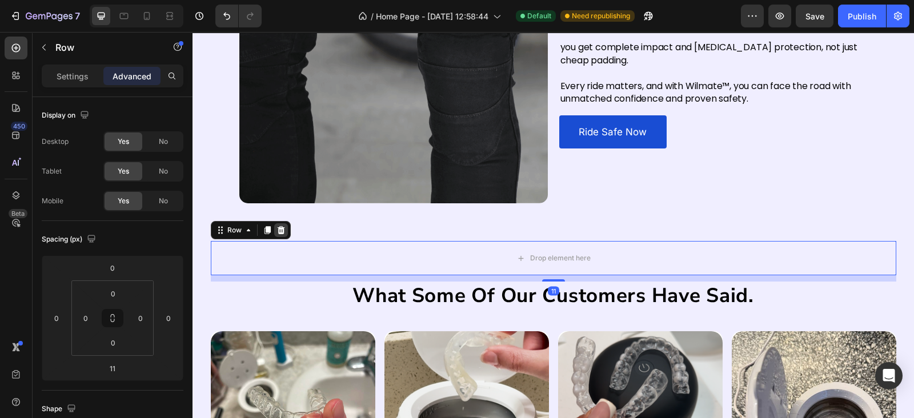
click at [280, 227] on div at bounding box center [281, 230] width 14 height 14
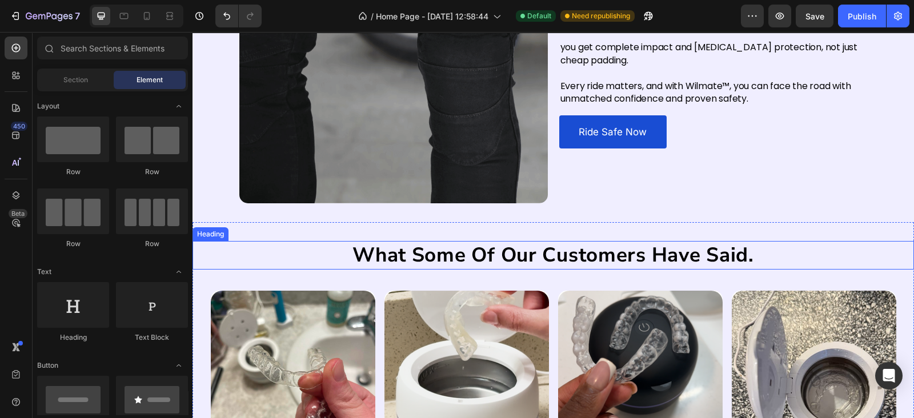
click at [449, 247] on h2 "what some of our customers have said." at bounding box center [553, 255] width 468 height 29
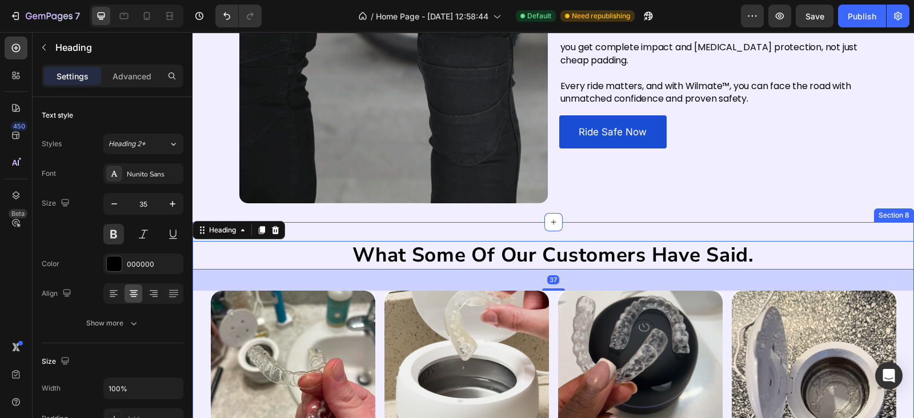
click at [450, 235] on div "what some of our customers have said. Heading 37 Image Image I never realized h…" at bounding box center [554, 411] width 722 height 378
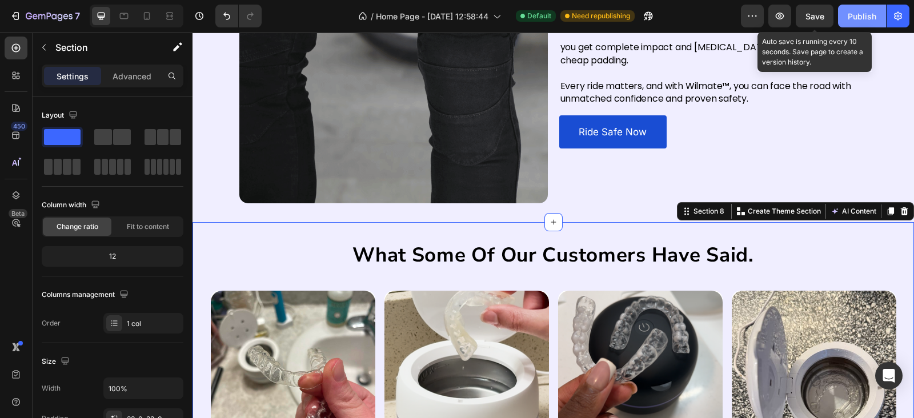
click at [828, 17] on button "Save" at bounding box center [815, 16] width 38 height 23
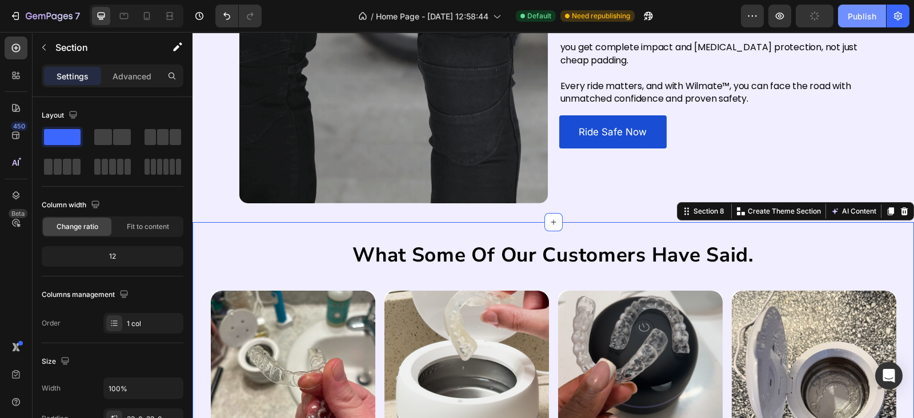
click at [864, 17] on div "Publish" at bounding box center [862, 16] width 29 height 12
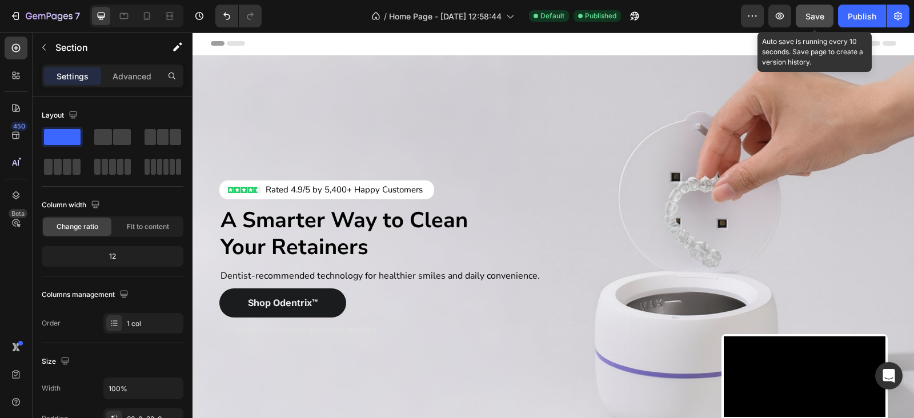
click at [816, 23] on button "Save" at bounding box center [815, 16] width 38 height 23
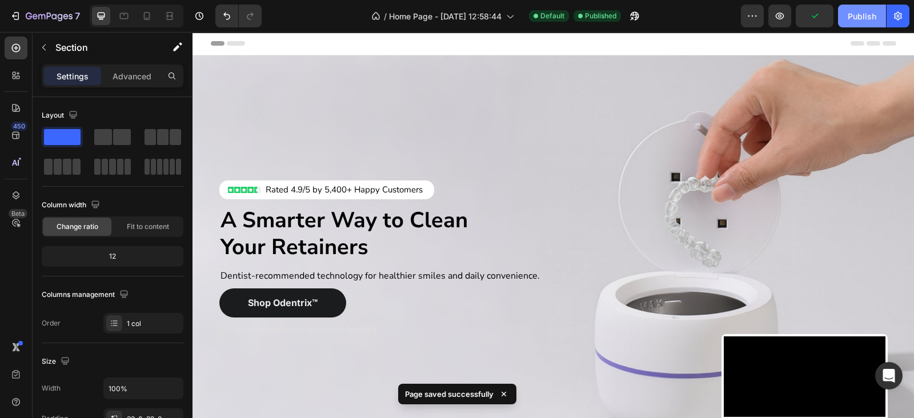
click at [859, 12] on div "Publish" at bounding box center [862, 16] width 29 height 12
click at [449, 45] on div "Header" at bounding box center [554, 43] width 686 height 23
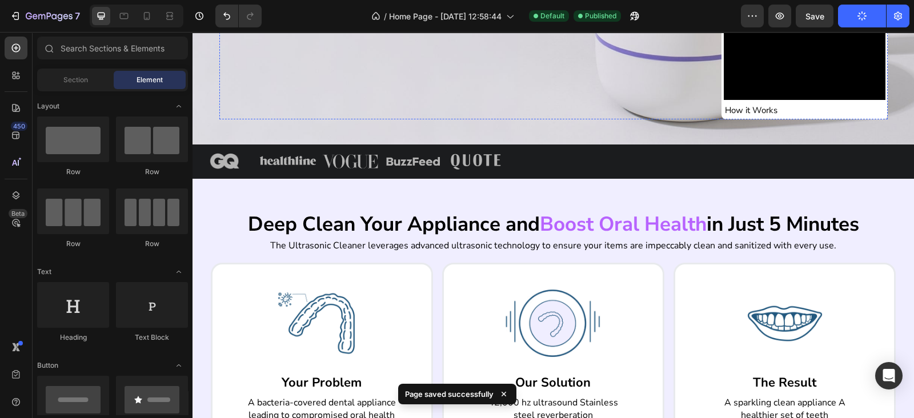
scroll to position [333, 0]
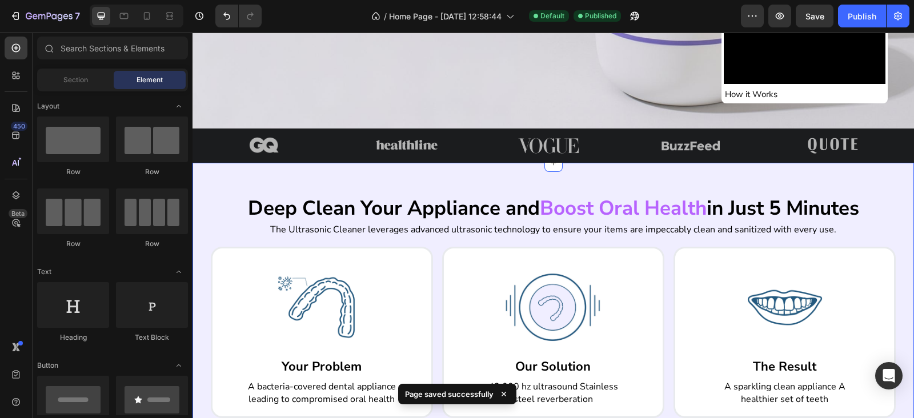
click at [532, 171] on div "Deep Clean Your Appliance and Boost Oral Health in Just 5 Minutes Heading The U…" at bounding box center [554, 329] width 722 height 333
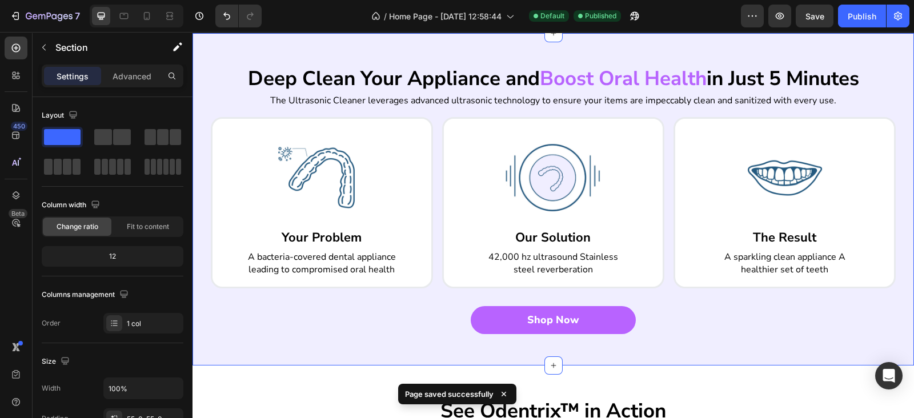
scroll to position [666, 0]
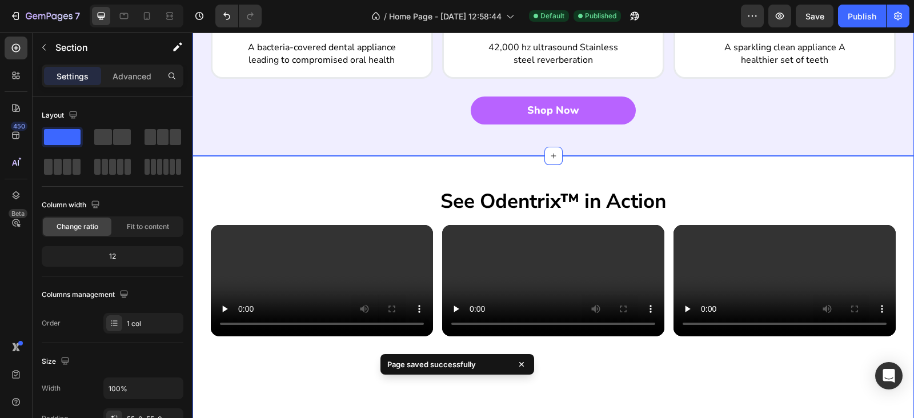
click at [507, 174] on div "See Odentrix™ in Action Heading Video Video Video Carousel Section 4" at bounding box center [554, 404] width 722 height 497
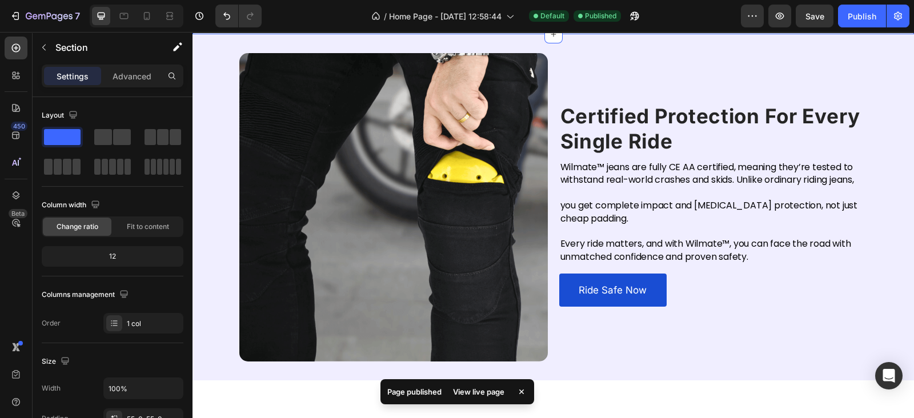
scroll to position [1166, 0]
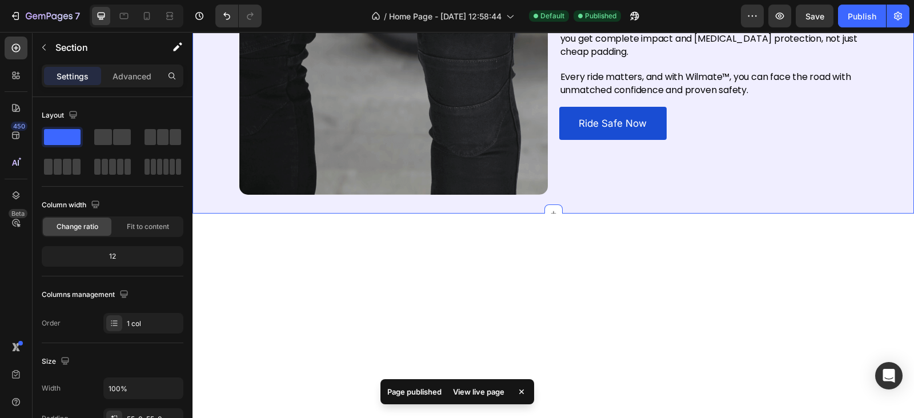
click at [581, 155] on div "Certified Protection For Every Single Ride Heading Wilmate™ jeans are fully CE …" at bounding box center [554, 40] width 722 height 346
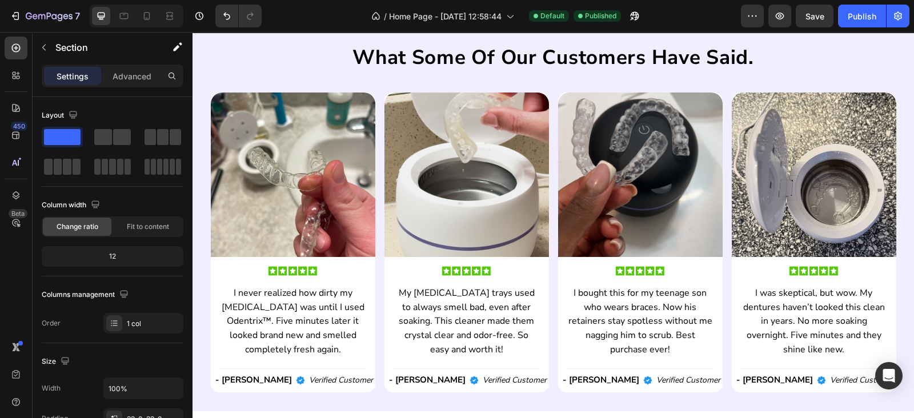
scroll to position [2500, 0]
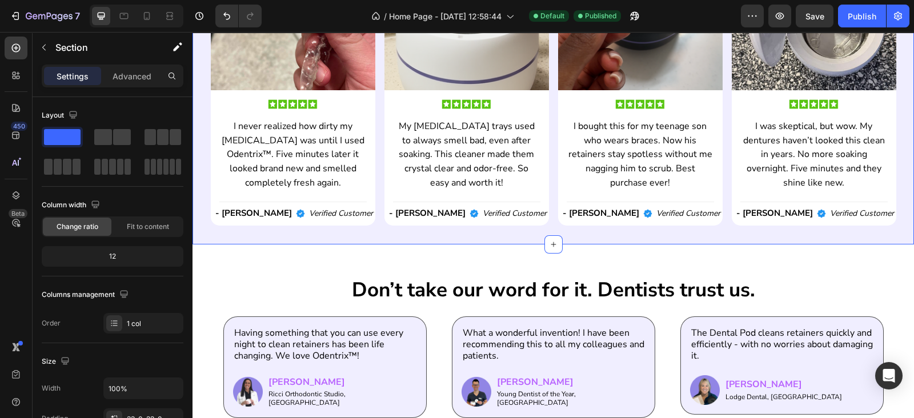
click at [549, 231] on div "what some of our customers have said. Heading Image Image I never realized how …" at bounding box center [554, 51] width 722 height 387
click at [573, 233] on div "what some of our customers have said. Heading Image Image I never realized how …" at bounding box center [554, 51] width 722 height 387
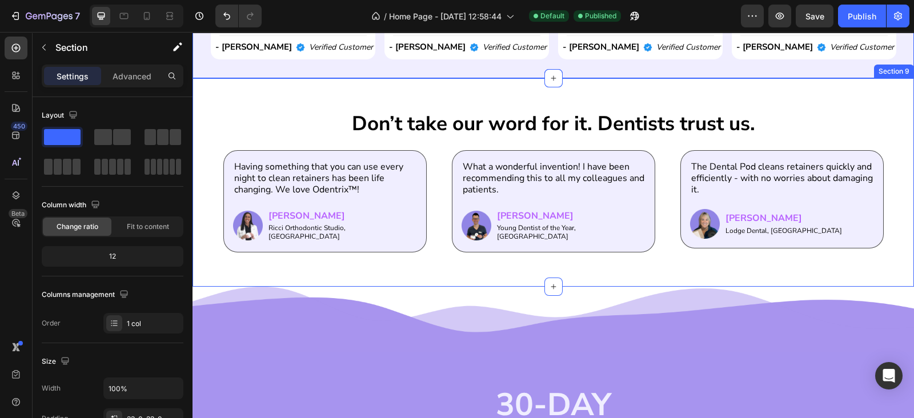
click at [512, 94] on div "Don’t take our word for it. Dentists trust us. Heading Having something that yo…" at bounding box center [554, 182] width 722 height 208
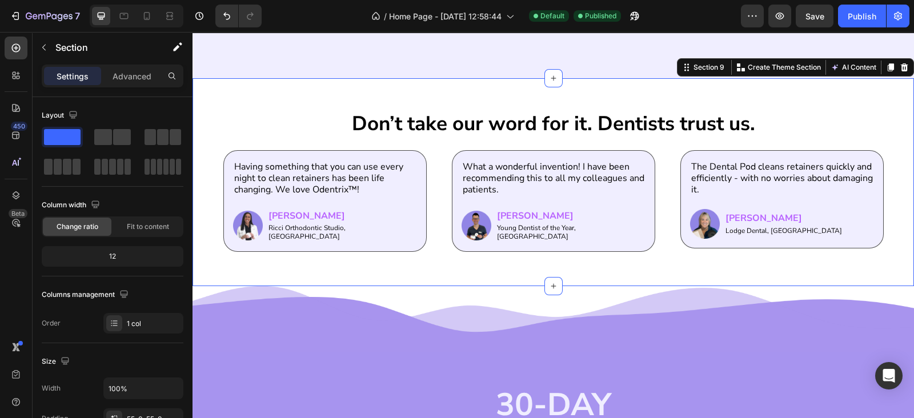
scroll to position [2834, 0]
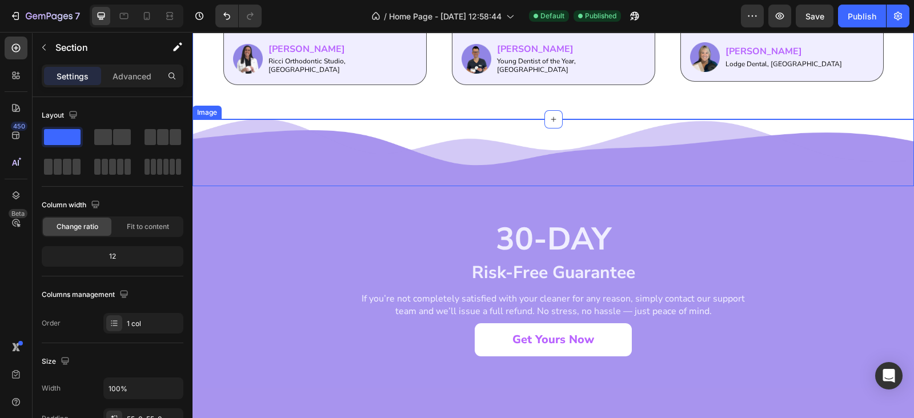
click at [512, 125] on img at bounding box center [554, 152] width 722 height 66
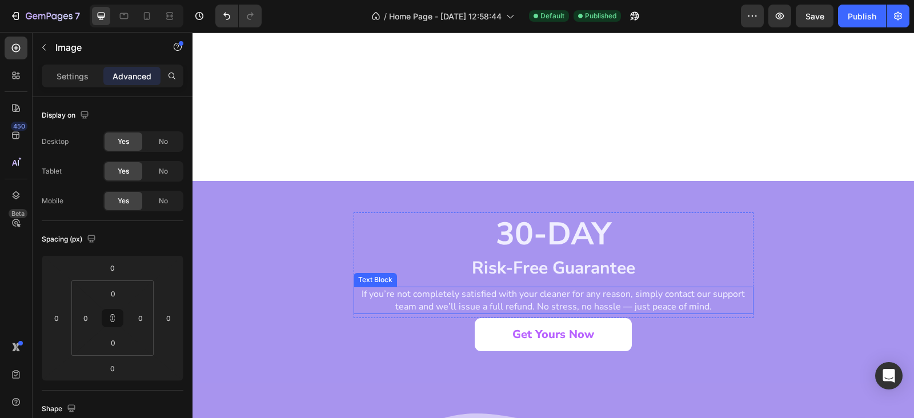
scroll to position [3000, 0]
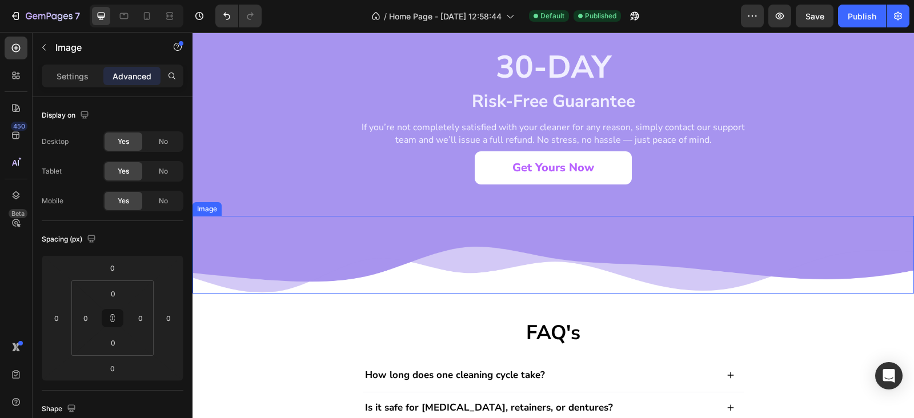
click at [461, 227] on img at bounding box center [554, 254] width 722 height 77
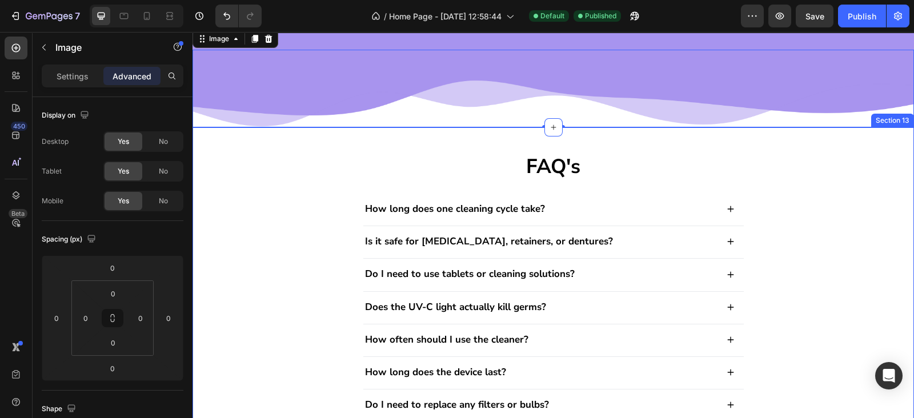
click at [298, 222] on div "FAQ's Heading How long does one cleaning cycle take? Is it safe for Invisalign,…" at bounding box center [553, 308] width 699 height 311
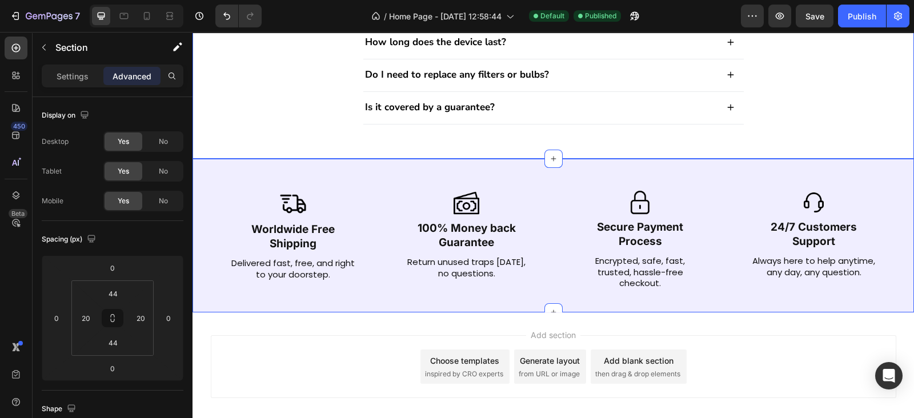
scroll to position [3500, 0]
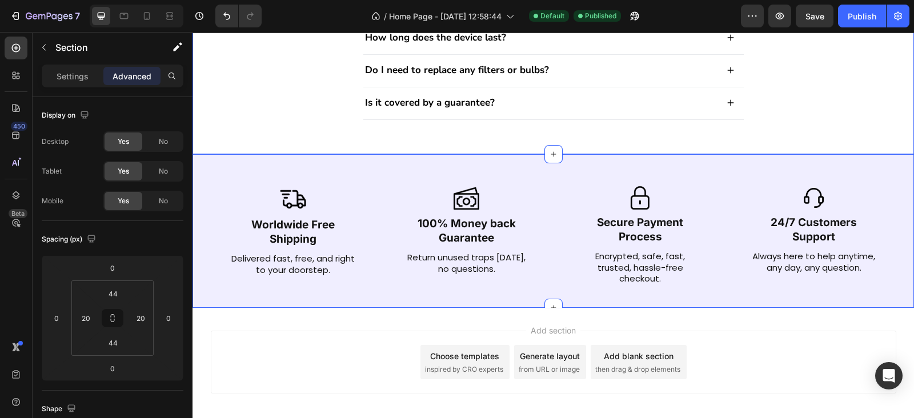
click at [767, 171] on div "Image Worldwide Free Shipping Text Block Delivered fast, free, and right to you…" at bounding box center [554, 231] width 722 height 154
click at [824, 15] on span "Save" at bounding box center [815, 16] width 19 height 10
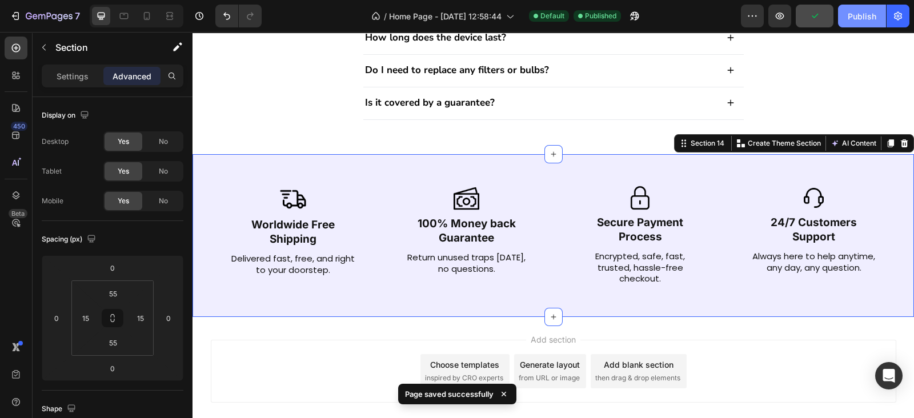
click at [852, 11] on div "Publish" at bounding box center [862, 16] width 29 height 12
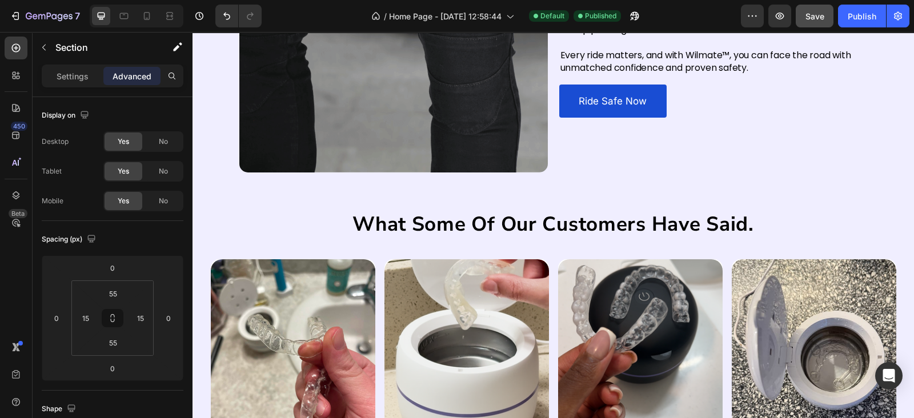
scroll to position [2000, 0]
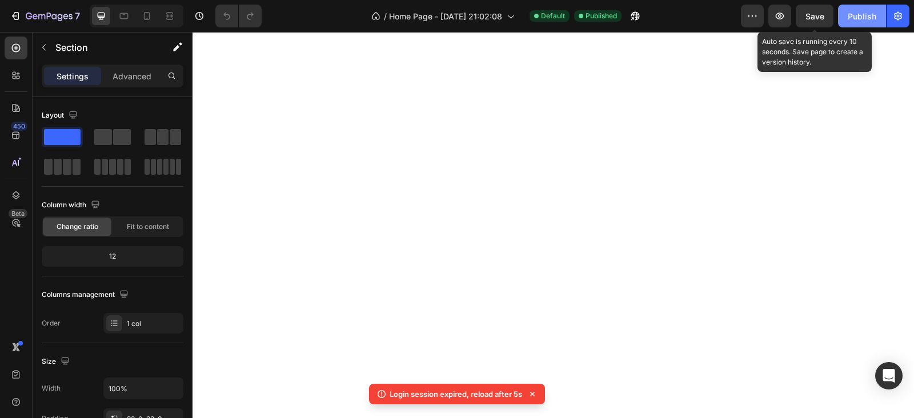
drag, startPoint x: 804, startPoint y: 24, endPoint x: 852, endPoint y: 14, distance: 49.0
click at [809, 24] on button "Save" at bounding box center [815, 16] width 38 height 23
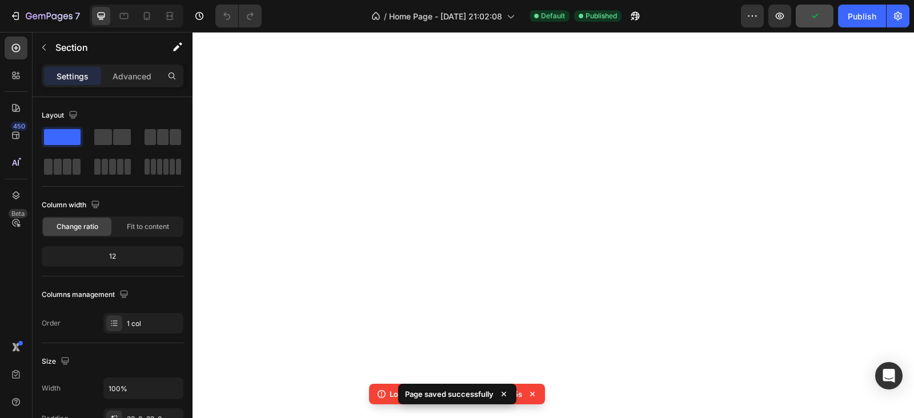
click at [852, 13] on div "Publish" at bounding box center [862, 16] width 29 height 12
